Goal: Task Accomplishment & Management: Use online tool/utility

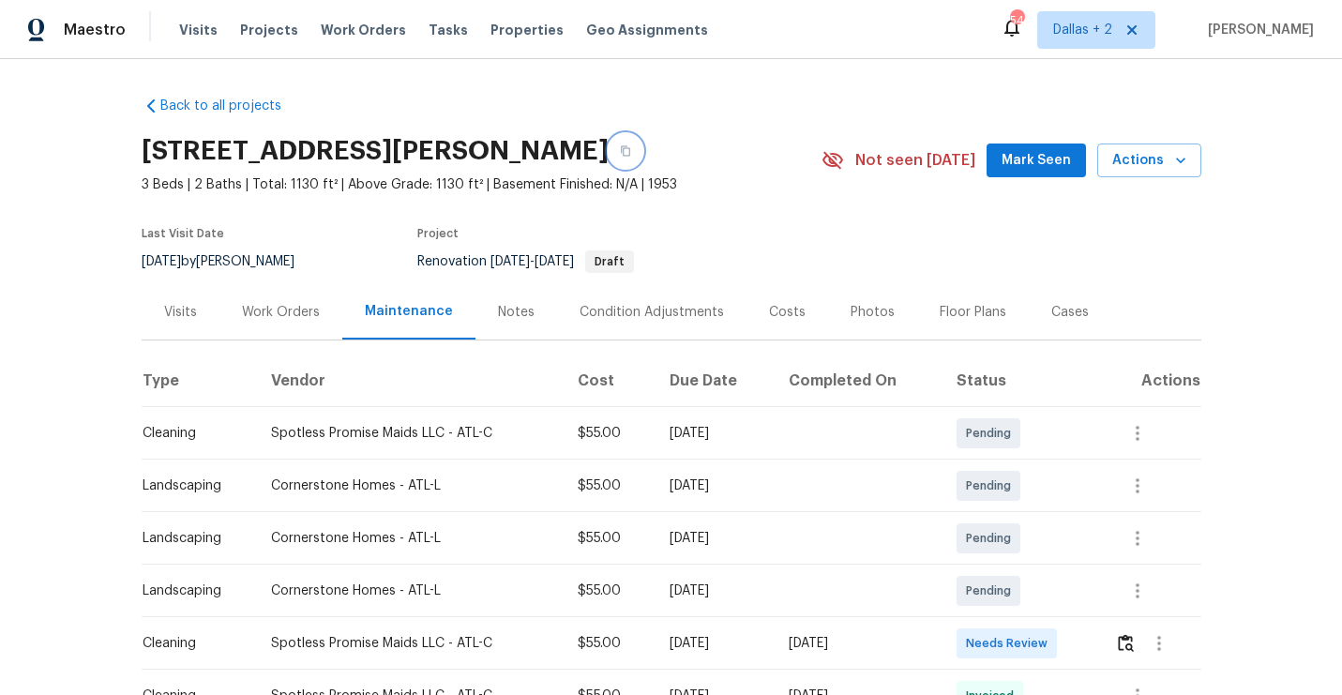
click at [609, 160] on button "button" at bounding box center [626, 151] width 34 height 34
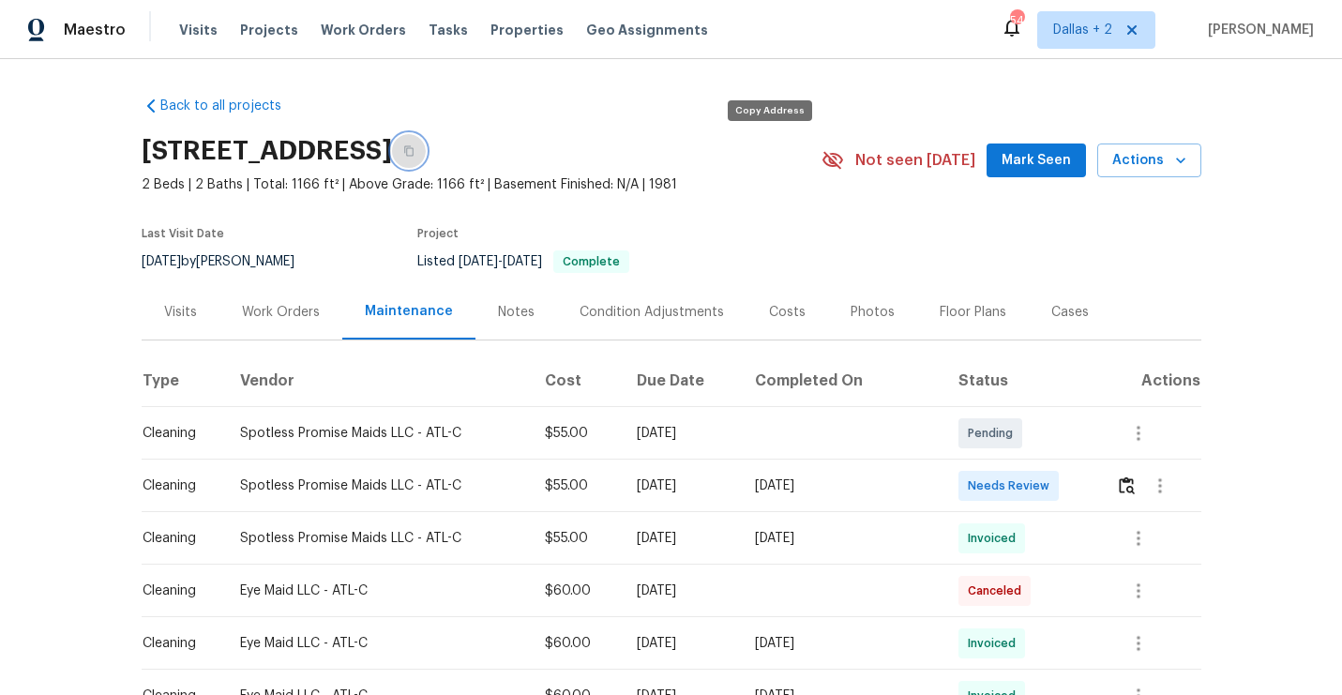
click at [413, 148] on icon "button" at bounding box center [408, 151] width 9 height 10
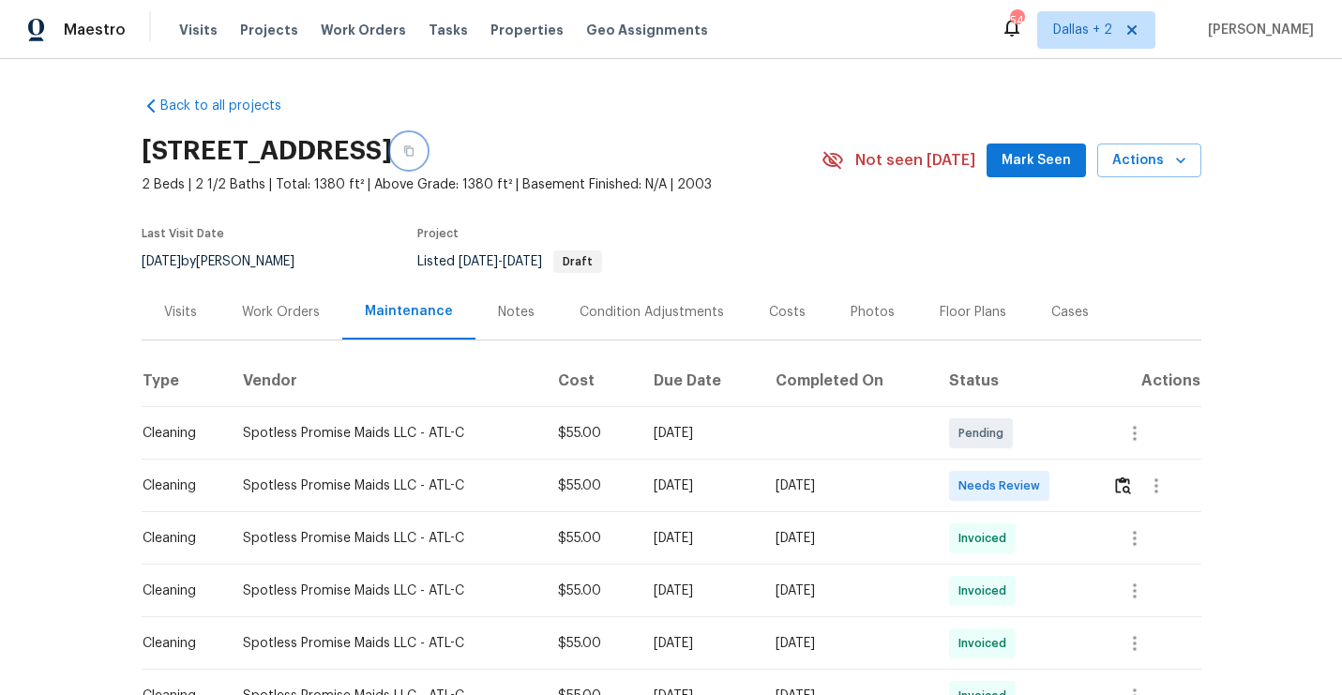
click at [414, 147] on icon "button" at bounding box center [408, 150] width 11 height 11
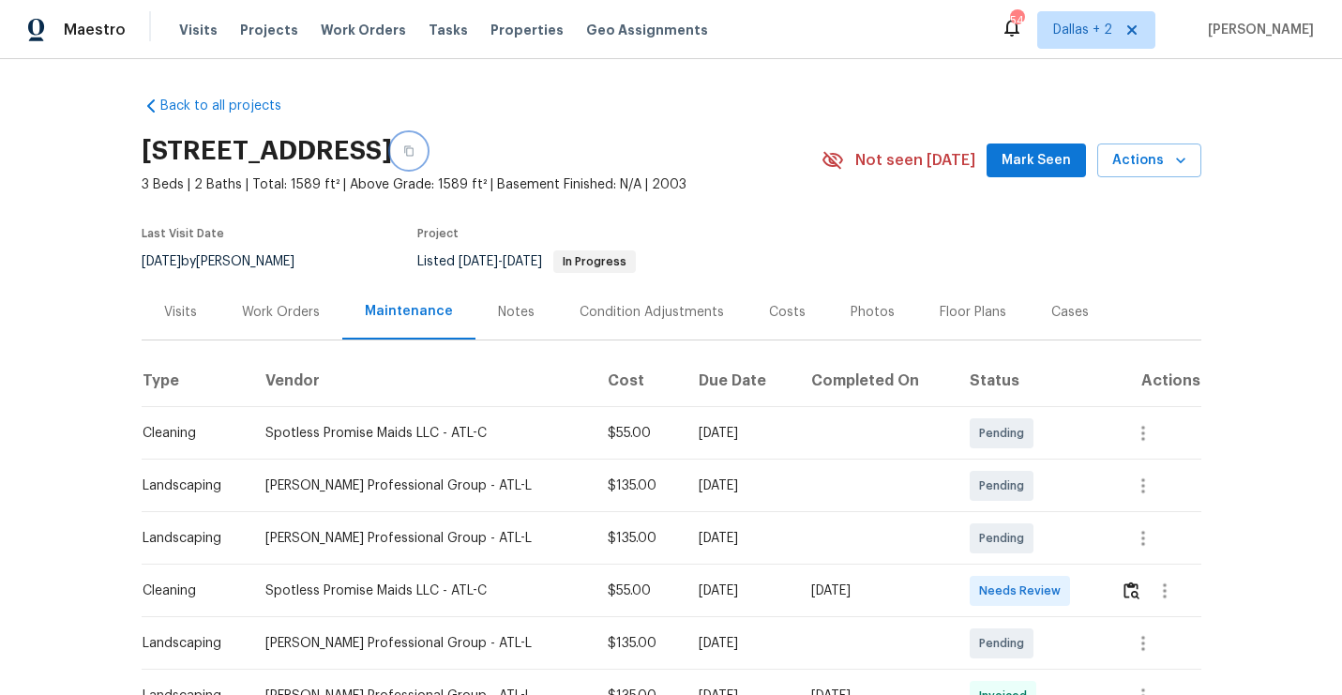
click at [426, 159] on button "button" at bounding box center [409, 151] width 34 height 34
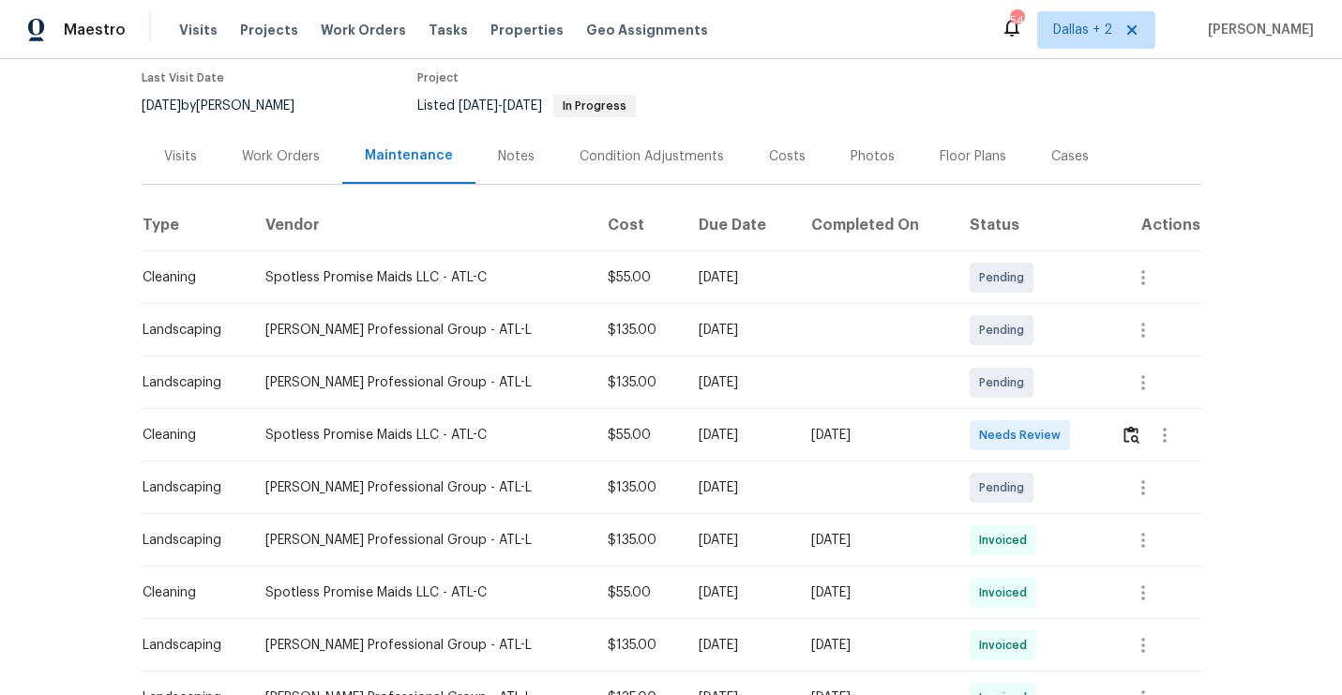
scroll to position [178, 0]
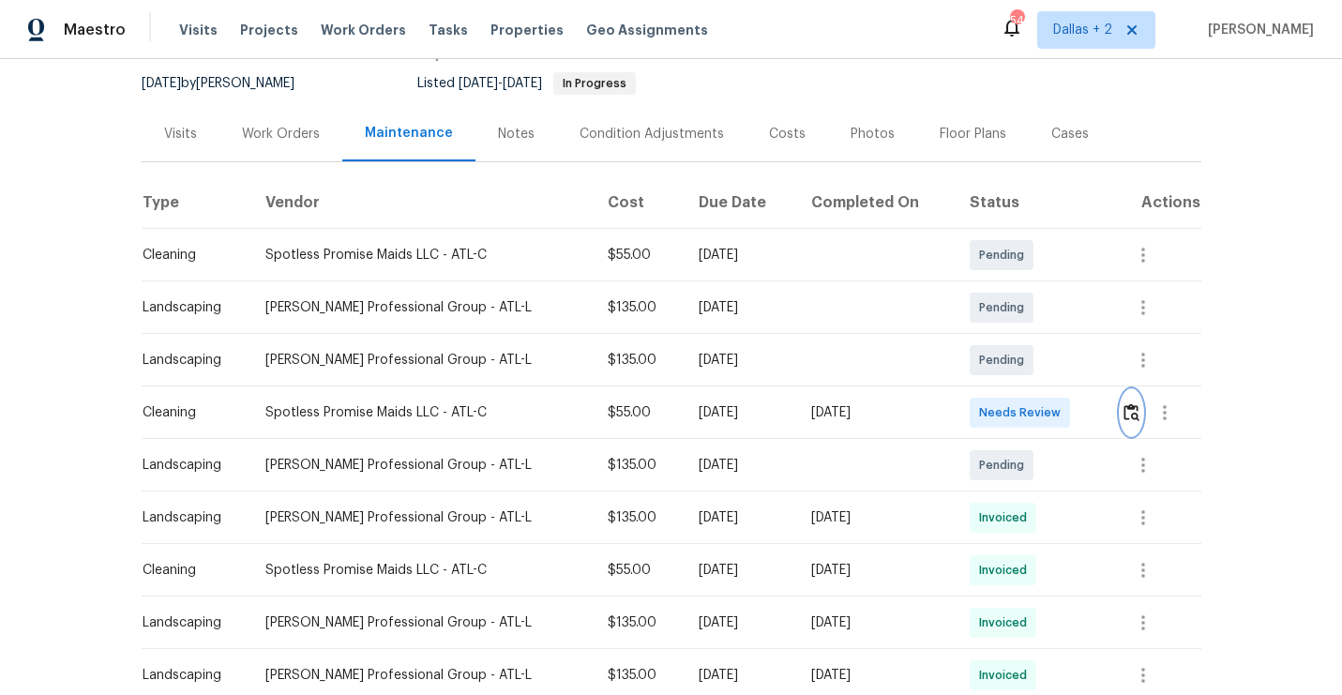
click at [1127, 417] on img "button" at bounding box center [1131, 412] width 16 height 18
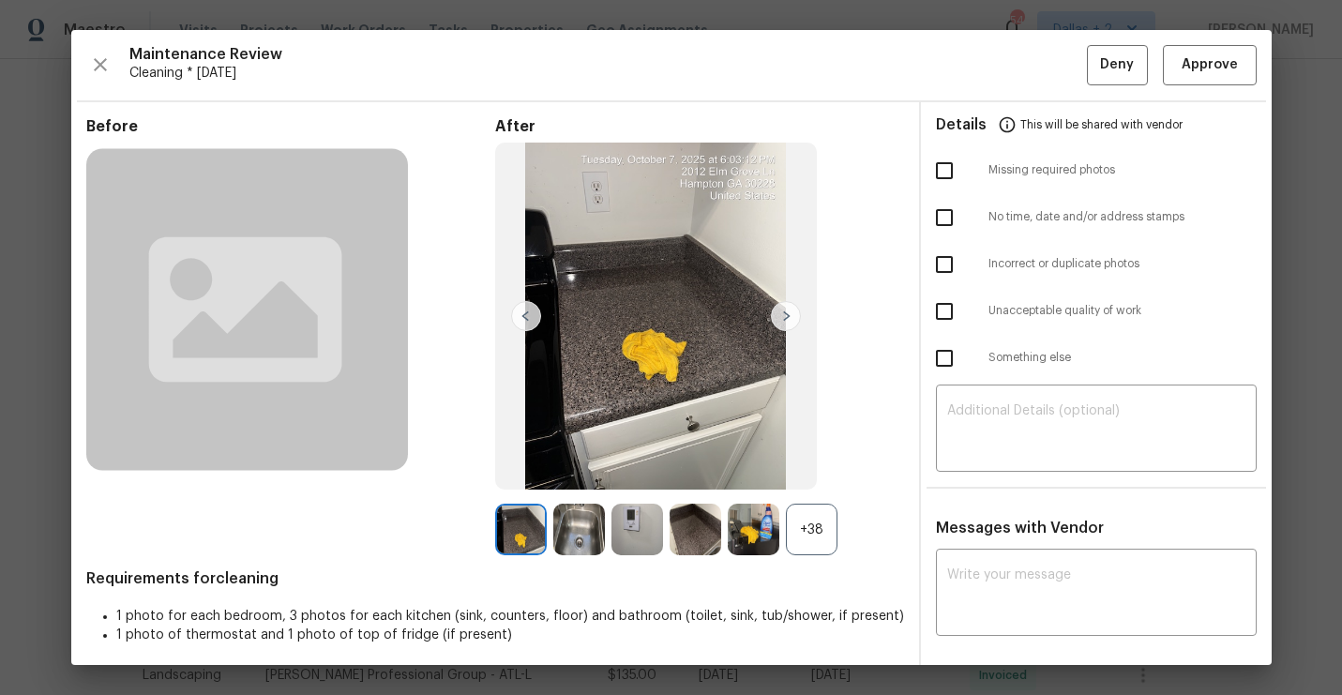
click at [804, 525] on div "+38" at bounding box center [812, 530] width 52 height 52
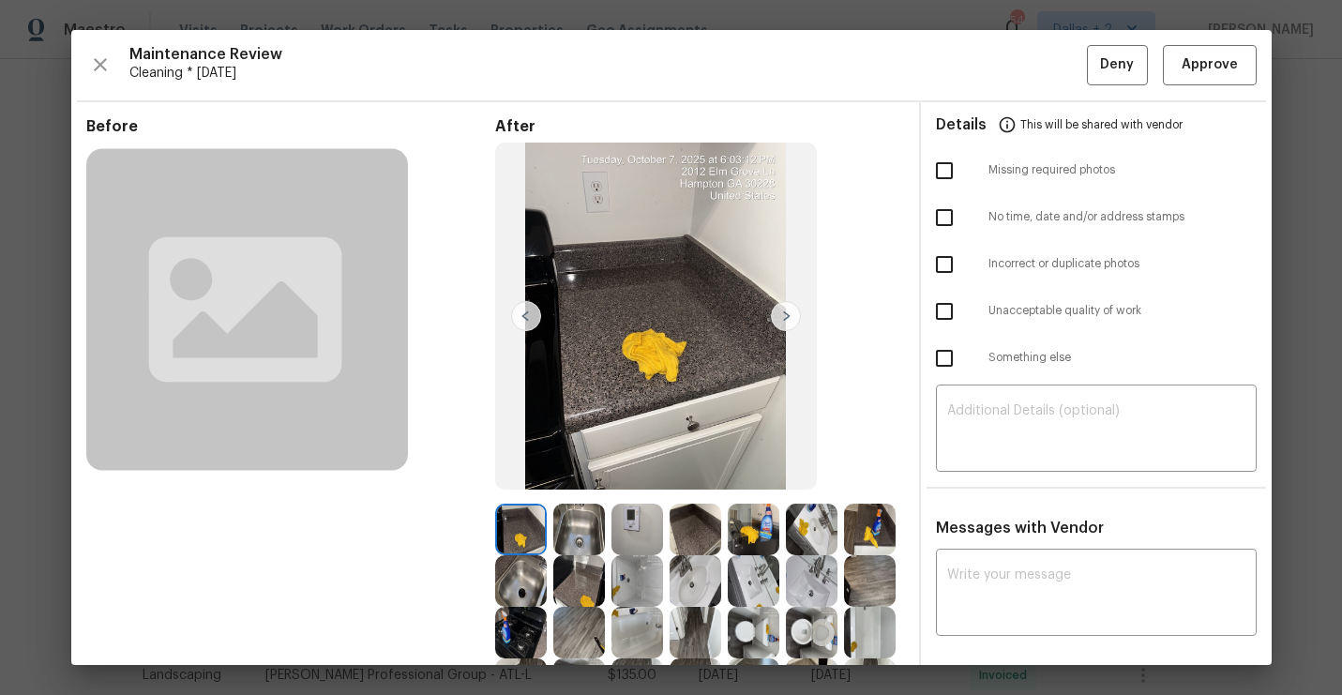
scroll to position [177, 0]
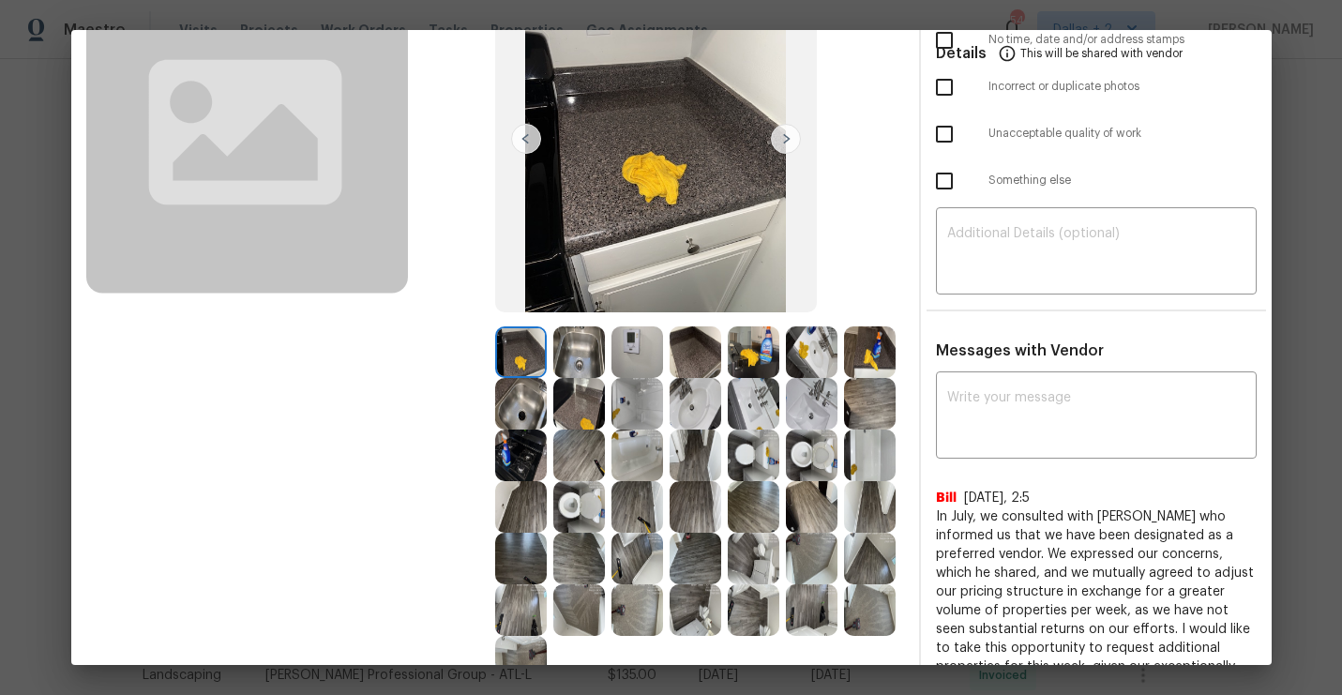
click at [763, 339] on img at bounding box center [754, 352] width 52 height 52
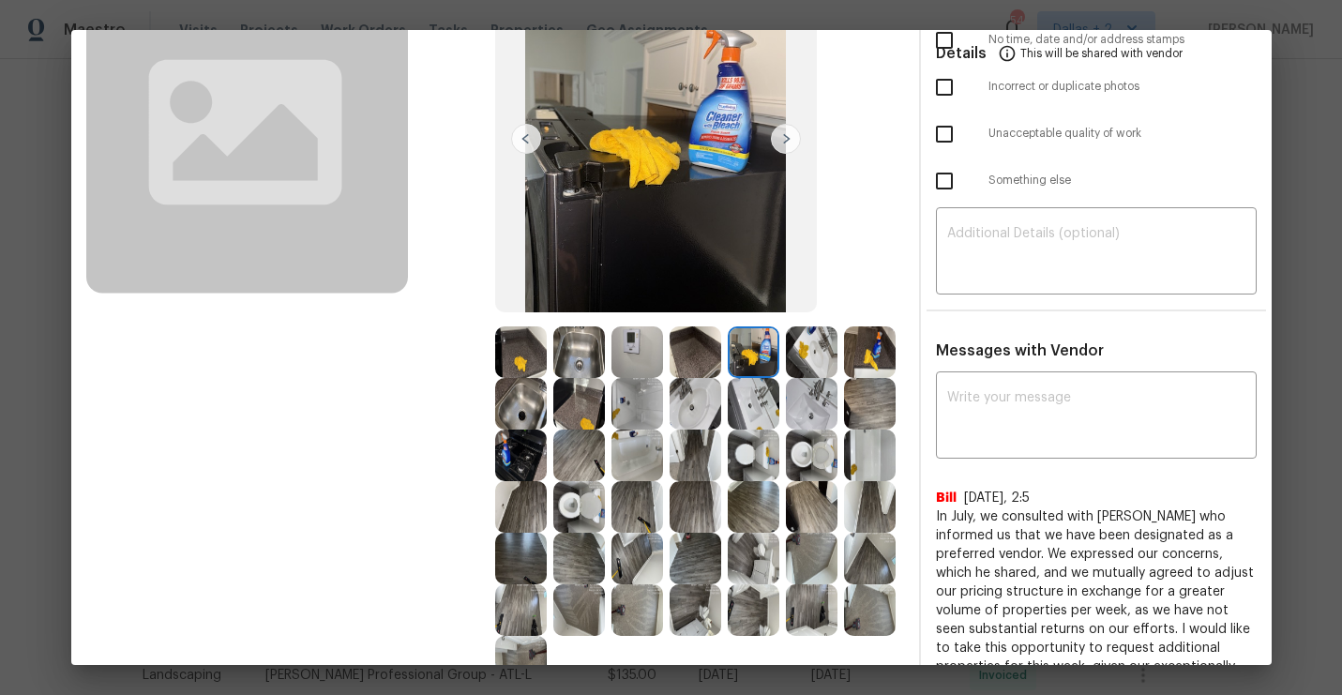
scroll to position [211, 0]
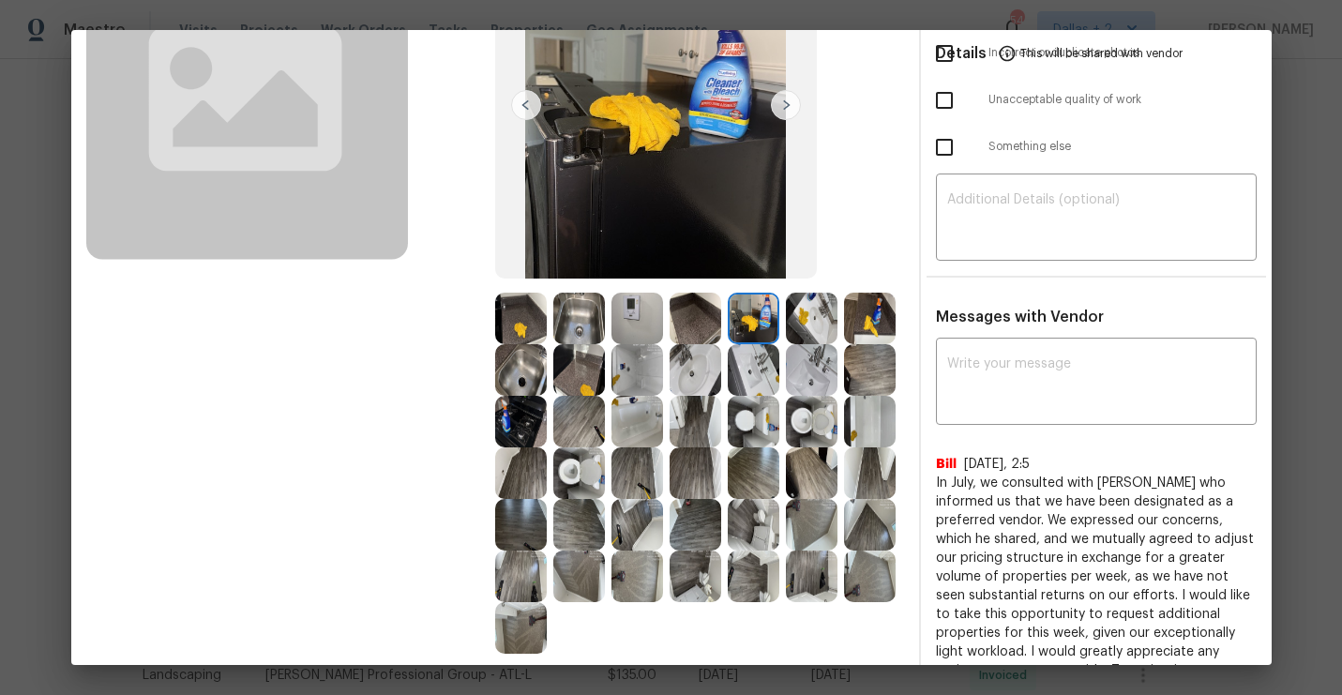
click at [584, 464] on img at bounding box center [579, 473] width 52 height 52
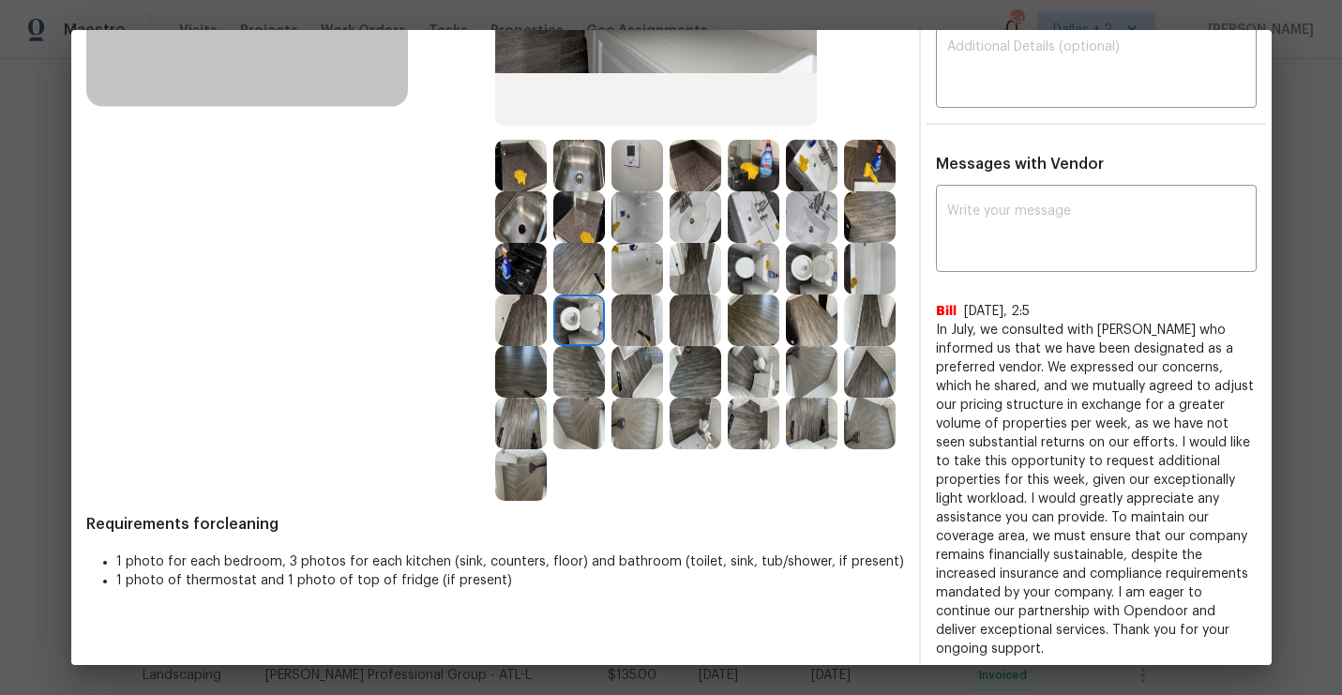
scroll to position [318, 0]
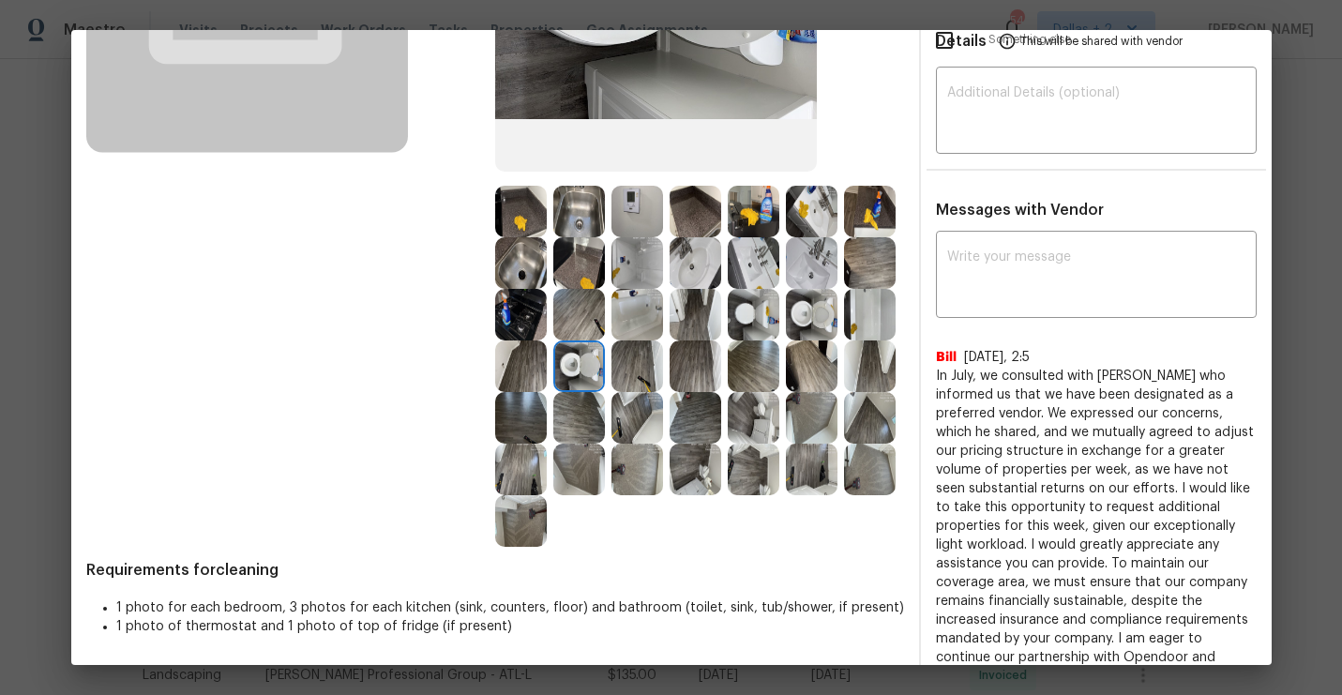
click at [527, 278] on img at bounding box center [521, 263] width 52 height 52
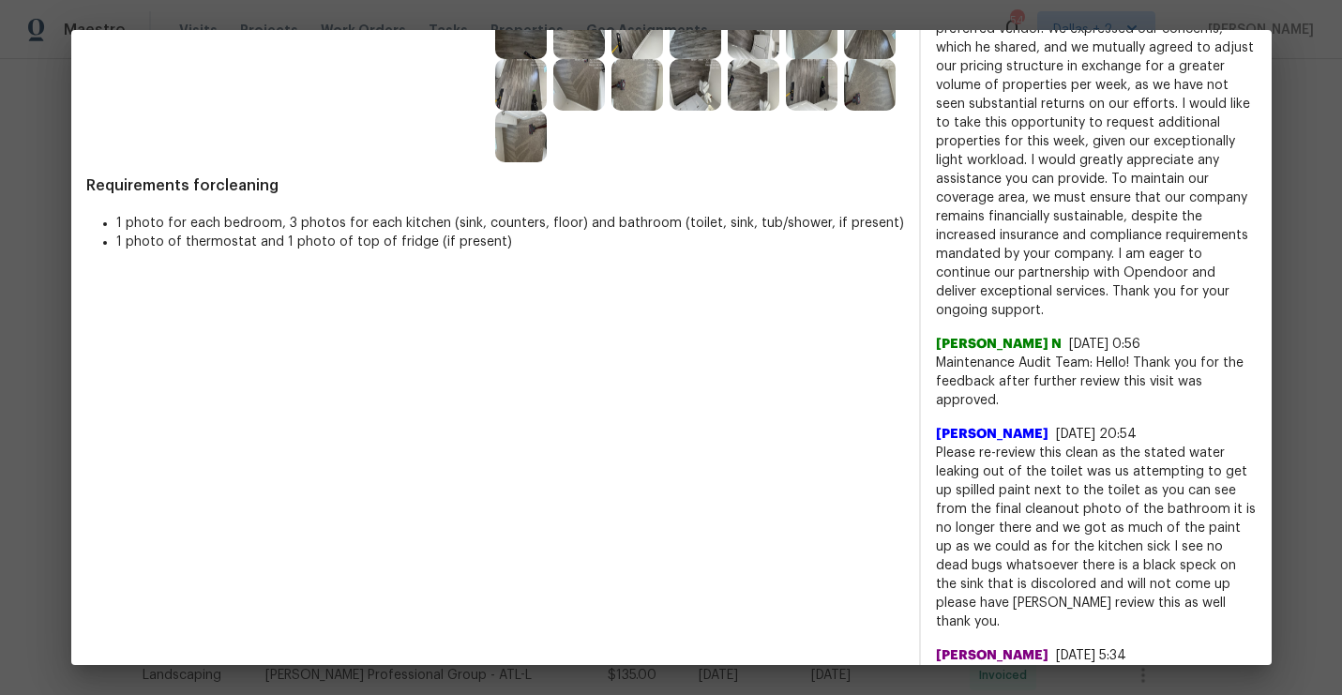
scroll to position [383, 0]
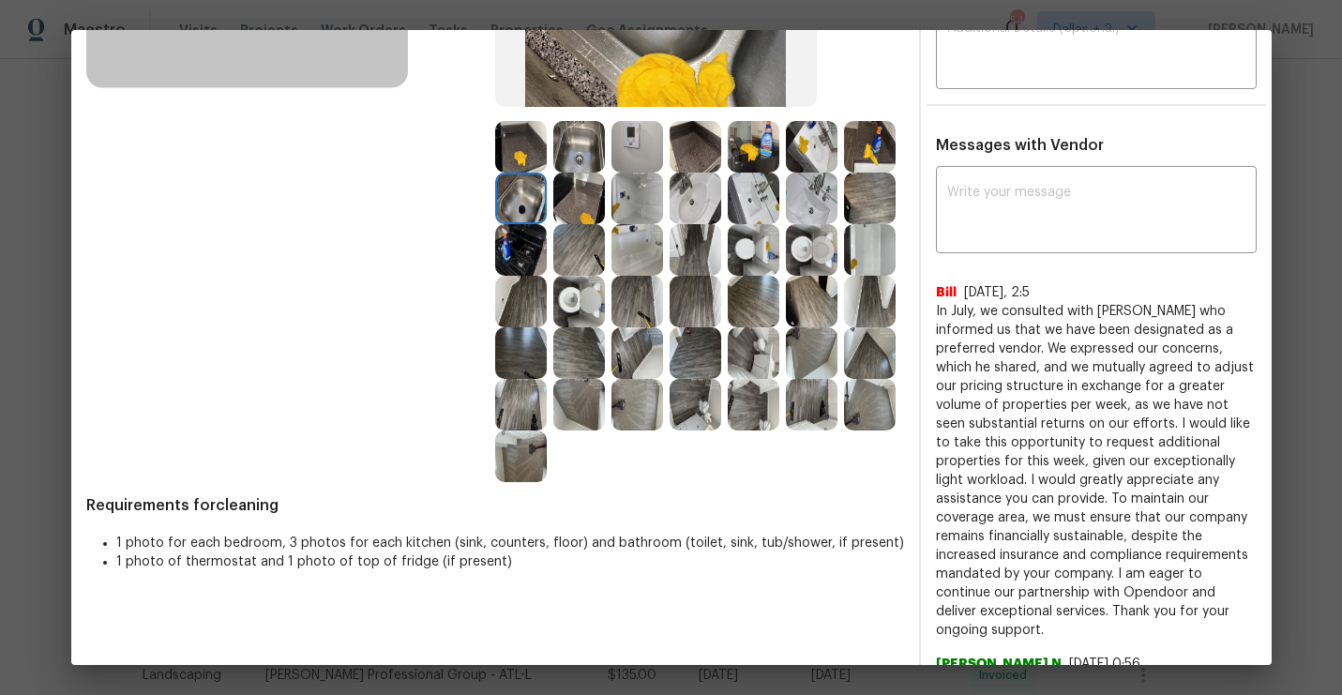
click at [553, 278] on div at bounding box center [582, 302] width 58 height 52
click at [578, 306] on img at bounding box center [579, 302] width 52 height 52
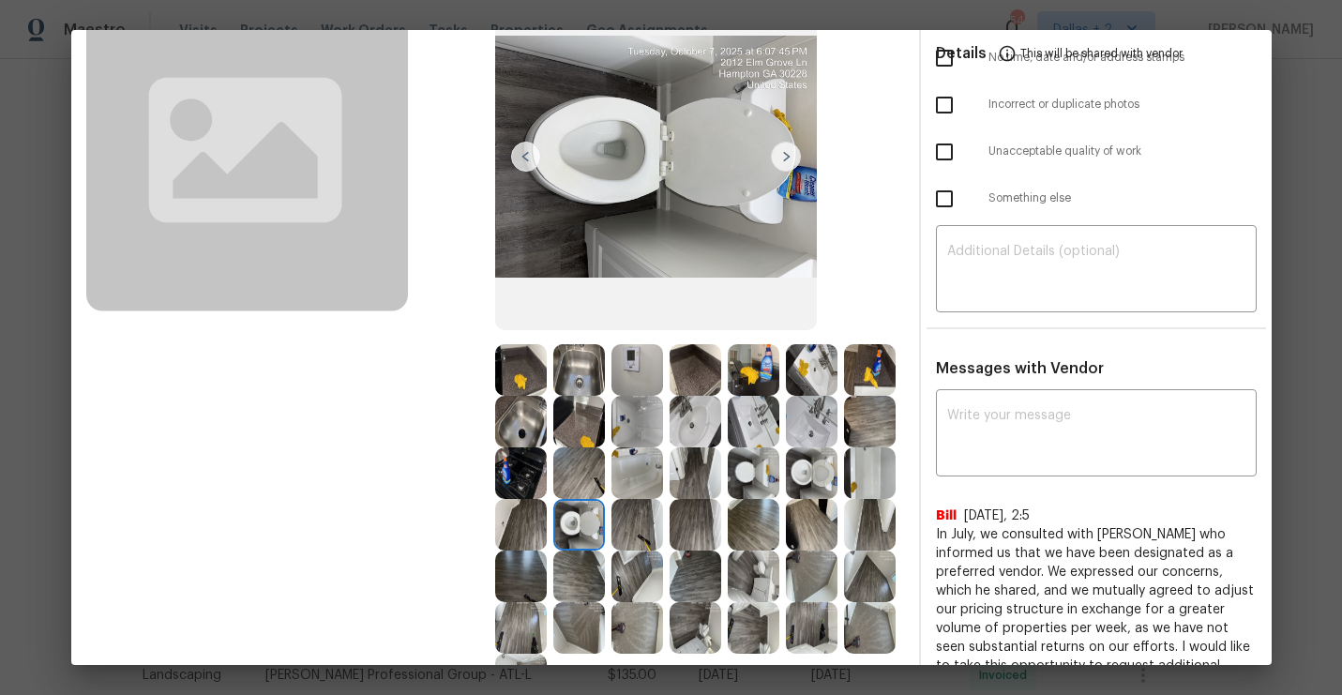
scroll to position [162, 0]
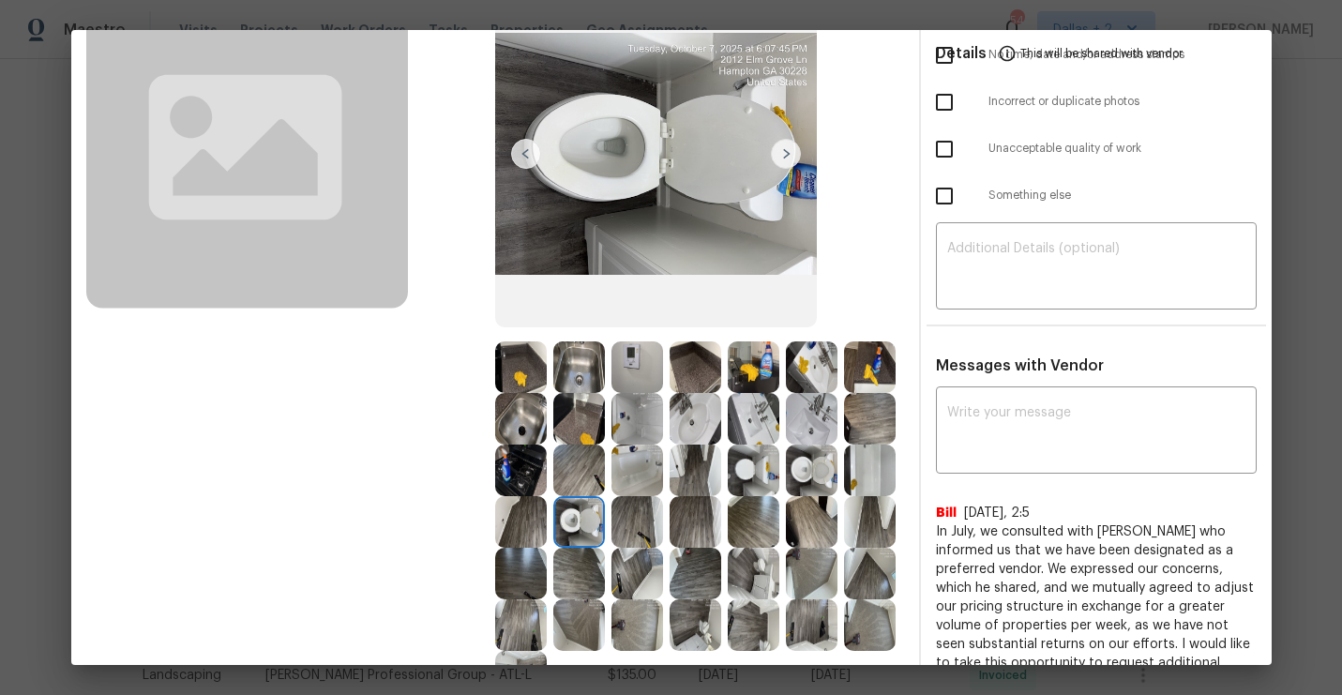
click at [639, 484] on img at bounding box center [637, 470] width 52 height 52
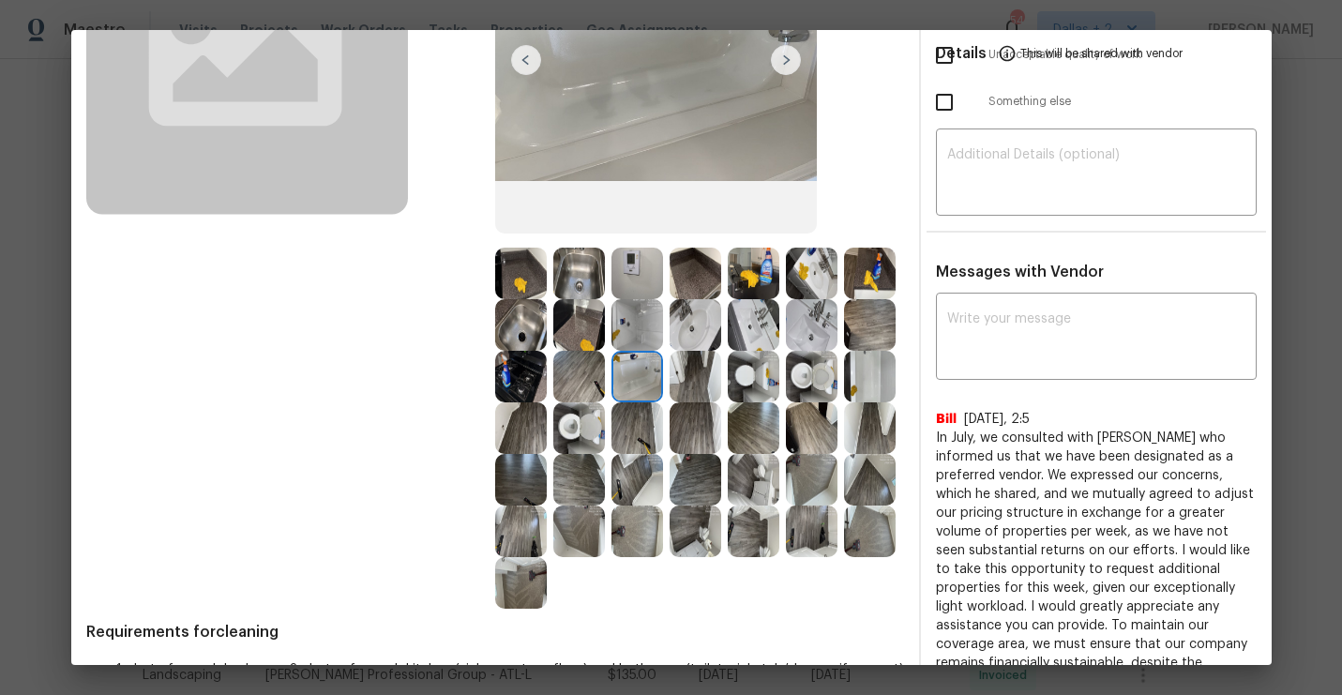
scroll to position [255, 0]
click at [588, 438] on img at bounding box center [579, 429] width 52 height 52
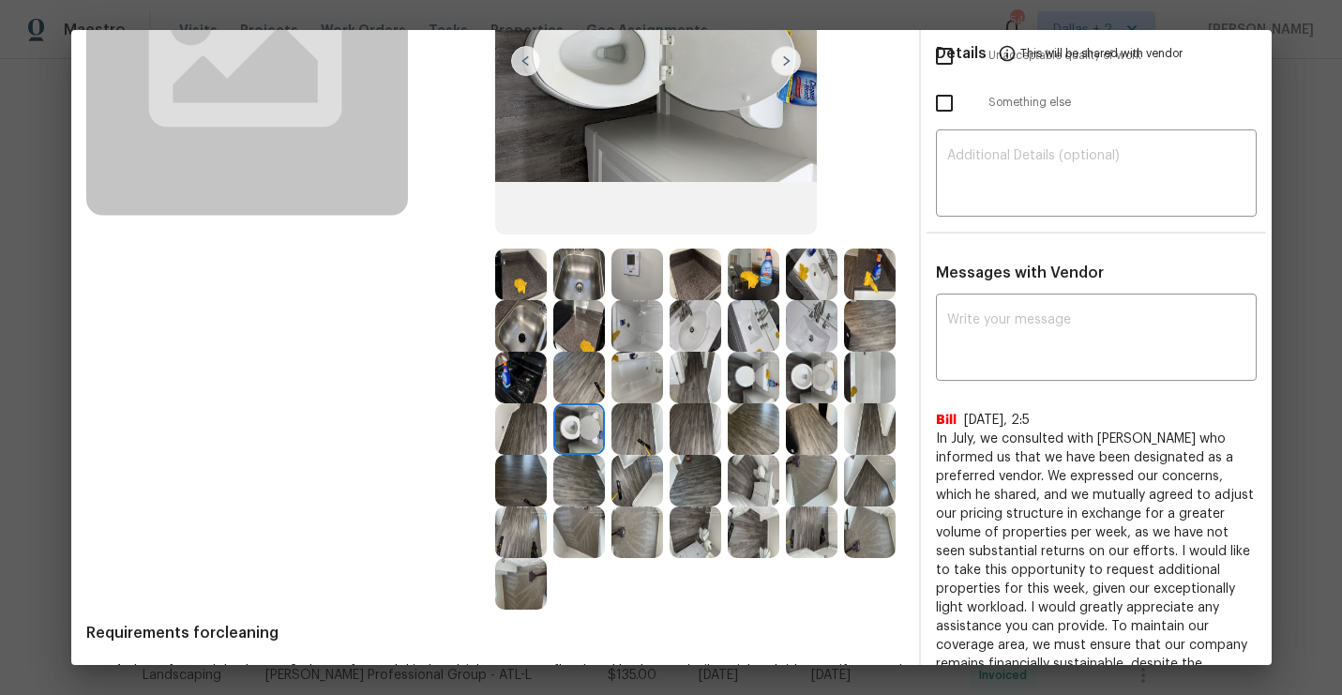
click at [870, 381] on img at bounding box center [870, 378] width 52 height 52
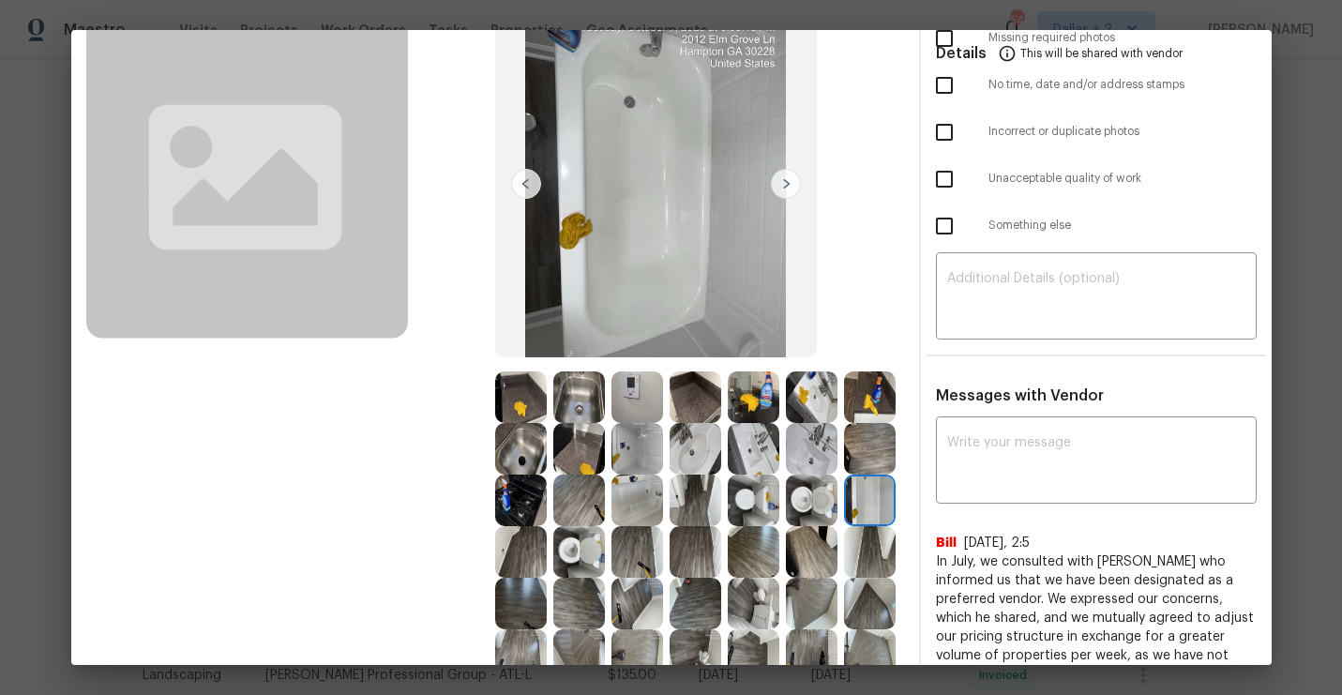
scroll to position [170, 0]
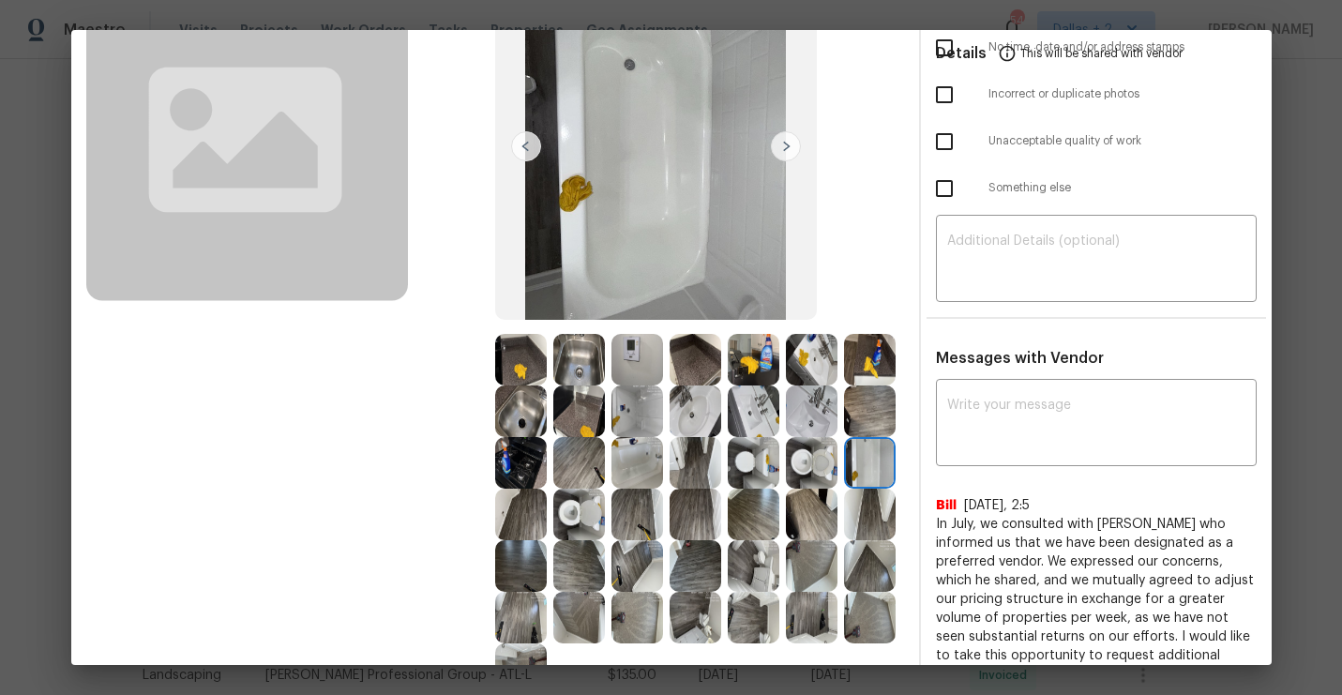
click at [803, 353] on img at bounding box center [812, 360] width 52 height 52
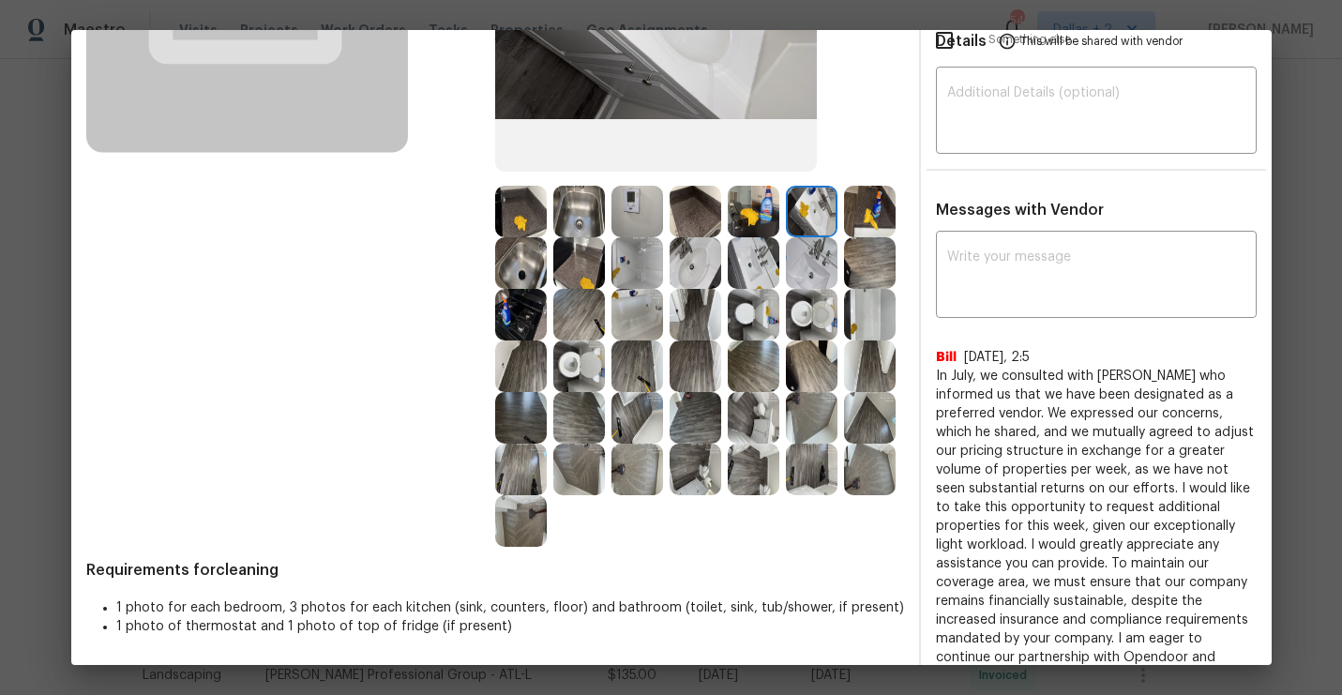
scroll to position [355, 0]
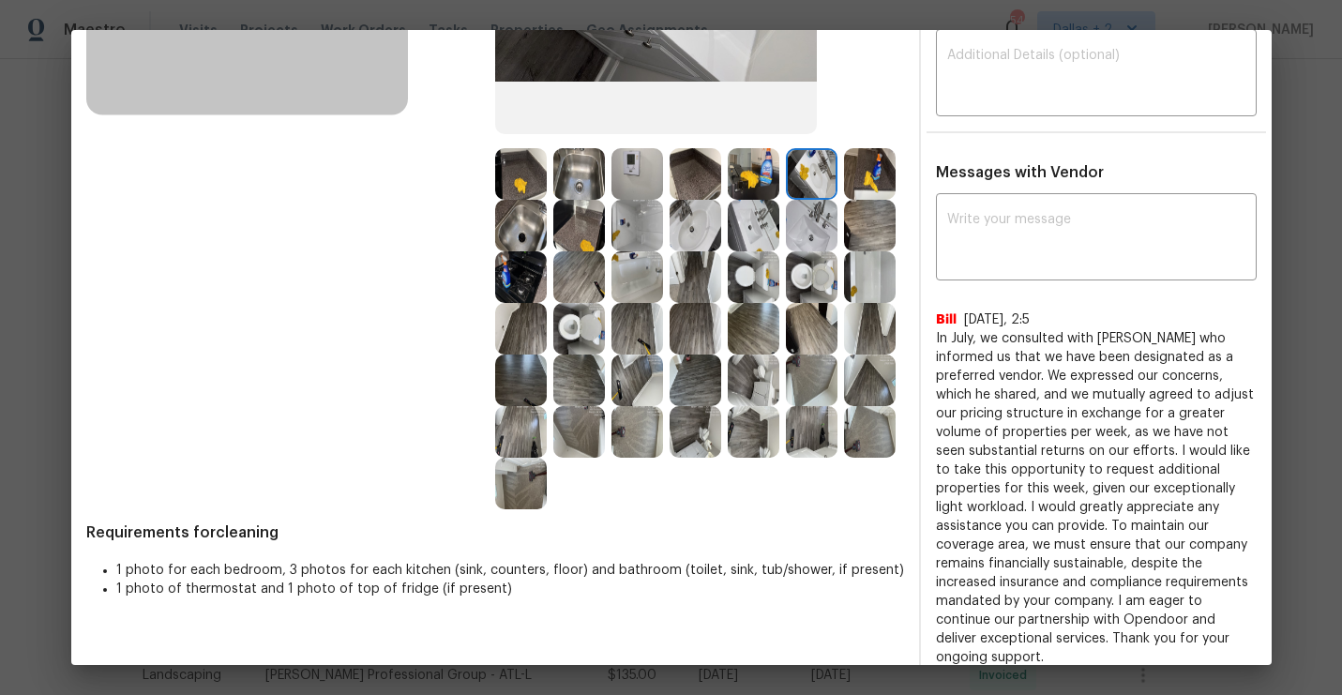
click at [746, 441] on img at bounding box center [754, 432] width 52 height 52
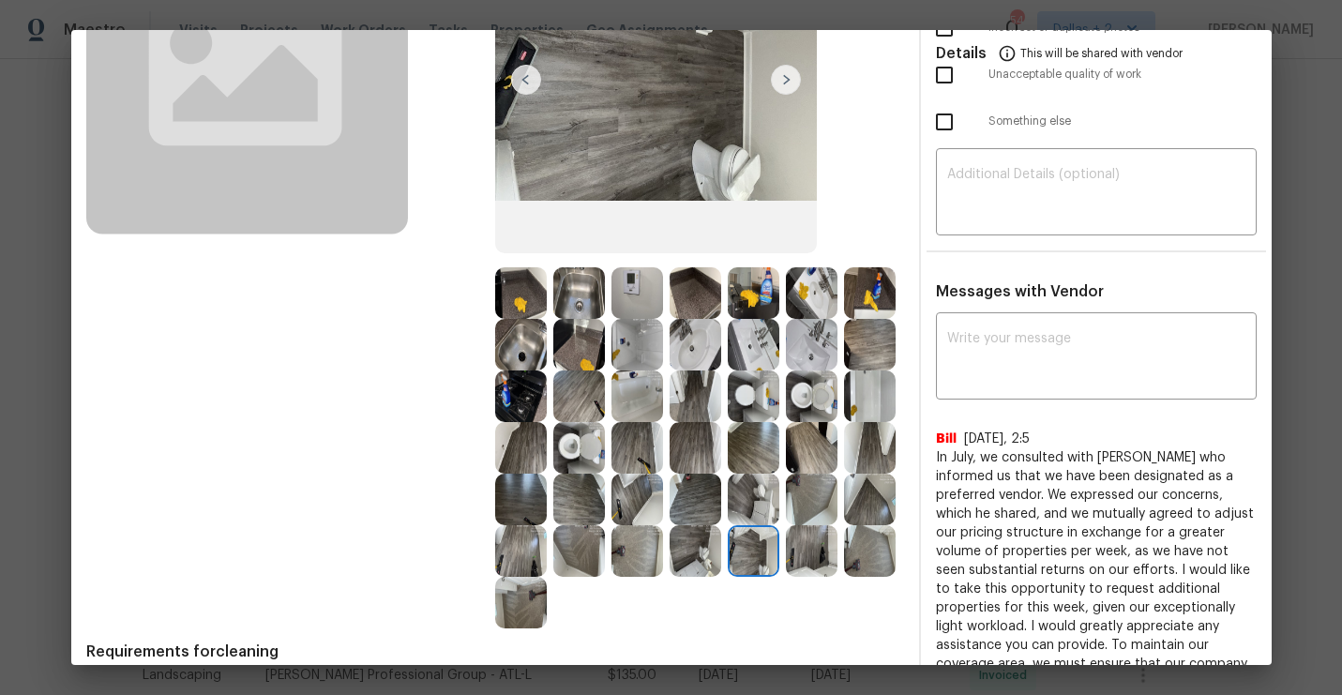
scroll to position [225, 0]
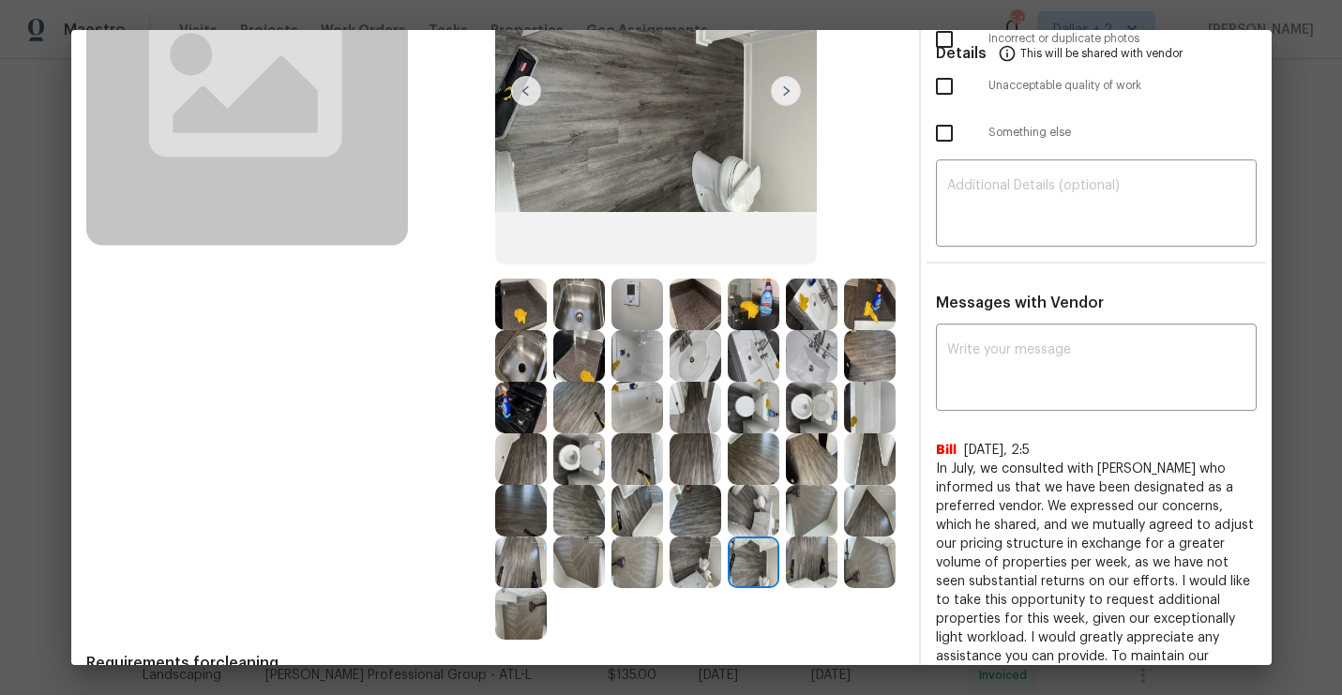
click at [605, 458] on div at bounding box center [582, 459] width 58 height 52
click at [596, 458] on img at bounding box center [579, 459] width 52 height 52
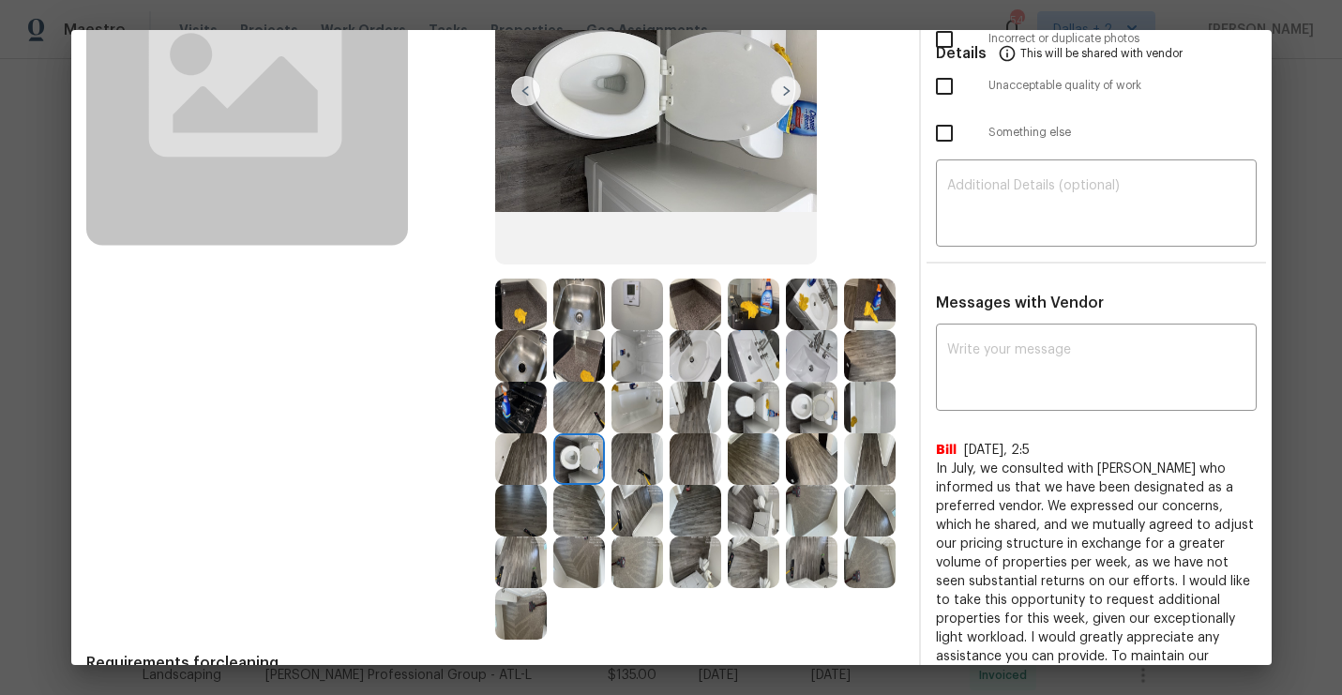
click at [816, 415] on img at bounding box center [812, 408] width 52 height 52
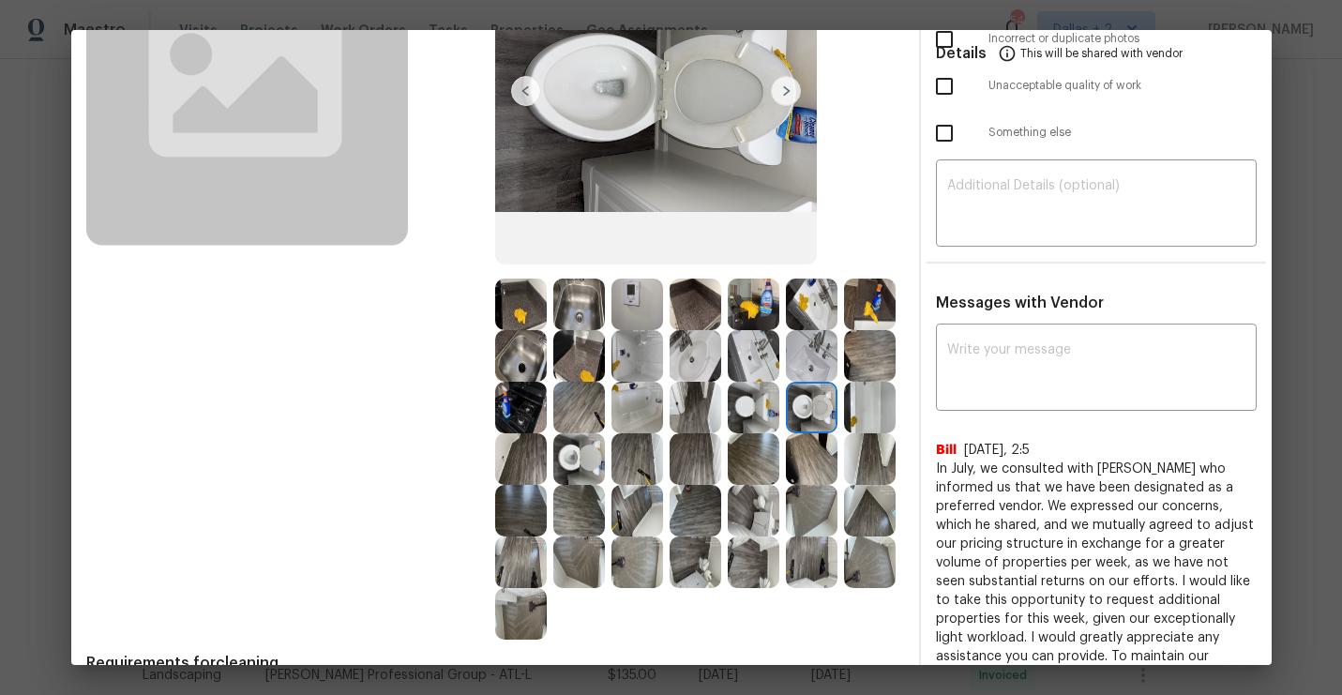
click at [881, 417] on img at bounding box center [870, 408] width 52 height 52
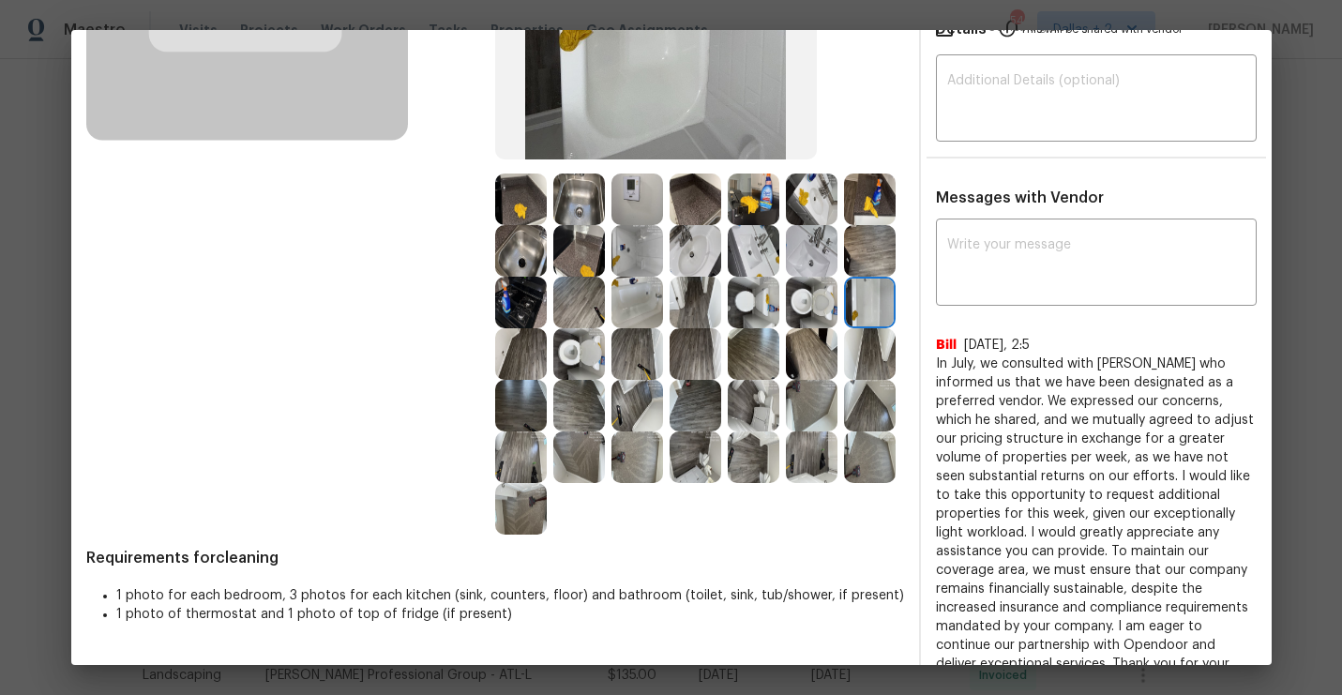
scroll to position [364, 0]
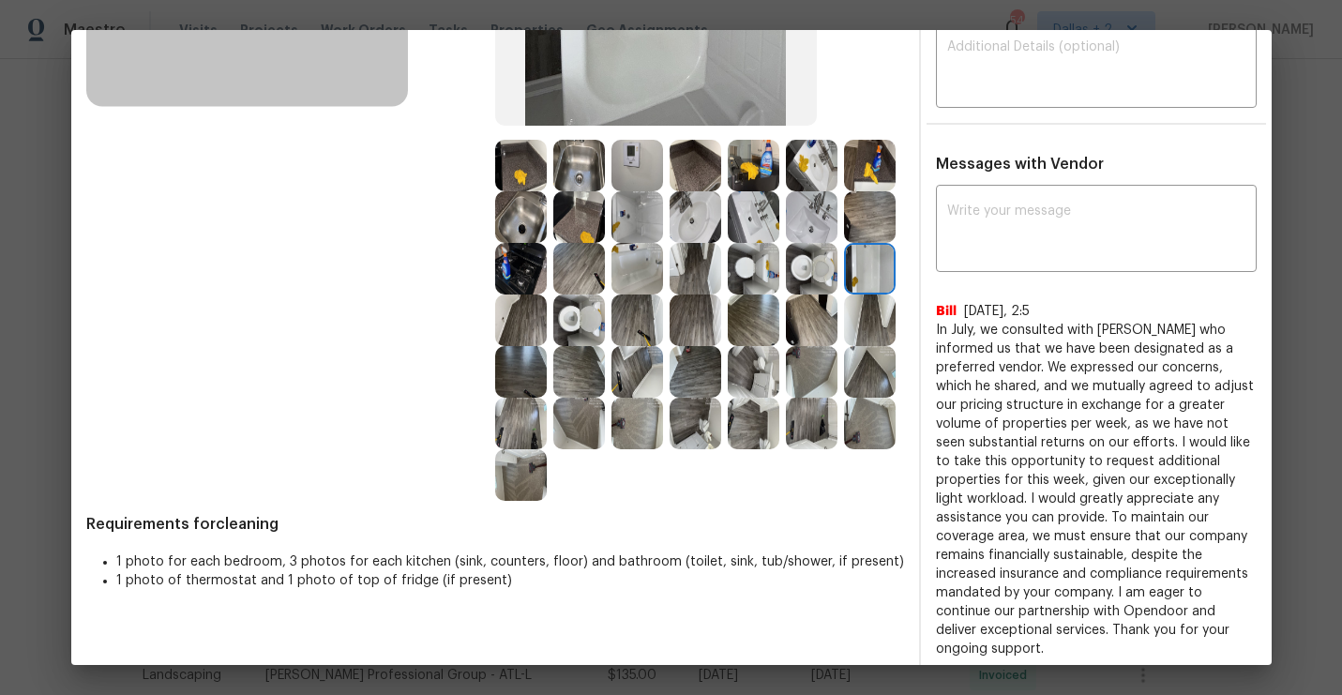
click at [699, 450] on div at bounding box center [699, 320] width 409 height 361
click at [698, 432] on img at bounding box center [695, 424] width 52 height 52
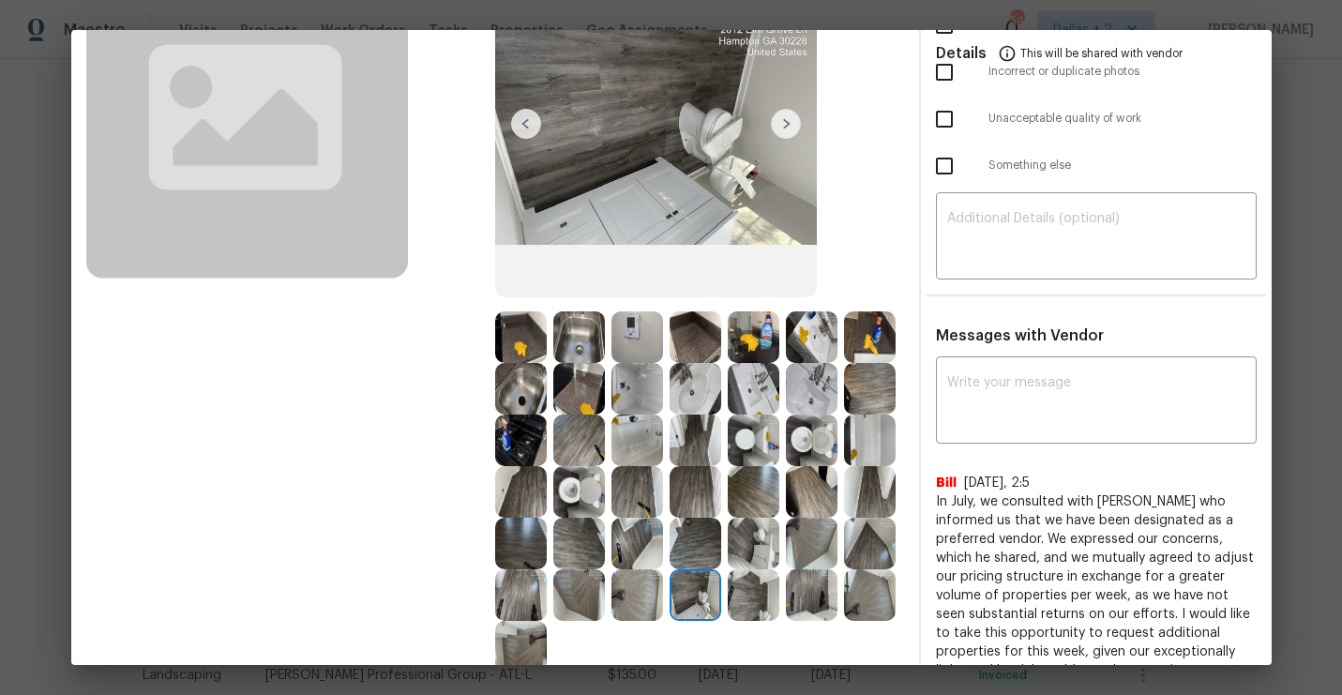
scroll to position [274, 0]
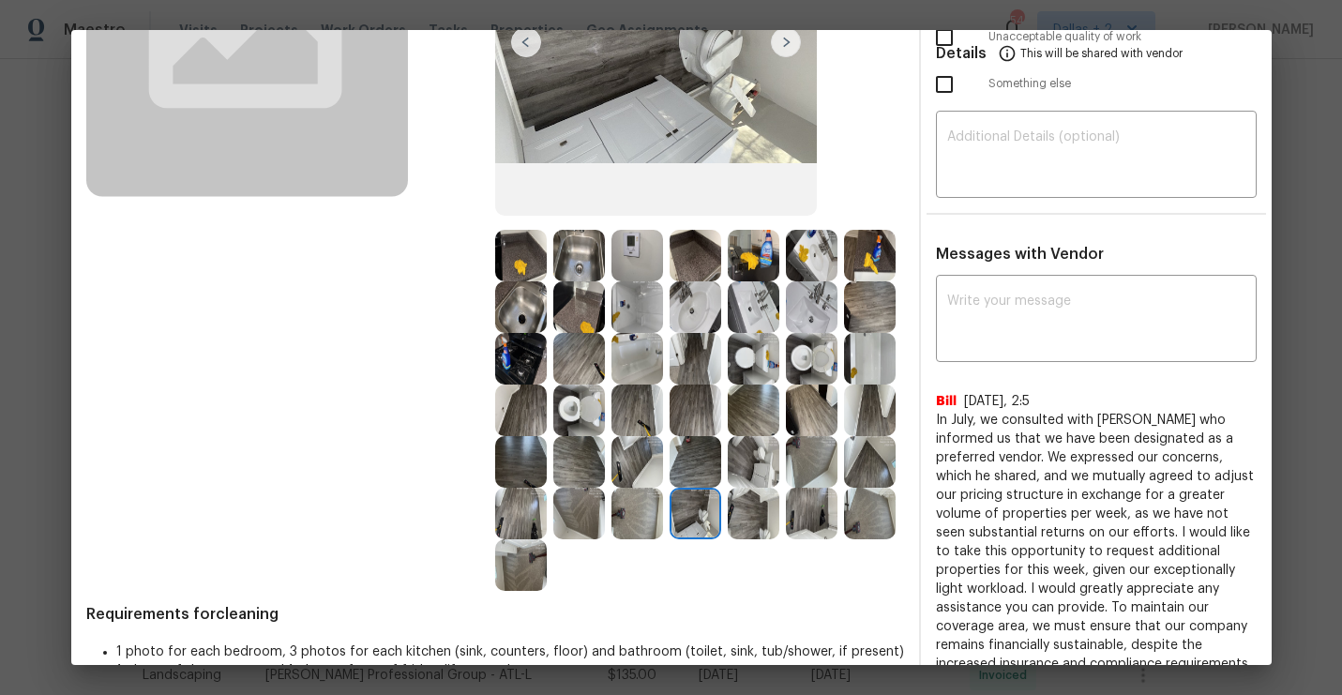
click at [639, 505] on img at bounding box center [637, 514] width 52 height 52
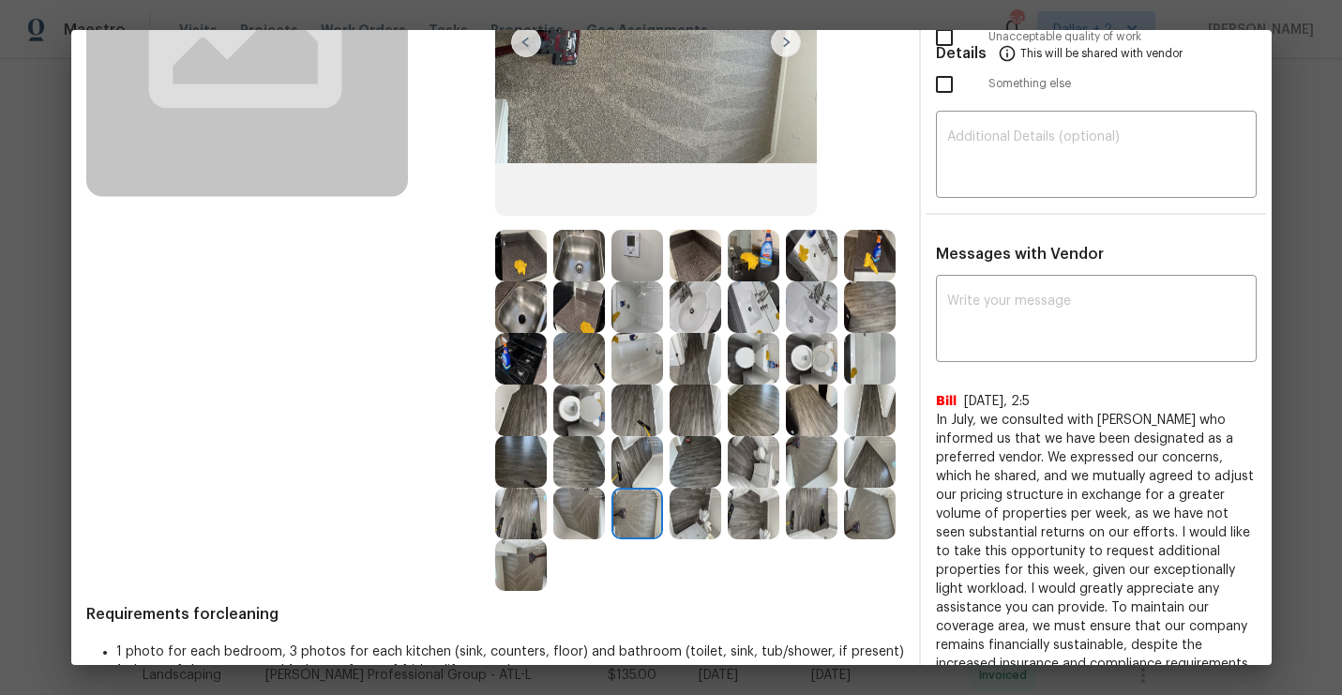
click at [586, 408] on img at bounding box center [579, 410] width 52 height 52
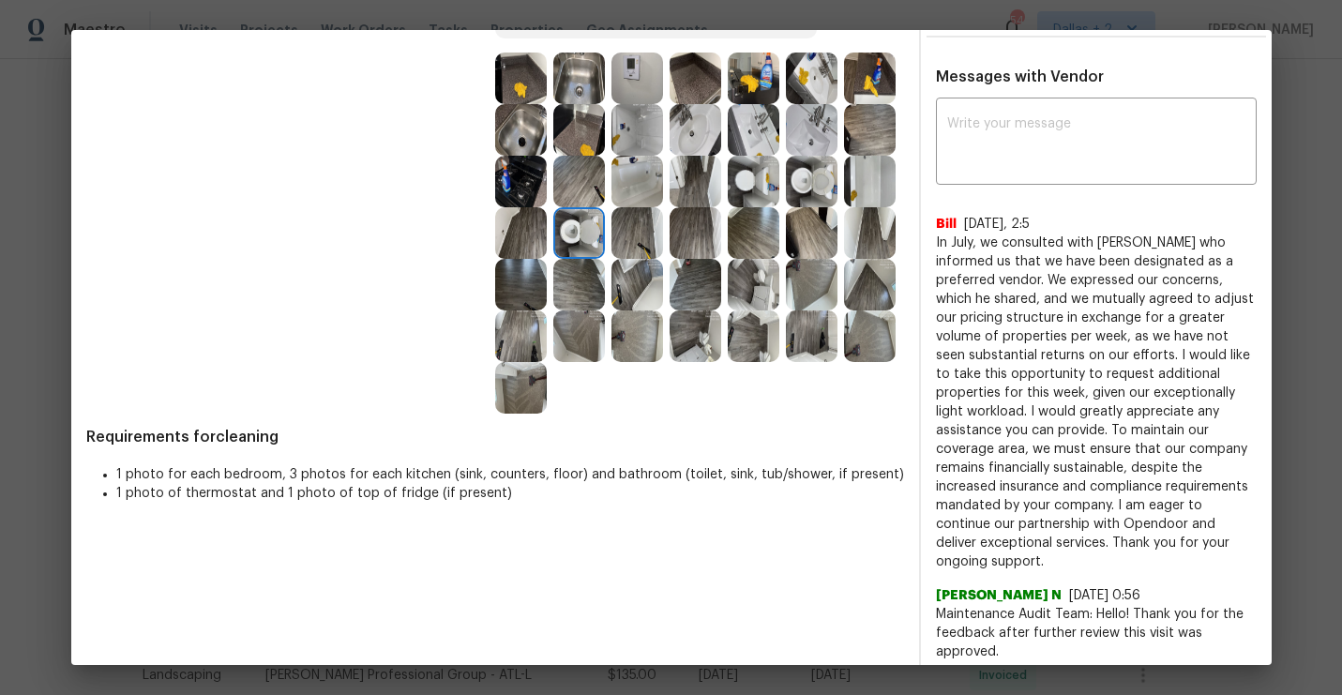
scroll to position [449, 0]
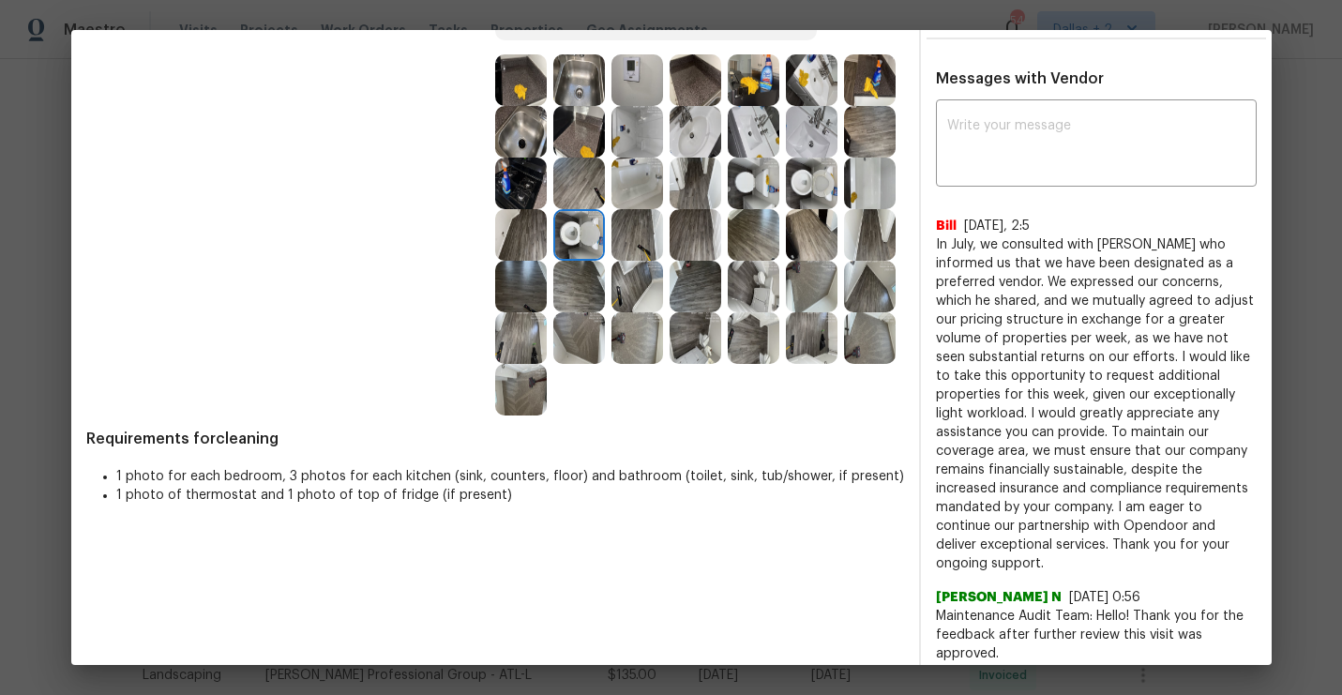
click at [640, 241] on img at bounding box center [637, 235] width 52 height 52
click at [626, 295] on img at bounding box center [637, 287] width 52 height 52
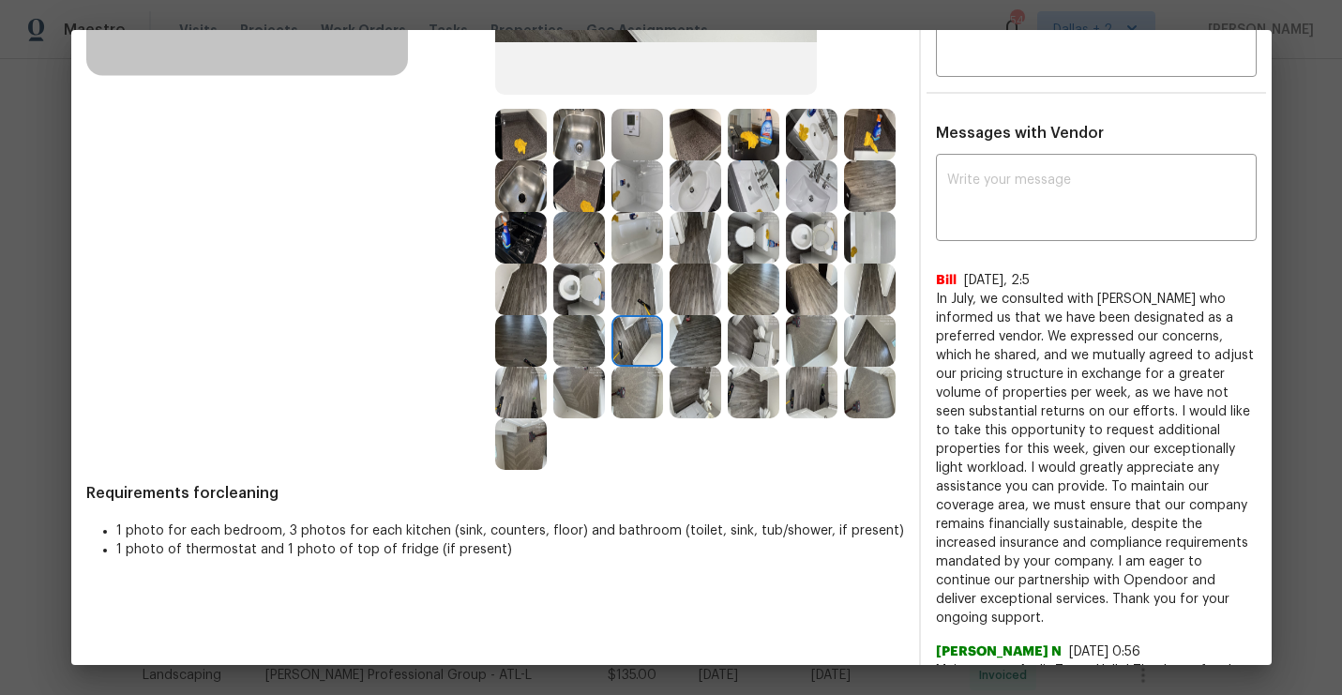
scroll to position [392, 0]
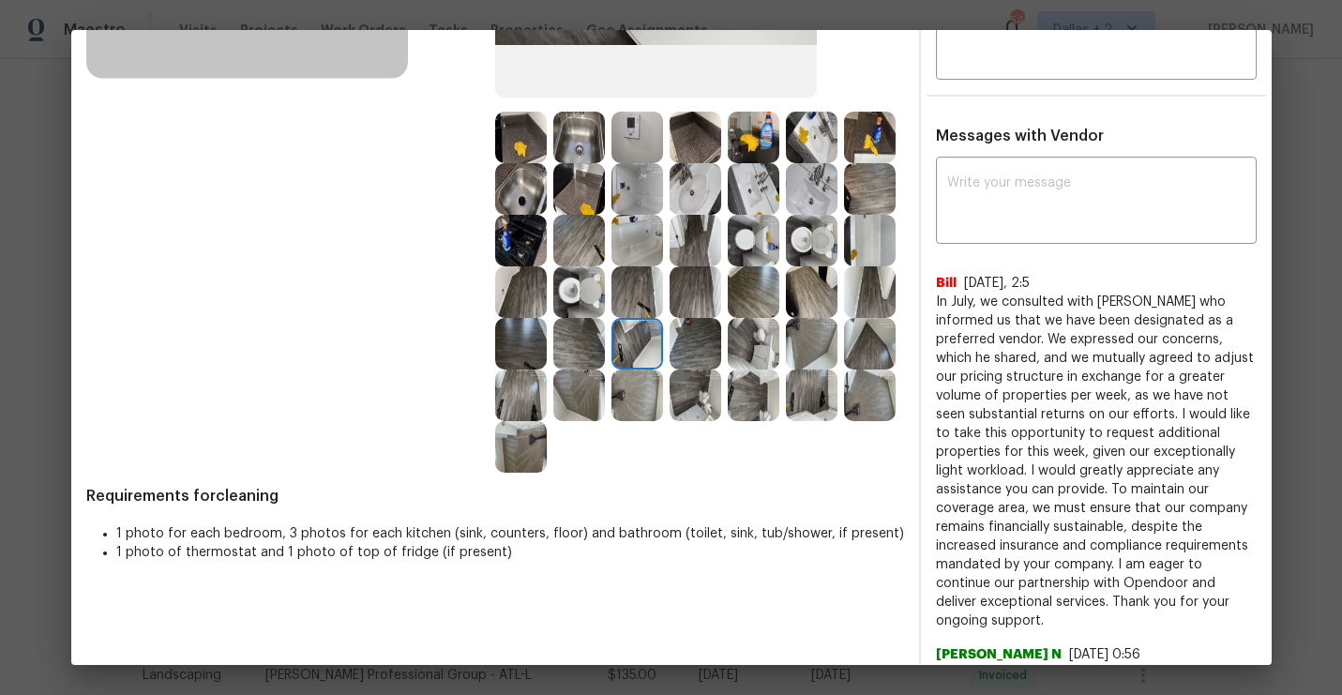
click at [695, 413] on img at bounding box center [695, 395] width 52 height 52
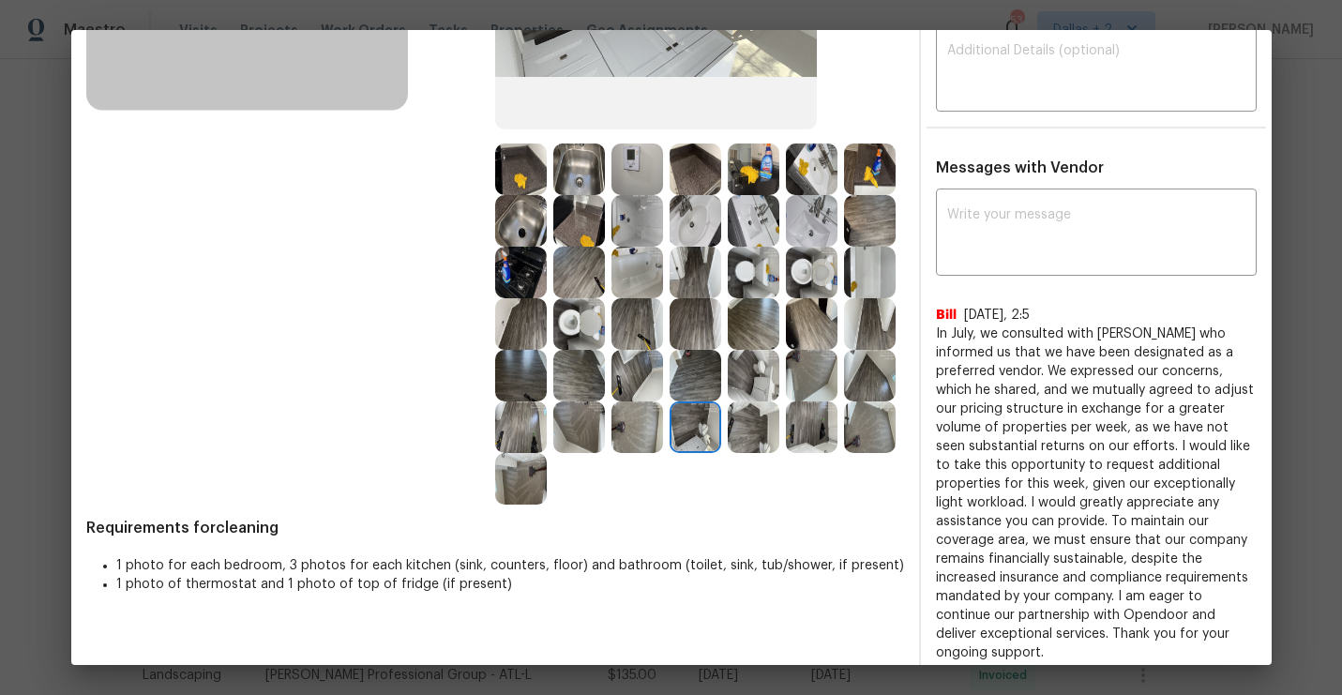
scroll to position [364, 0]
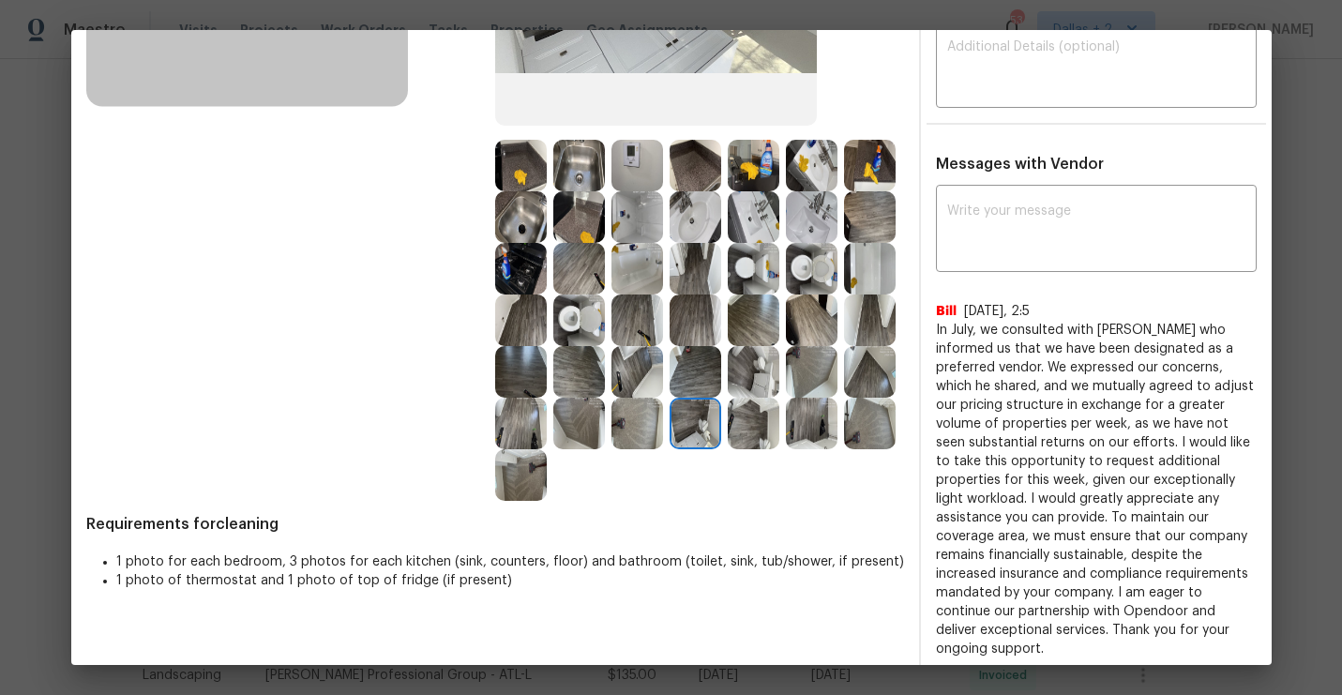
click at [826, 263] on img at bounding box center [812, 269] width 52 height 52
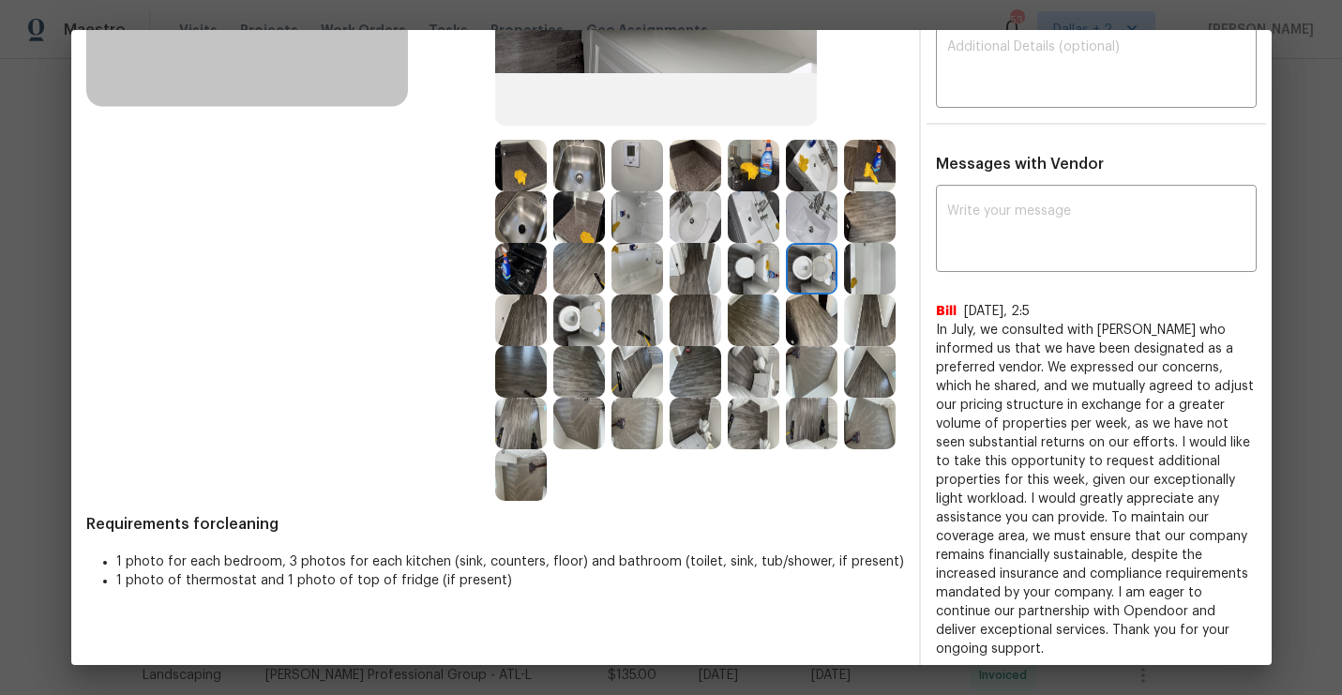
click at [879, 271] on img at bounding box center [870, 269] width 52 height 52
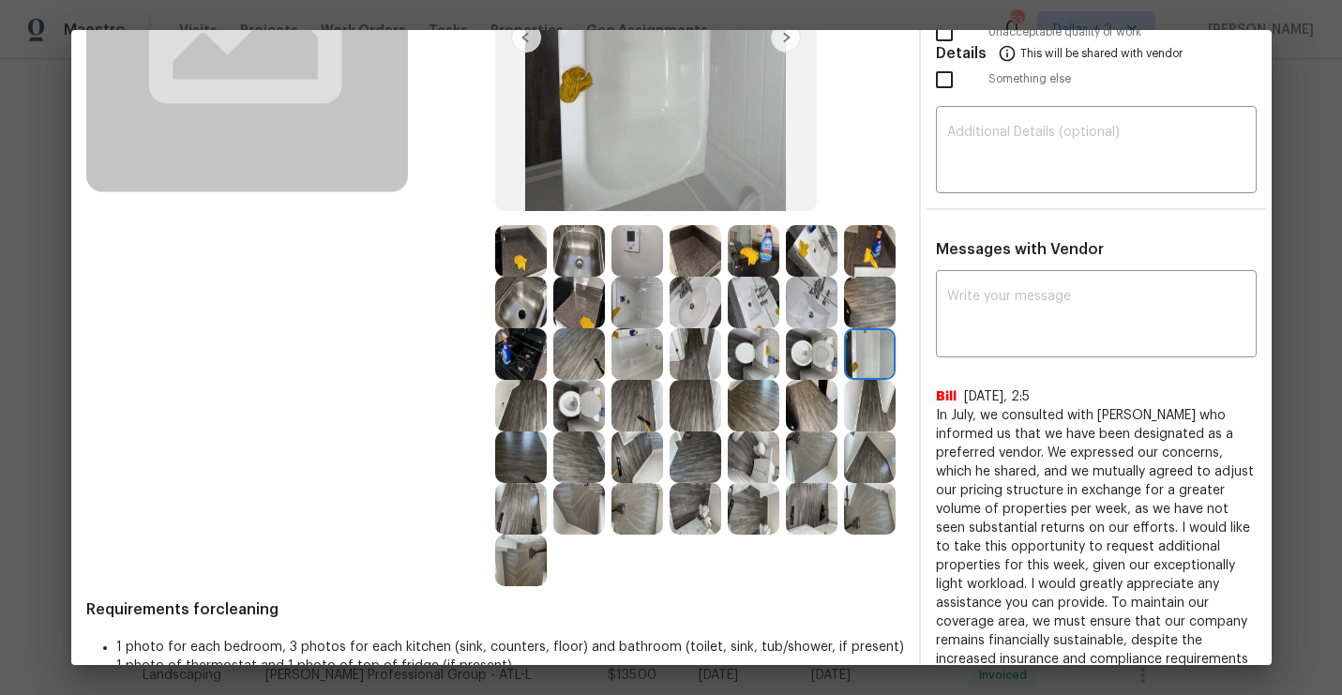
scroll to position [285, 0]
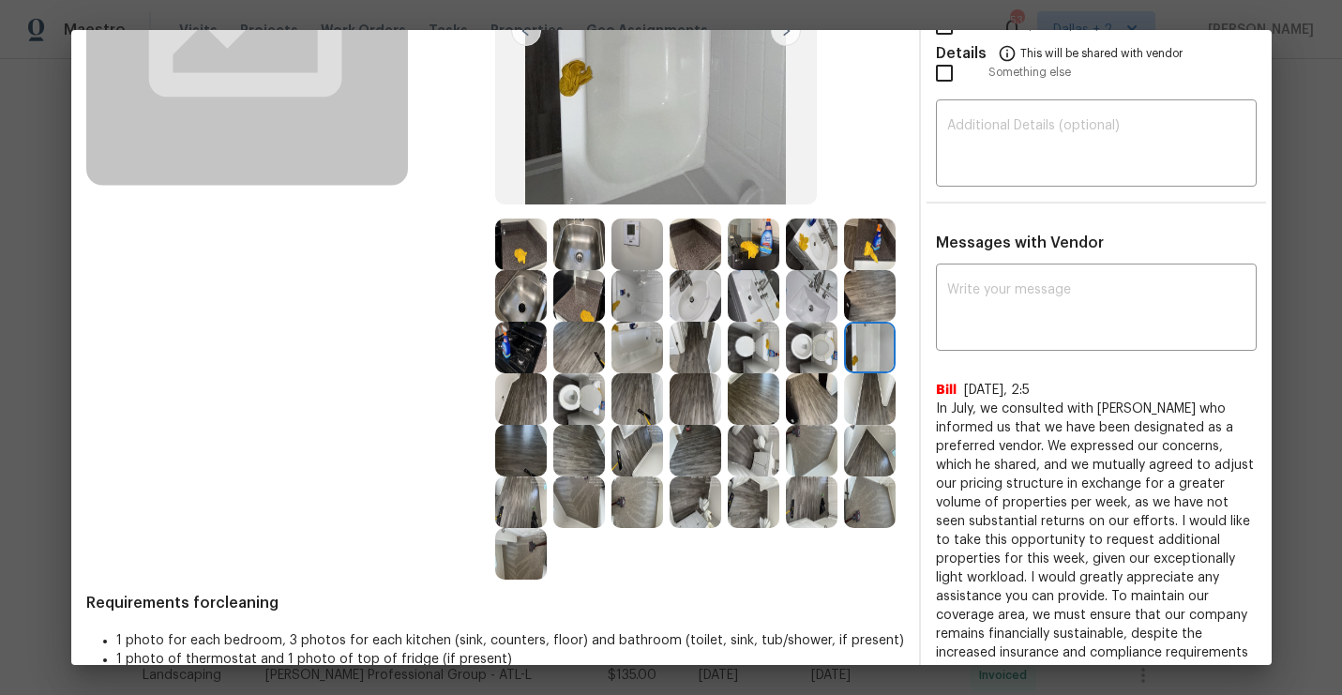
click at [745, 387] on img at bounding box center [754, 399] width 52 height 52
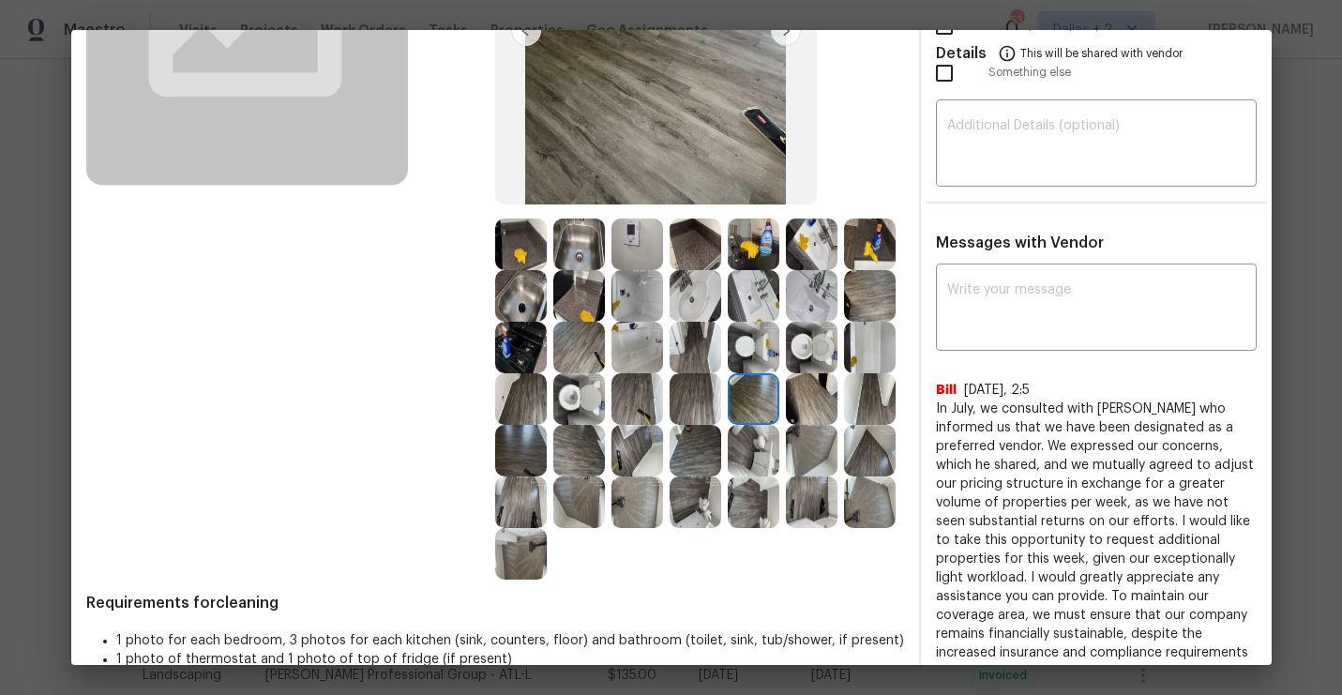
click at [818, 391] on img at bounding box center [812, 399] width 52 height 52
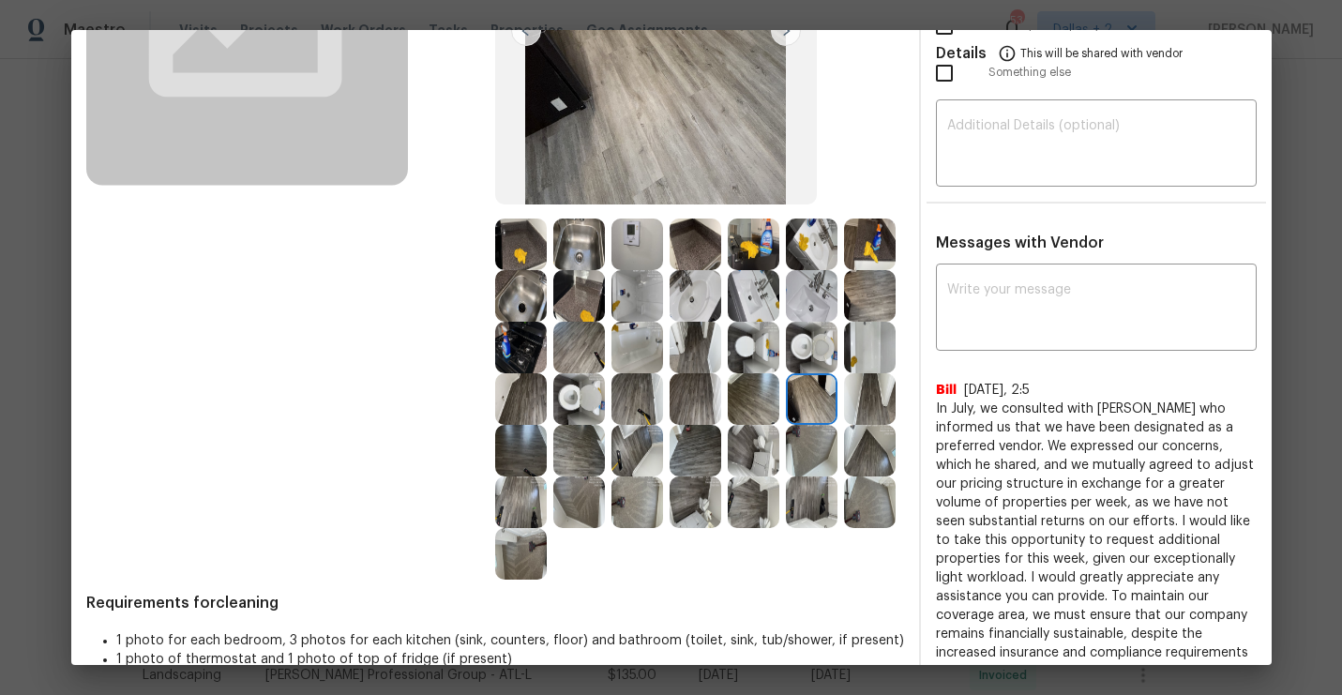
click at [644, 445] on img at bounding box center [637, 451] width 52 height 52
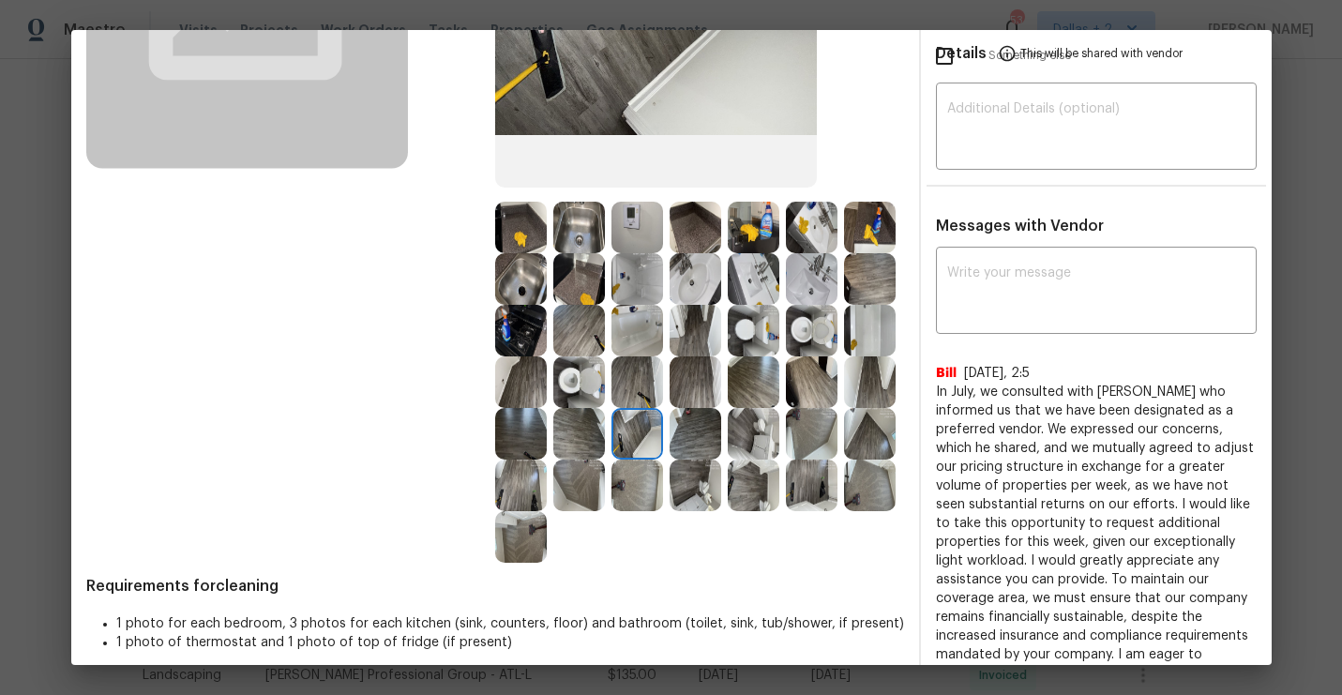
scroll to position [308, 0]
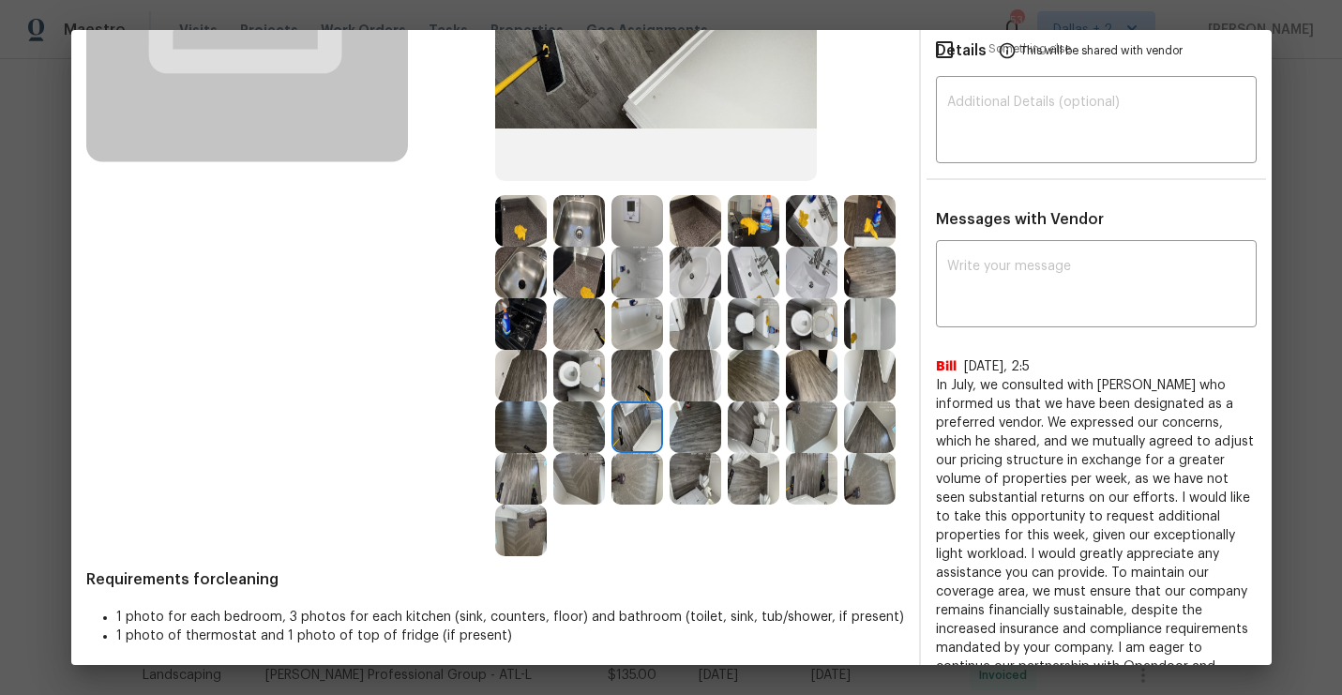
click at [764, 229] on img at bounding box center [754, 221] width 52 height 52
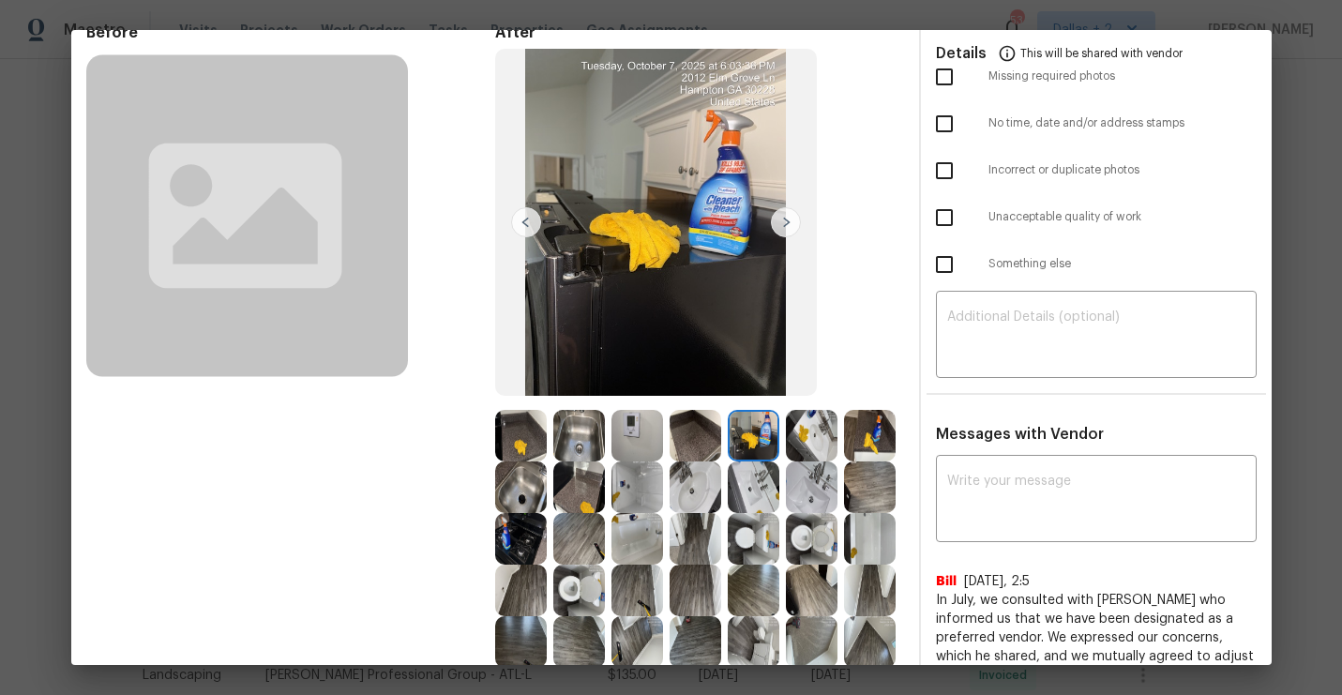
scroll to position [0, 0]
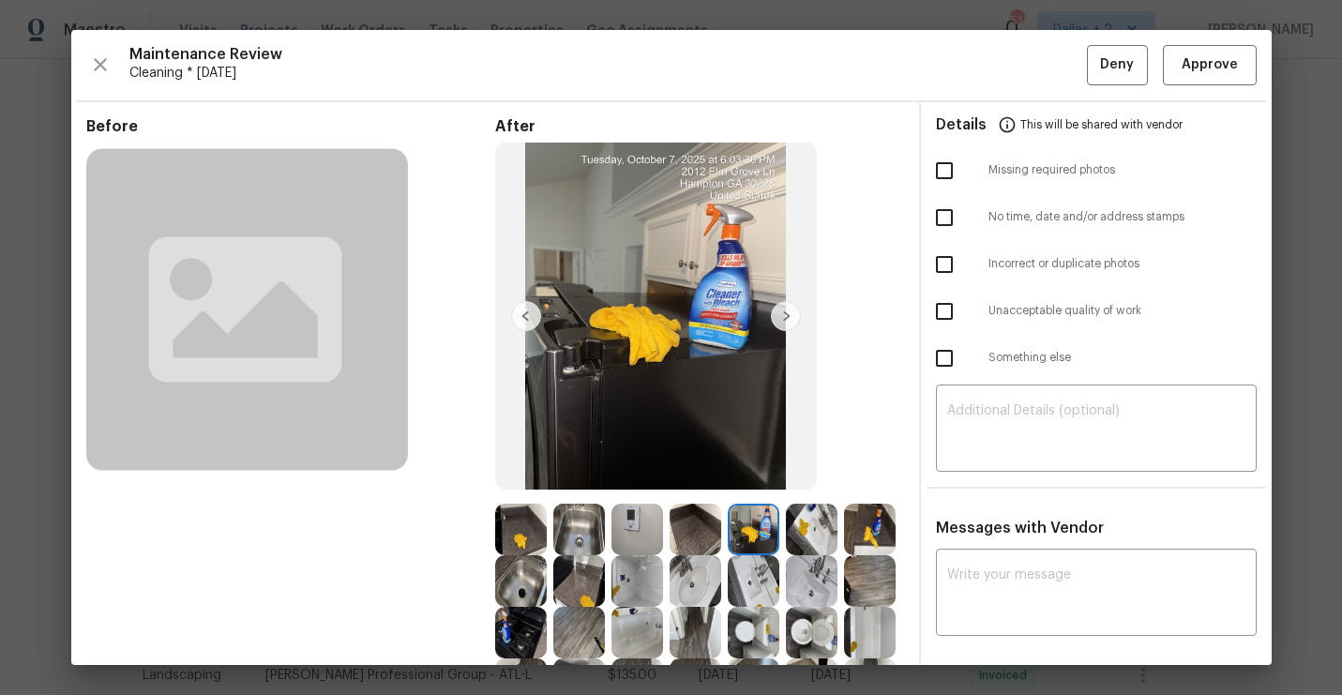
click at [784, 324] on img at bounding box center [786, 316] width 30 height 30
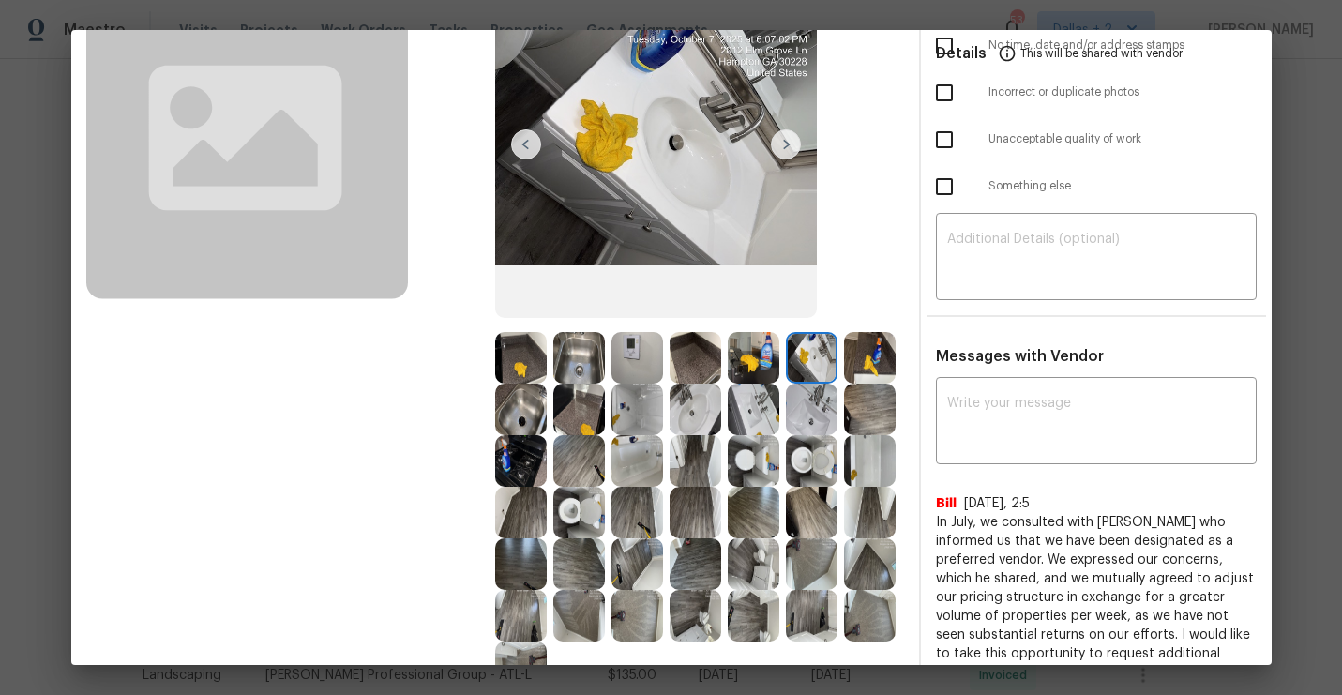
scroll to position [318, 0]
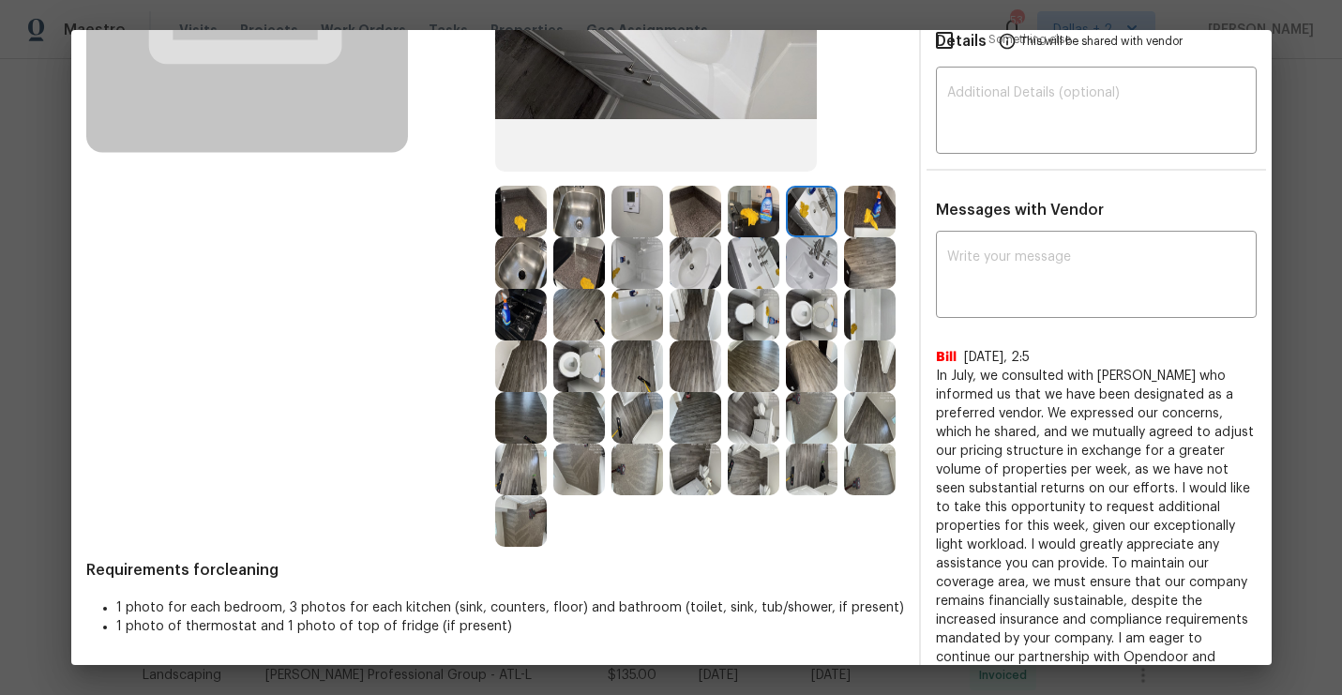
click at [632, 337] on img at bounding box center [637, 315] width 52 height 52
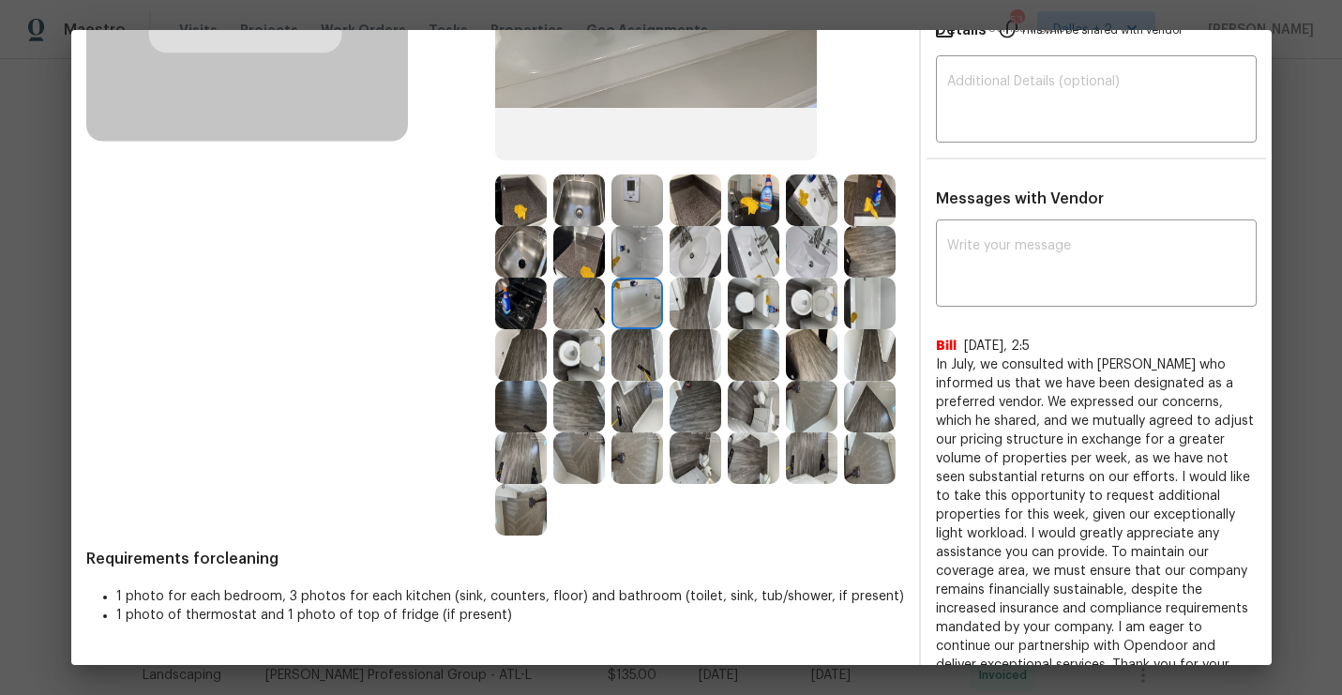
scroll to position [330, 0]
click at [832, 320] on img at bounding box center [812, 303] width 52 height 52
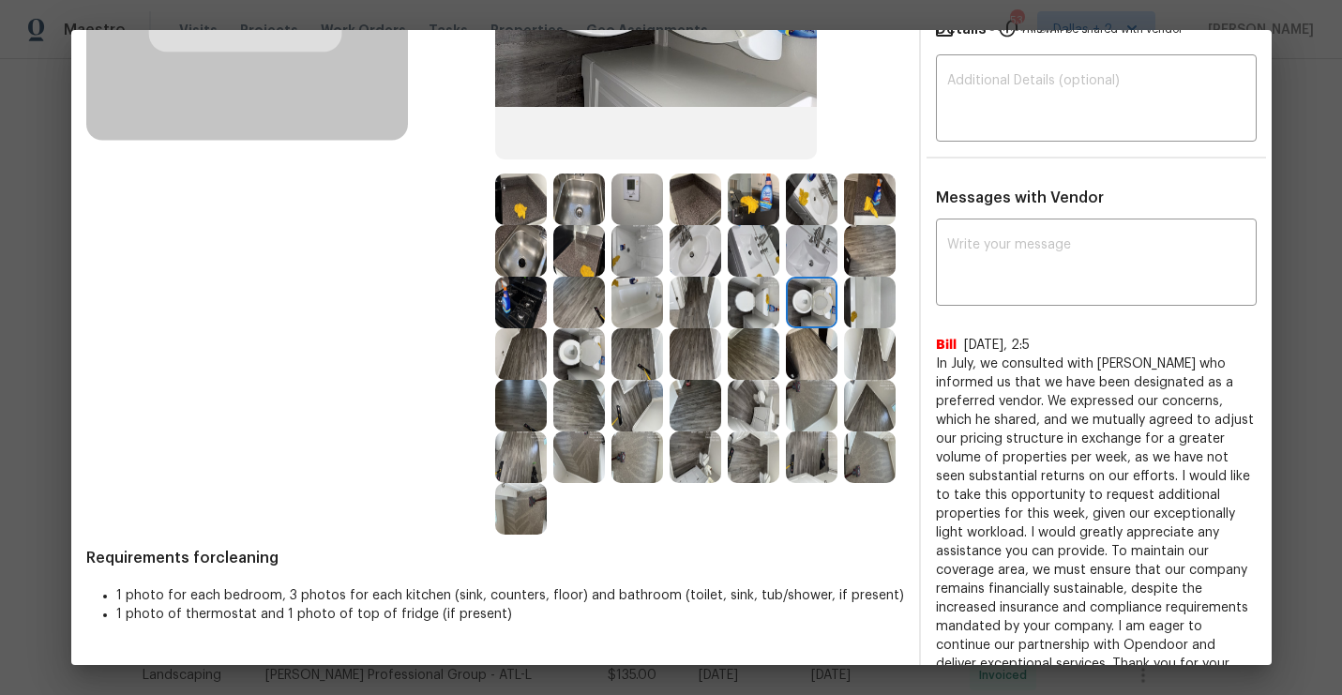
click at [887, 325] on img at bounding box center [870, 303] width 52 height 52
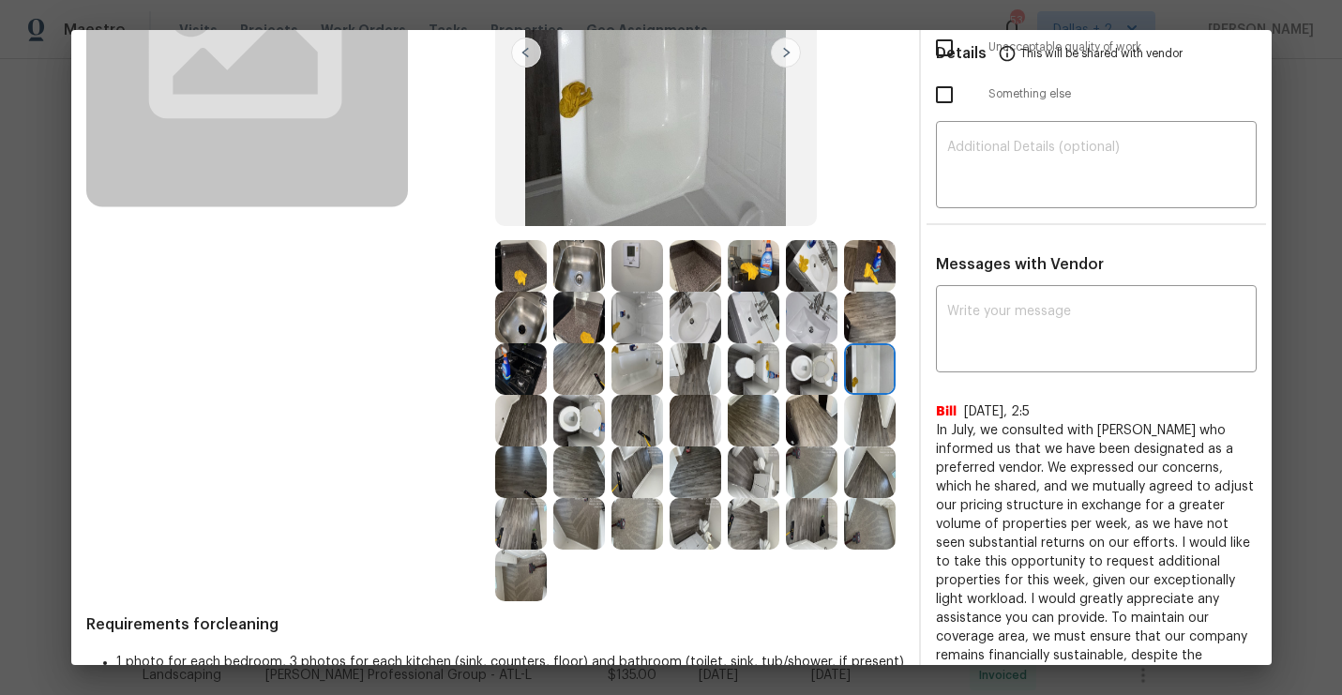
scroll to position [327, 0]
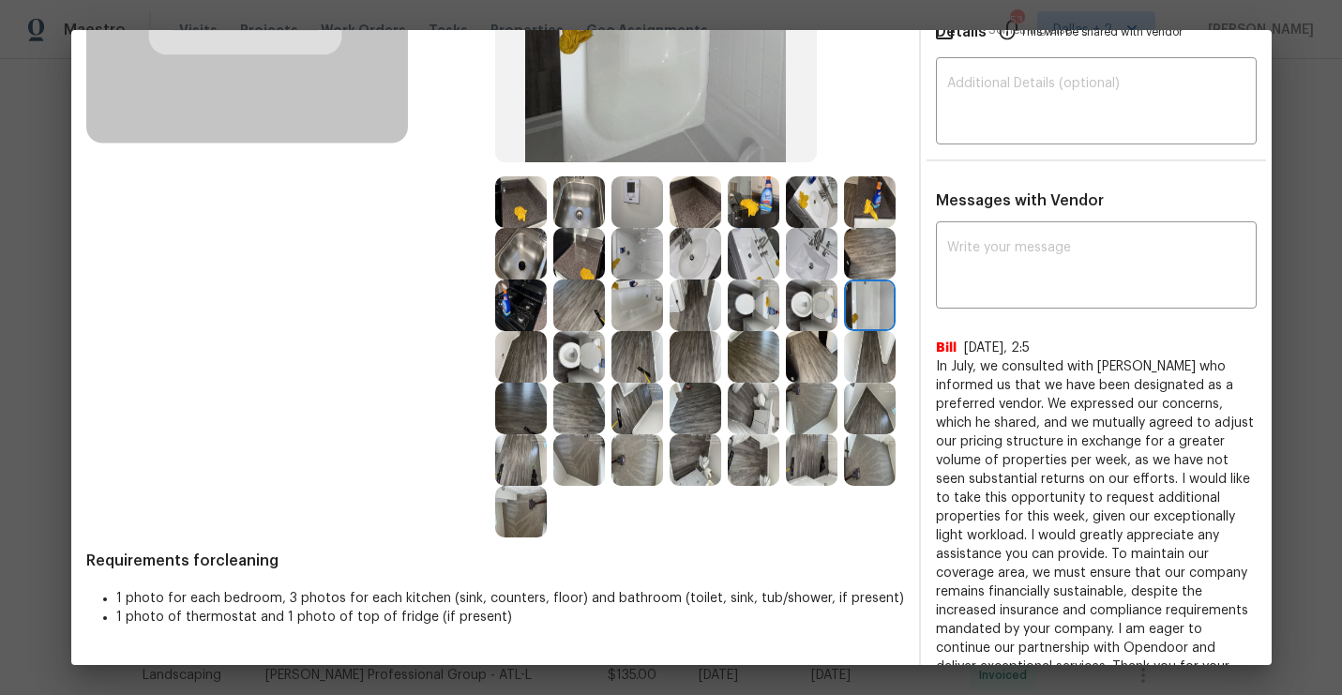
click at [627, 413] on img at bounding box center [637, 409] width 52 height 52
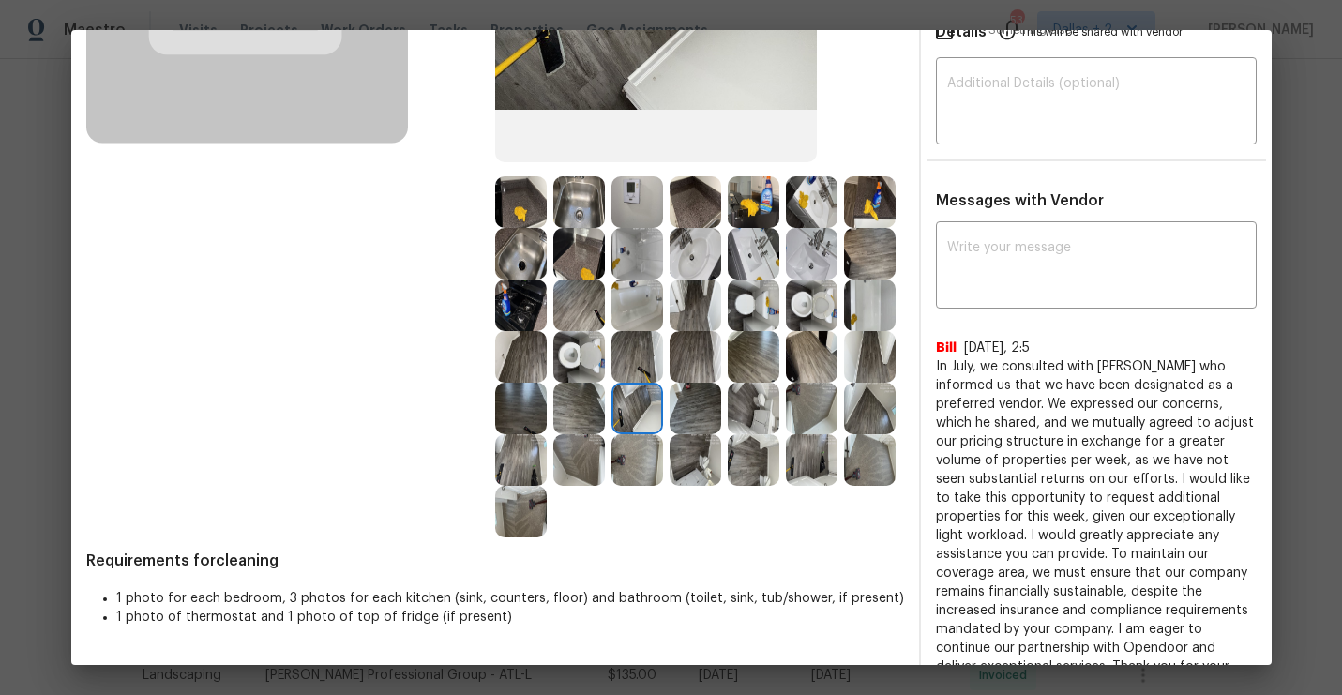
click at [568, 468] on img at bounding box center [579, 460] width 52 height 52
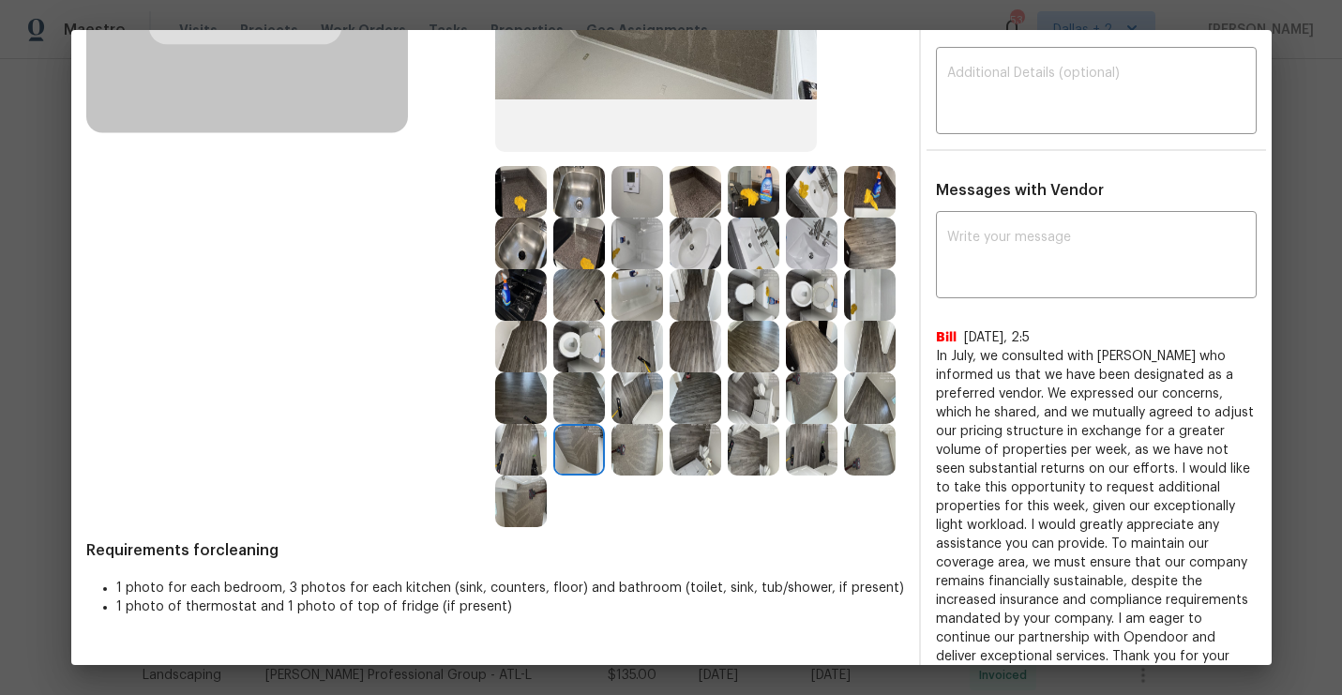
scroll to position [337, 0]
click at [653, 460] on img at bounding box center [637, 451] width 52 height 52
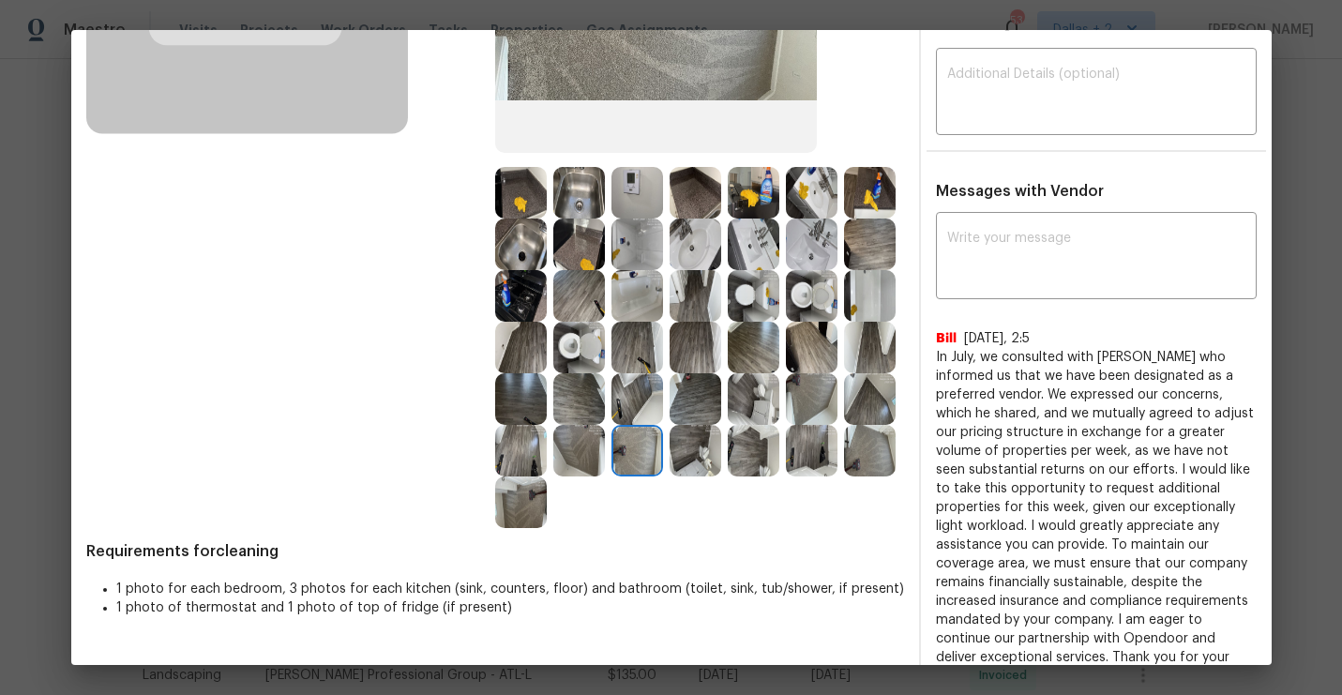
click at [702, 453] on img at bounding box center [695, 451] width 52 height 52
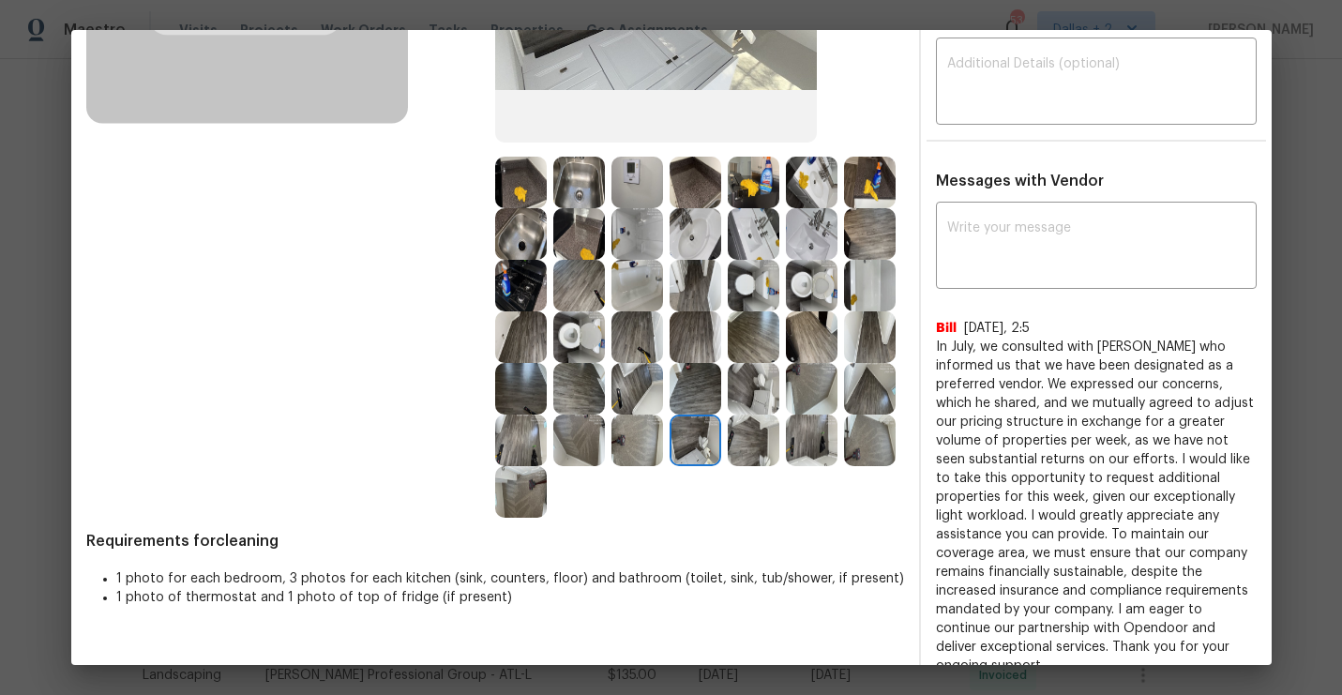
scroll to position [418, 0]
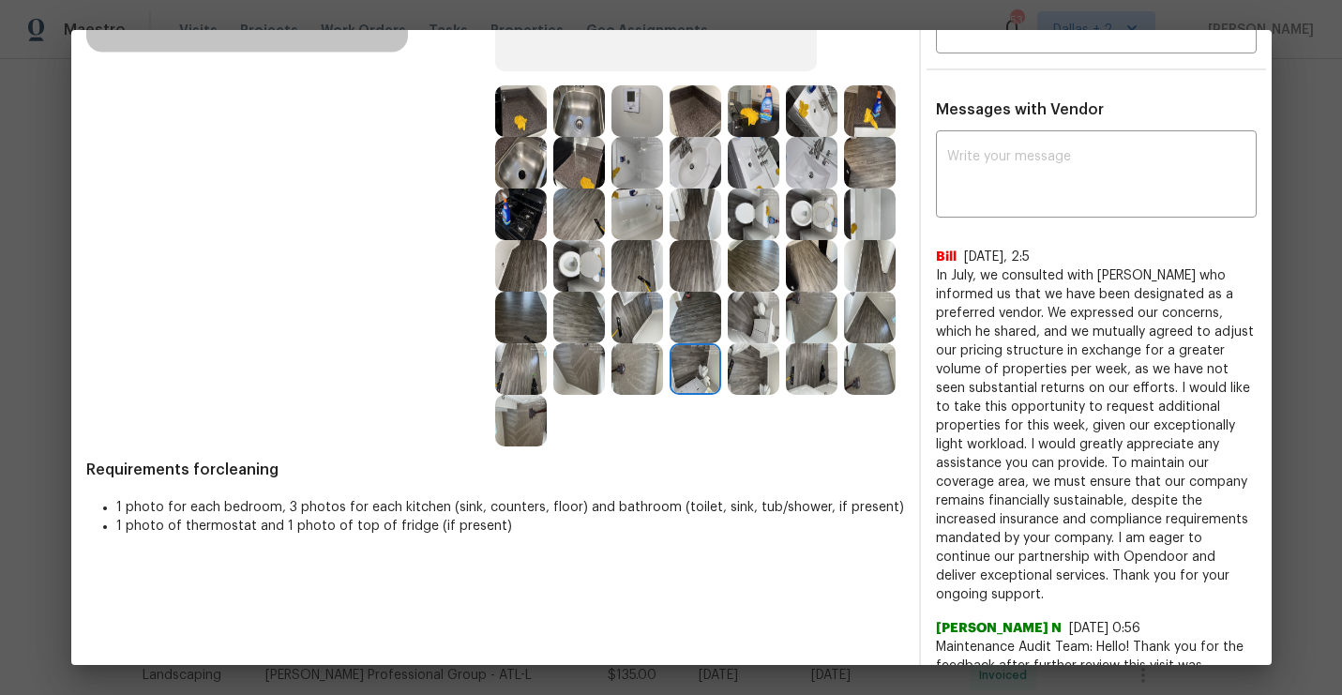
click at [804, 368] on img at bounding box center [812, 369] width 52 height 52
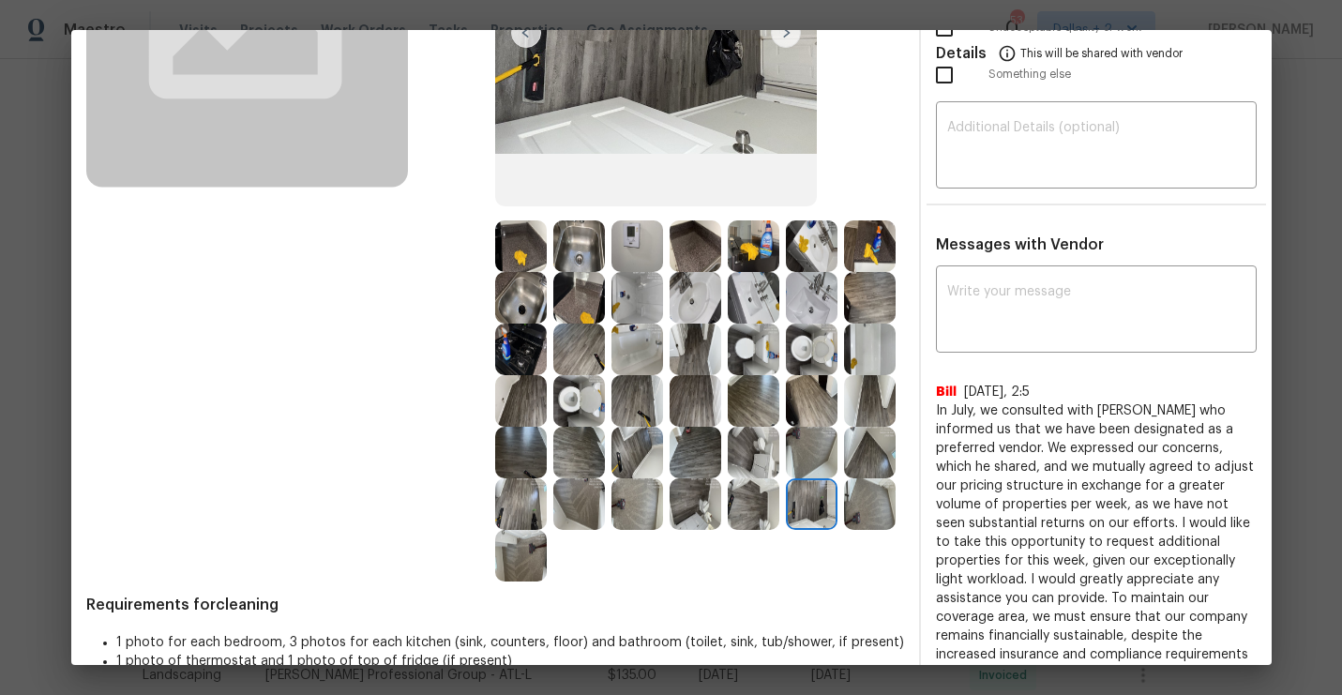
scroll to position [294, 0]
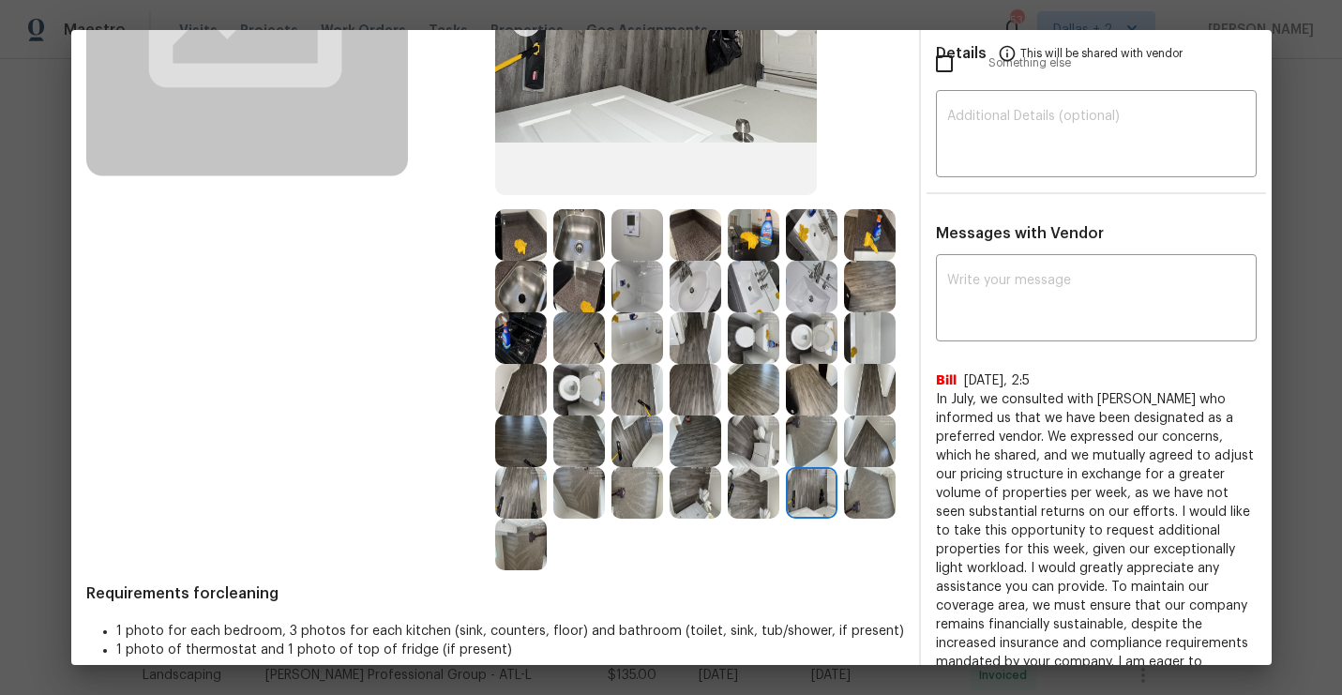
click at [510, 233] on img at bounding box center [521, 235] width 52 height 52
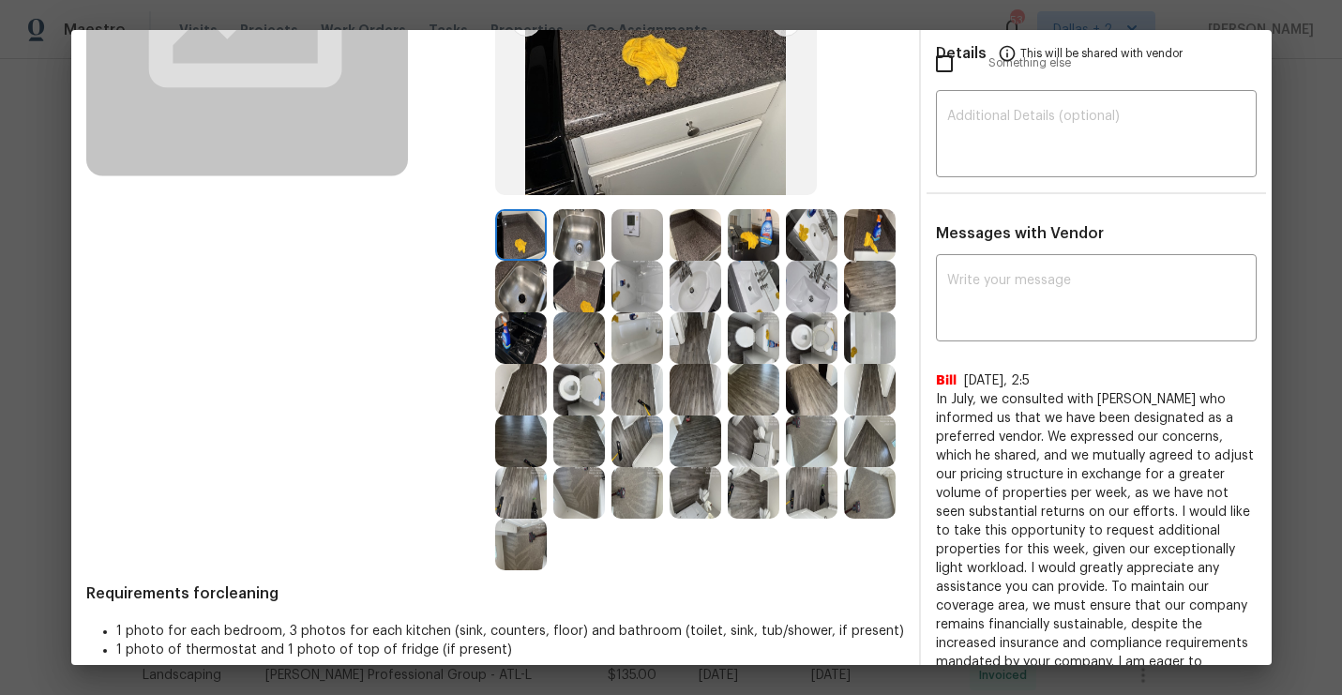
click at [561, 237] on img at bounding box center [579, 235] width 52 height 52
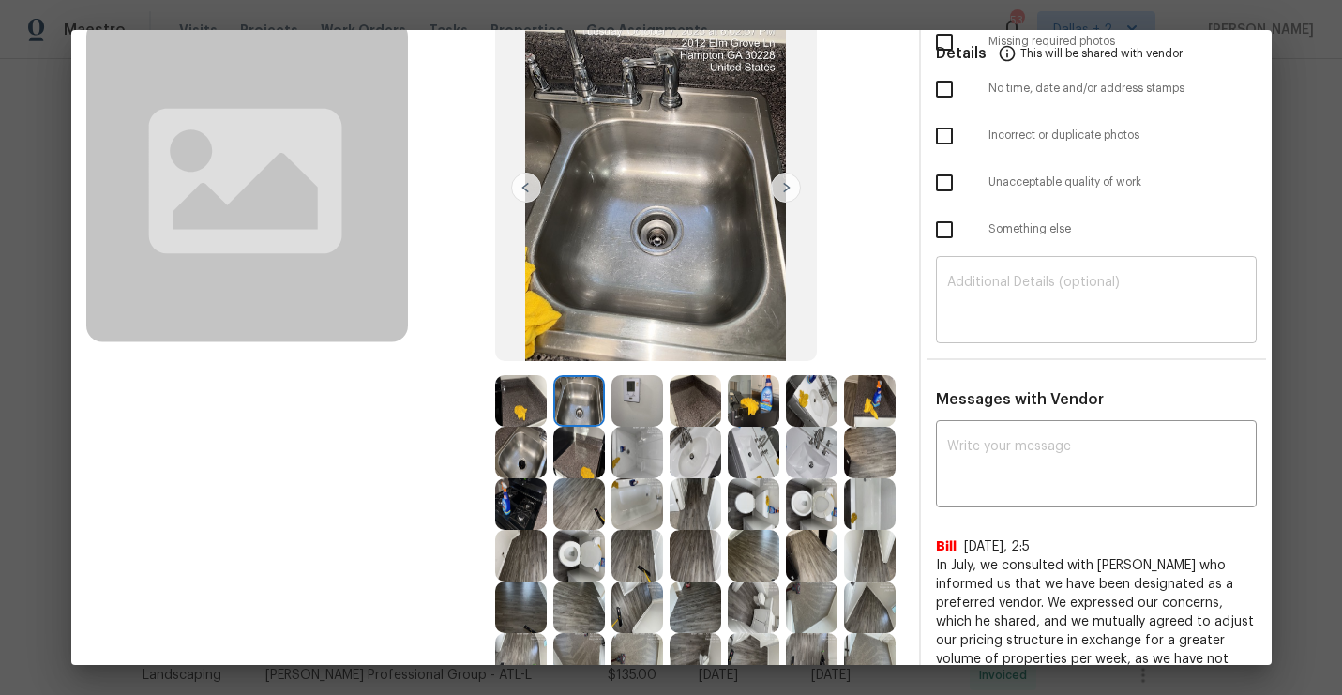
scroll to position [0, 0]
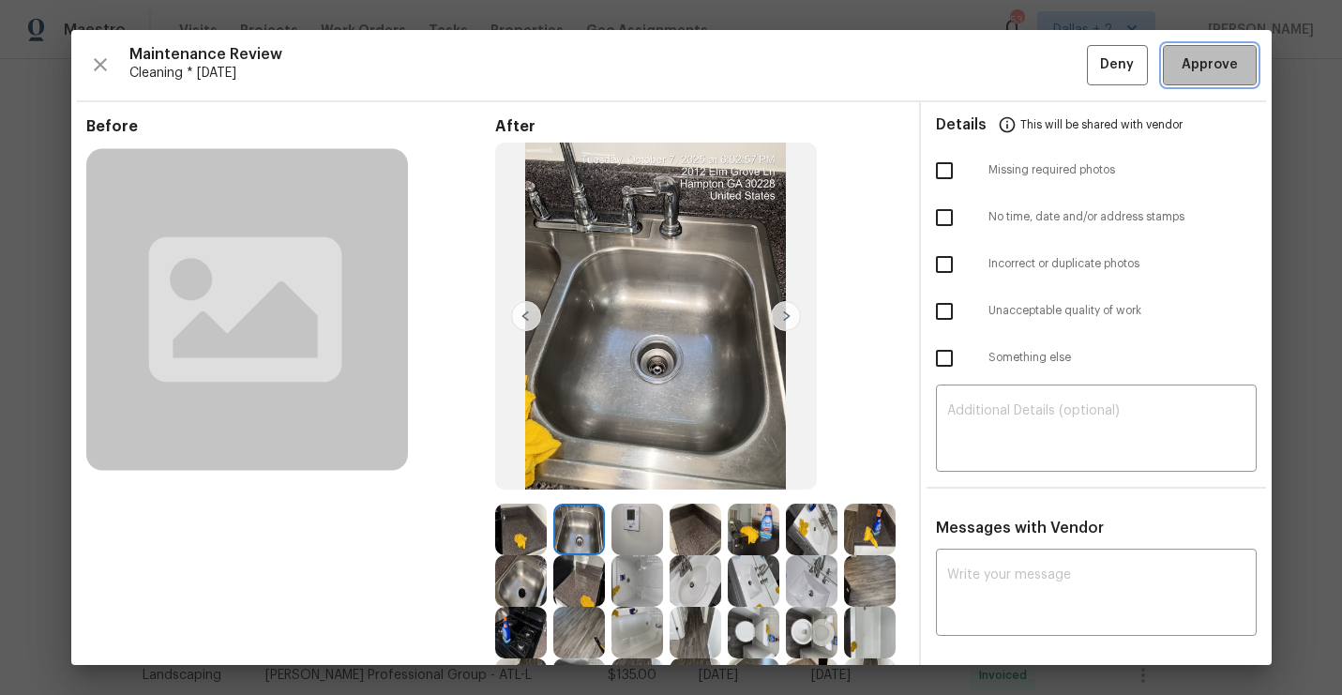
click at [1199, 67] on span "Approve" at bounding box center [1209, 64] width 56 height 23
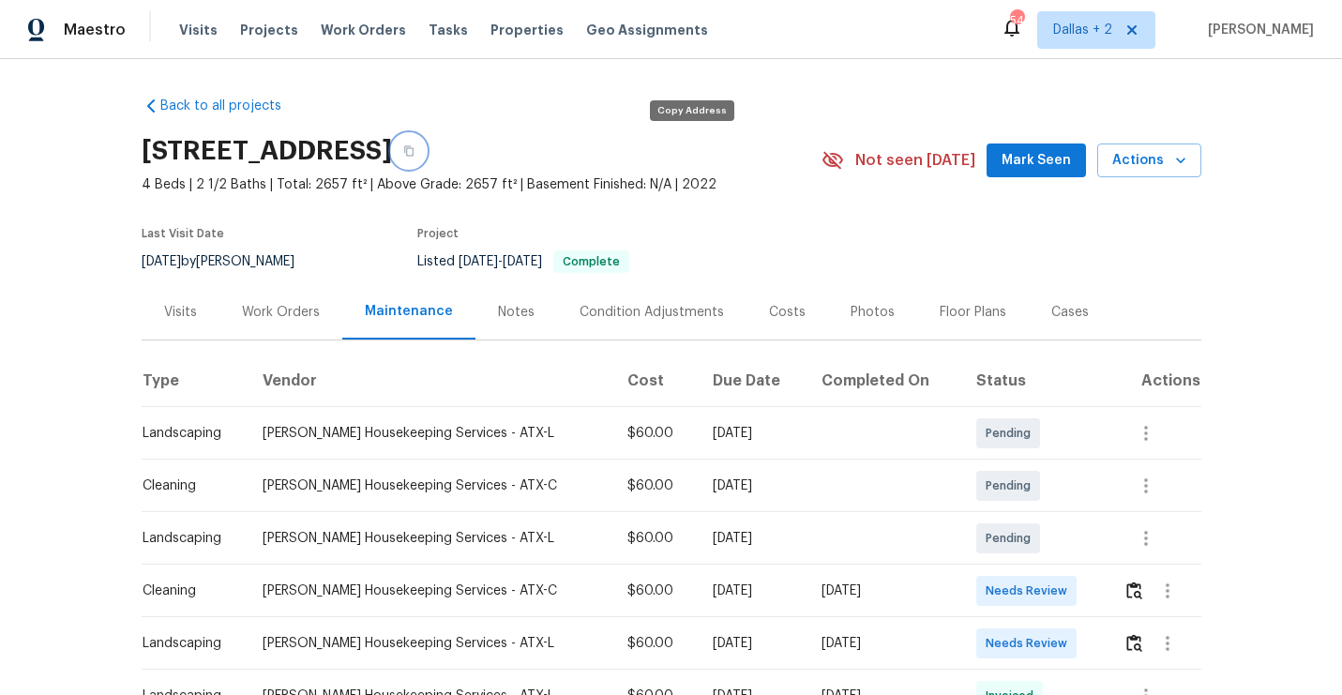
click at [414, 149] on icon "button" at bounding box center [408, 150] width 11 height 11
click at [1126, 645] on img "button" at bounding box center [1134, 643] width 16 height 18
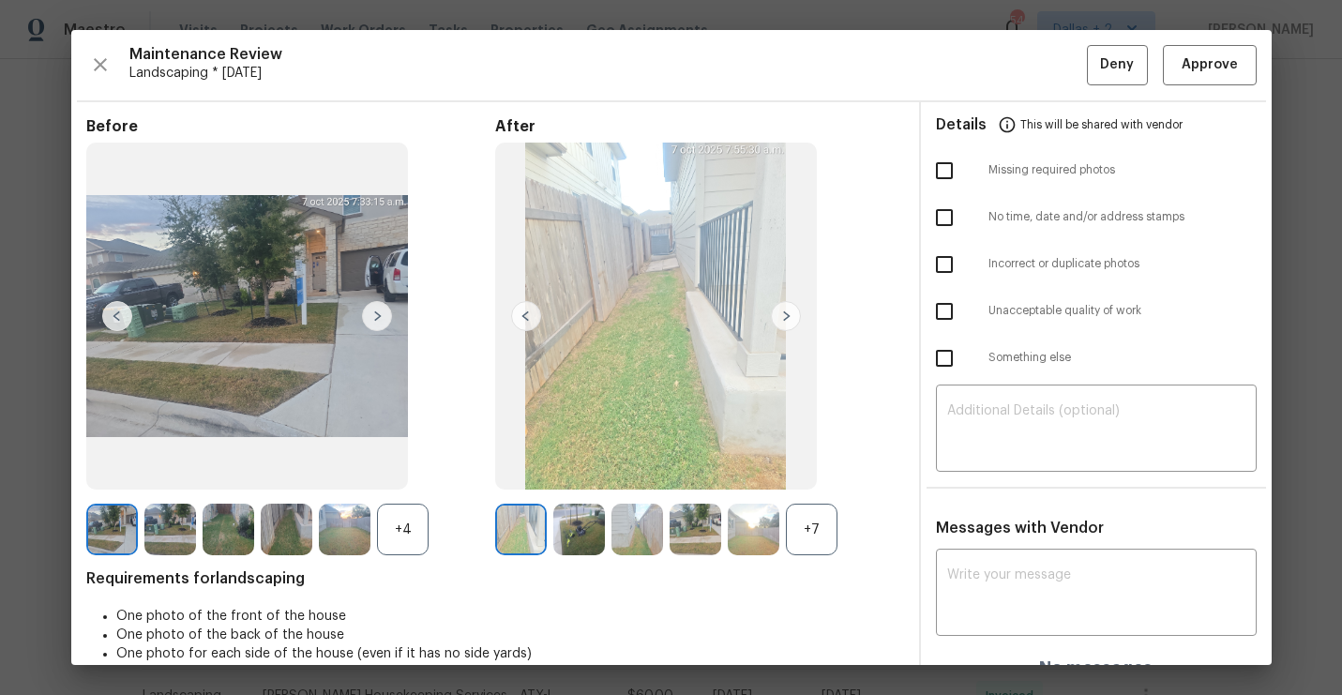
click at [83, 61] on div "Maintenance Review Landscaping * Mon, Oct 06 Deny Approve Before +4 After +7 Re…" at bounding box center [671, 347] width 1200 height 635
click at [98, 62] on icon "button" at bounding box center [100, 64] width 13 height 13
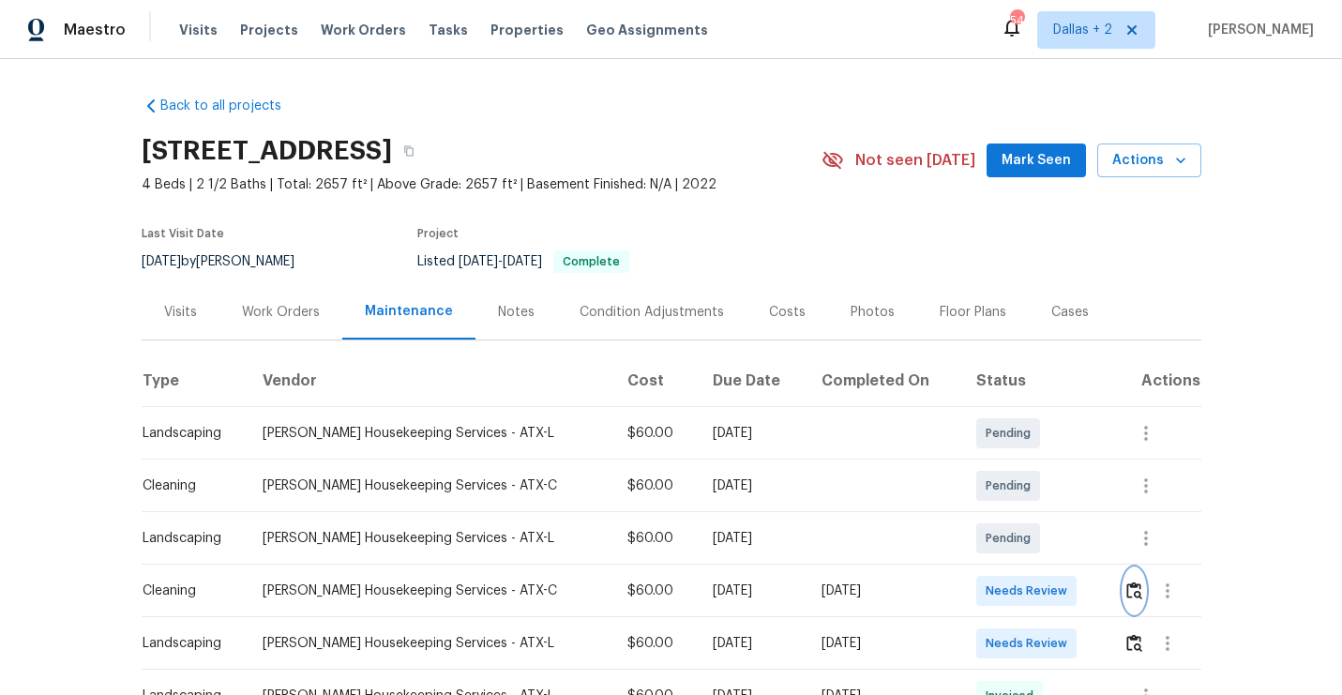
click at [1126, 590] on img "button" at bounding box center [1134, 590] width 16 height 18
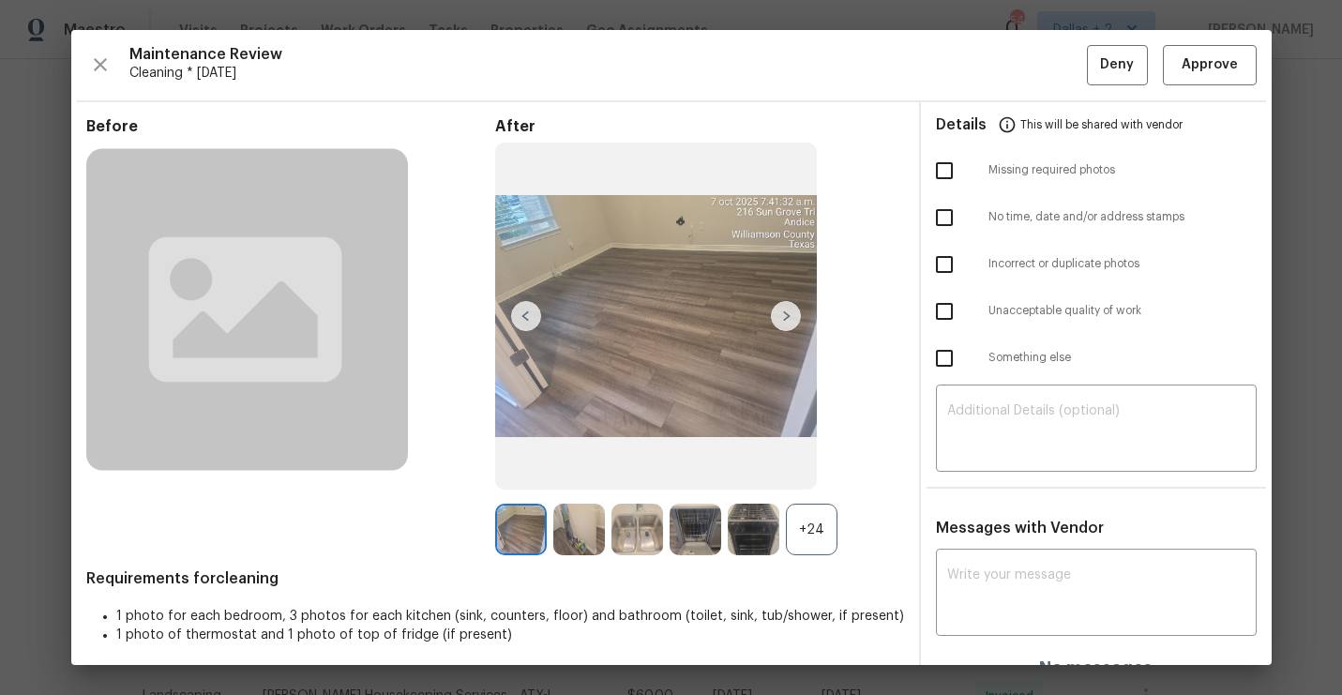
click at [819, 528] on div "+24" at bounding box center [812, 530] width 52 height 52
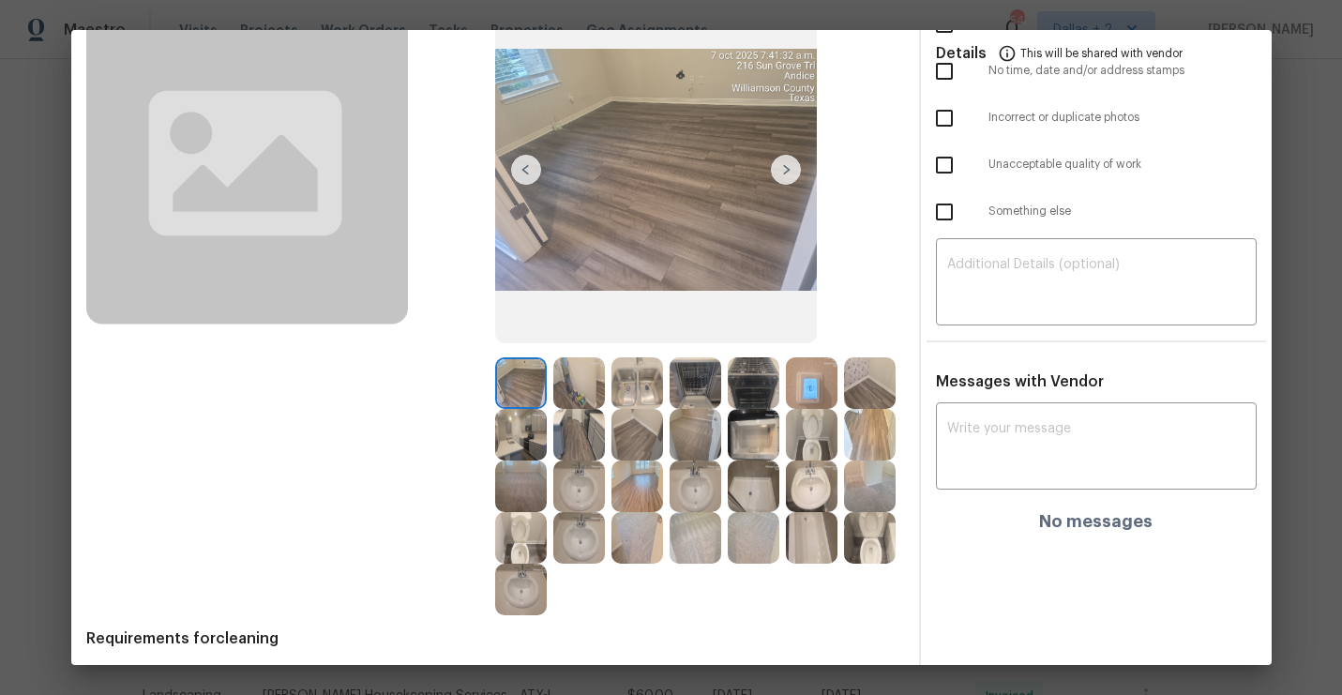
scroll to position [149, 0]
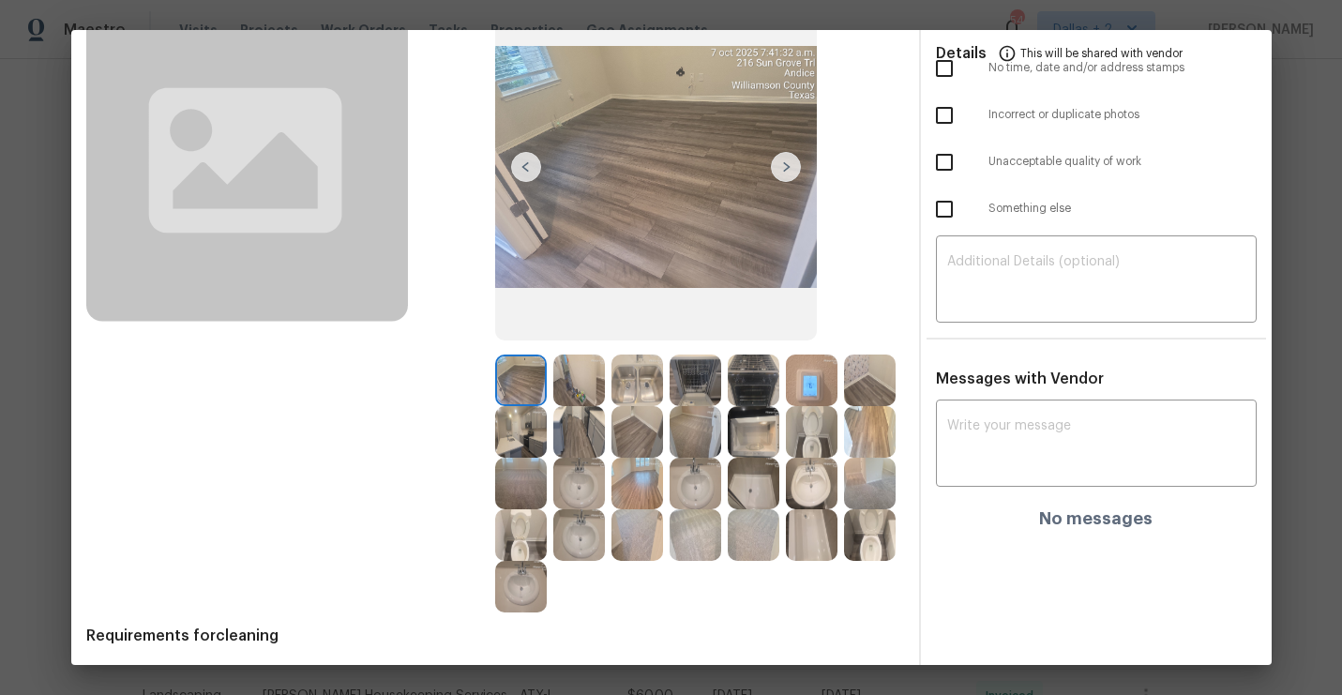
click at [582, 390] on img at bounding box center [579, 380] width 52 height 52
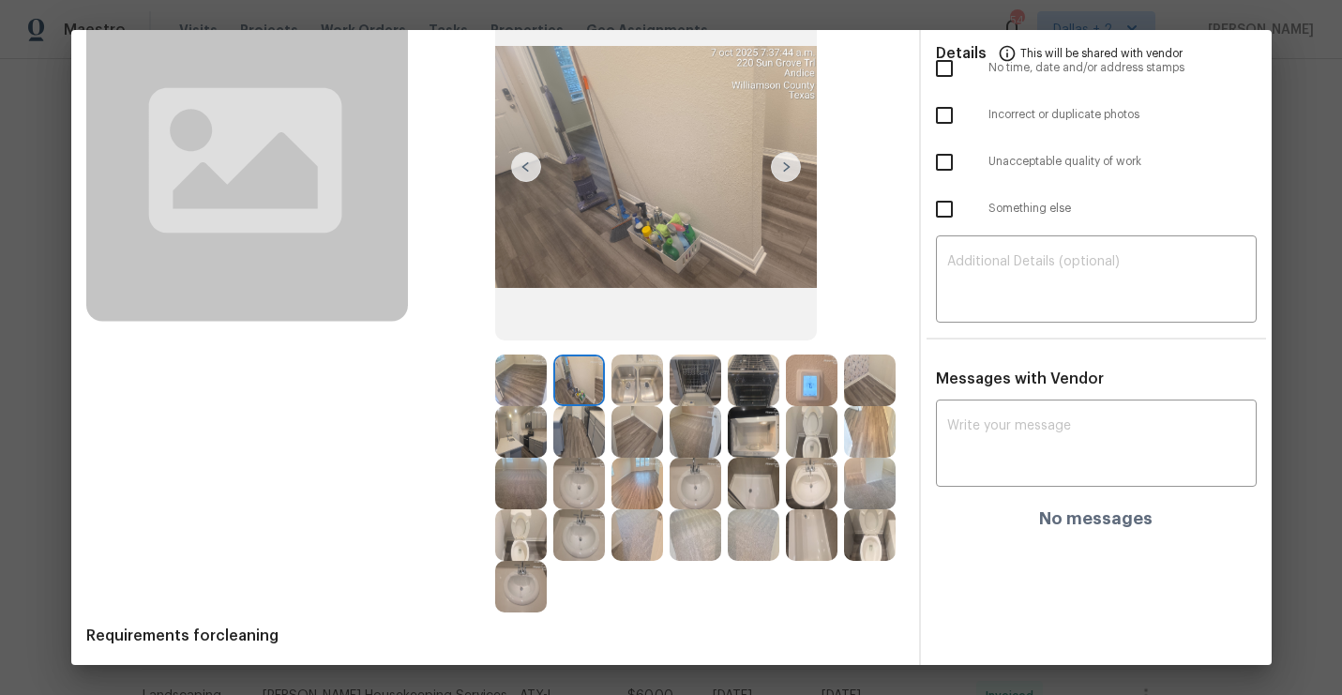
click at [514, 435] on img at bounding box center [521, 432] width 52 height 52
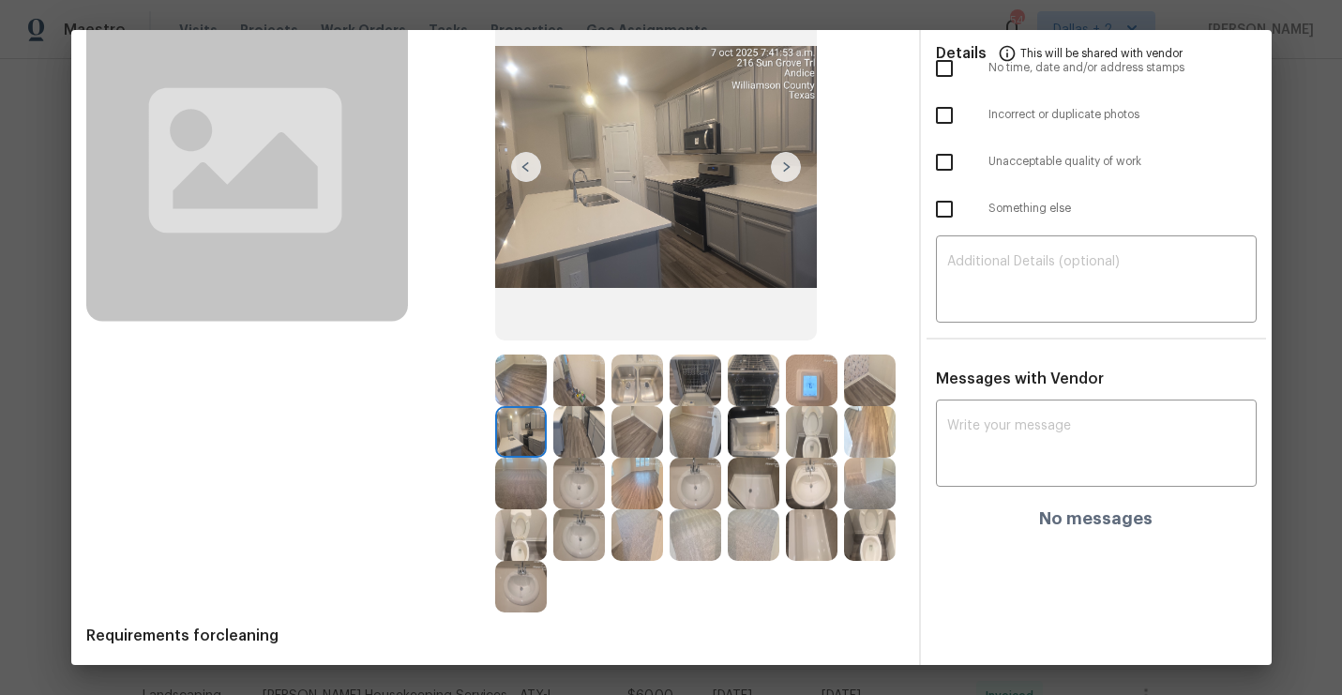
click at [530, 487] on img at bounding box center [521, 484] width 52 height 52
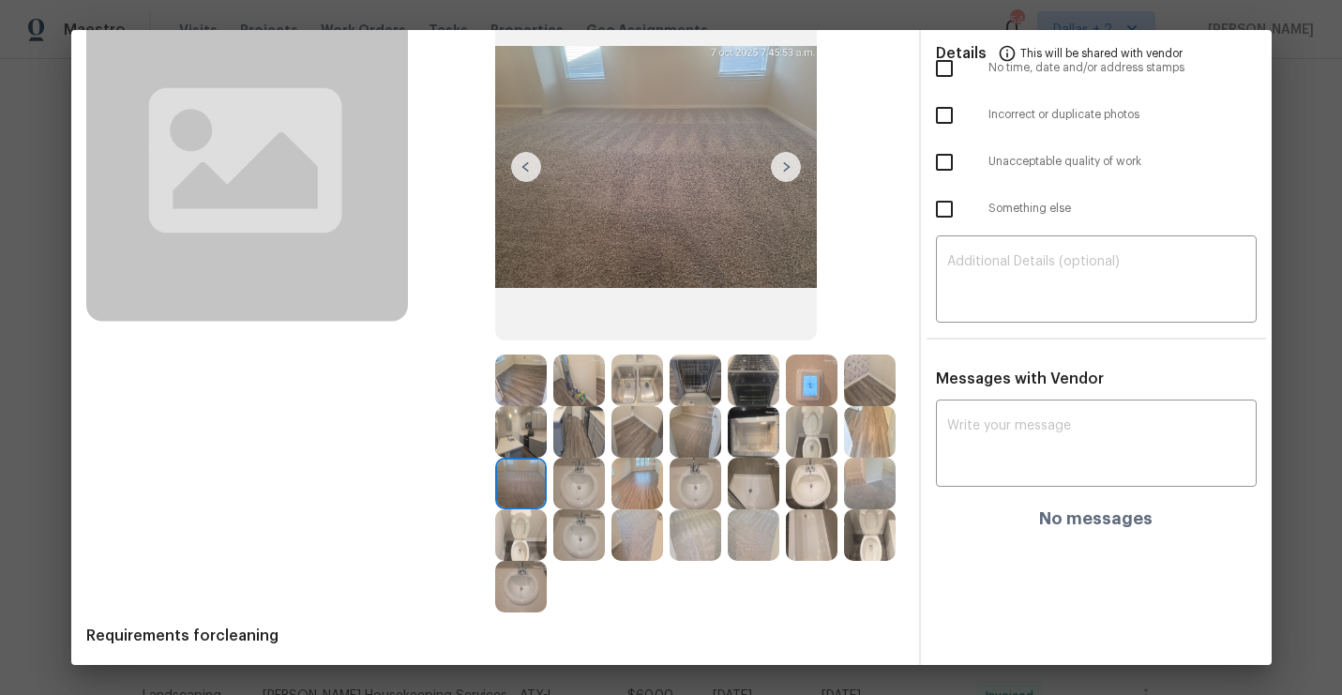
click at [646, 491] on img at bounding box center [637, 484] width 52 height 52
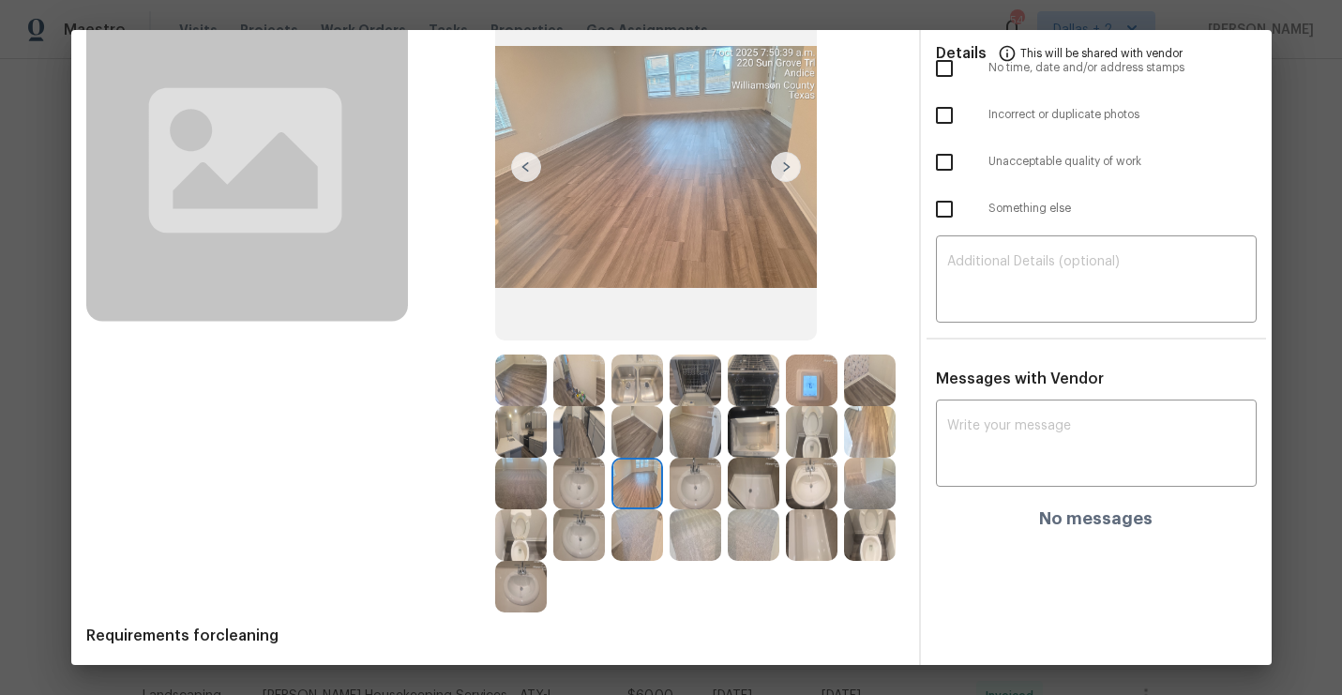
click at [631, 441] on img at bounding box center [637, 432] width 52 height 52
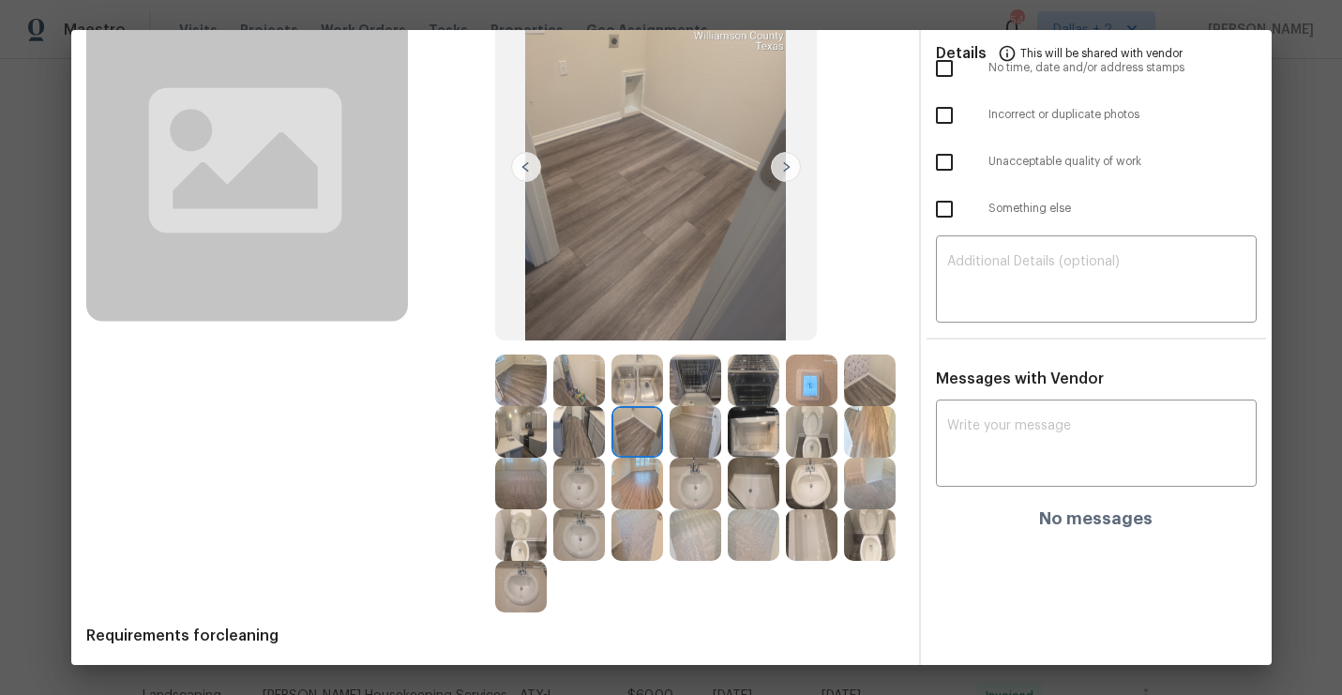
click at [713, 548] on img at bounding box center [695, 535] width 52 height 52
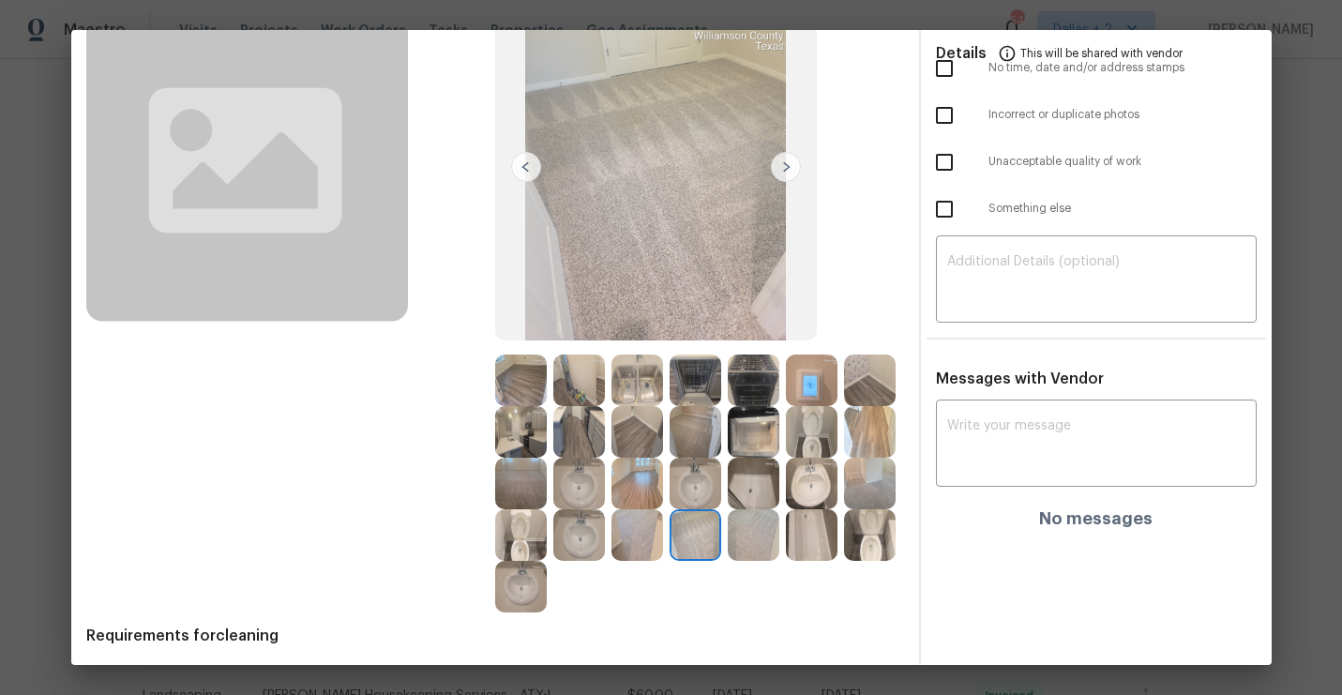
click at [528, 441] on img at bounding box center [521, 432] width 52 height 52
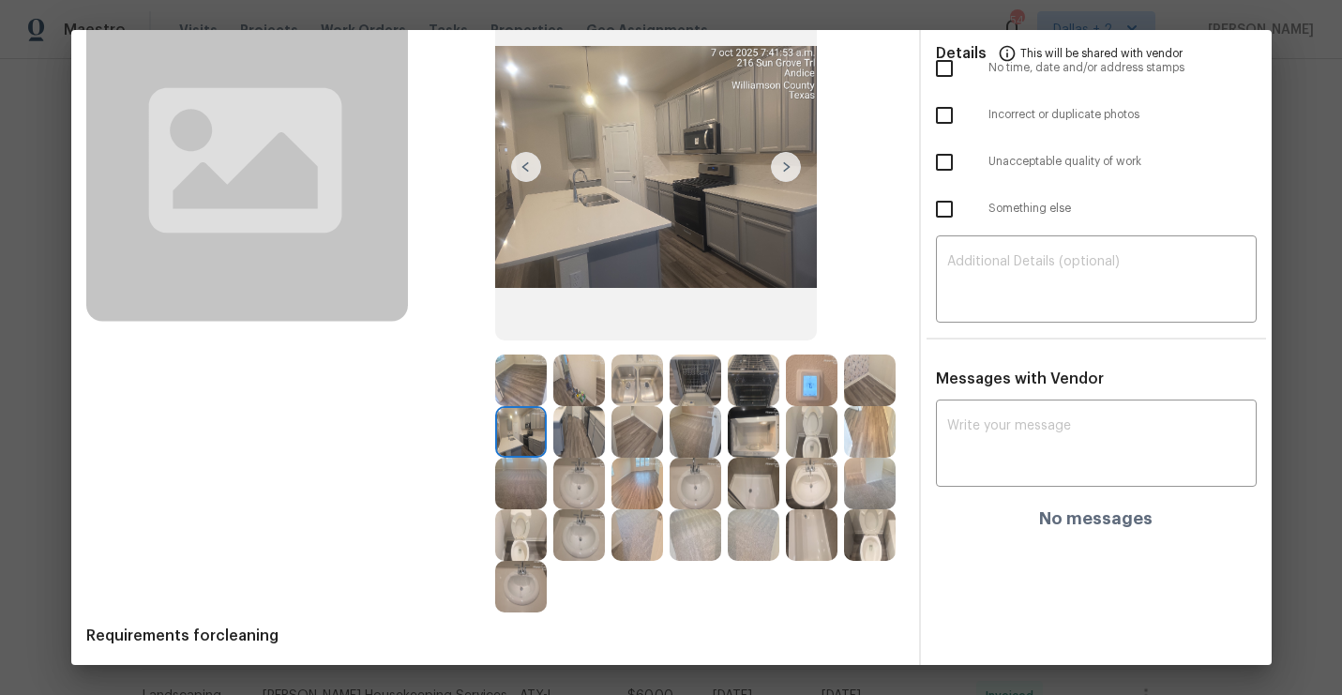
click at [817, 550] on img at bounding box center [812, 535] width 52 height 52
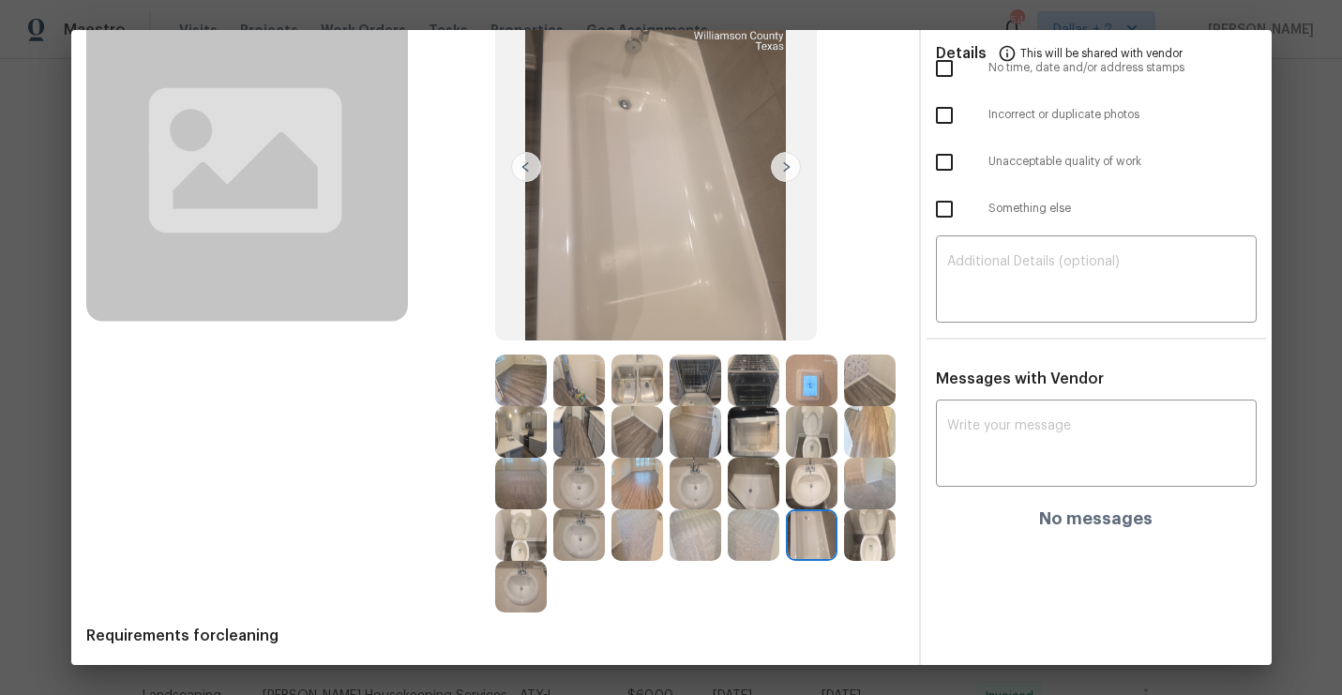
click at [511, 441] on img at bounding box center [521, 432] width 52 height 52
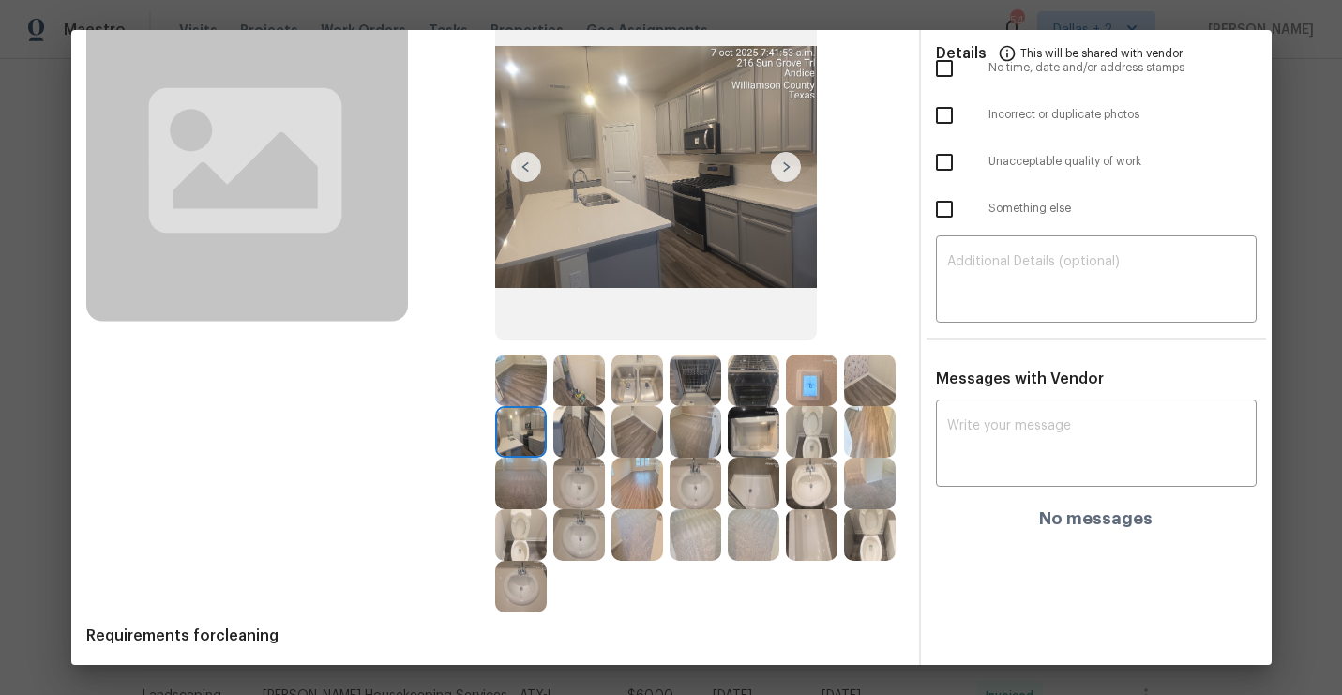
click at [744, 543] on img at bounding box center [754, 535] width 52 height 52
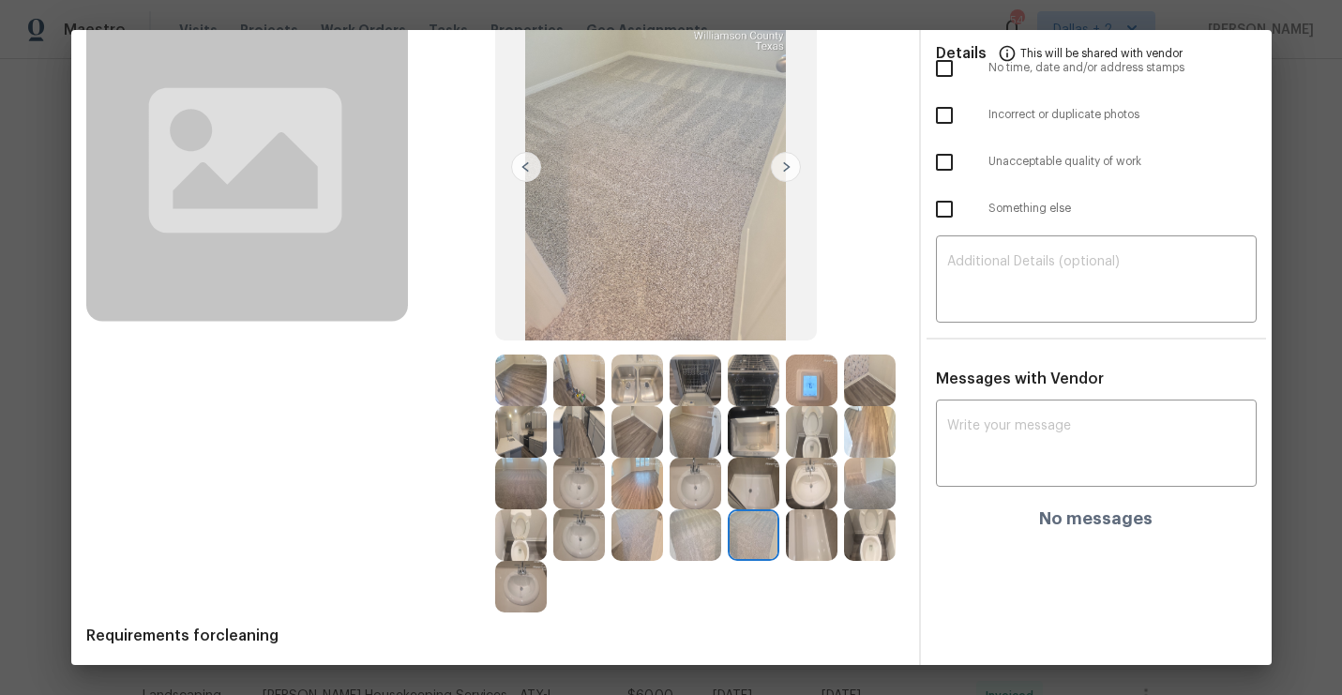
click at [703, 540] on img at bounding box center [695, 535] width 52 height 52
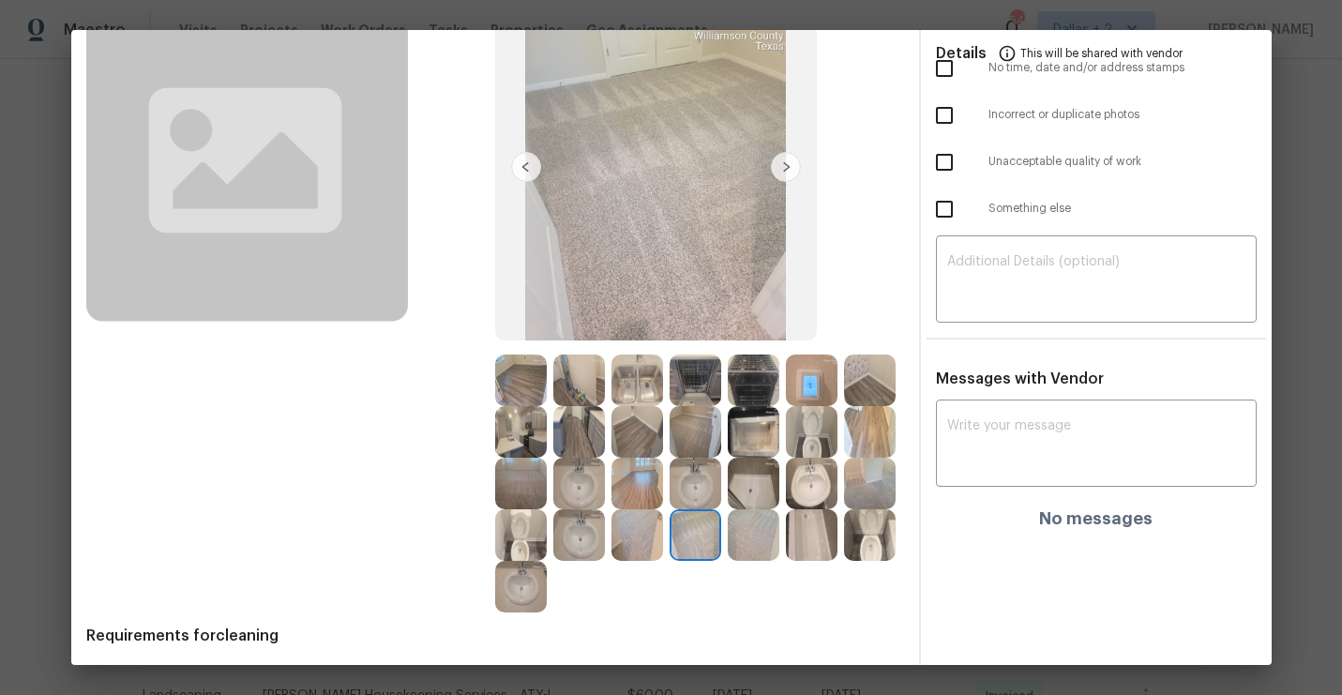
click at [865, 489] on img at bounding box center [870, 484] width 52 height 52
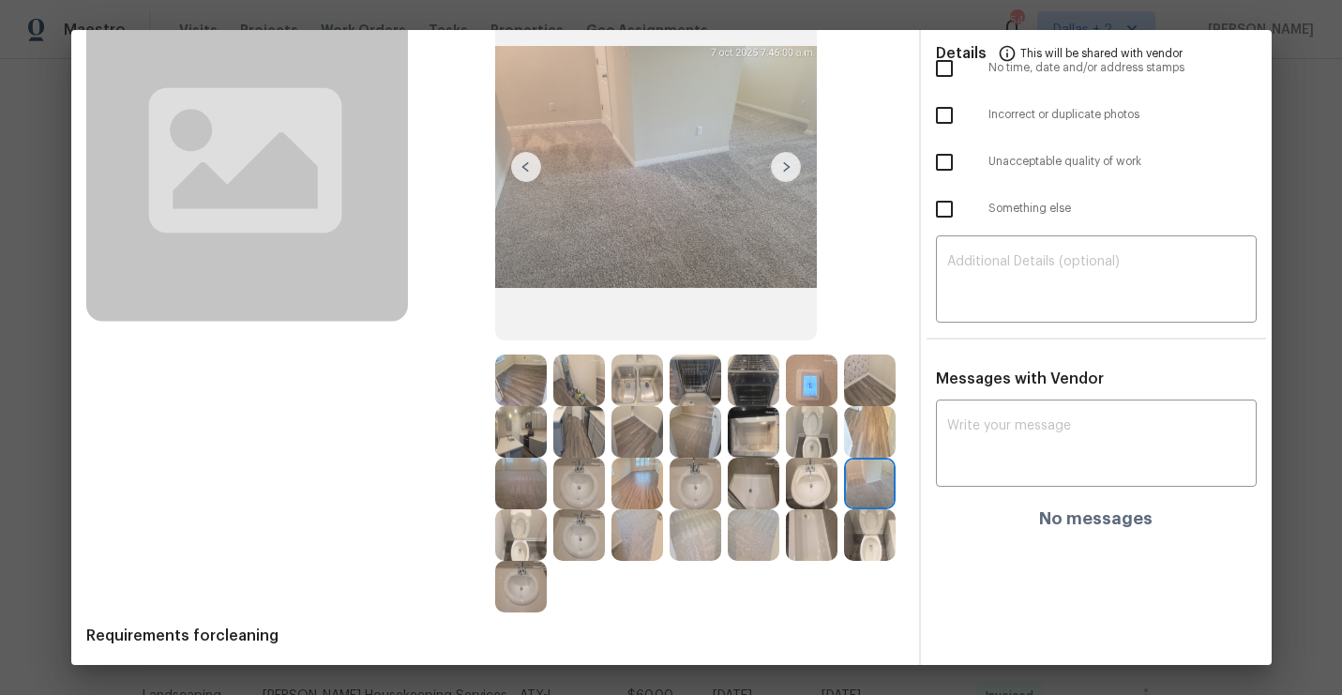
click at [514, 606] on img at bounding box center [521, 587] width 52 height 52
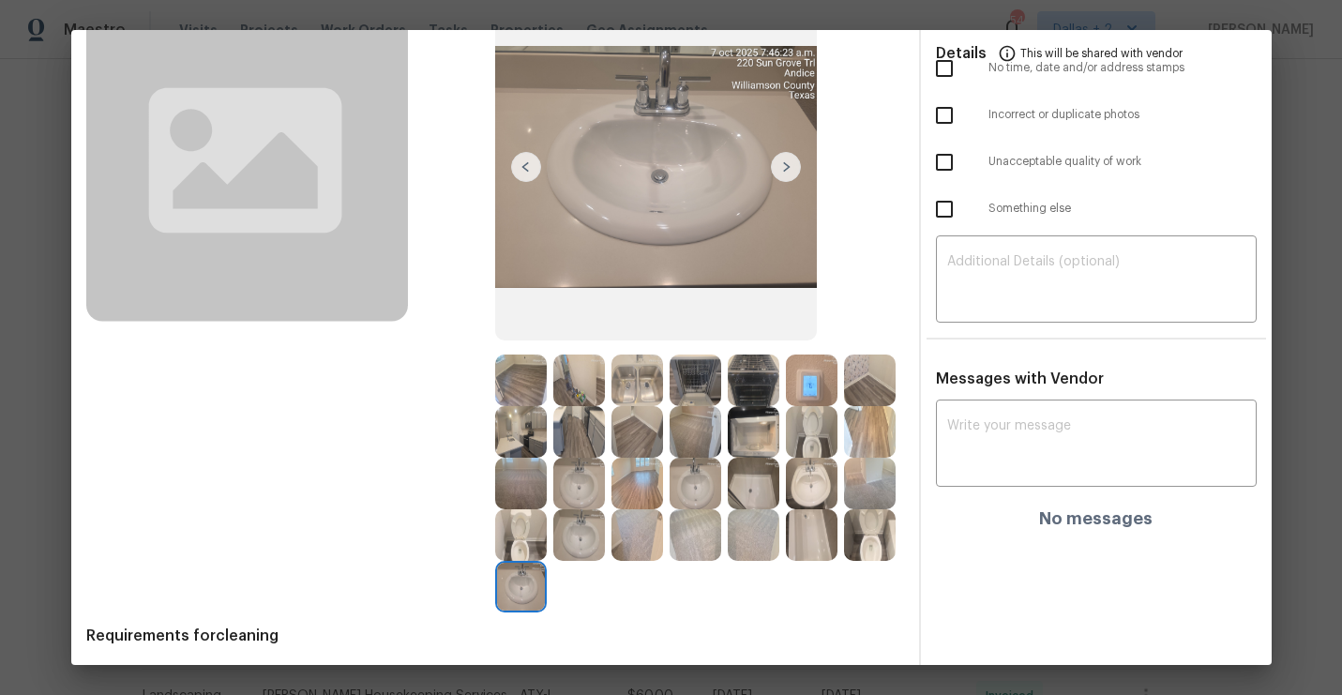
click at [874, 541] on img at bounding box center [870, 535] width 52 height 52
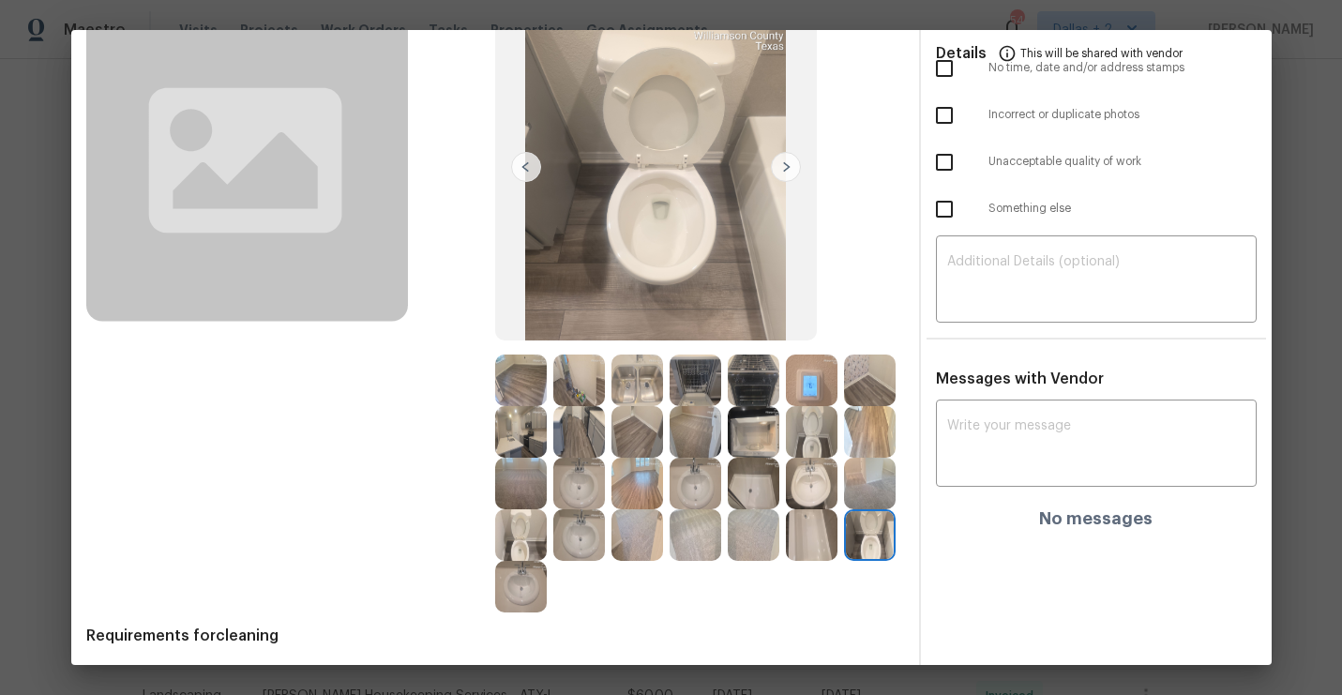
click at [809, 527] on img at bounding box center [812, 535] width 52 height 52
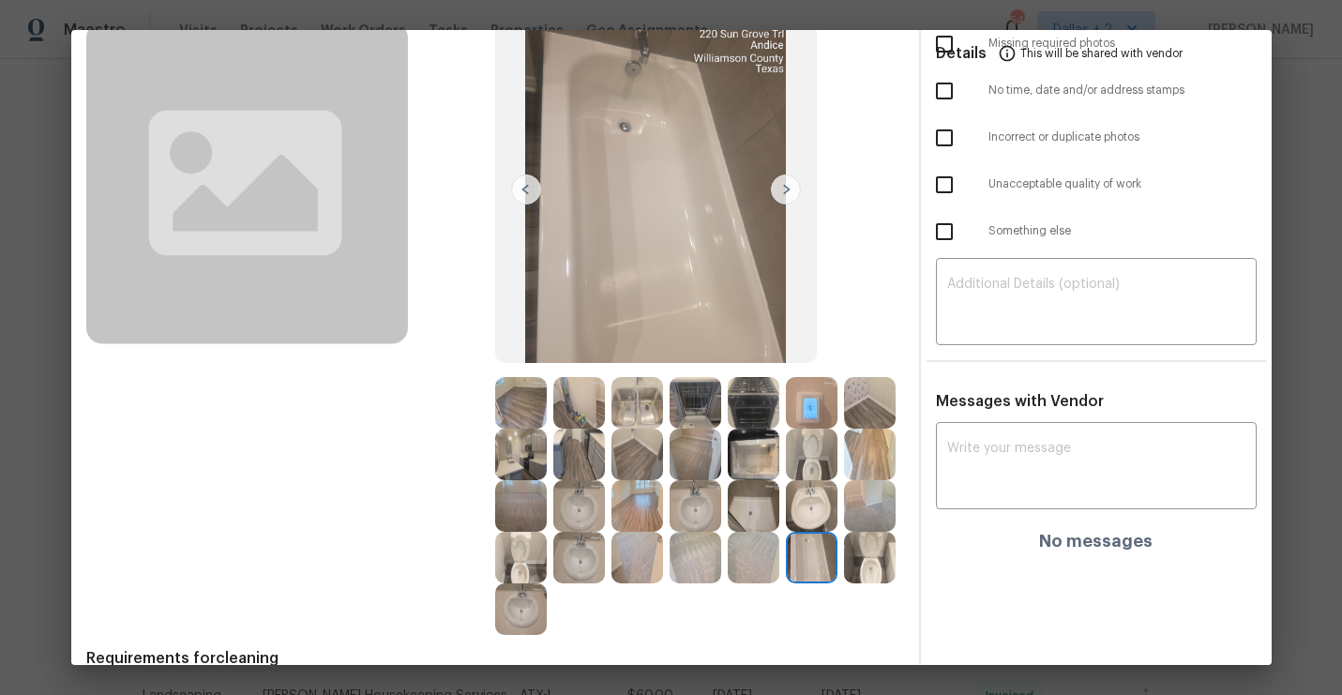
scroll to position [0, 0]
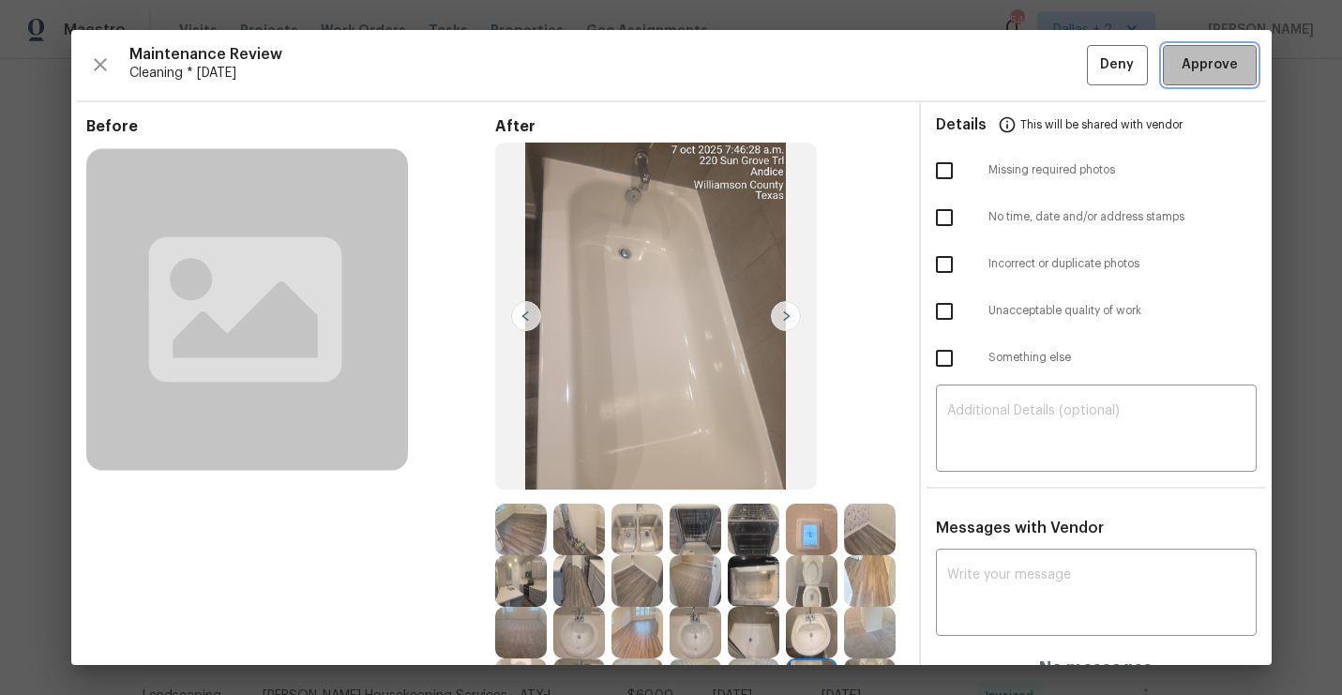
click at [1189, 74] on span "Approve" at bounding box center [1209, 64] width 56 height 23
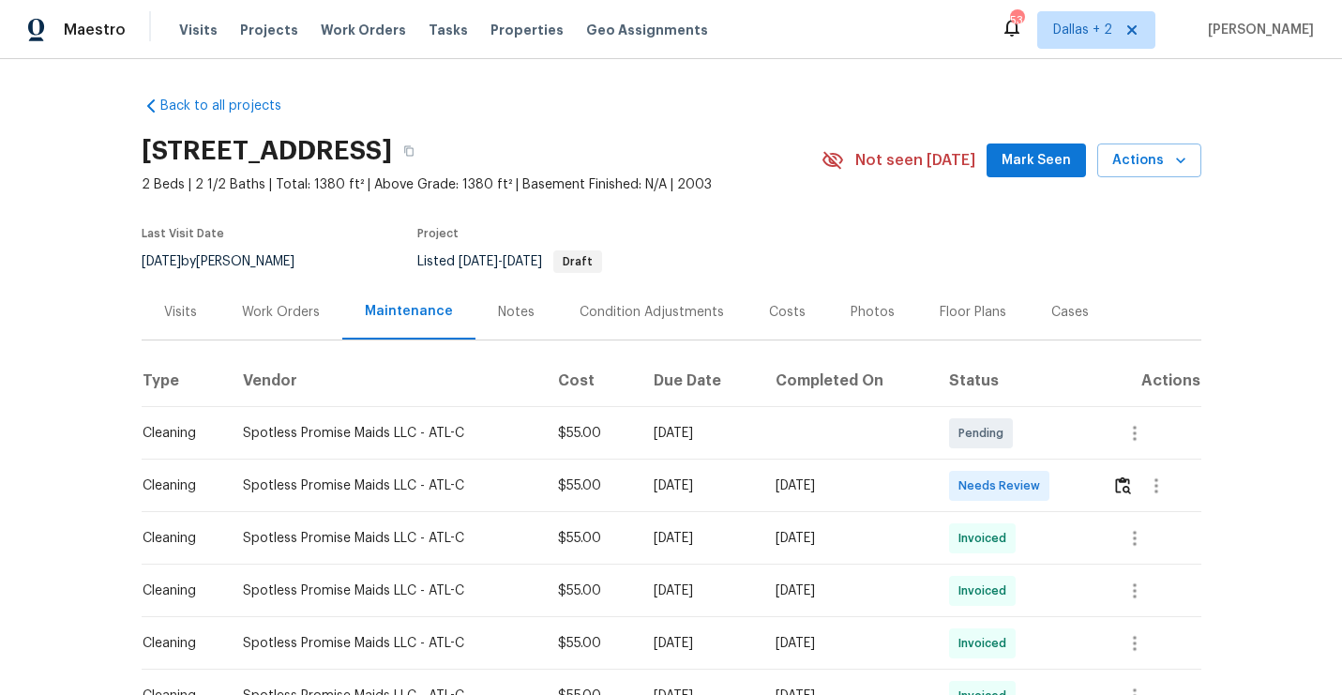
scroll to position [122, 0]
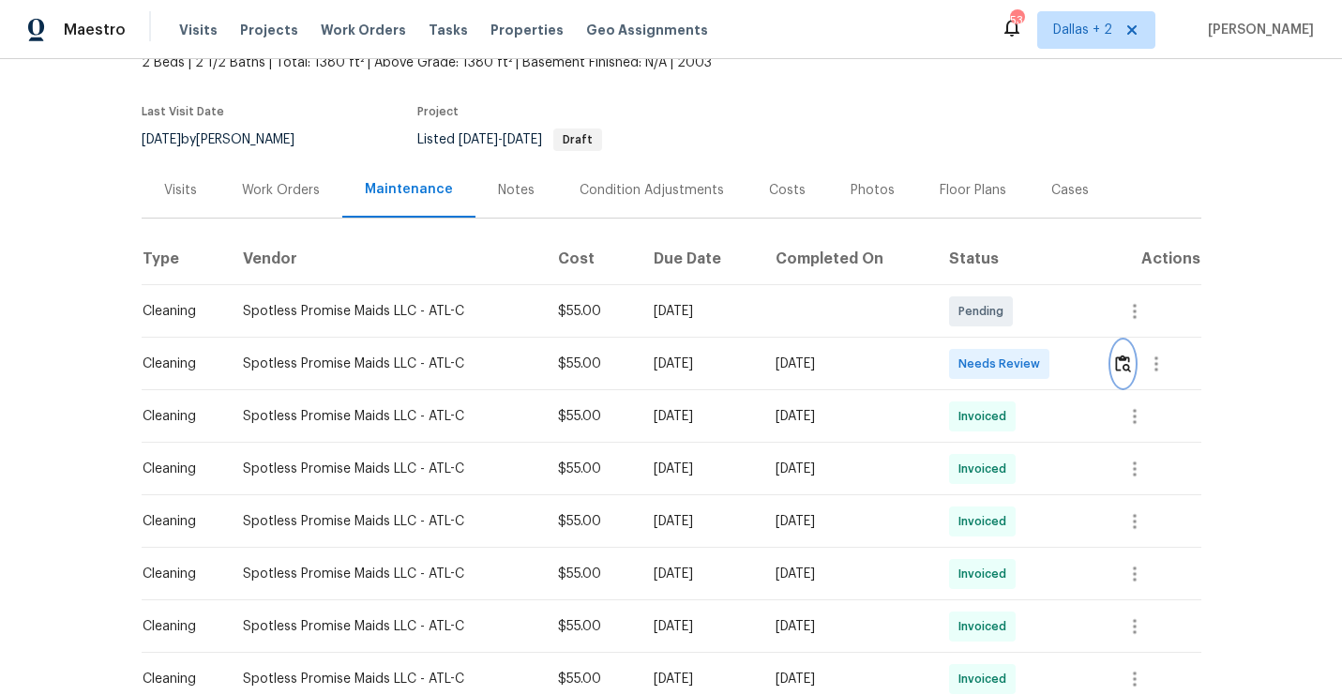
click at [1134, 362] on button "button" at bounding box center [1123, 363] width 22 height 45
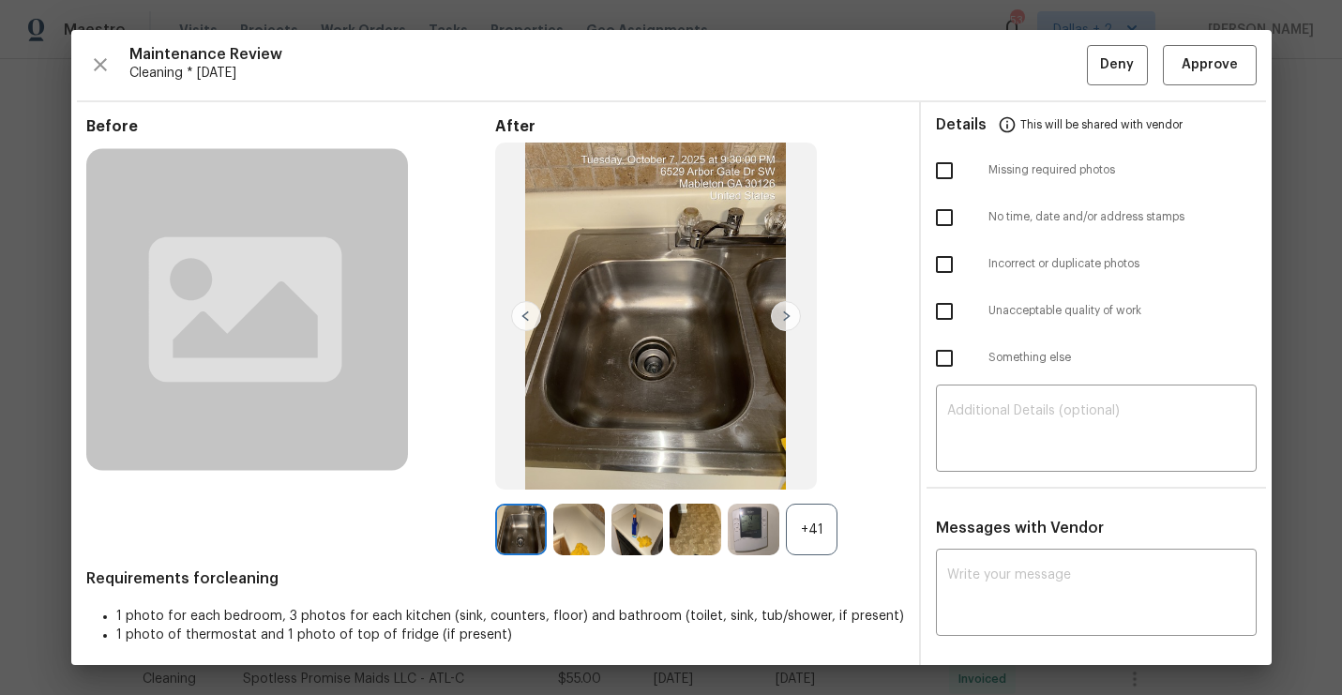
click at [833, 522] on div "+41" at bounding box center [812, 530] width 52 height 52
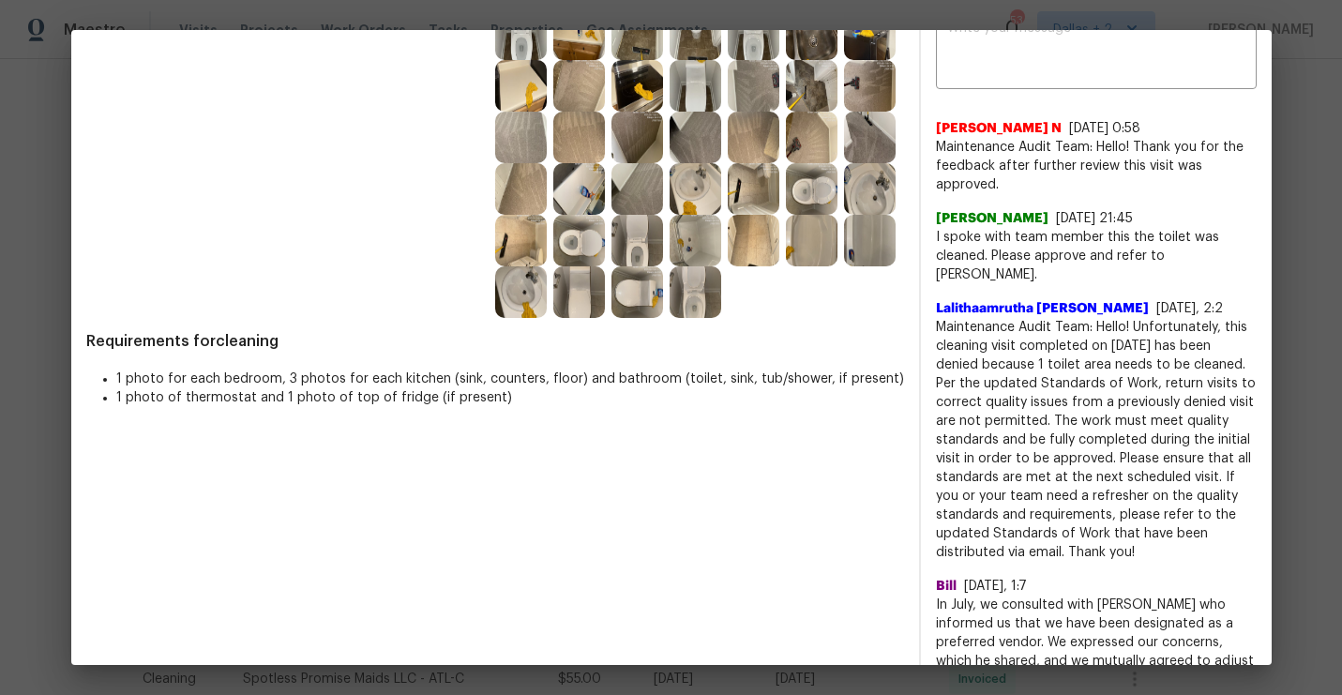
scroll to position [180, 0]
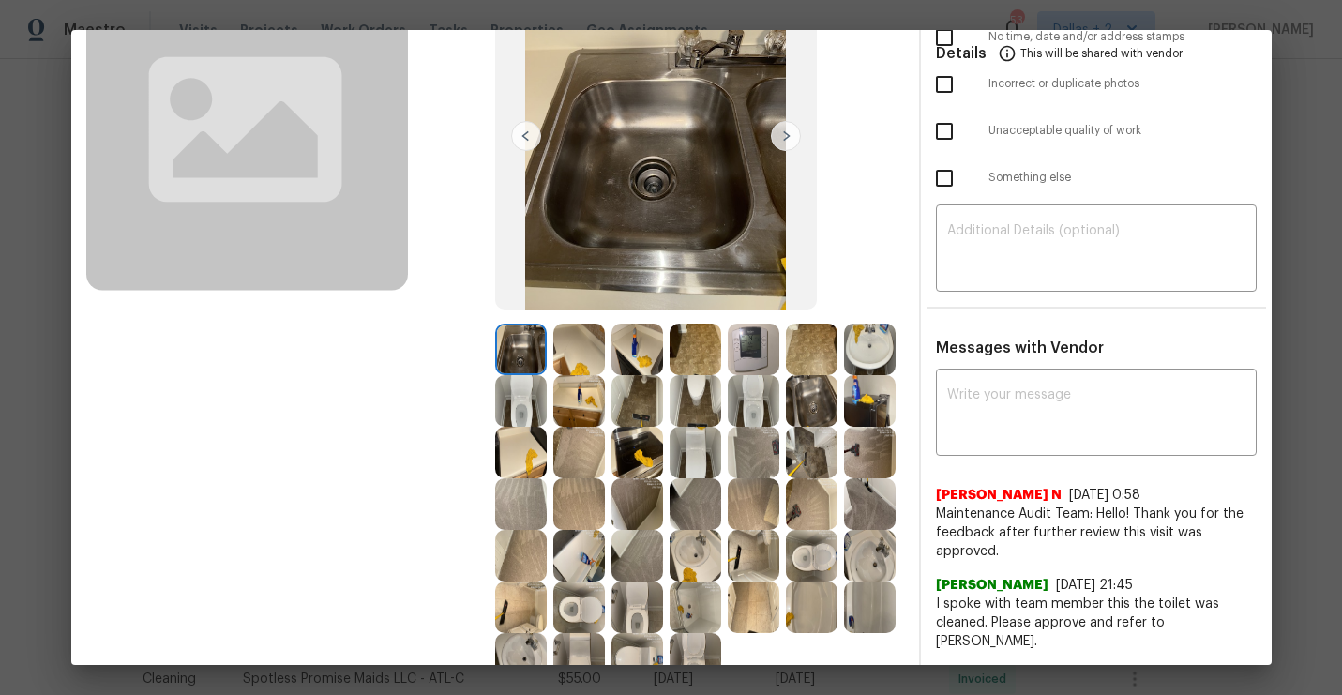
click at [518, 395] on img at bounding box center [521, 401] width 52 height 52
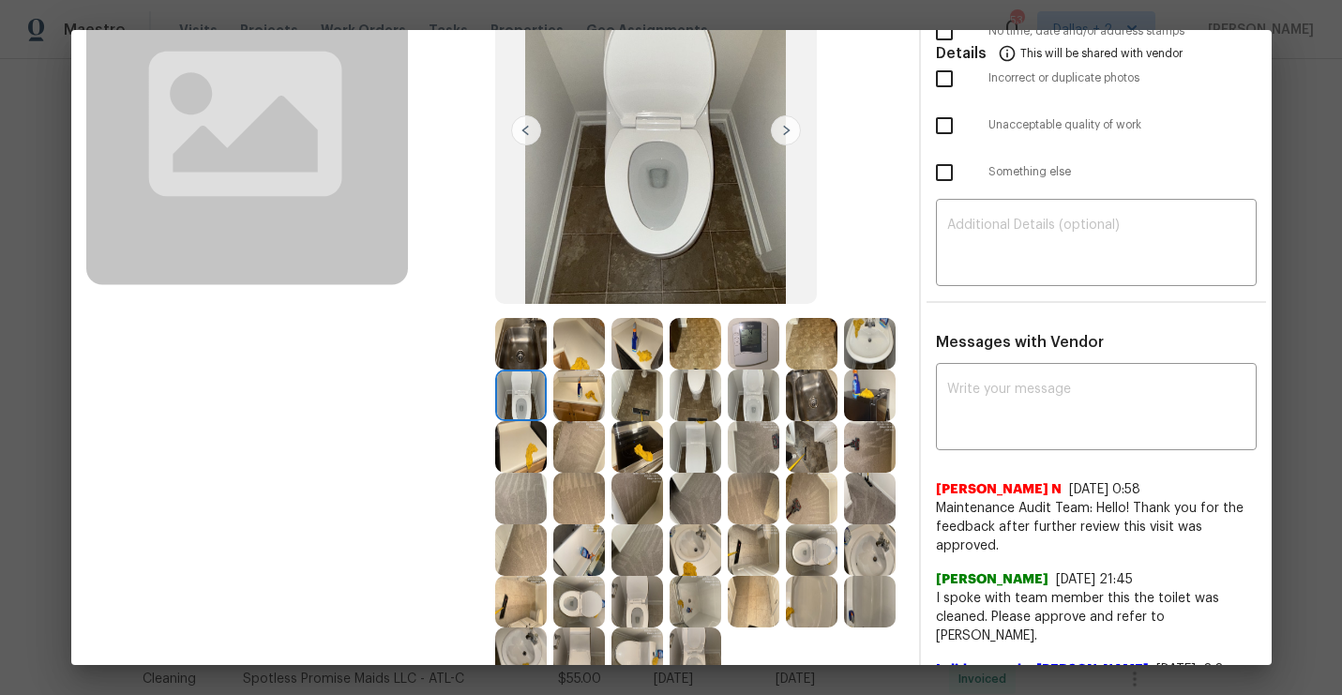
scroll to position [183, 0]
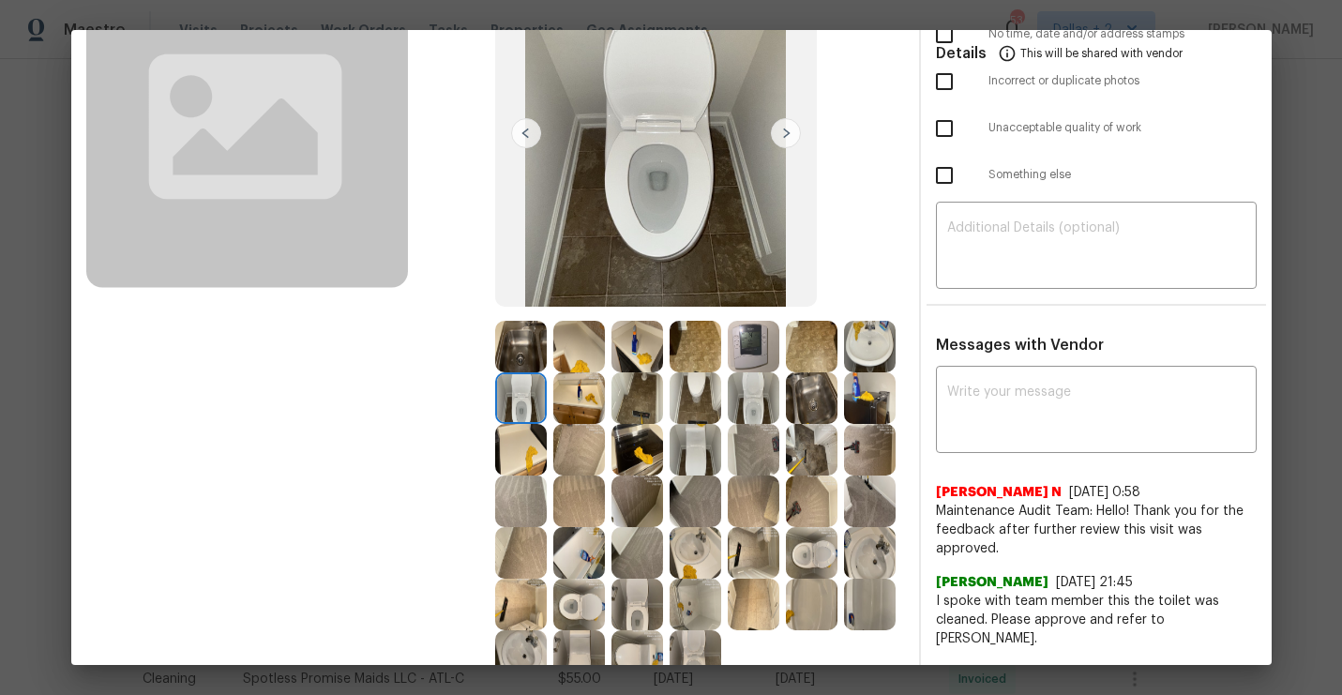
click at [758, 410] on img at bounding box center [754, 398] width 52 height 52
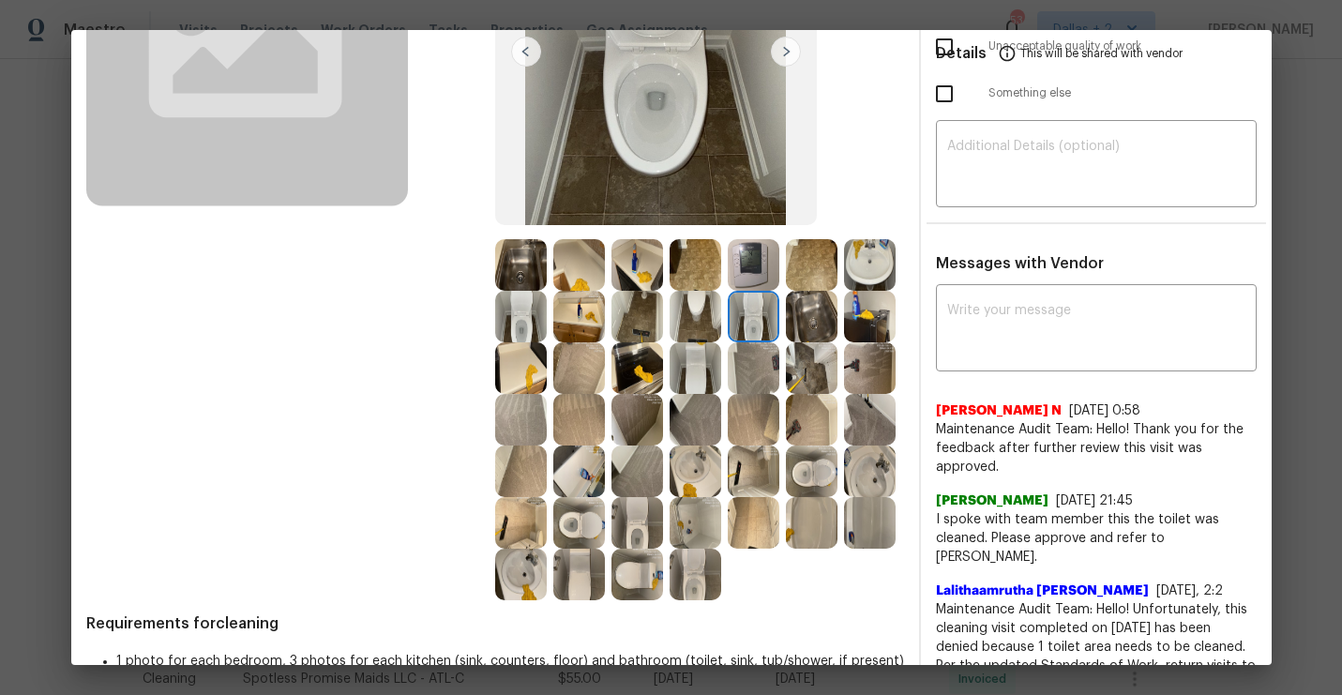
scroll to position [265, 0]
click at [690, 466] on img at bounding box center [695, 470] width 52 height 52
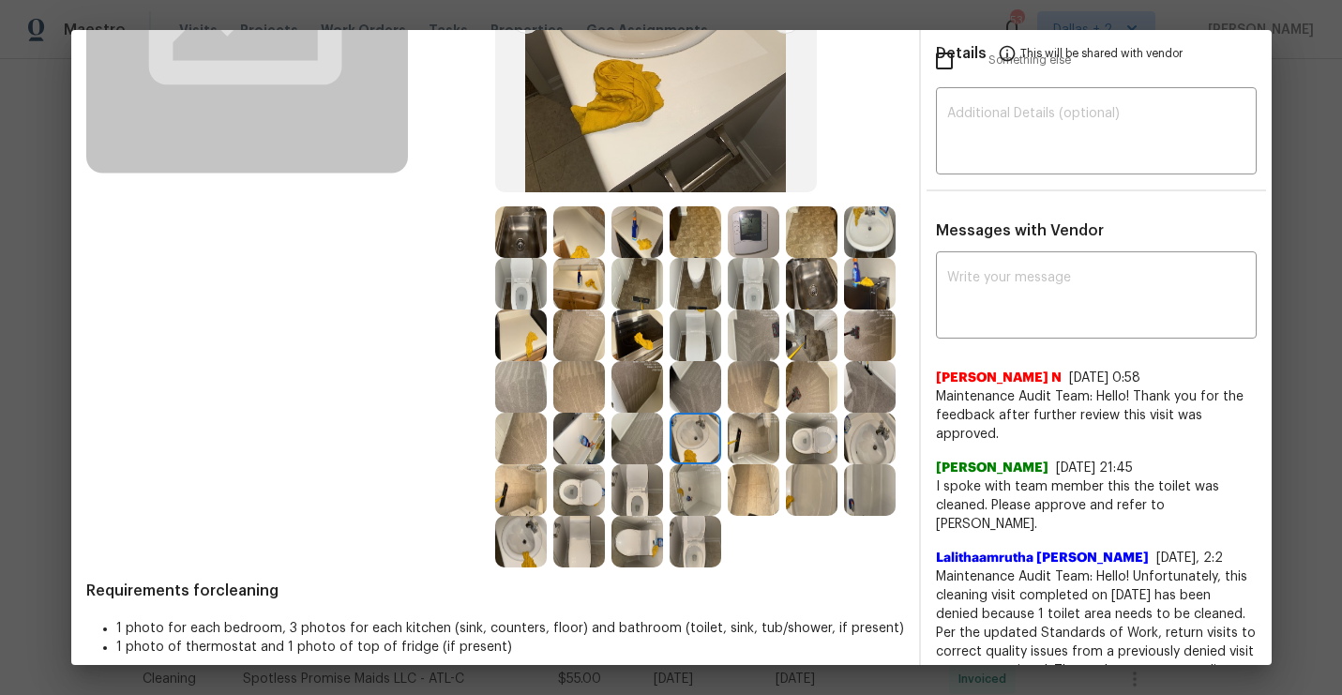
scroll to position [322, 0]
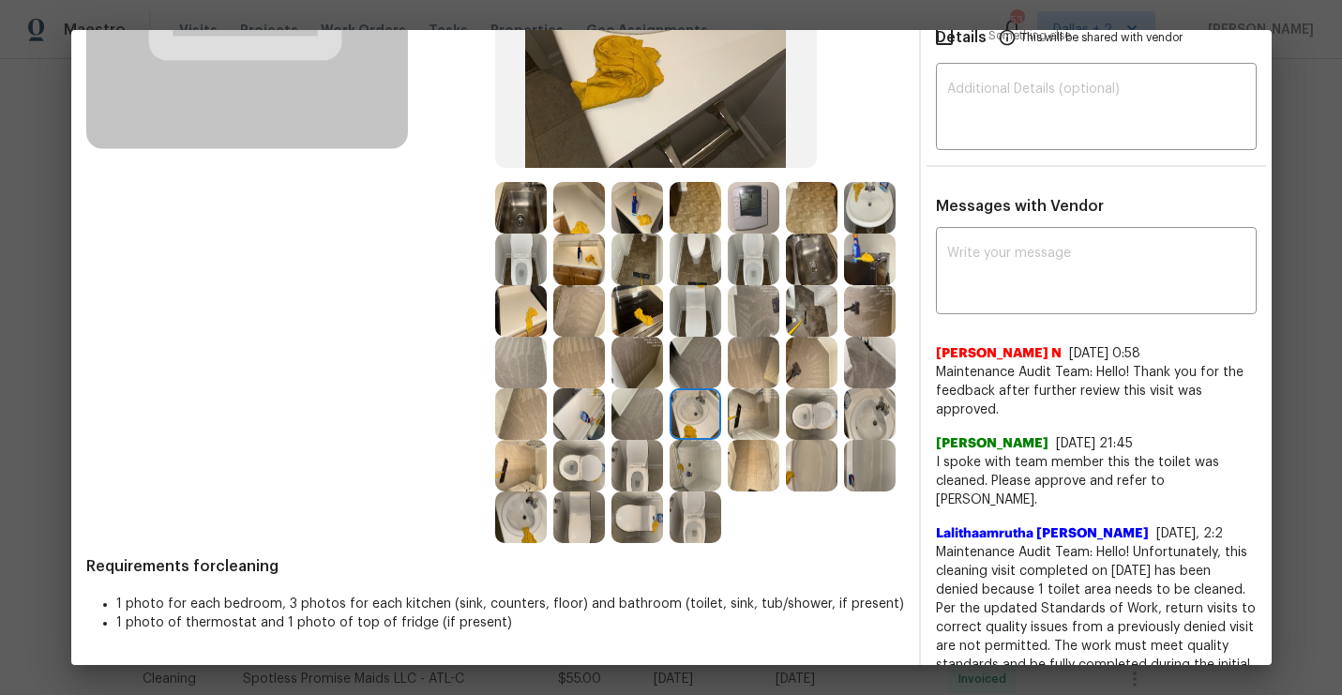
click at [801, 466] on img at bounding box center [812, 466] width 52 height 52
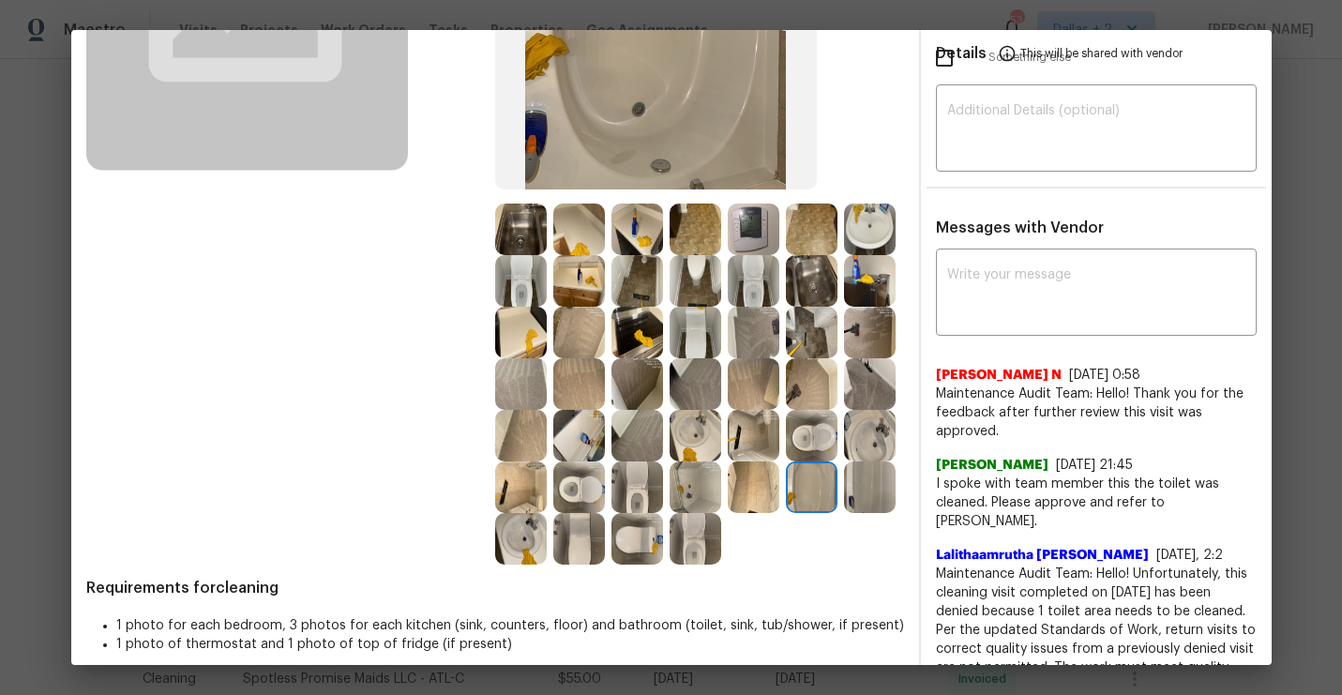
scroll to position [300, 0]
click at [873, 498] on img at bounding box center [870, 487] width 52 height 52
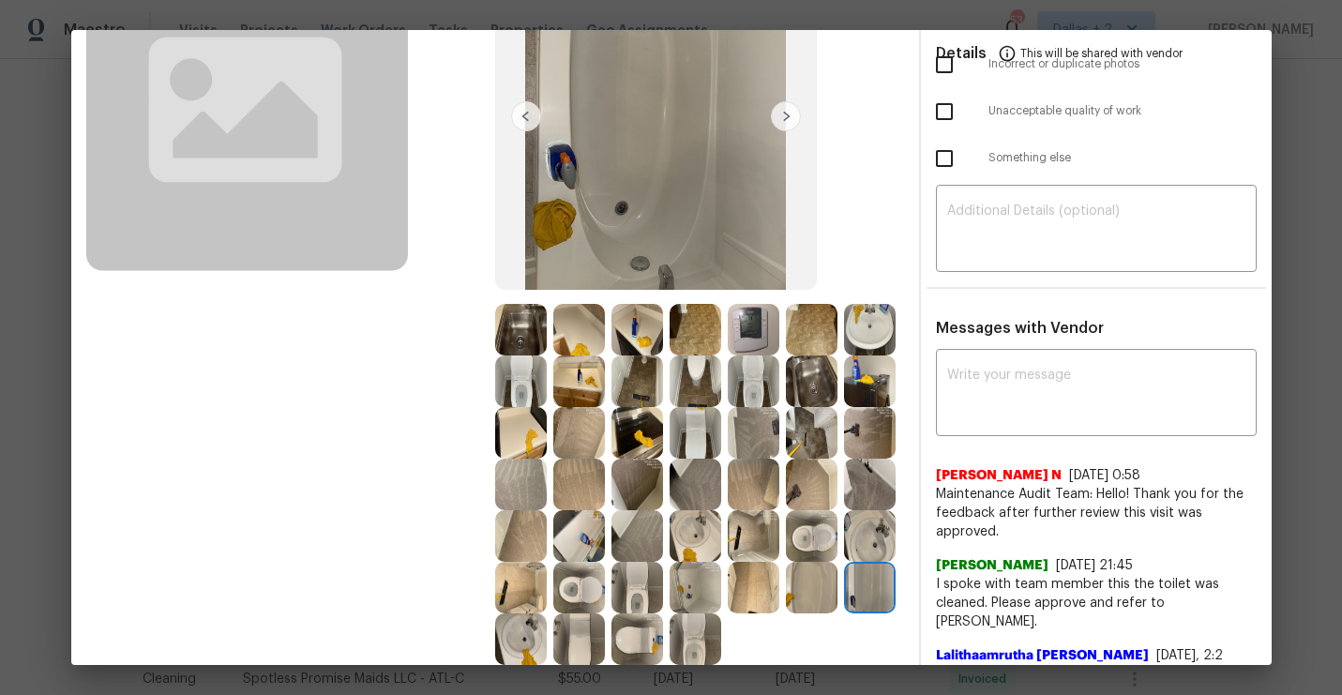
scroll to position [203, 0]
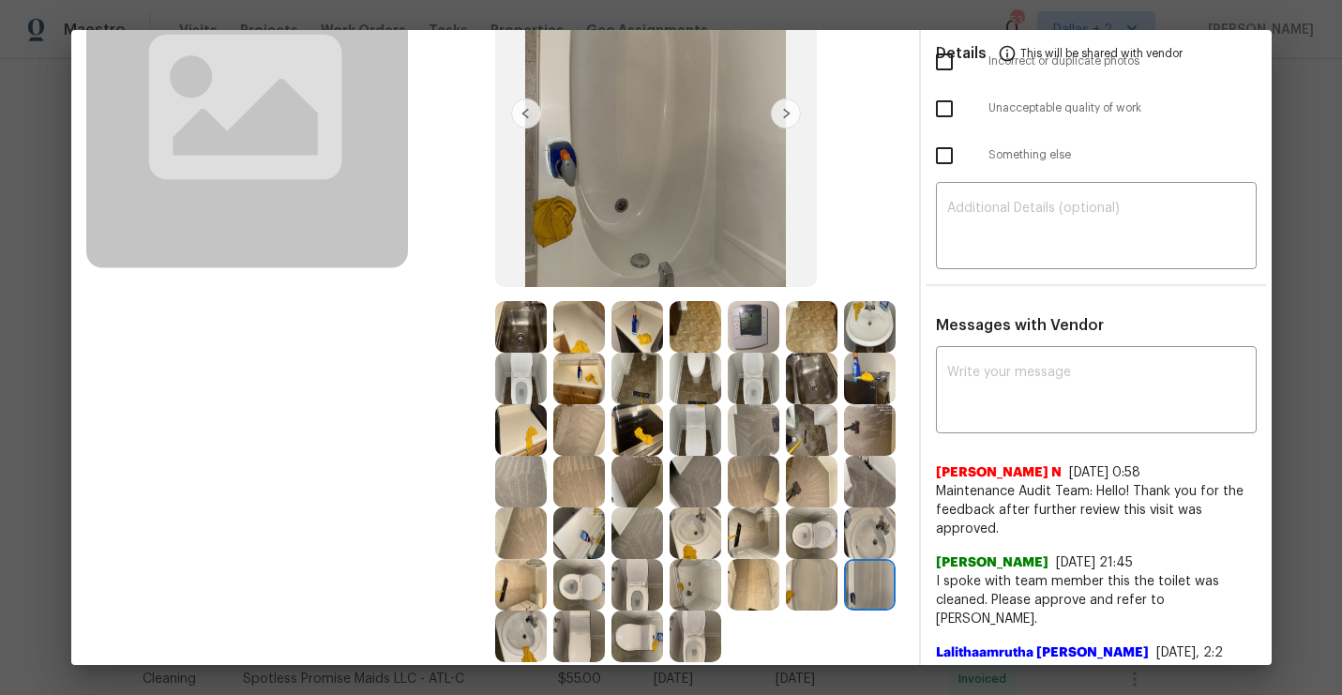
click at [705, 597] on img at bounding box center [695, 585] width 52 height 52
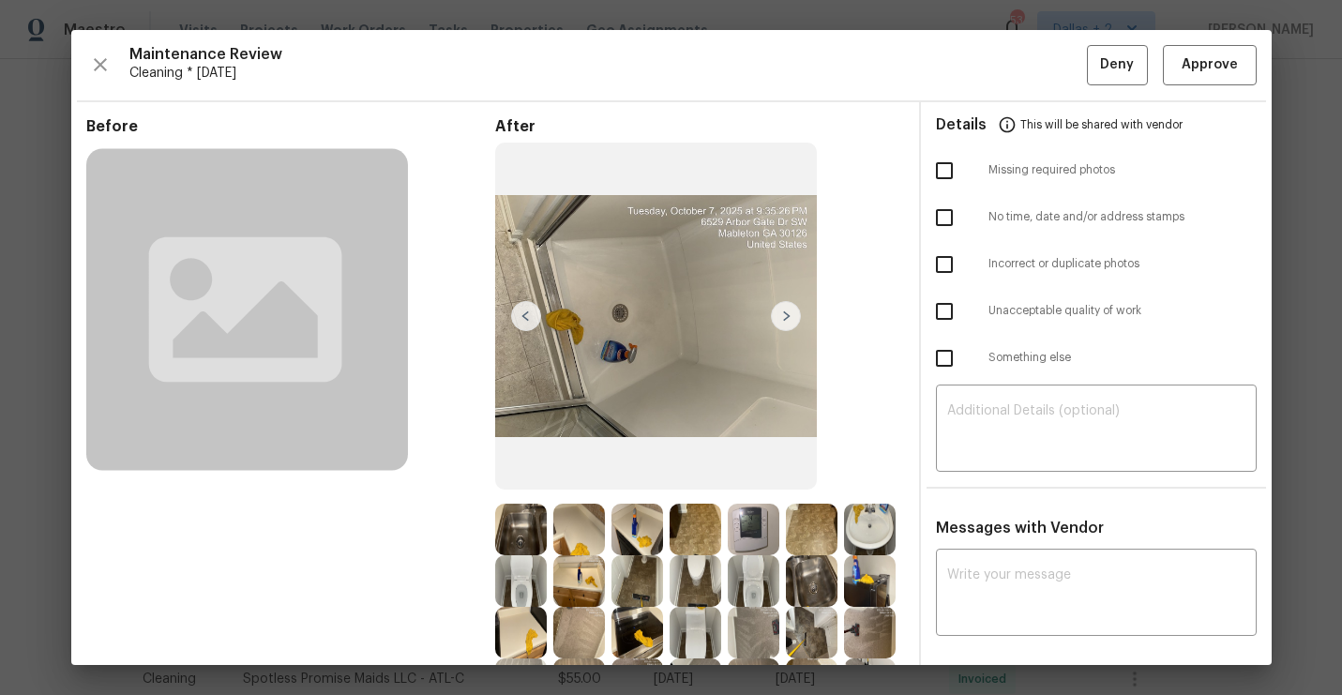
scroll to position [181, 0]
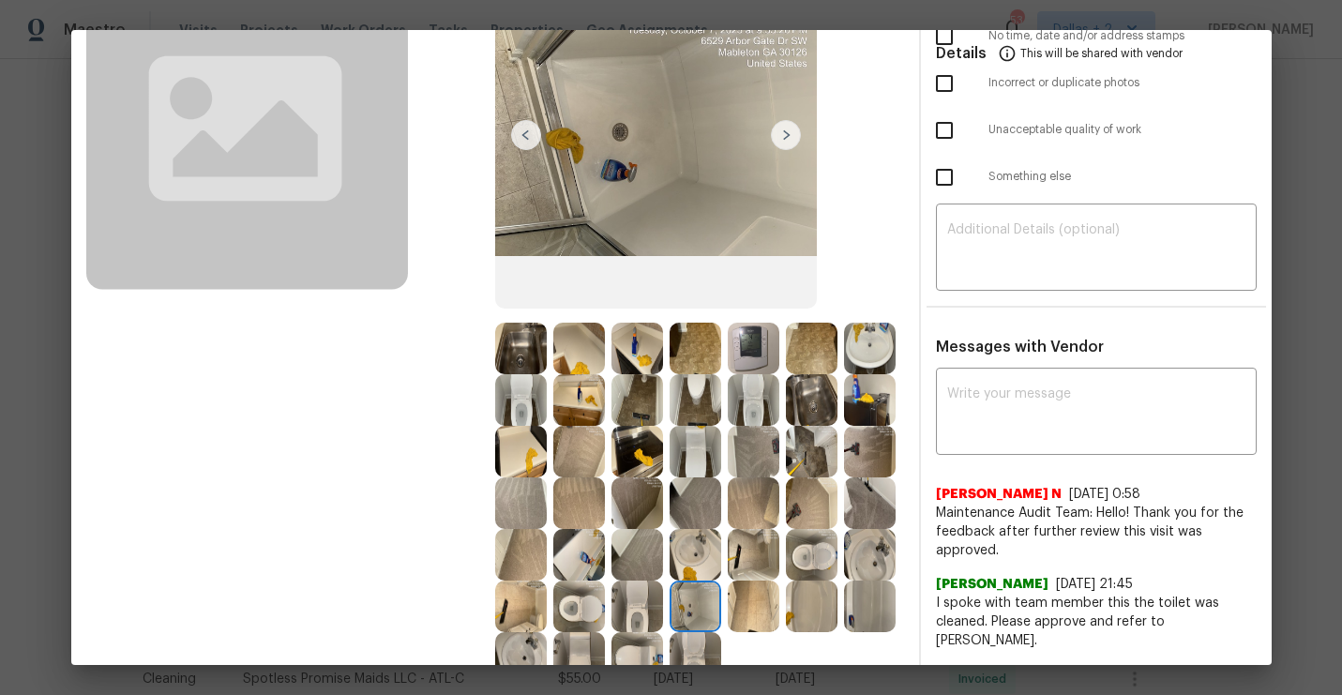
click at [639, 447] on img at bounding box center [637, 452] width 52 height 52
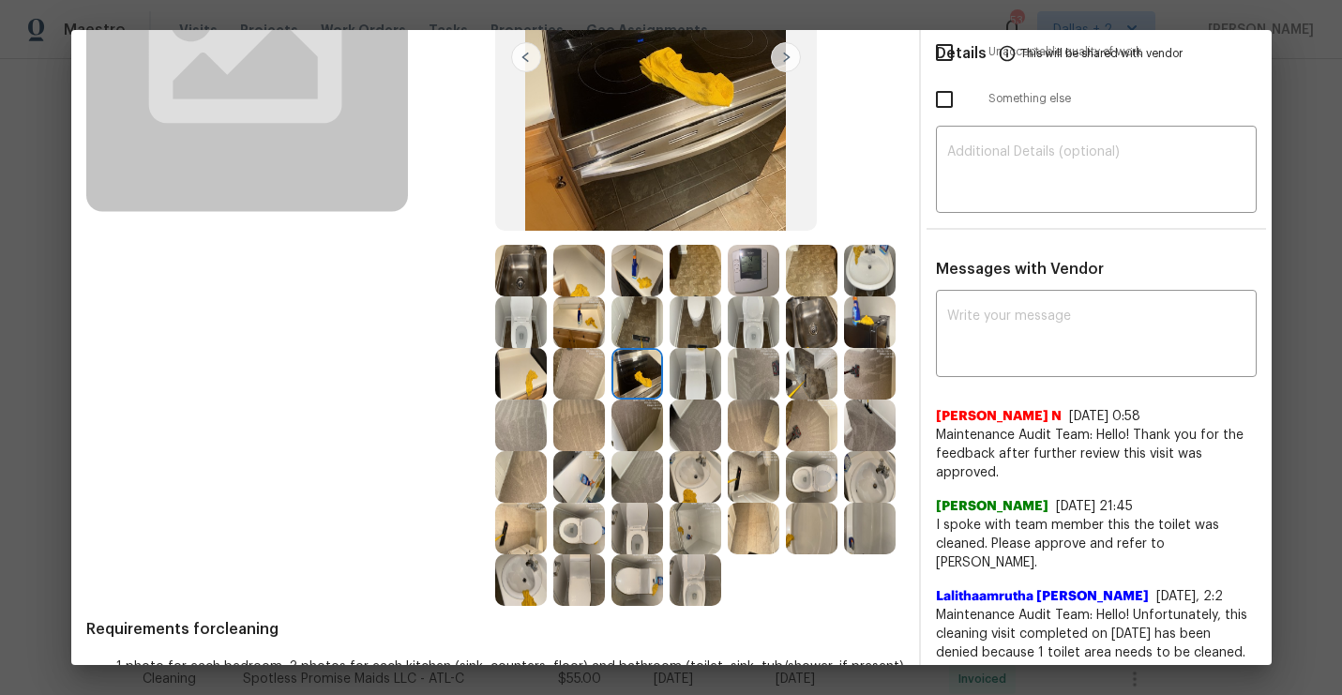
scroll to position [283, 0]
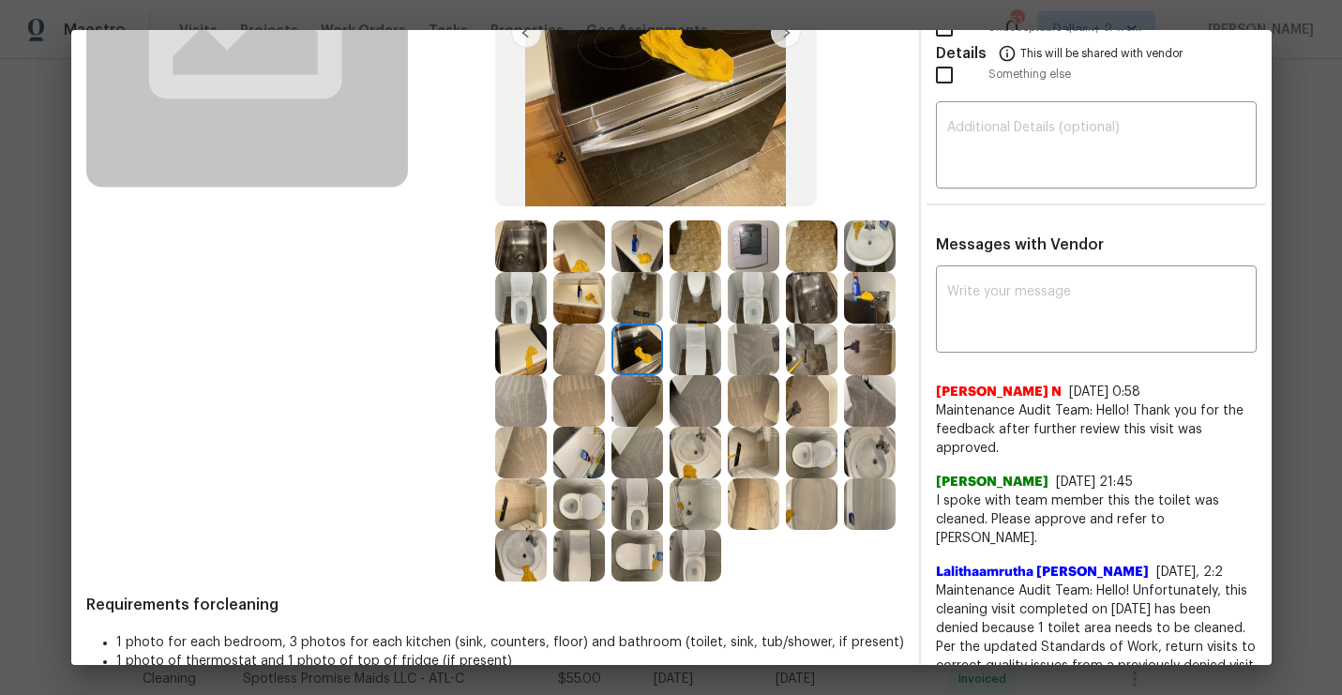
click at [878, 299] on img at bounding box center [870, 298] width 52 height 52
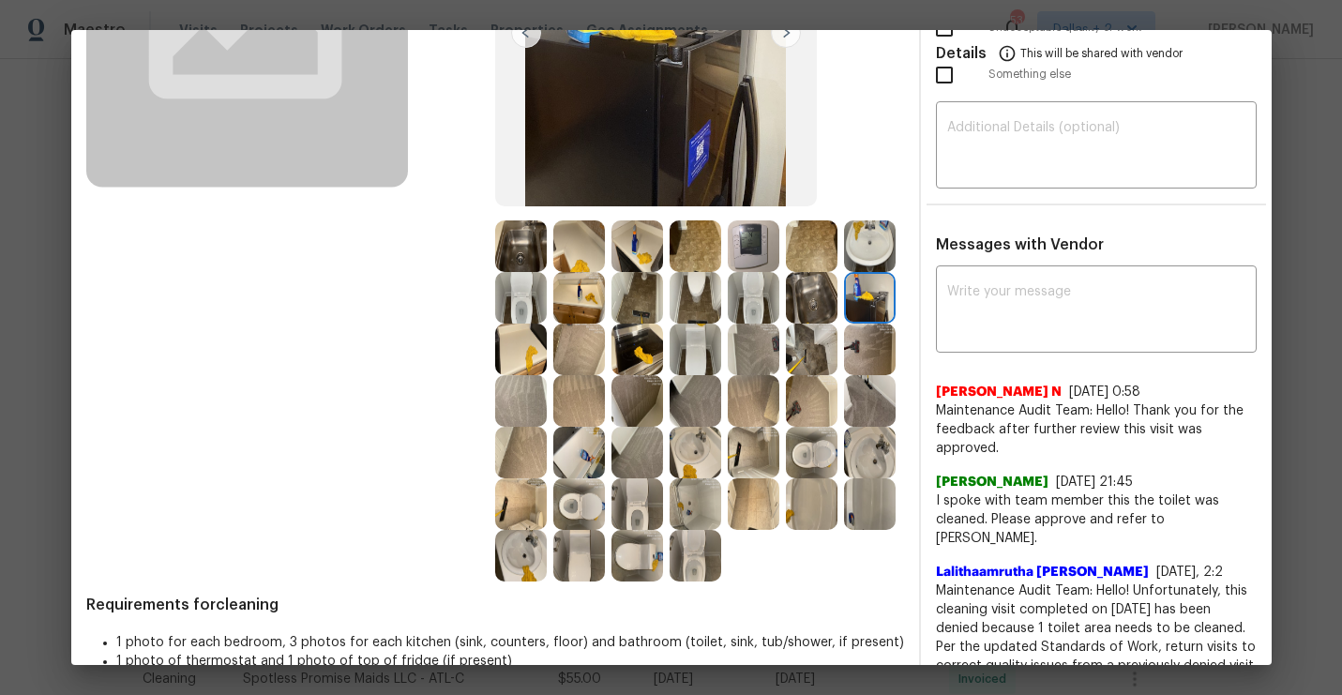
click at [519, 577] on img at bounding box center [521, 556] width 52 height 52
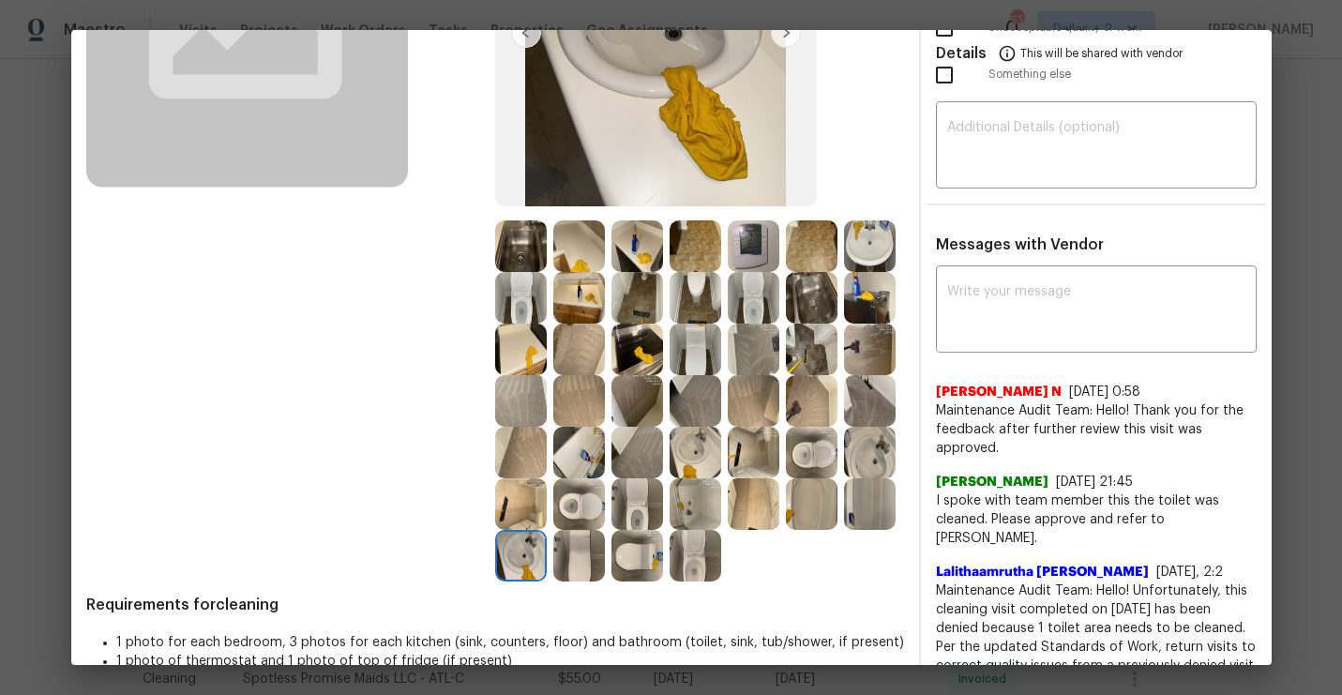
click at [566, 550] on img at bounding box center [579, 556] width 52 height 52
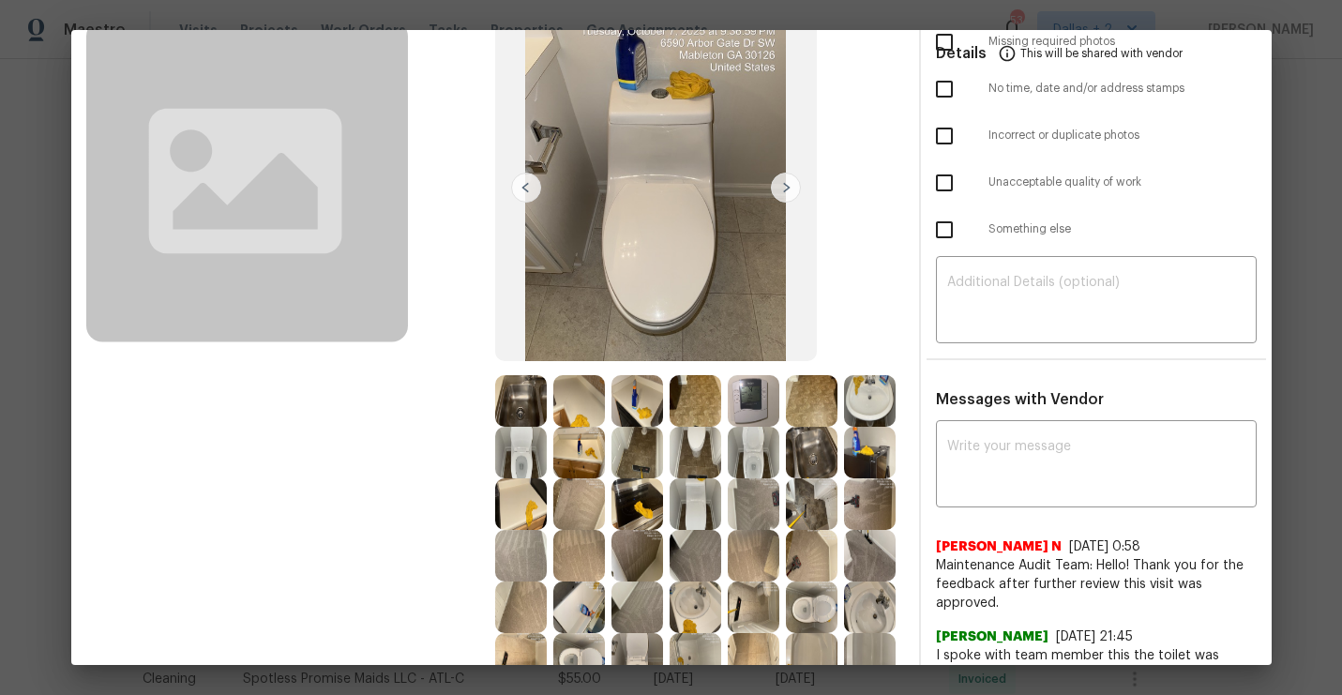
scroll to position [0, 0]
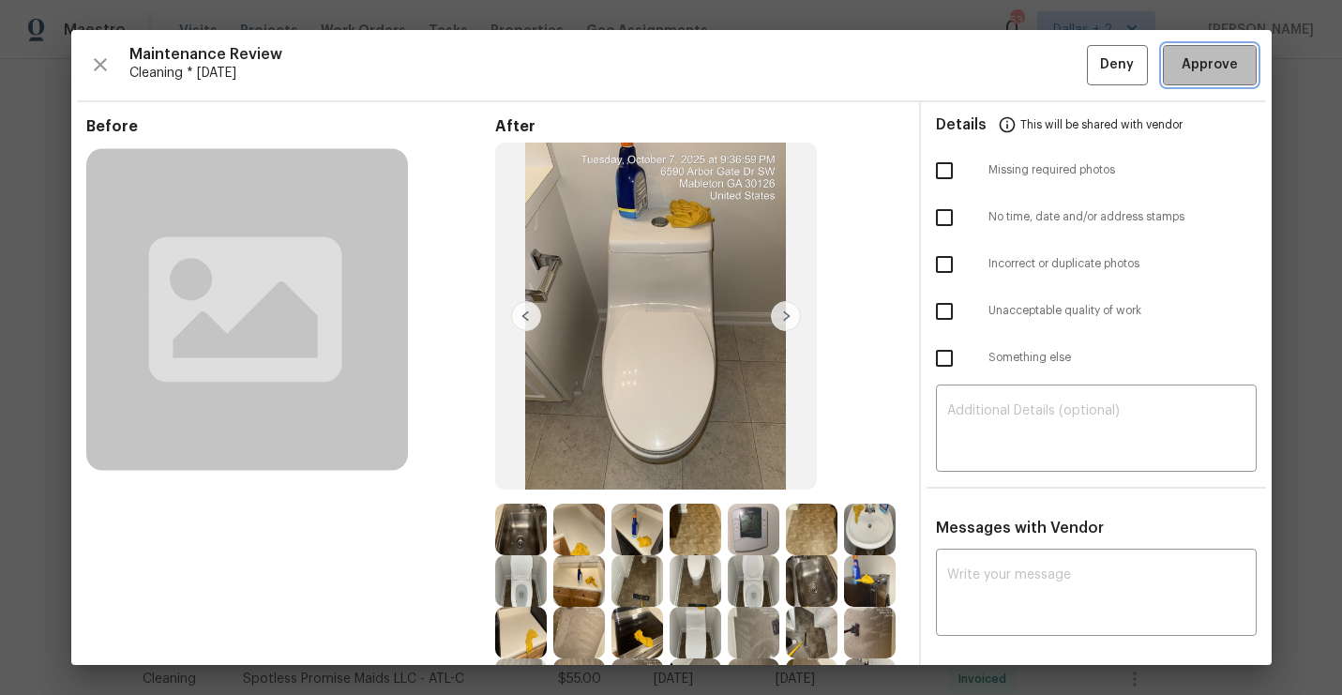
click at [1196, 69] on span "Approve" at bounding box center [1209, 64] width 56 height 23
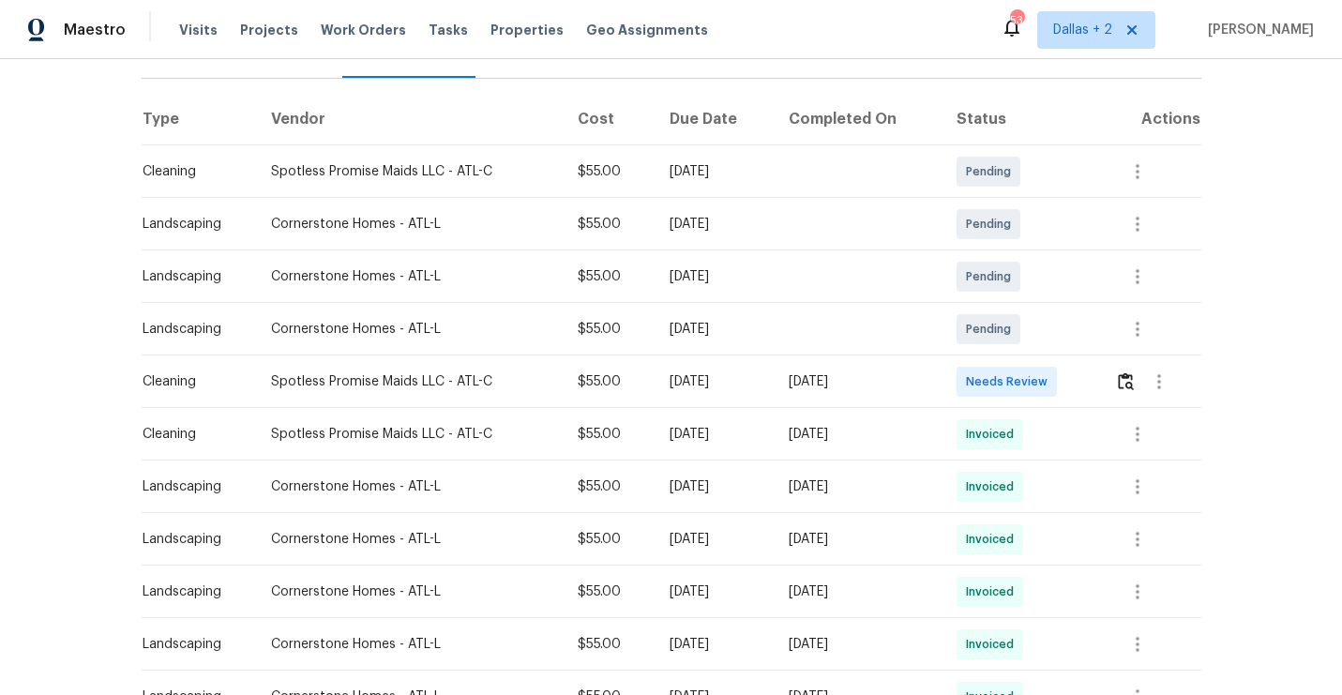
scroll to position [263, 0]
click at [1126, 374] on img "button" at bounding box center [1126, 379] width 16 height 18
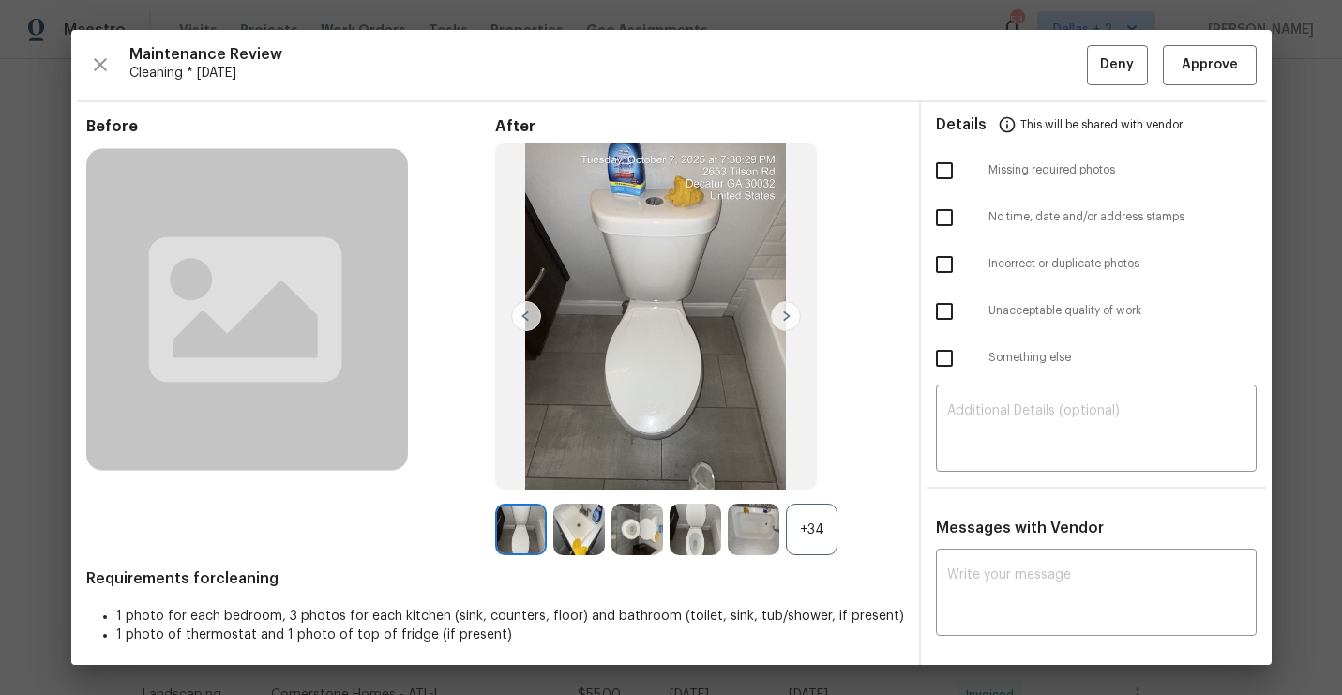
click at [808, 528] on div "+34" at bounding box center [812, 530] width 52 height 52
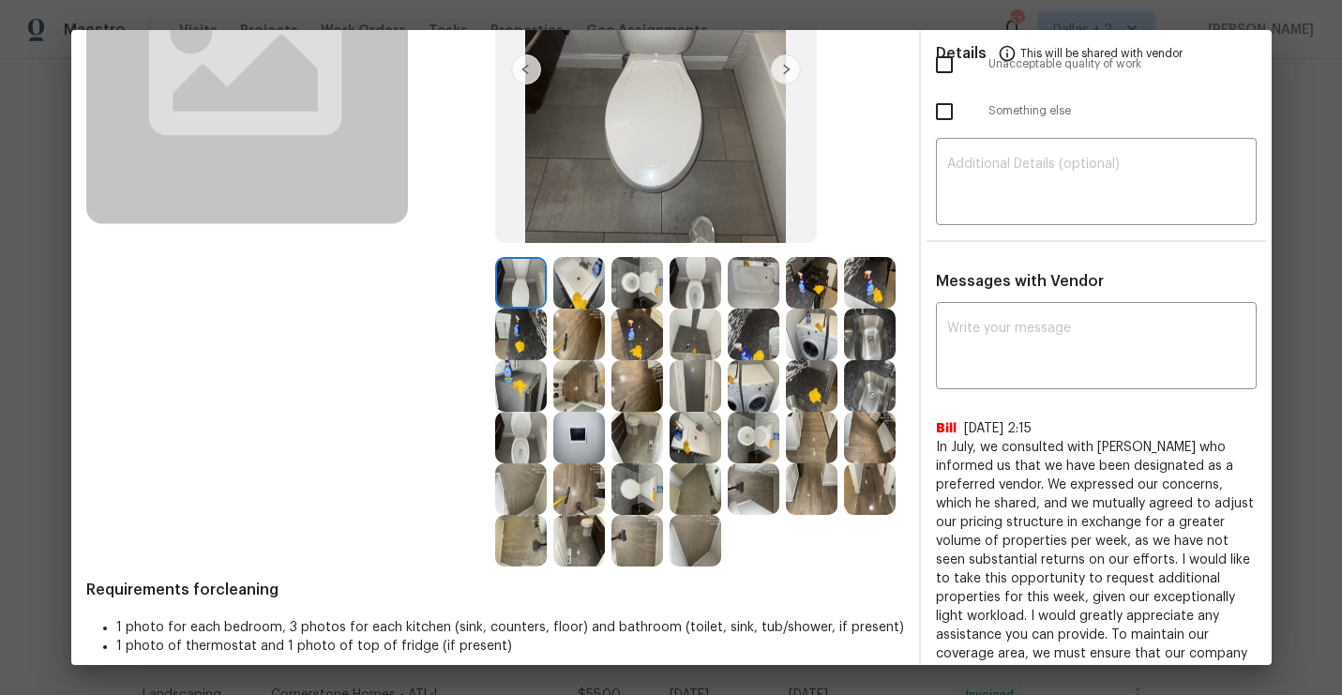
scroll to position [371, 0]
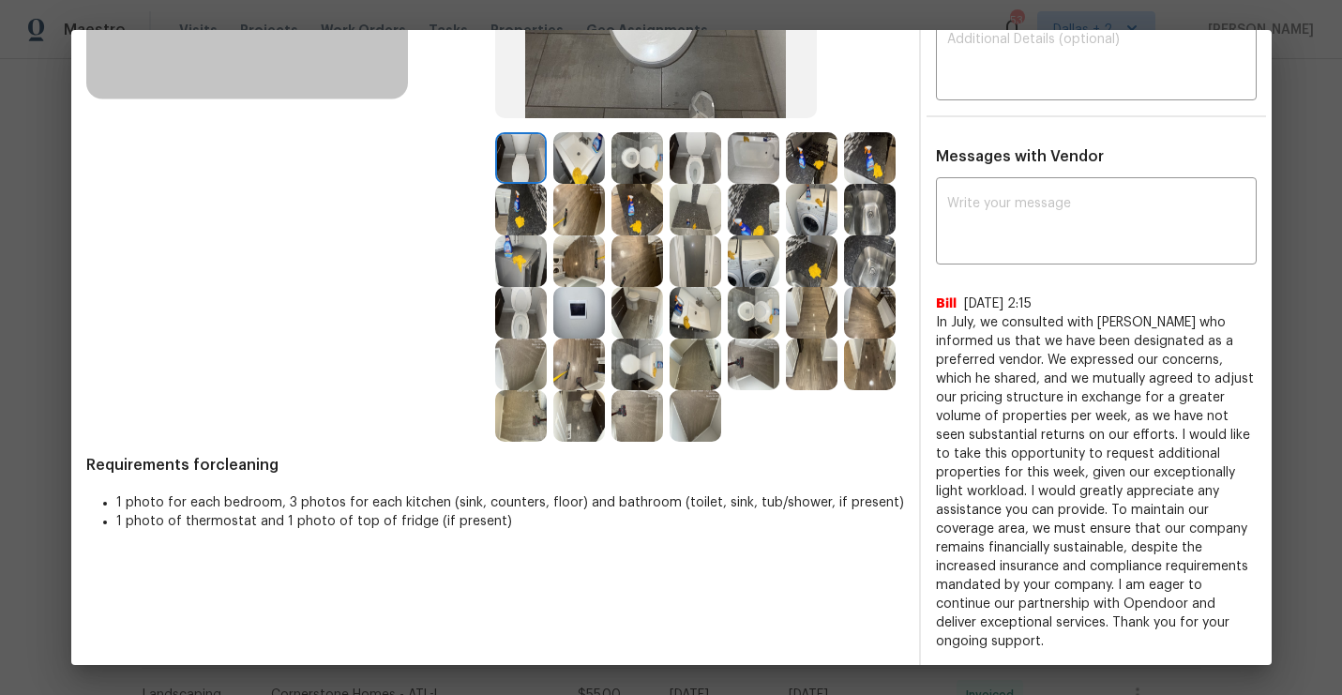
click at [749, 160] on img at bounding box center [754, 158] width 52 height 52
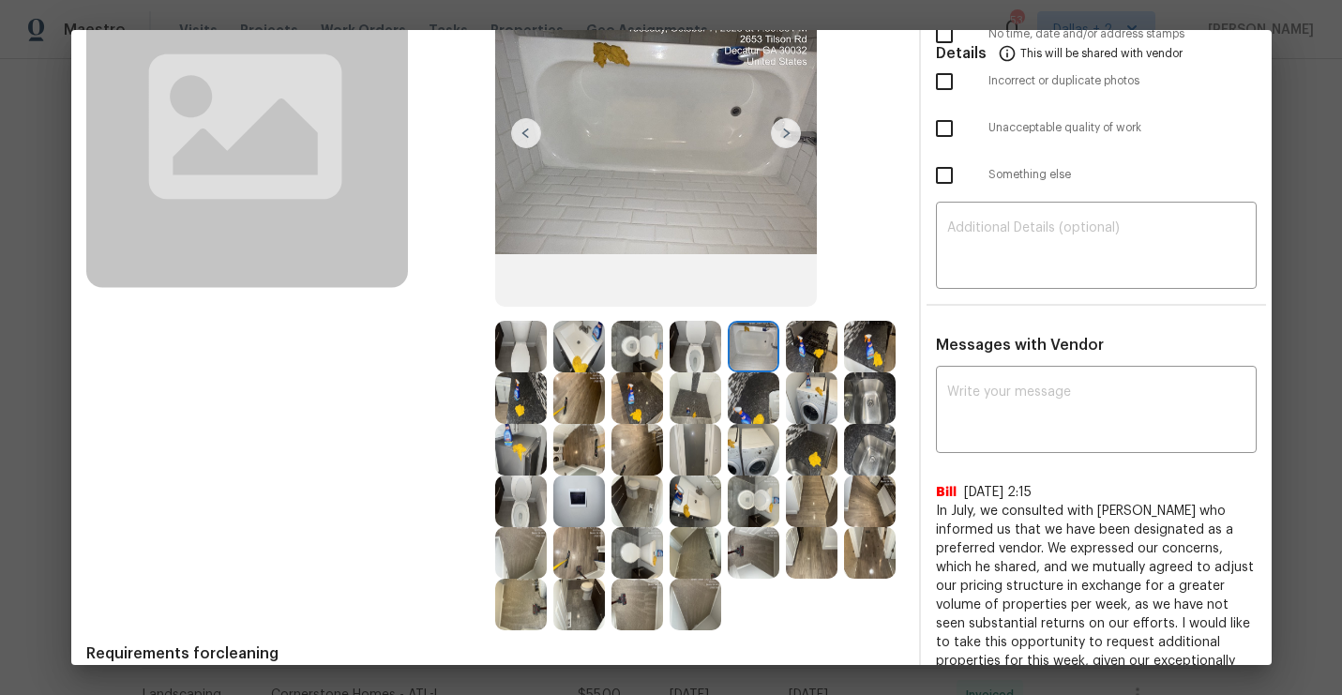
scroll to position [180, 0]
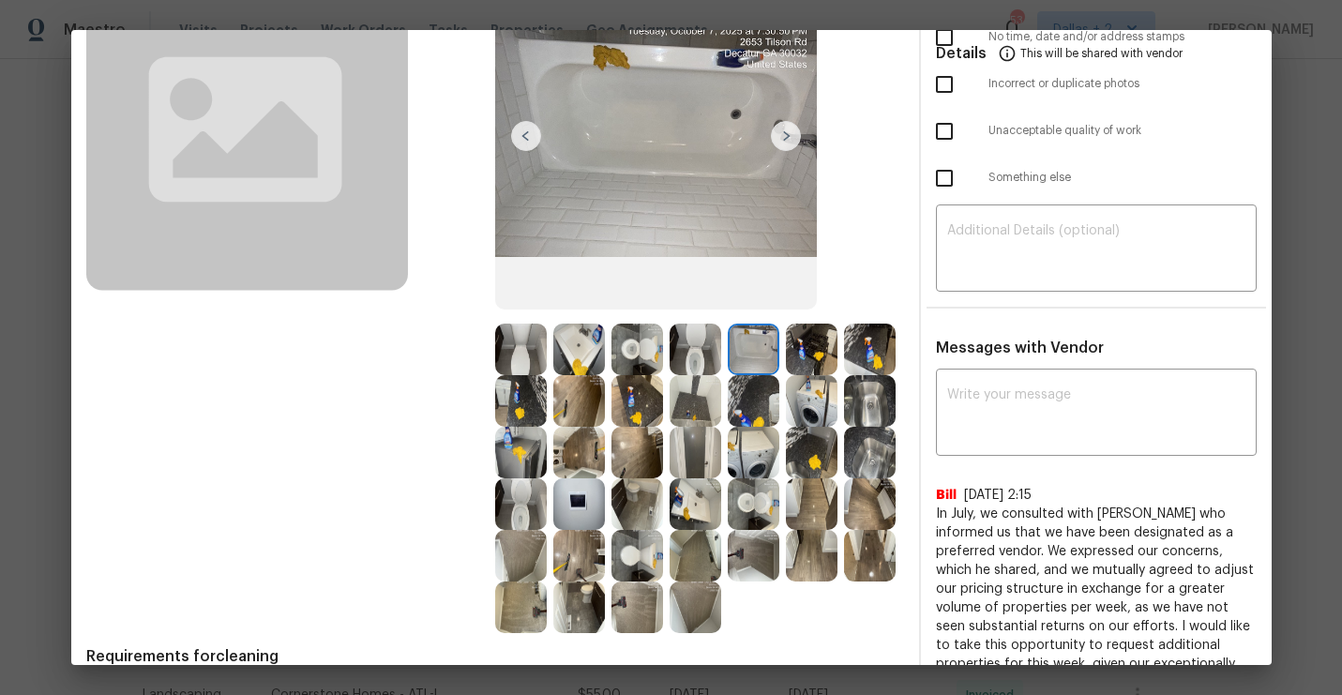
click at [693, 355] on img at bounding box center [695, 349] width 52 height 52
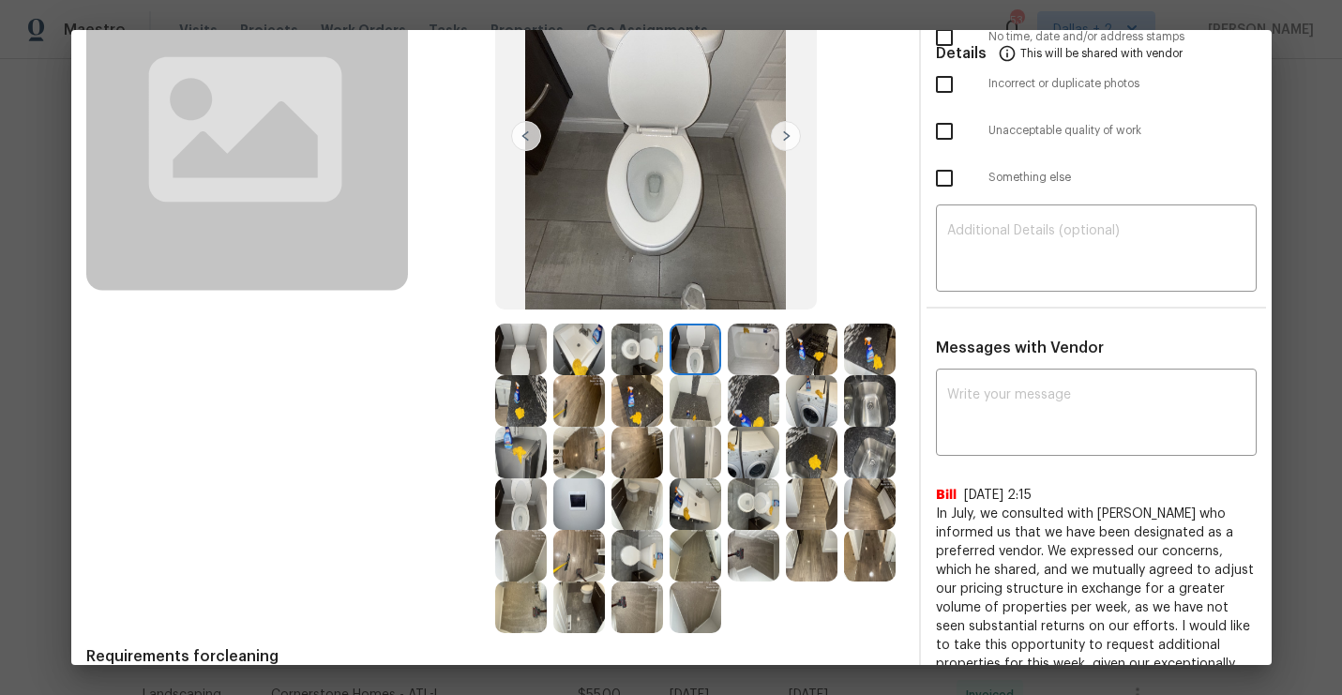
click at [747, 470] on img at bounding box center [754, 453] width 52 height 52
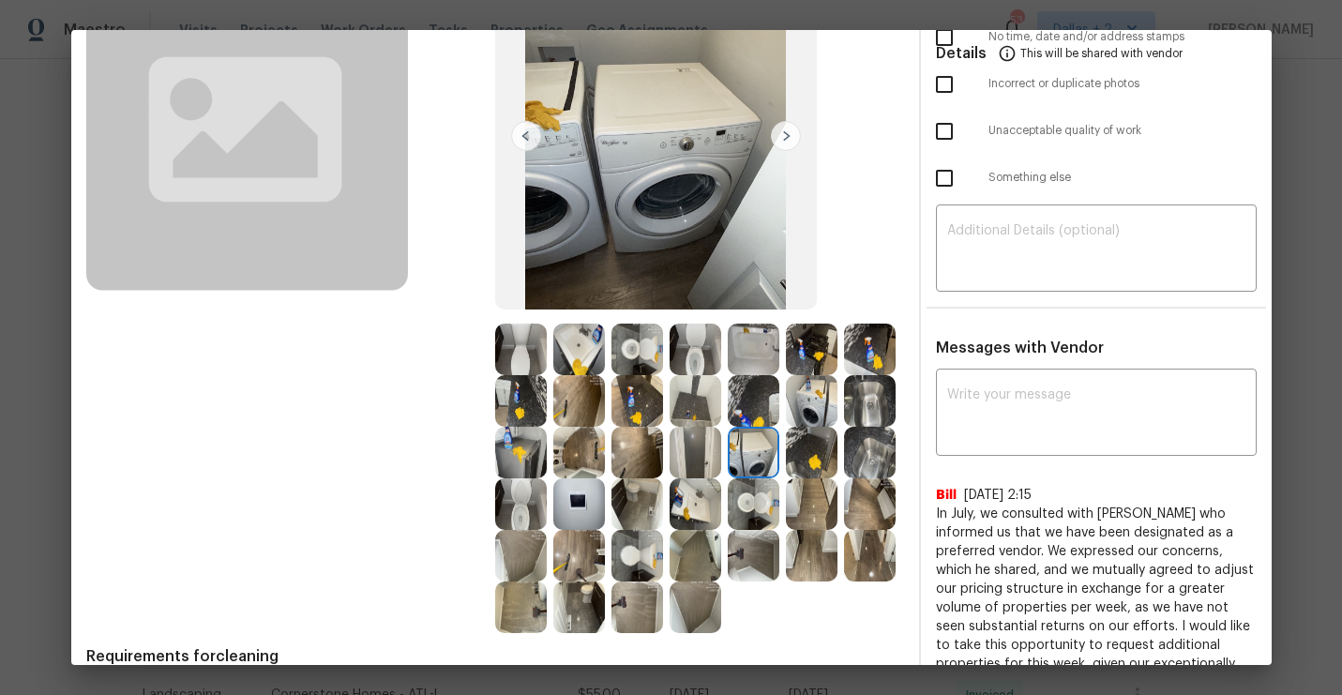
scroll to position [188, 0]
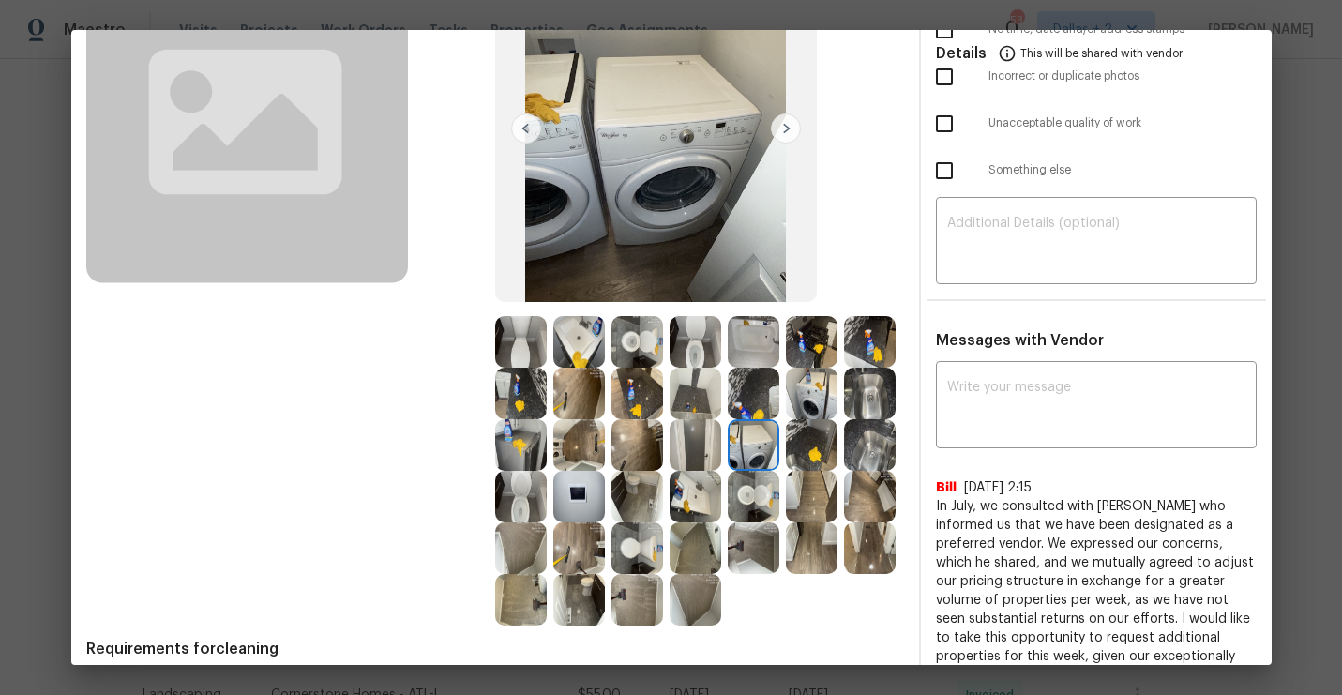
click at [699, 451] on img at bounding box center [695, 445] width 52 height 52
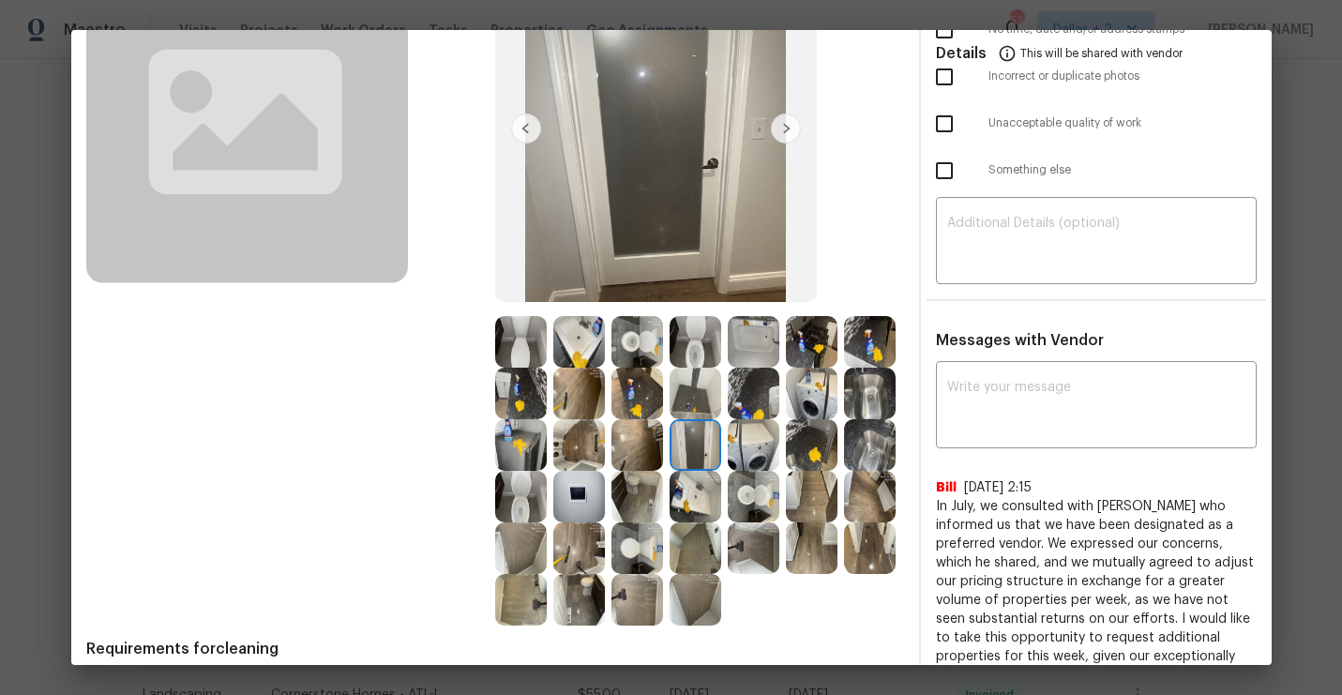
click at [518, 436] on img at bounding box center [521, 445] width 52 height 52
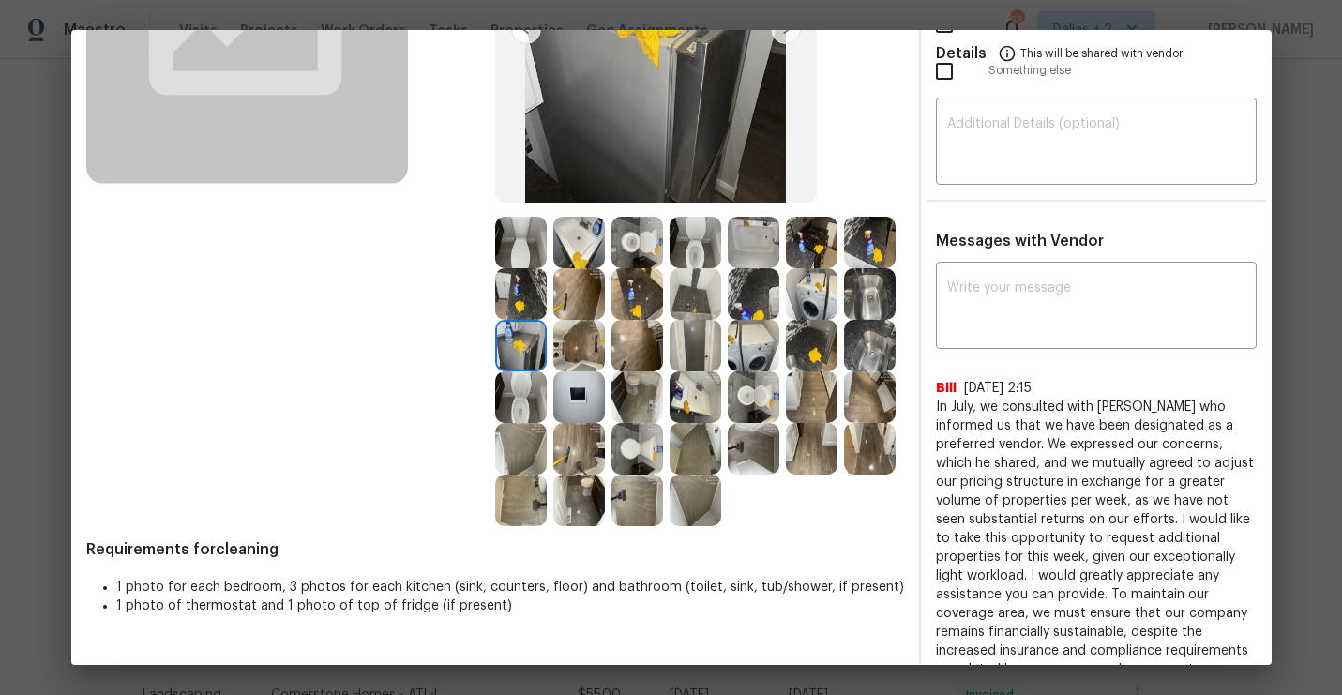
scroll to position [293, 0]
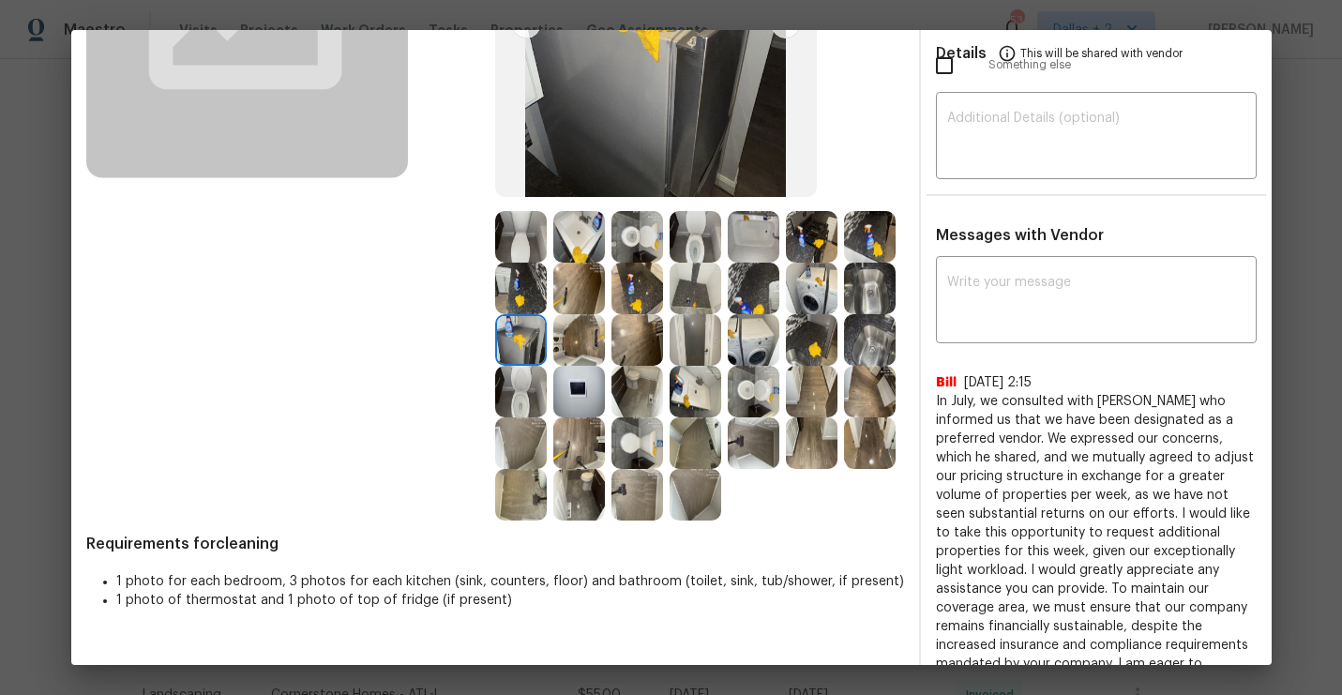
click at [760, 366] on img at bounding box center [754, 392] width 52 height 52
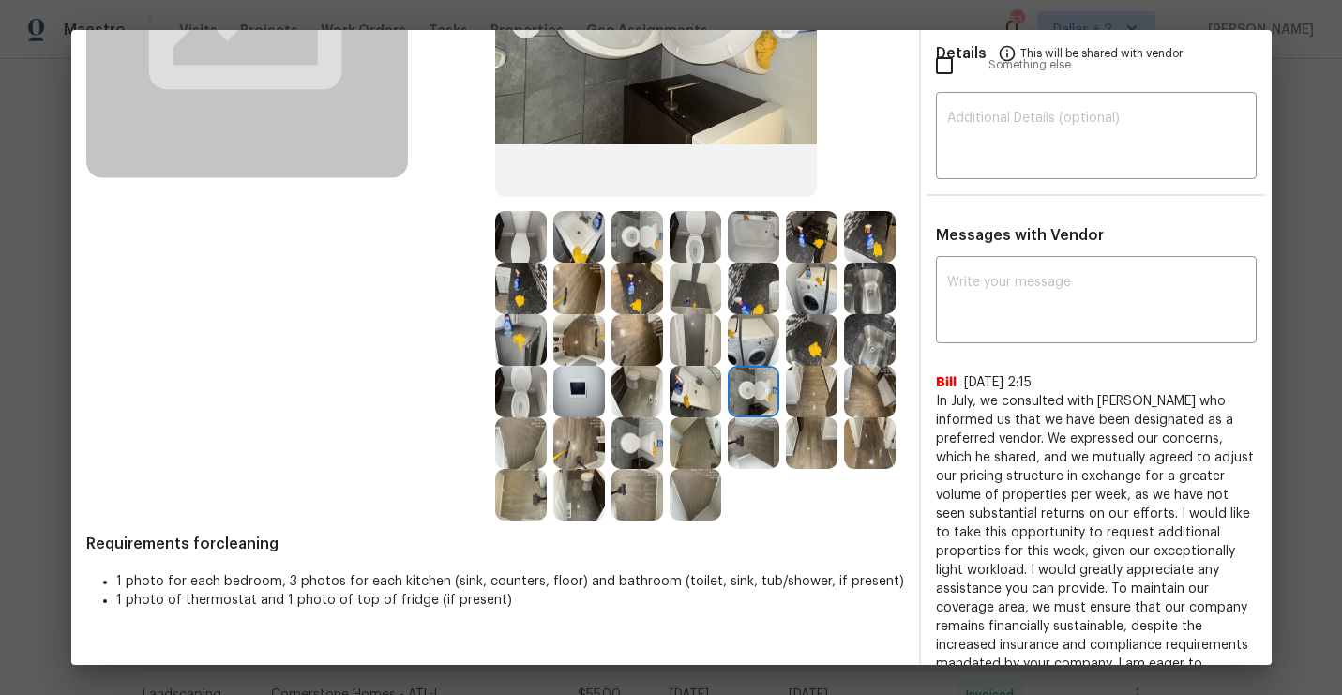
click at [564, 493] on img at bounding box center [579, 495] width 52 height 52
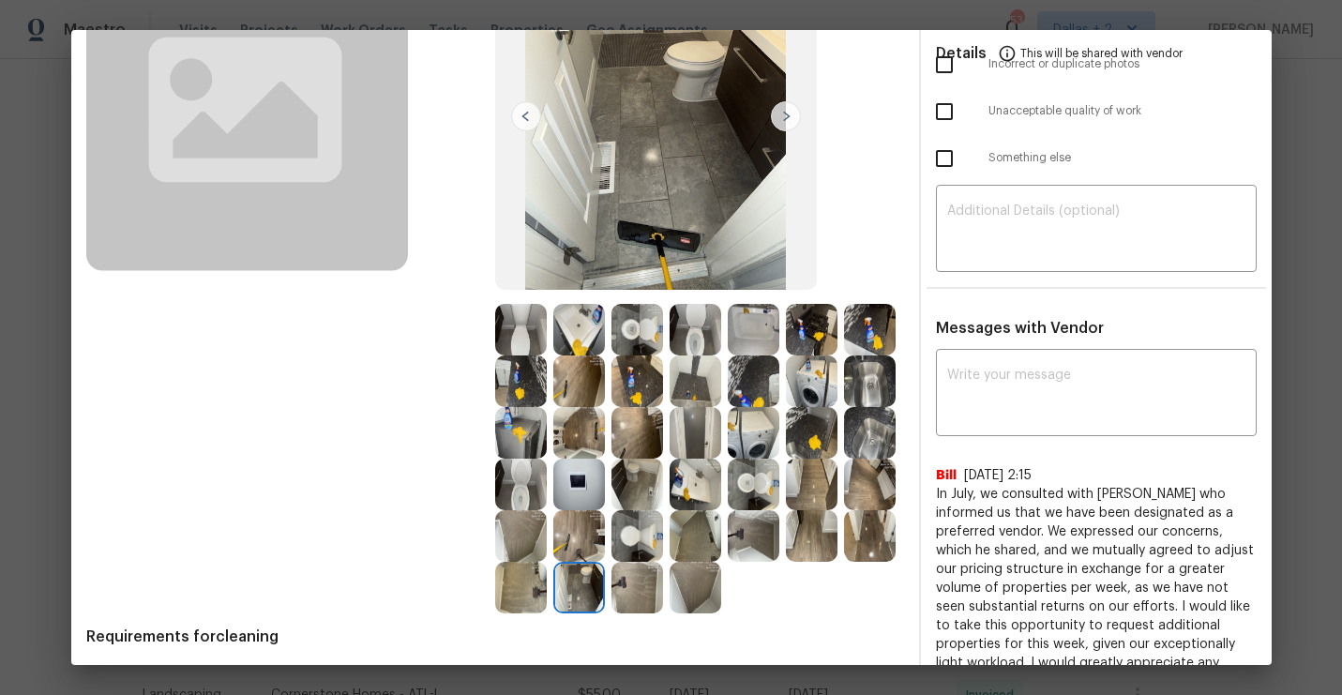
scroll to position [198, 0]
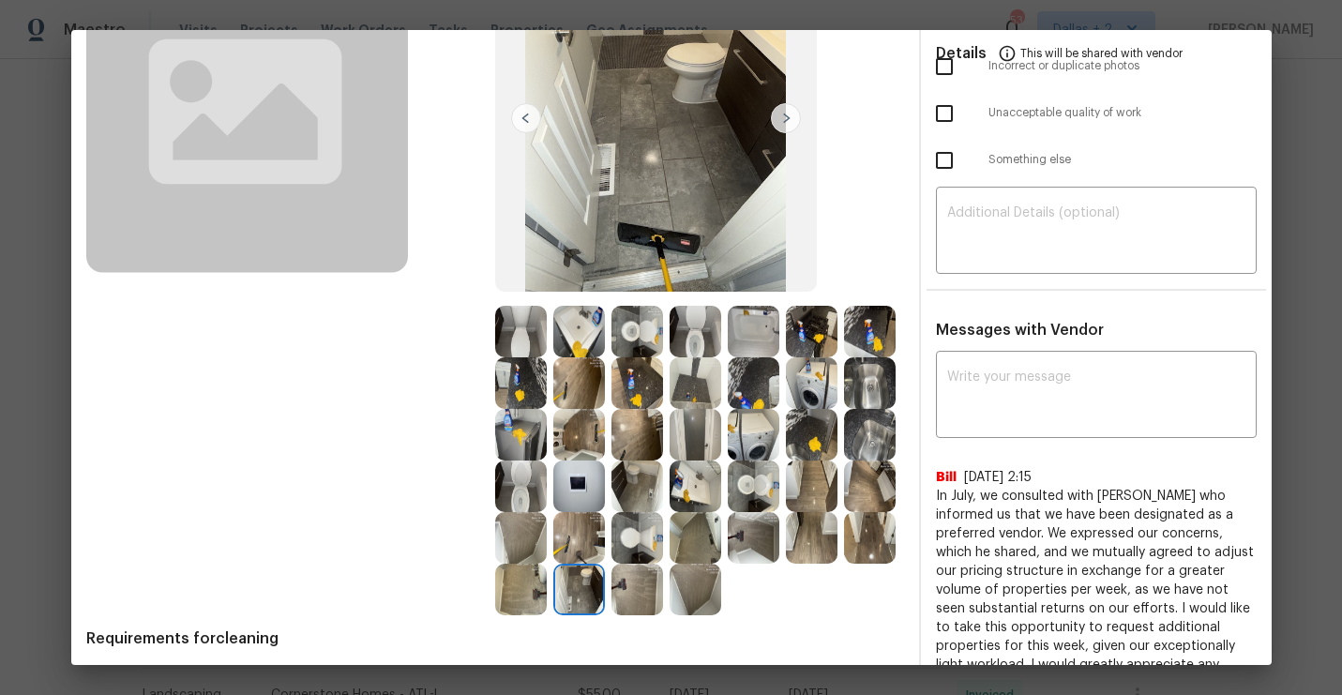
click at [864, 337] on img at bounding box center [870, 332] width 52 height 52
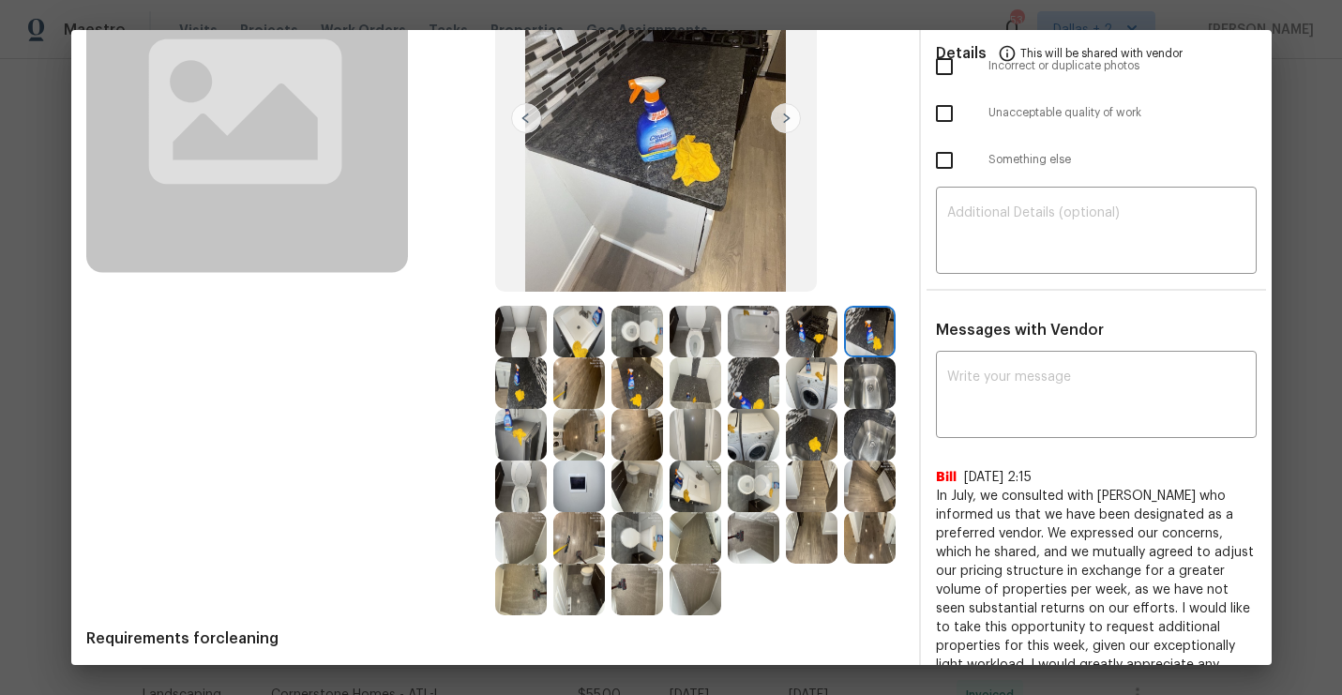
click at [521, 394] on img at bounding box center [521, 383] width 52 height 52
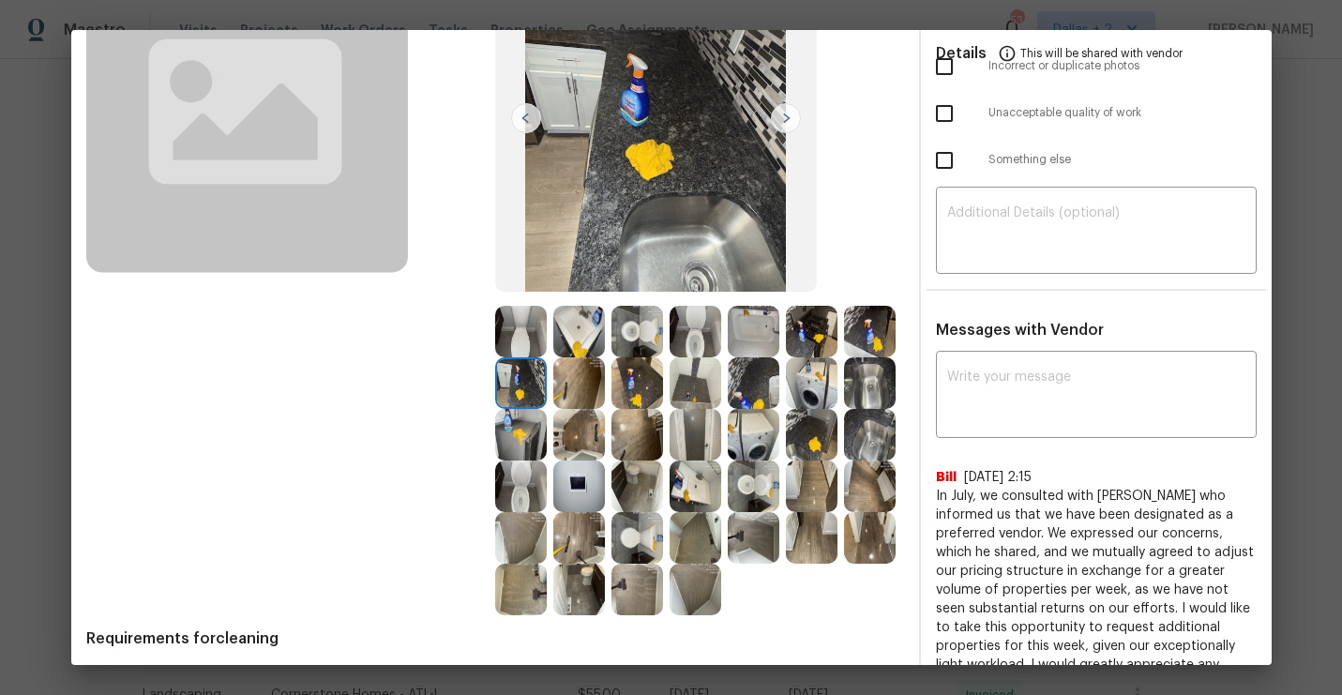
click at [603, 398] on img at bounding box center [579, 383] width 52 height 52
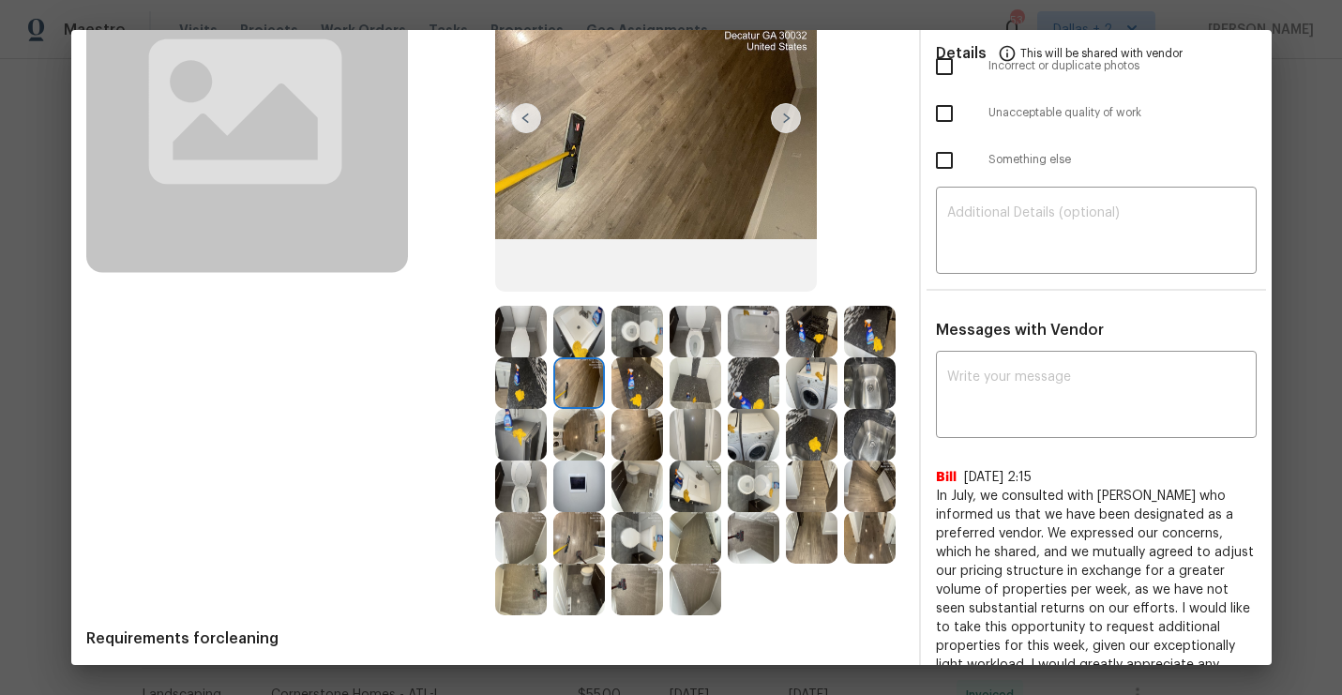
click at [503, 456] on img at bounding box center [521, 435] width 52 height 52
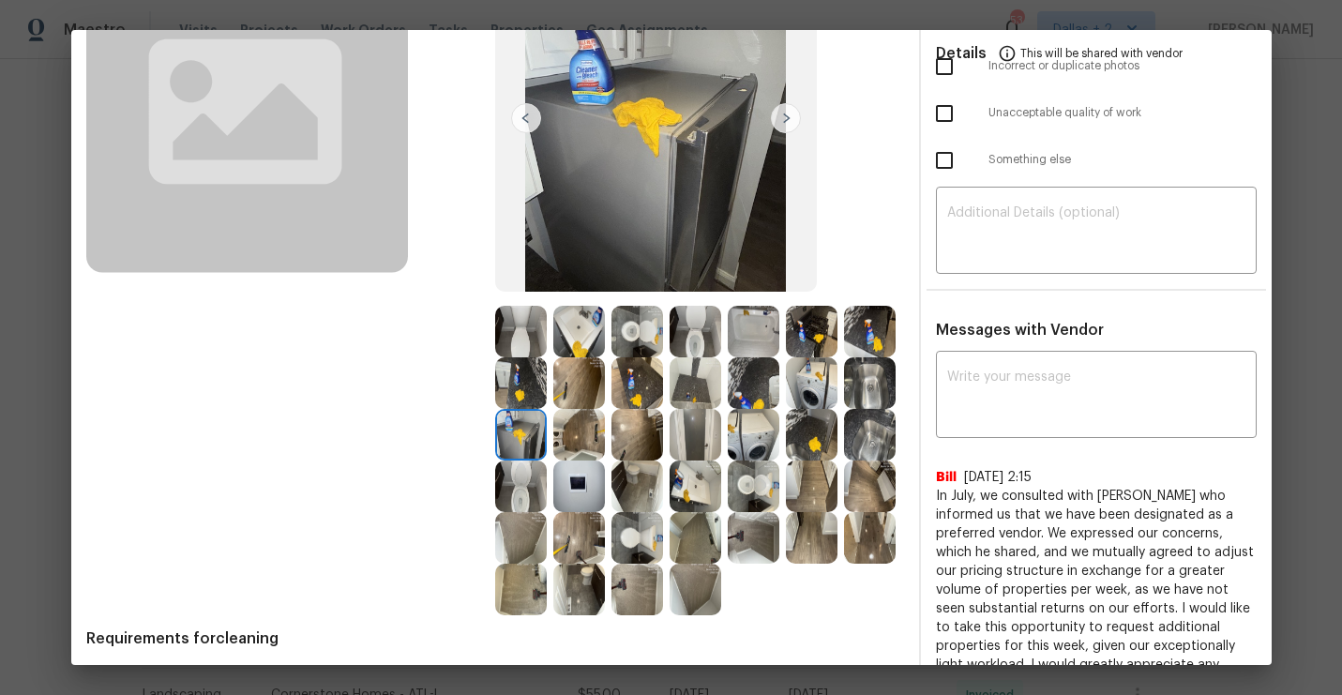
click at [571, 497] on img at bounding box center [579, 486] width 52 height 52
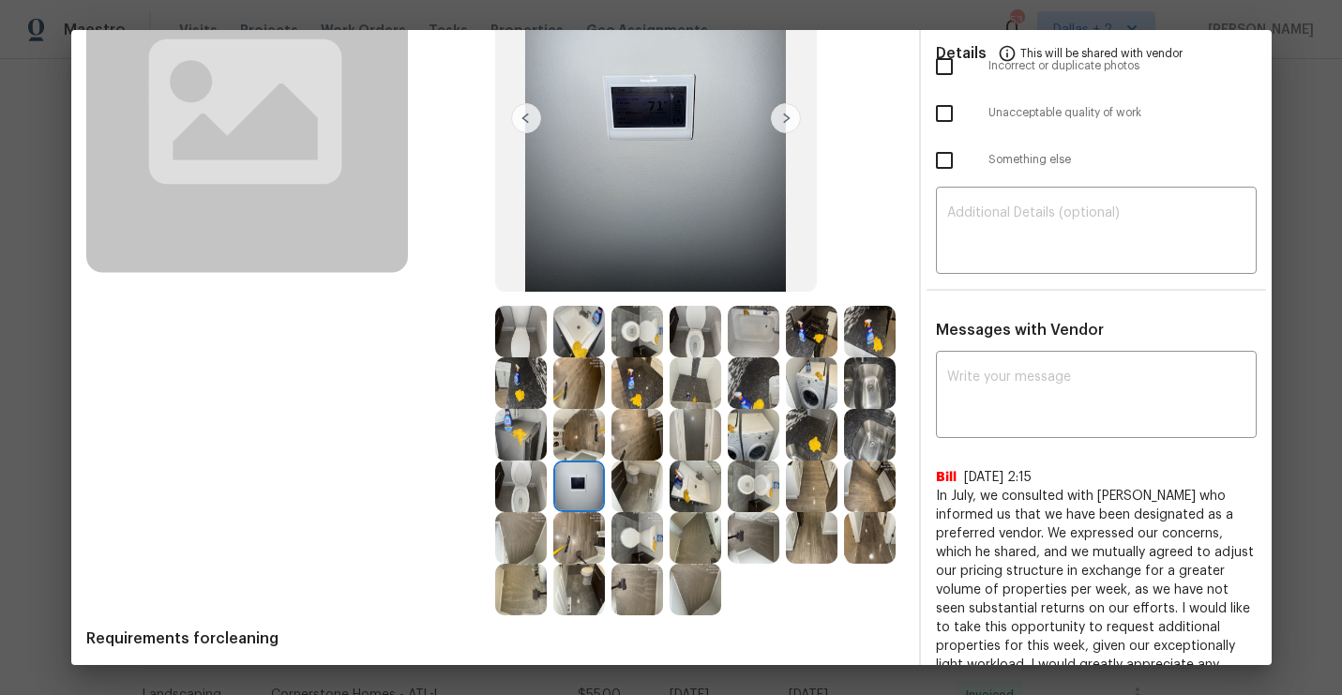
click at [524, 539] on img at bounding box center [521, 538] width 52 height 52
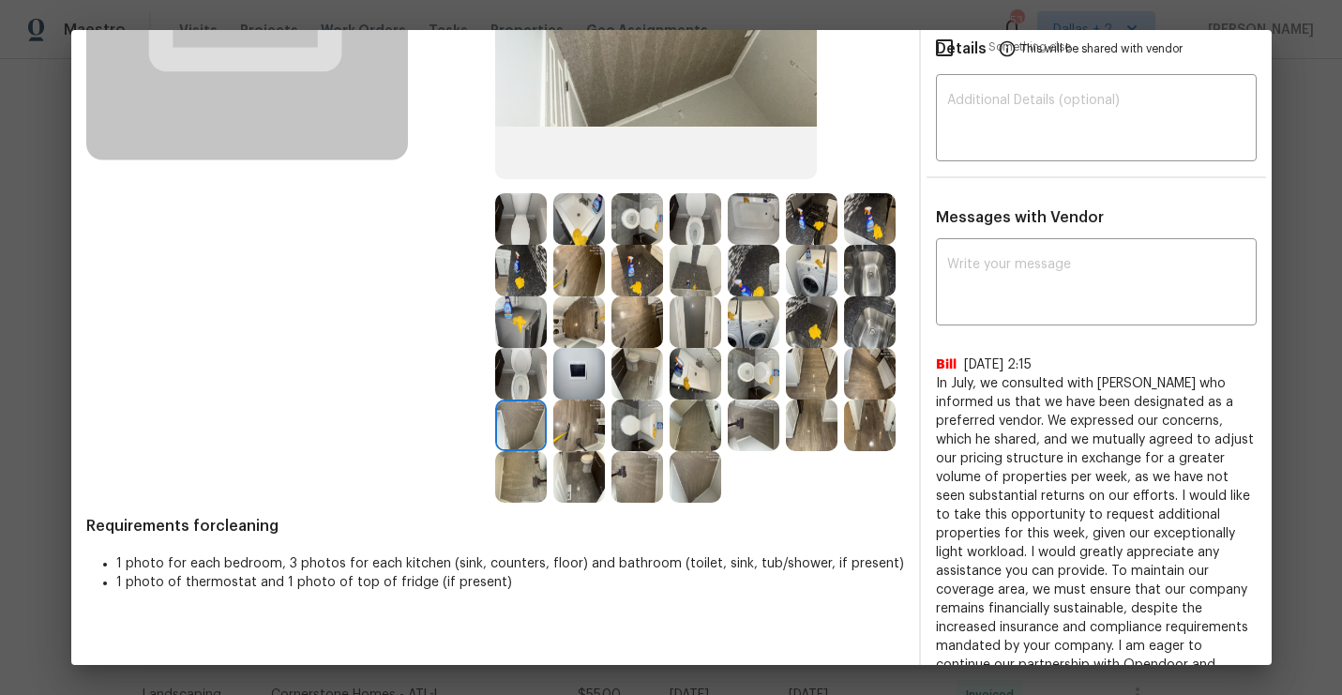
scroll to position [336, 0]
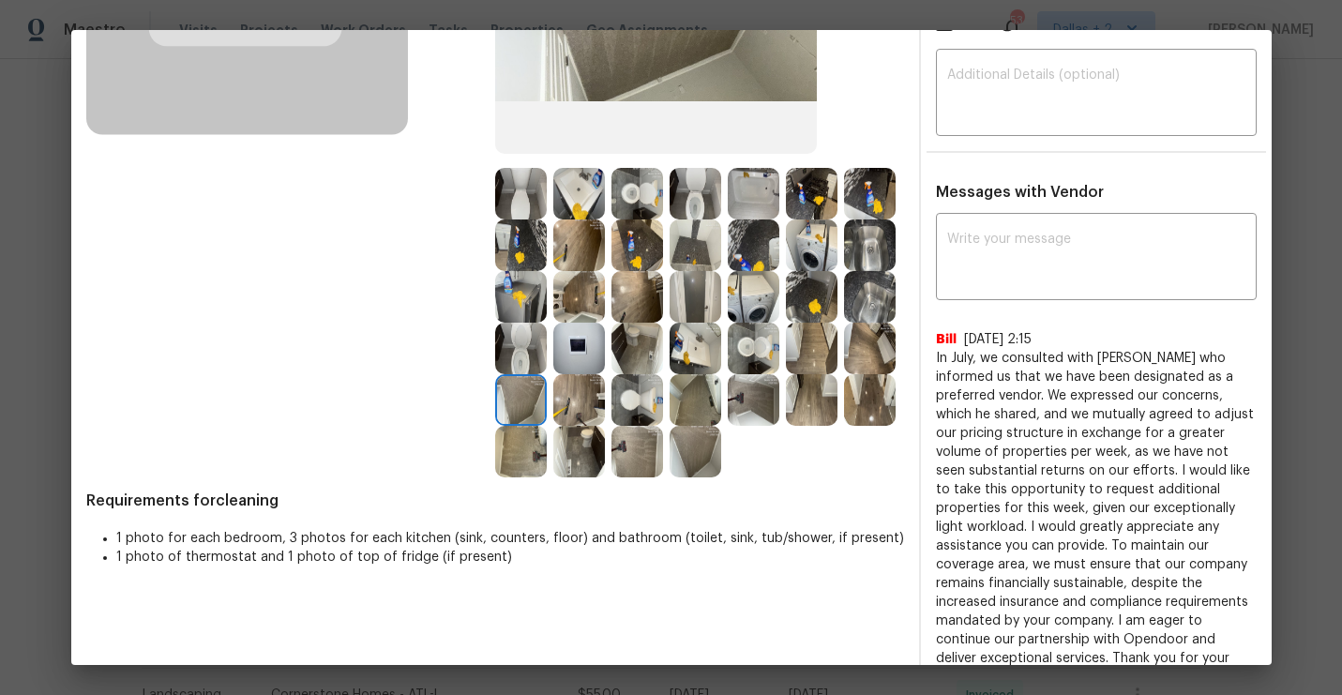
click at [757, 407] on img at bounding box center [754, 400] width 52 height 52
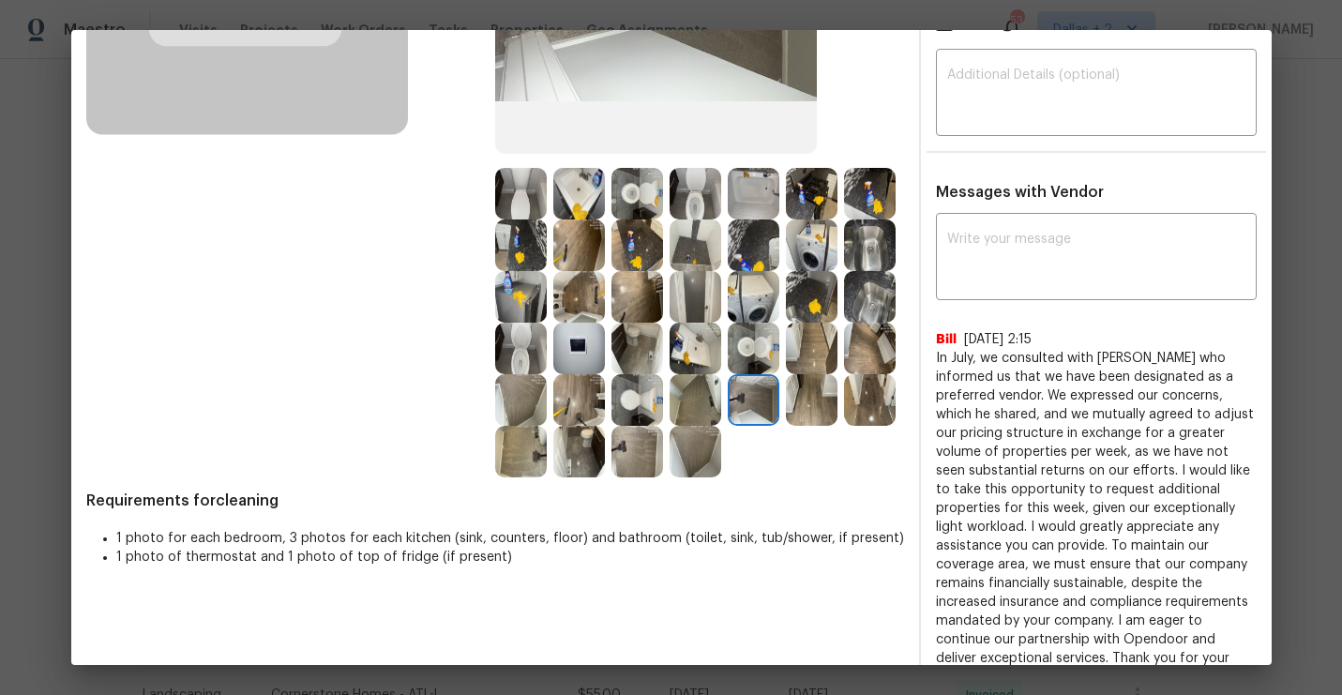
click at [679, 400] on img at bounding box center [695, 400] width 52 height 52
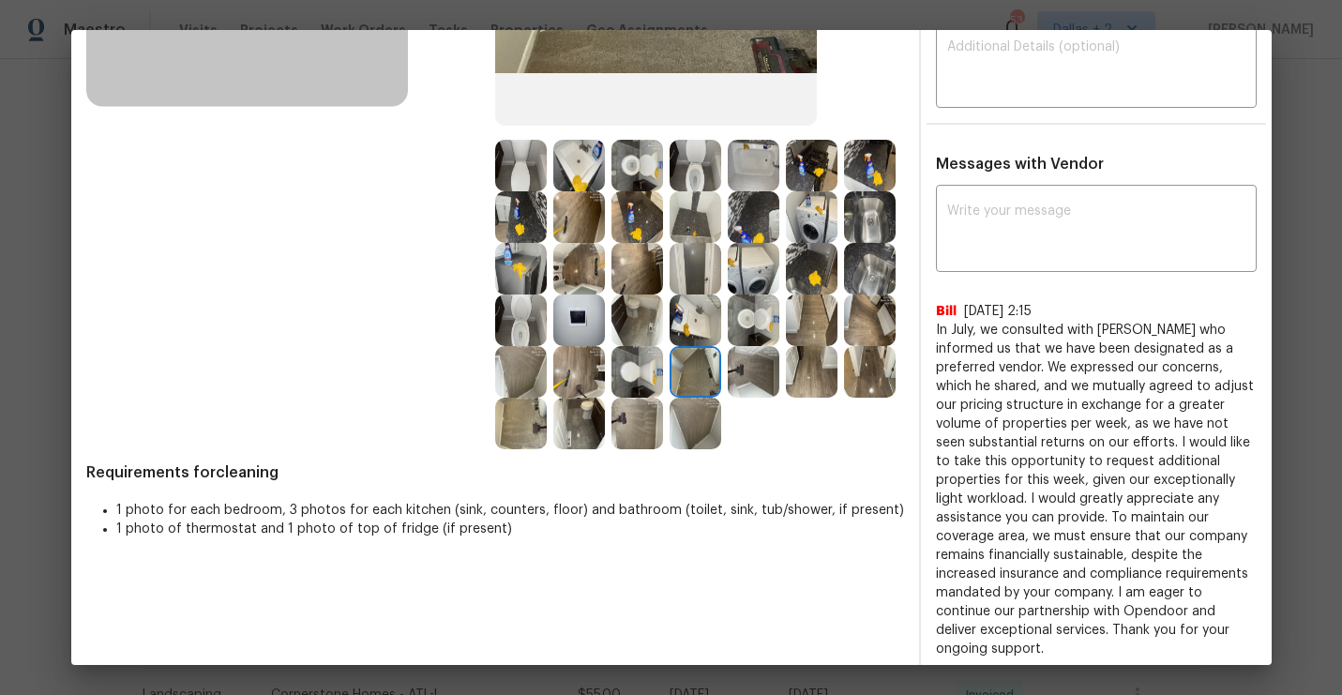
scroll to position [371, 0]
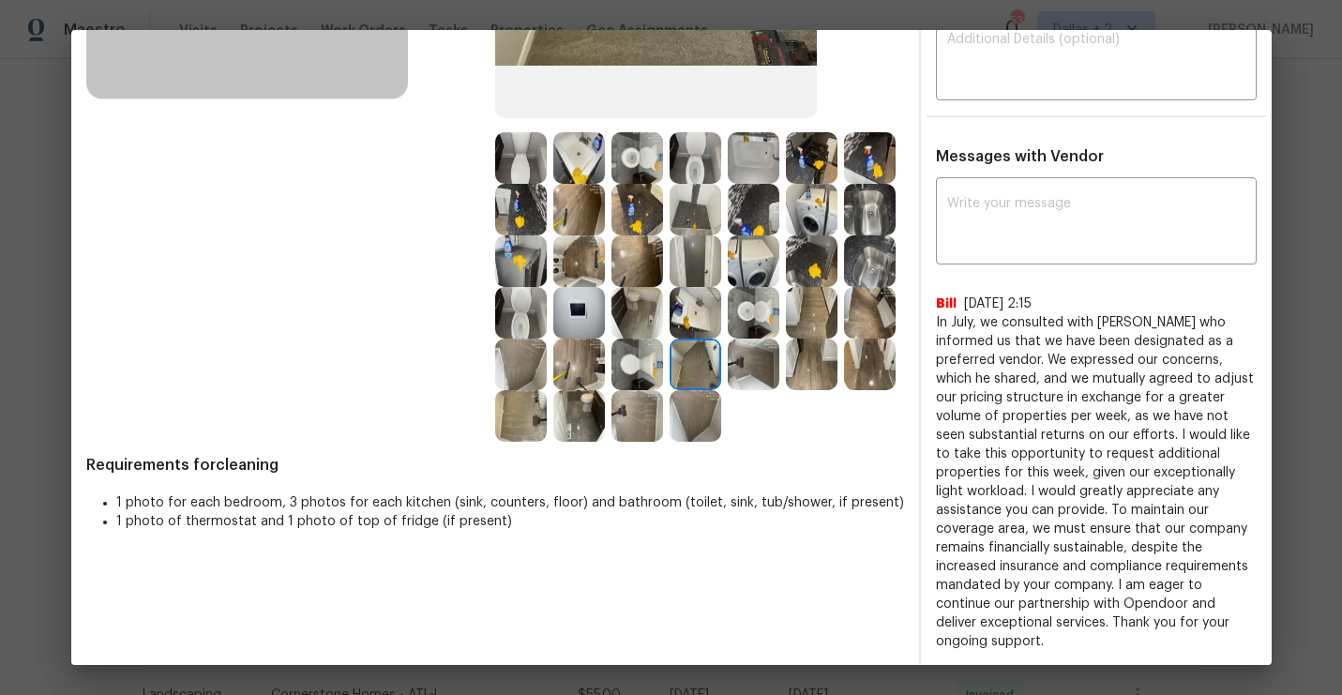
click at [869, 353] on img at bounding box center [870, 364] width 52 height 52
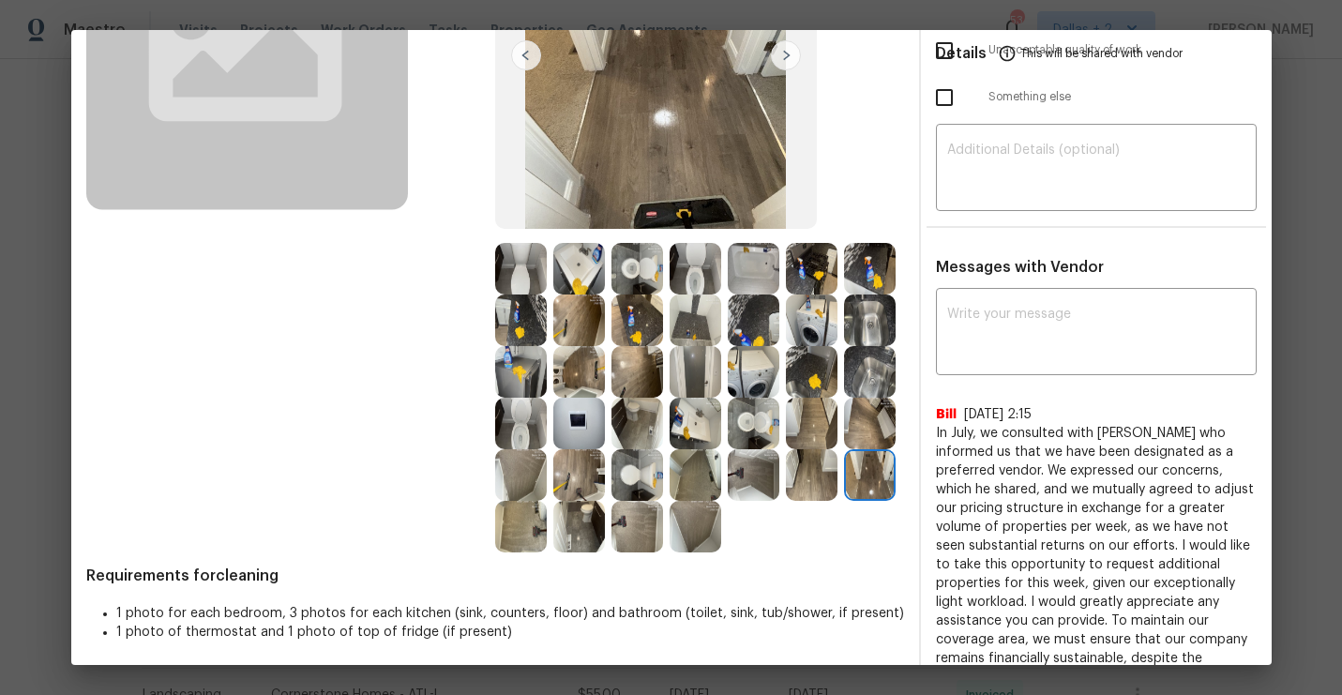
scroll to position [264, 0]
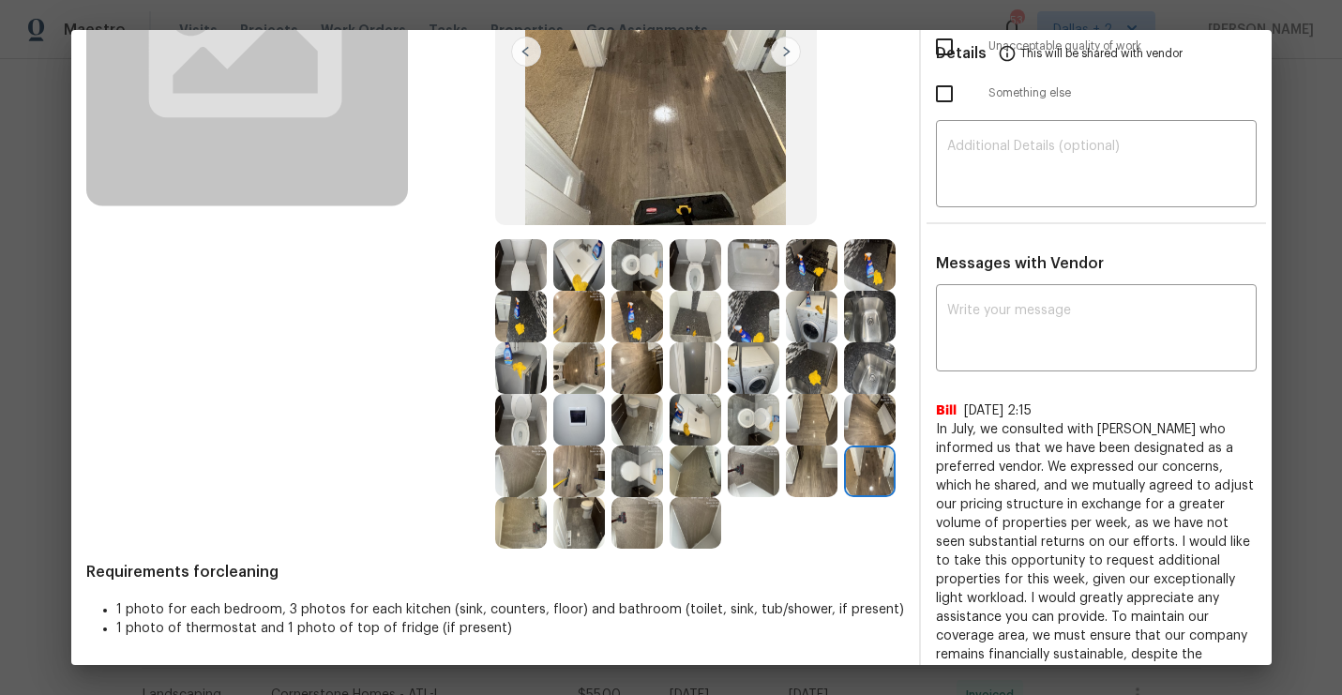
click at [744, 360] on img at bounding box center [754, 368] width 52 height 52
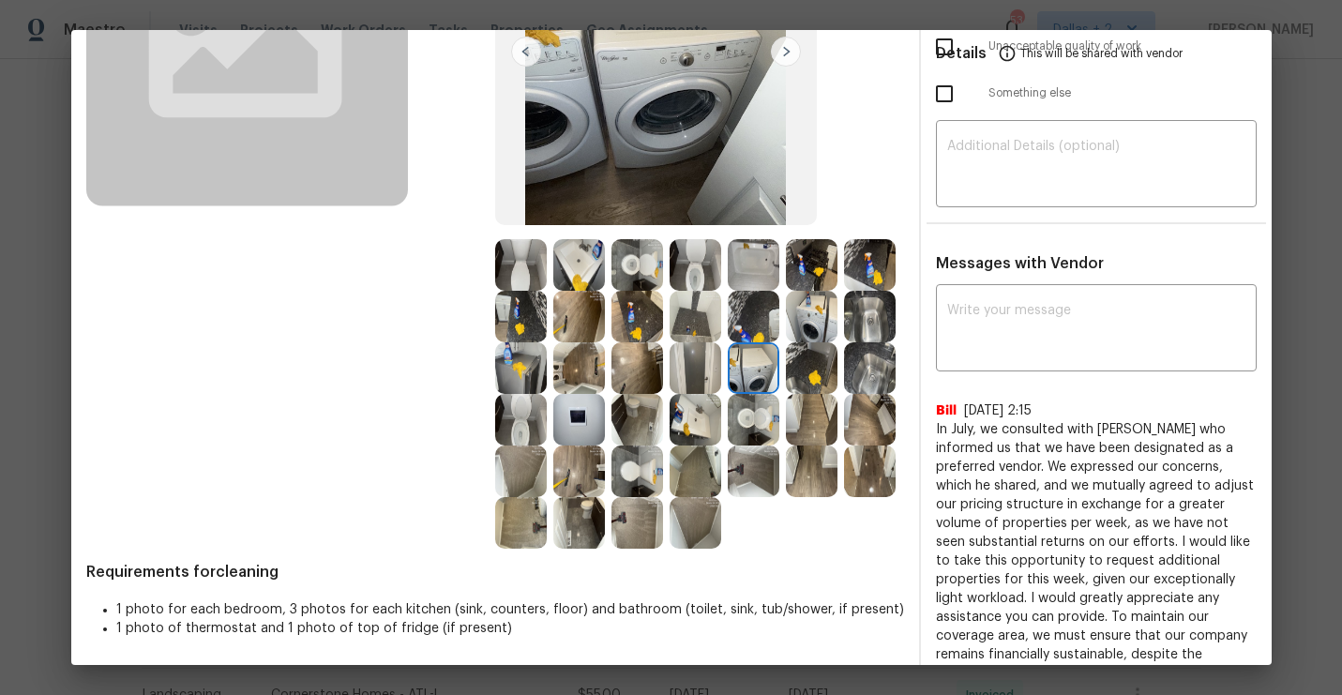
click at [864, 350] on img at bounding box center [870, 368] width 52 height 52
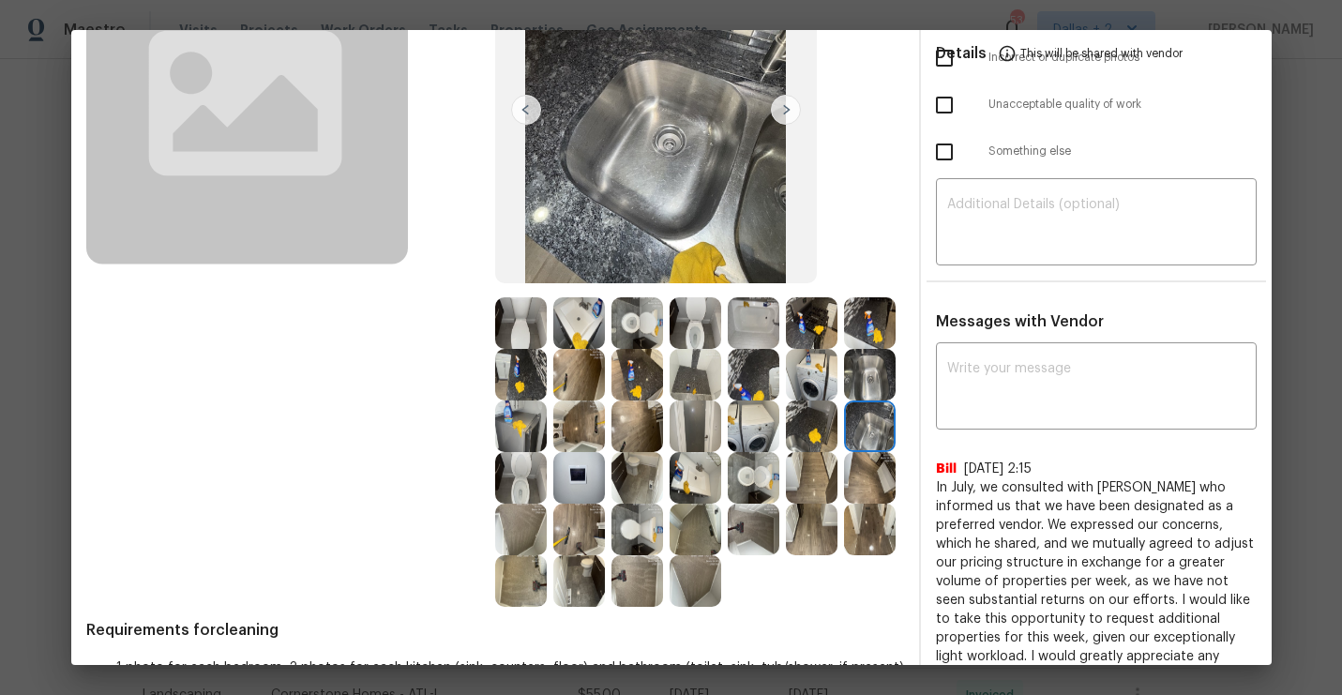
scroll to position [240, 0]
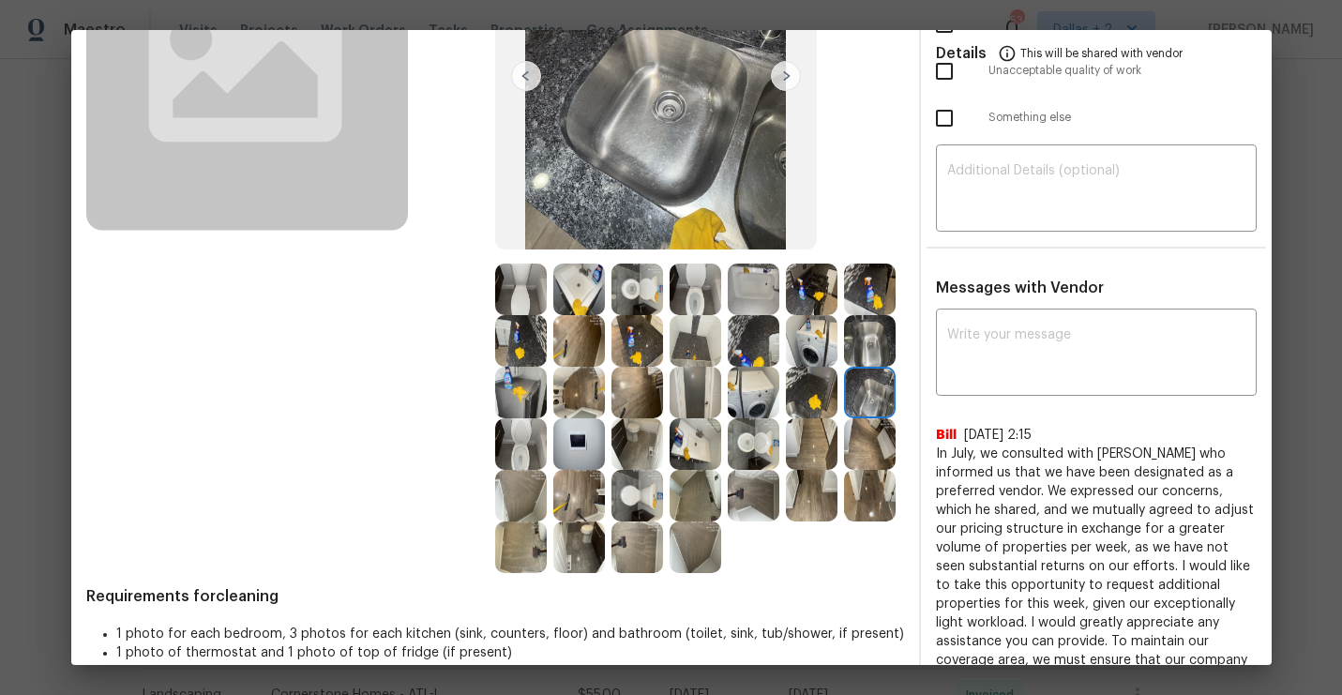
click at [567, 451] on img at bounding box center [579, 444] width 52 height 52
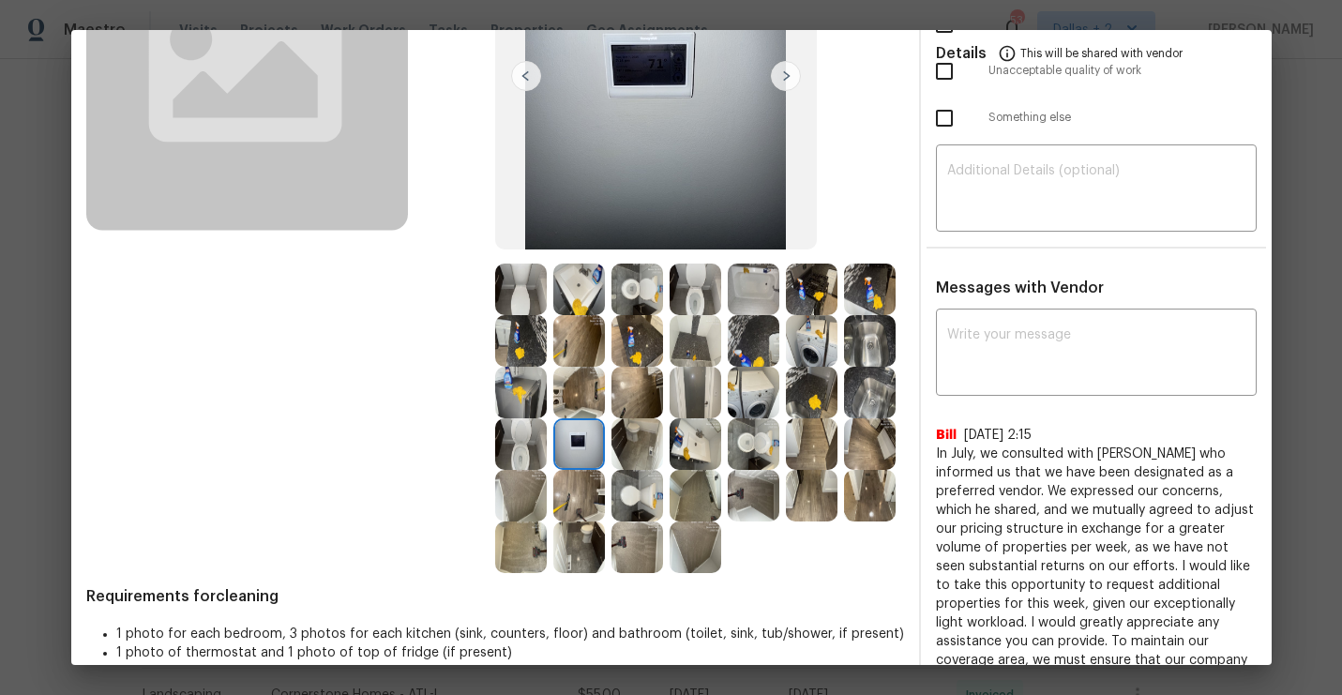
click at [756, 444] on img at bounding box center [754, 444] width 52 height 52
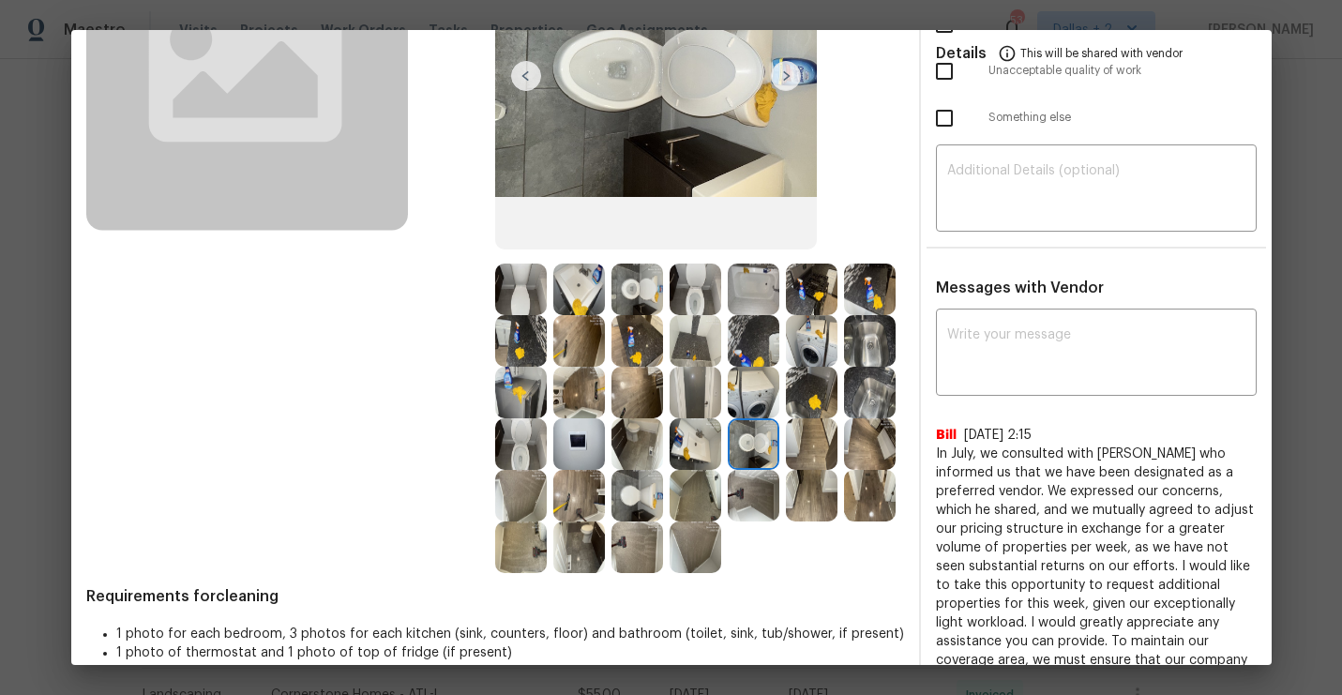
click at [610, 491] on div at bounding box center [582, 496] width 58 height 52
click at [620, 507] on img at bounding box center [637, 496] width 52 height 52
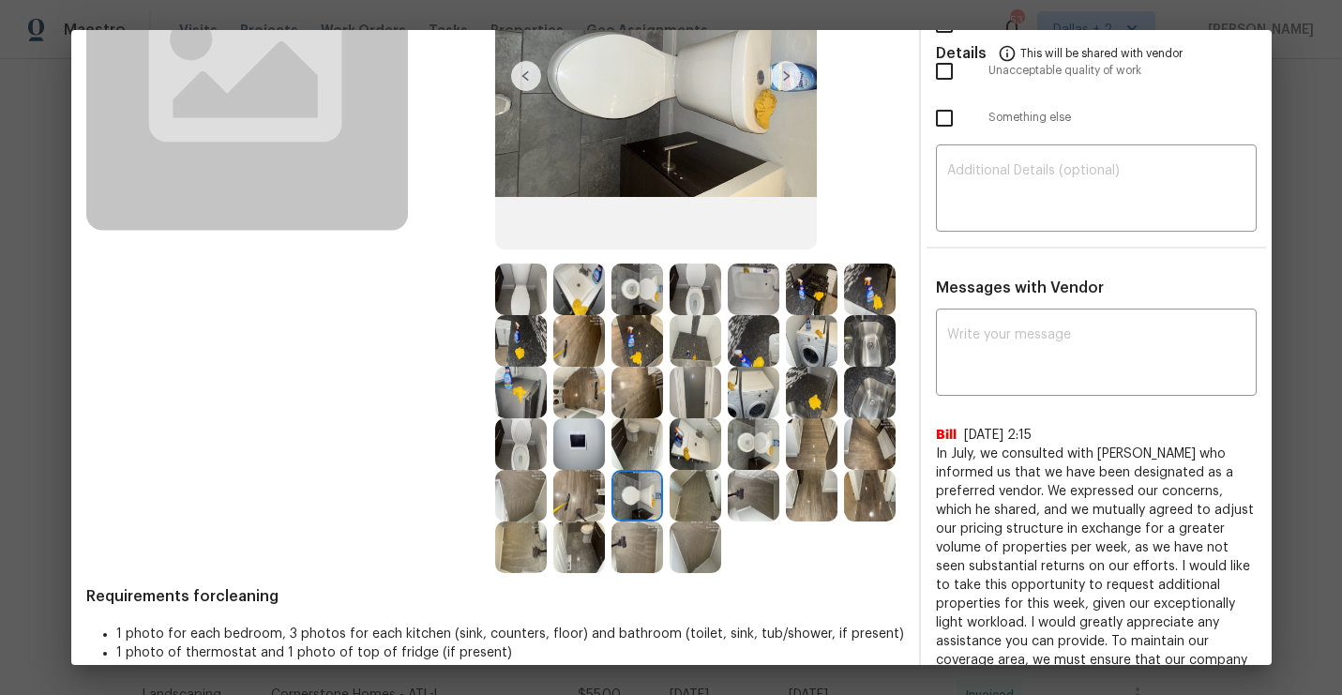
click at [516, 297] on img at bounding box center [521, 289] width 52 height 52
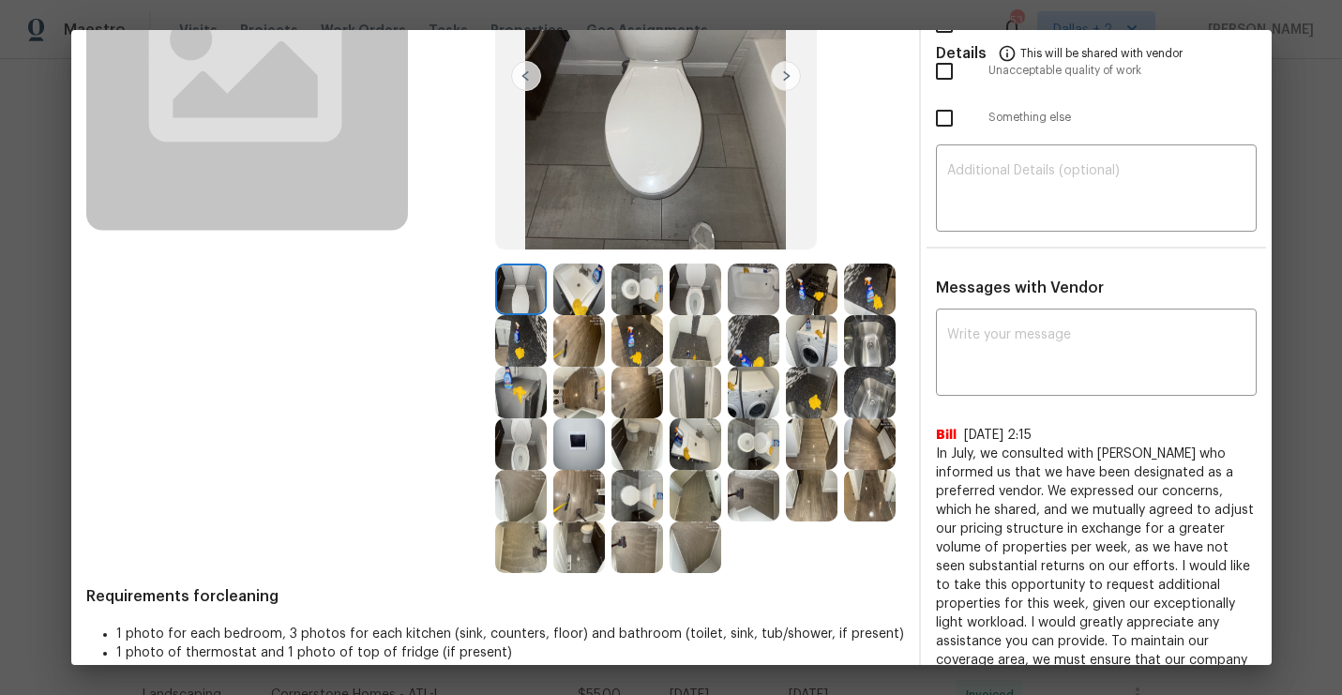
click at [592, 286] on img at bounding box center [579, 289] width 52 height 52
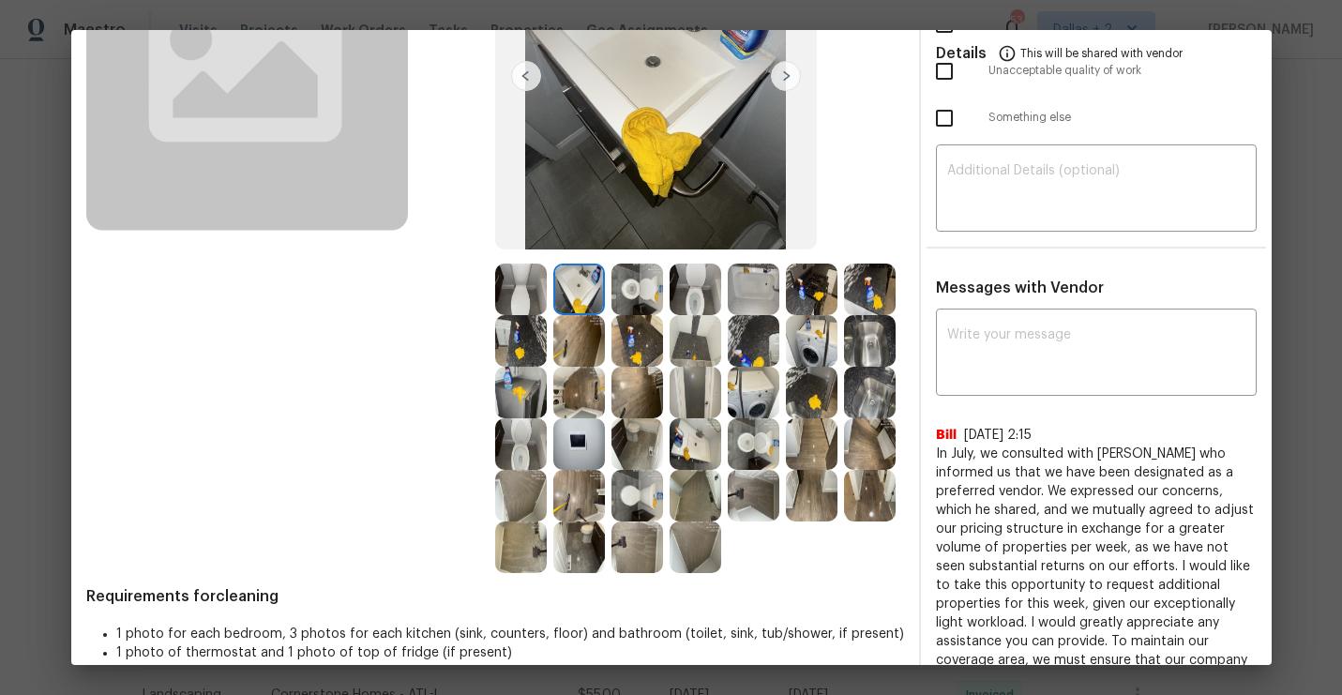
scroll to position [0, 0]
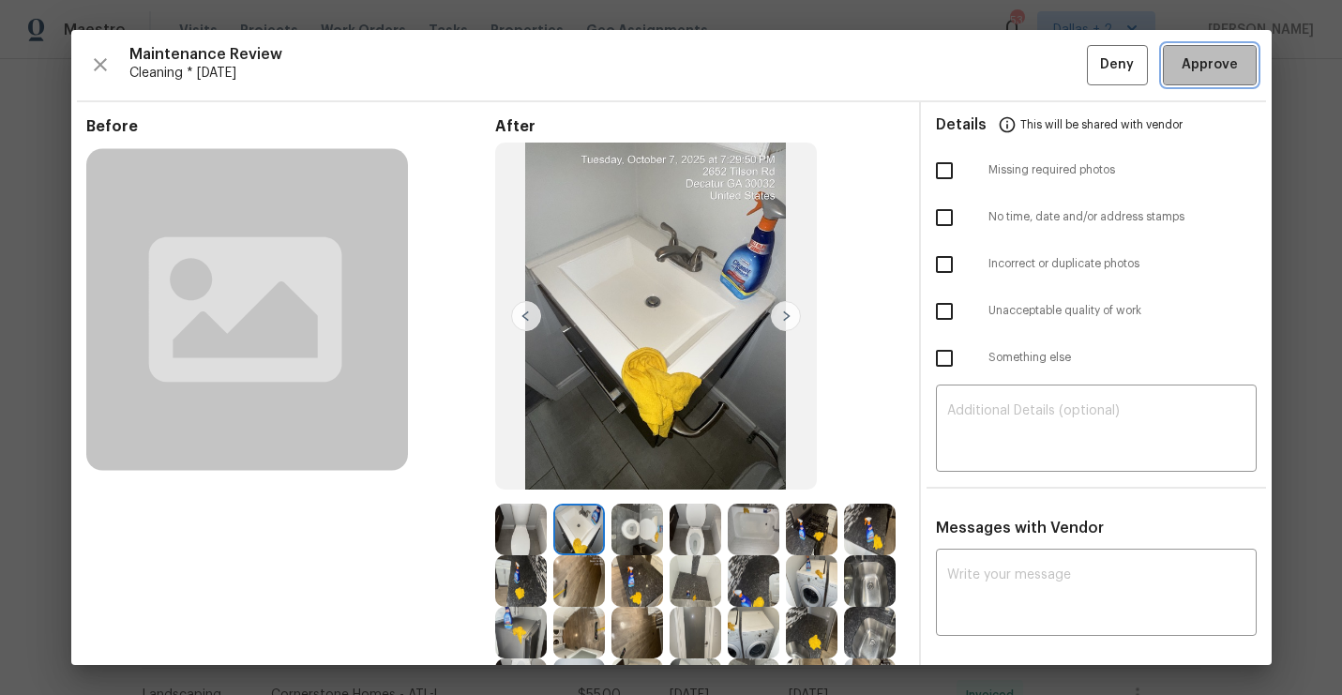
click at [1211, 83] on button "Approve" at bounding box center [1210, 65] width 94 height 40
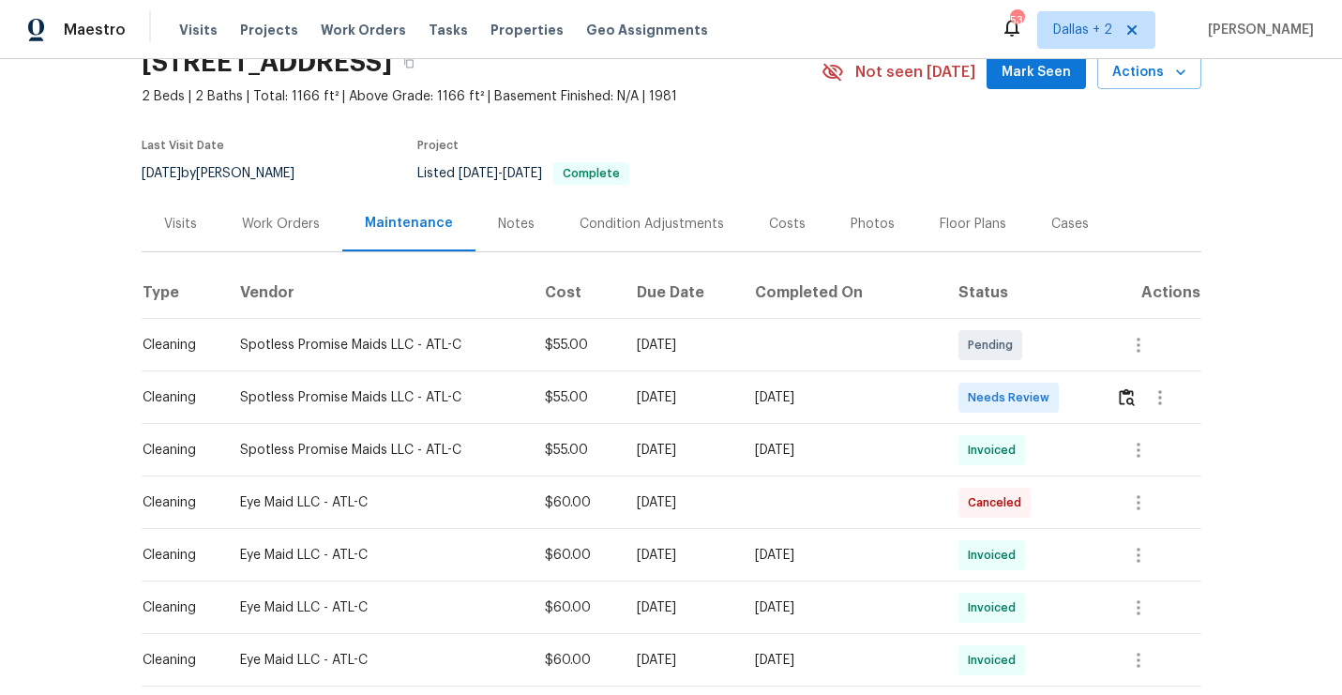
scroll to position [90, 0]
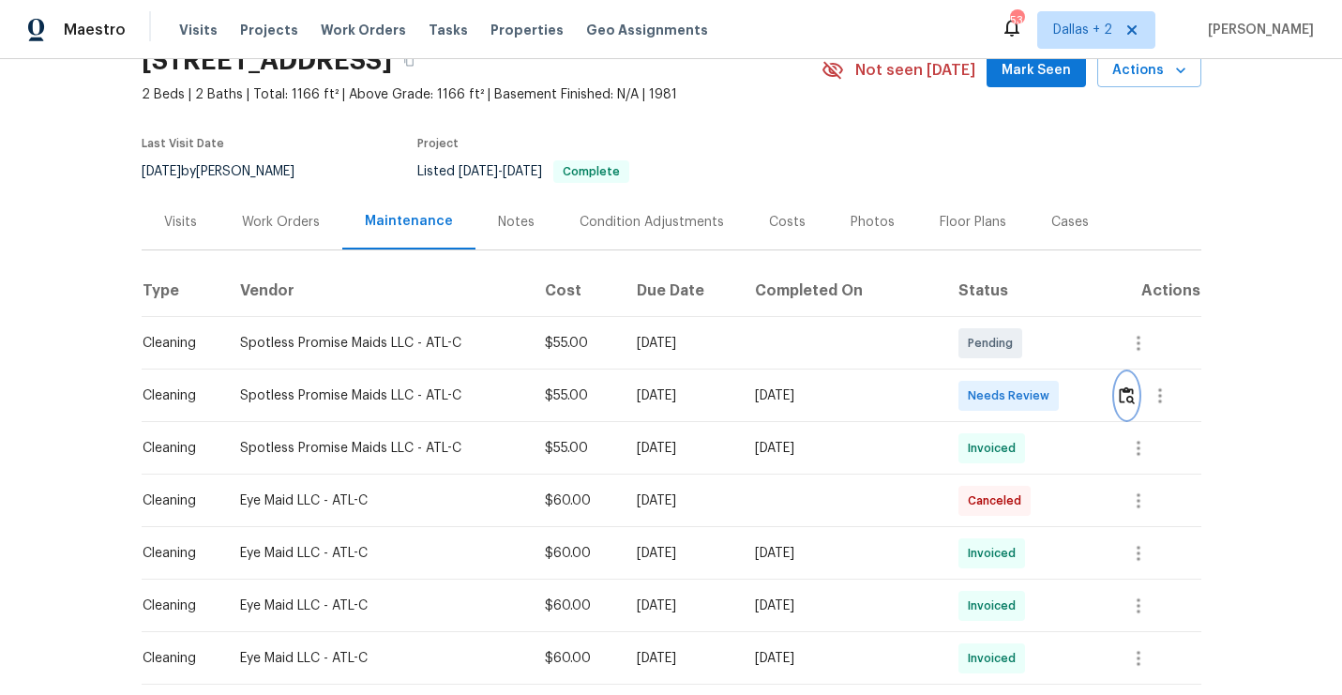
click at [1126, 390] on img "button" at bounding box center [1127, 395] width 16 height 18
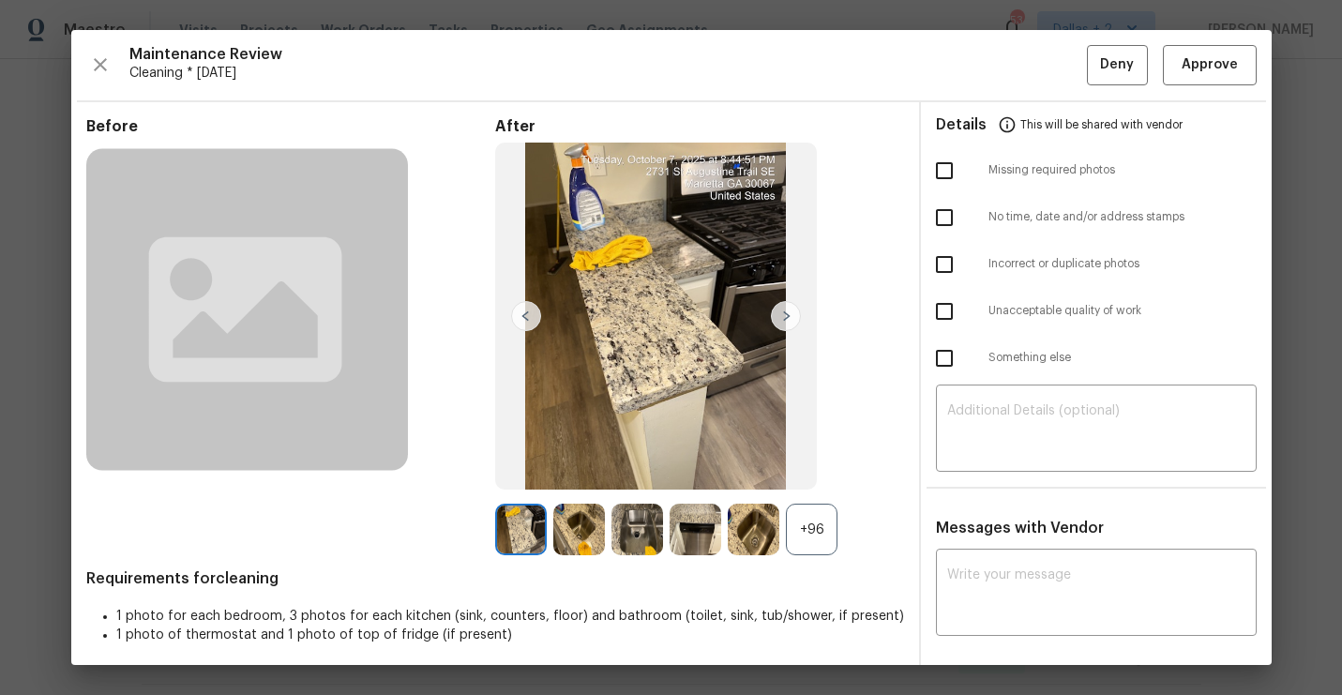
click at [808, 533] on div "+96" at bounding box center [812, 530] width 52 height 52
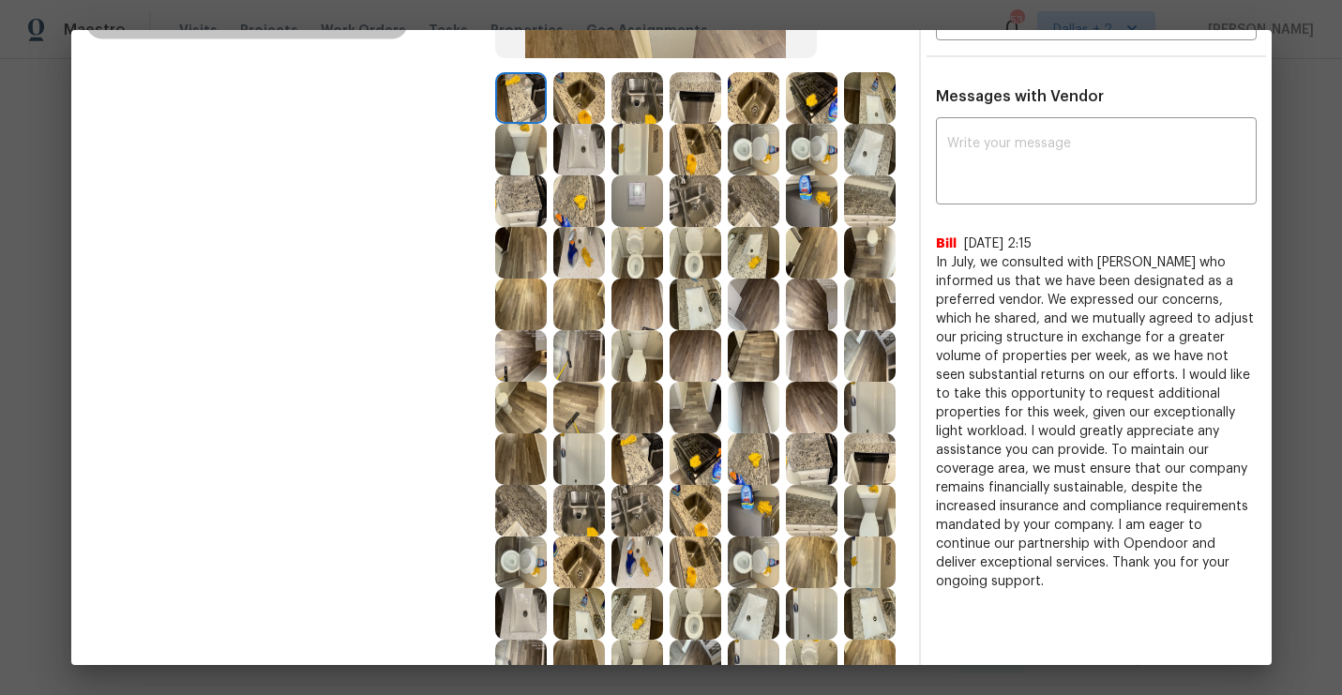
scroll to position [410, 0]
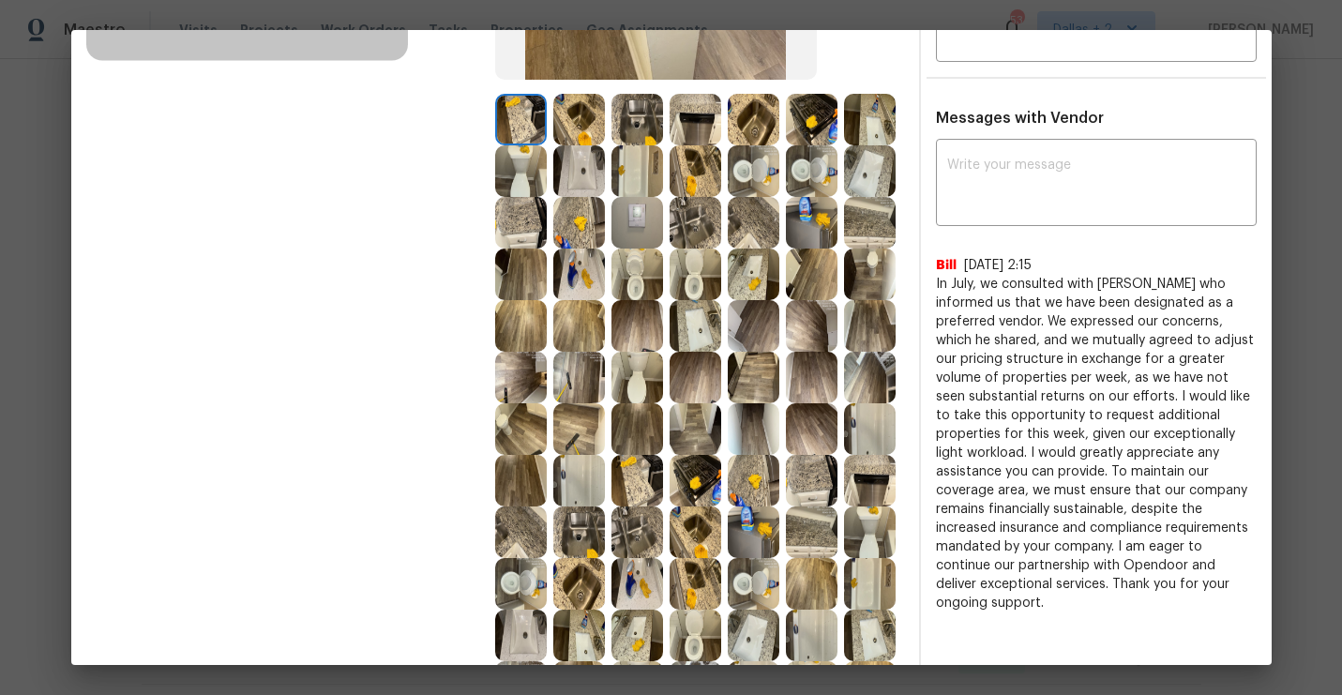
click at [659, 130] on img at bounding box center [637, 120] width 52 height 52
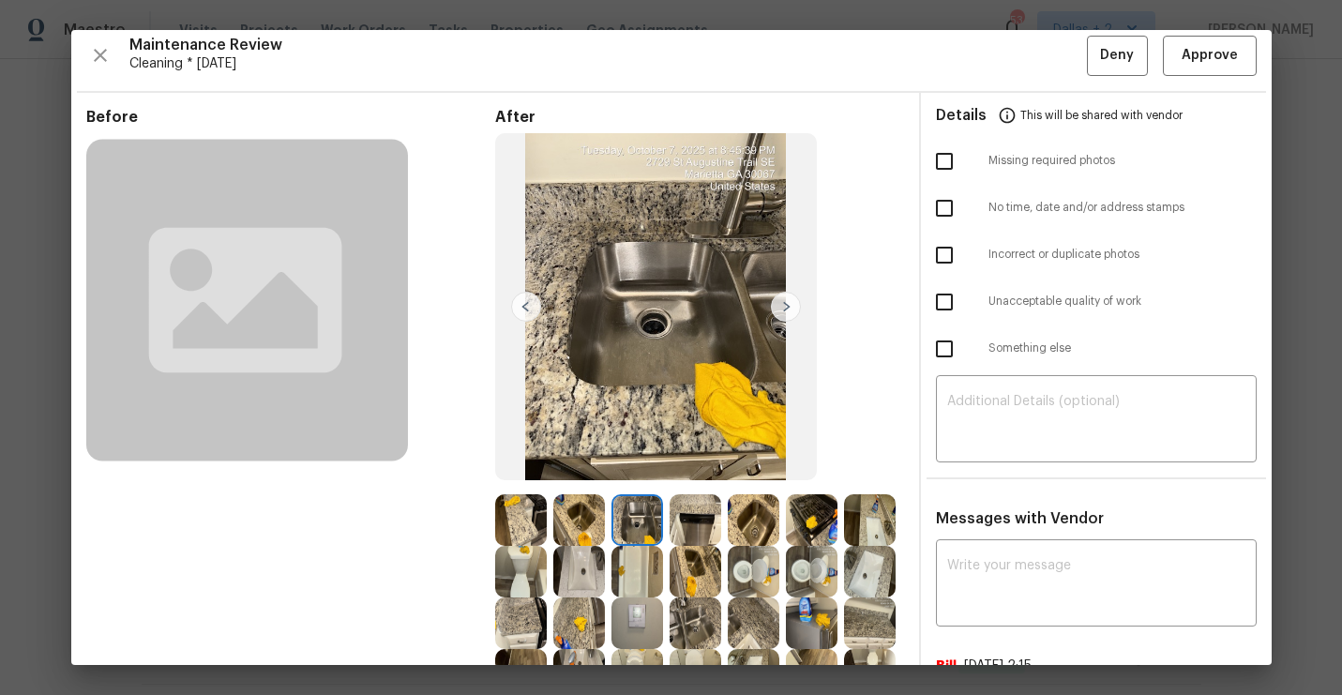
scroll to position [198, 0]
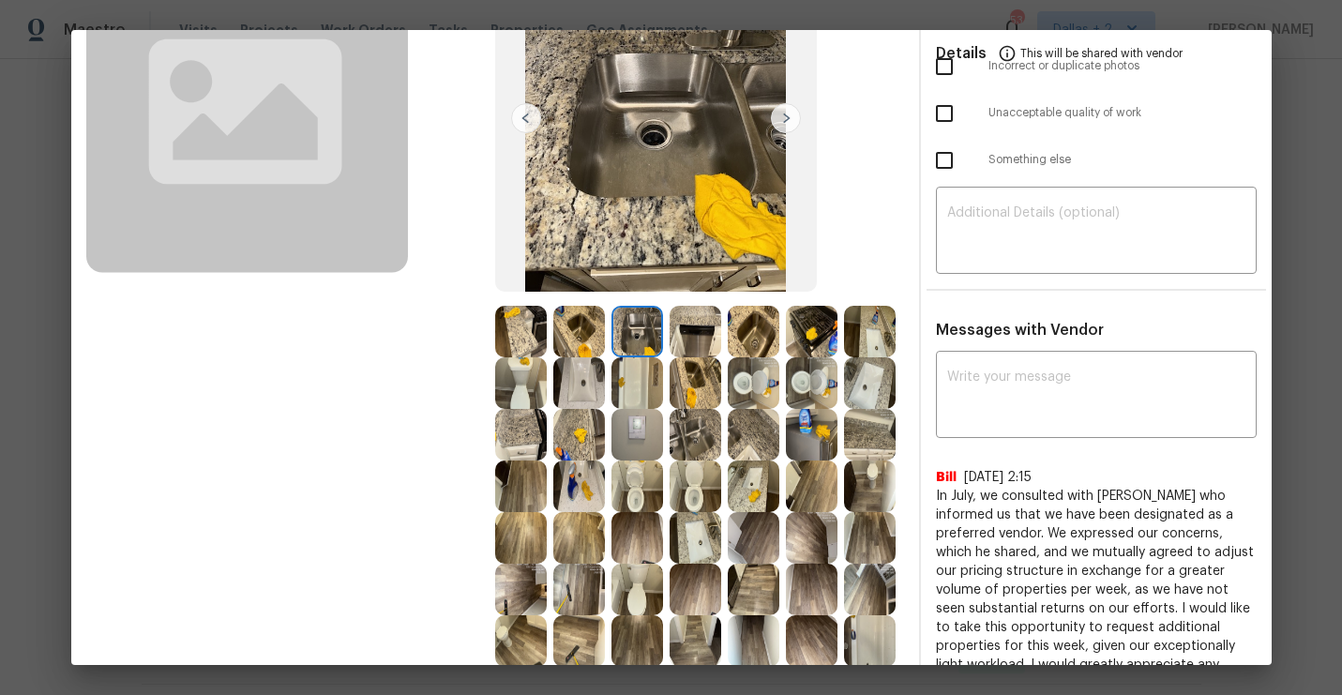
click at [695, 346] on img at bounding box center [695, 332] width 52 height 52
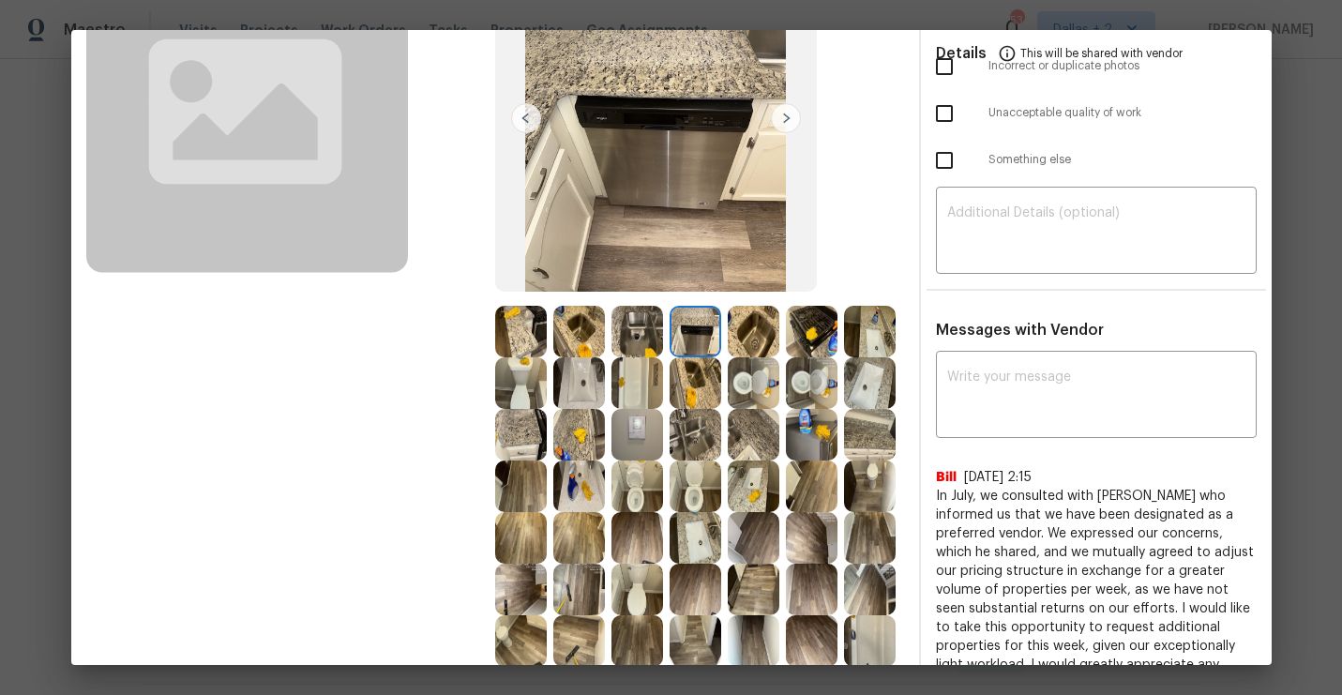
click at [638, 440] on img at bounding box center [637, 435] width 52 height 52
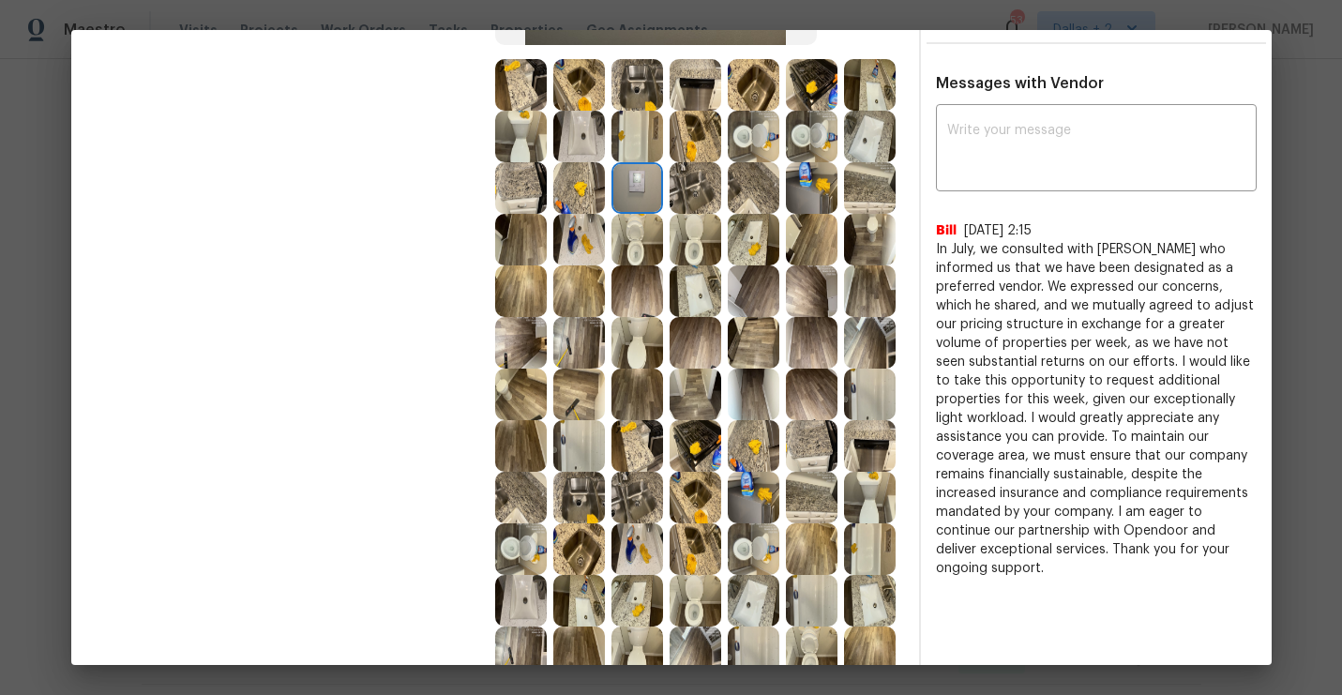
scroll to position [445, 0]
click at [603, 450] on img at bounding box center [579, 445] width 52 height 52
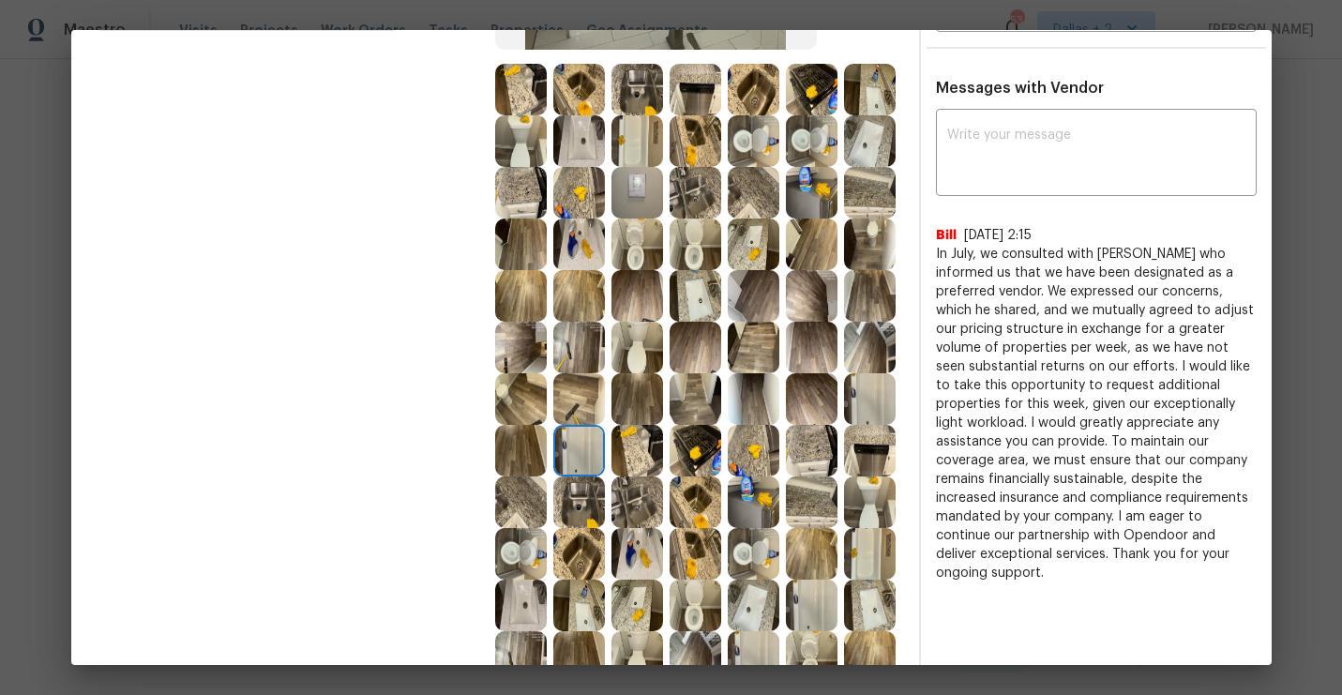
scroll to position [515, 0]
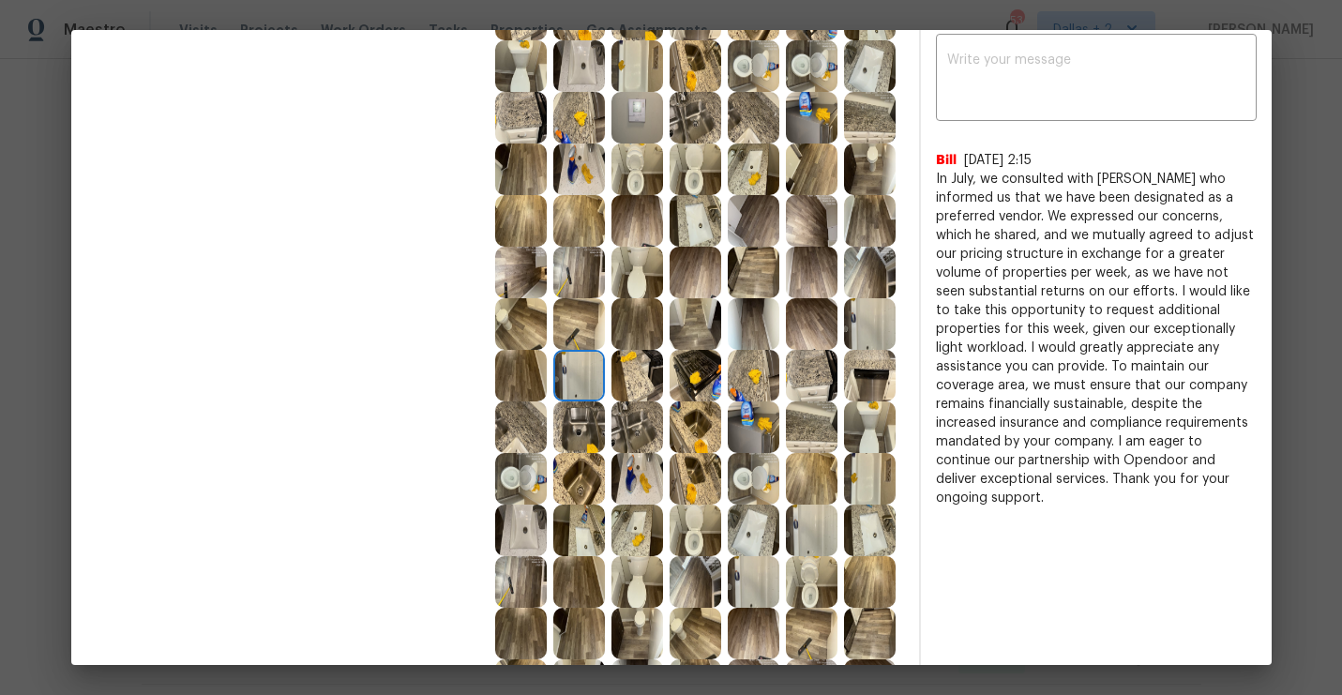
click at [591, 387] on img at bounding box center [579, 376] width 52 height 52
click at [761, 415] on img at bounding box center [754, 427] width 52 height 52
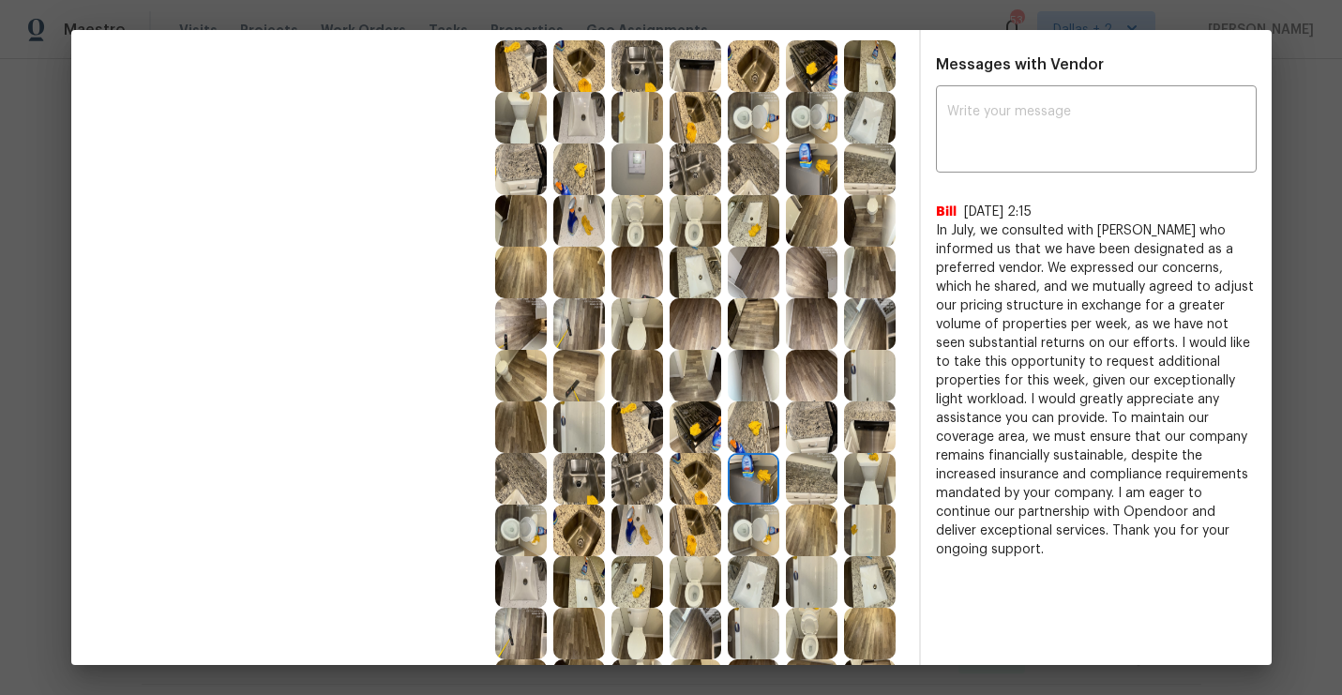
scroll to position [729, 0]
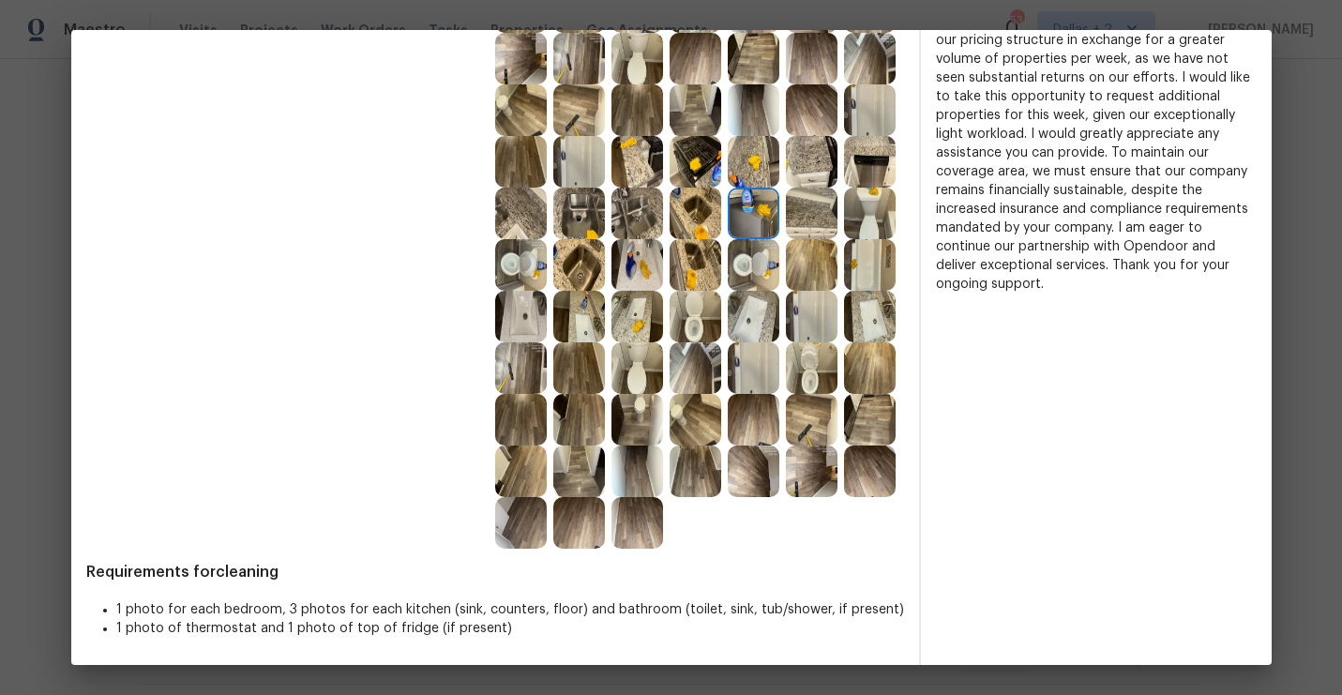
click at [582, 321] on img at bounding box center [579, 317] width 52 height 52
click at [814, 332] on img at bounding box center [812, 317] width 52 height 52
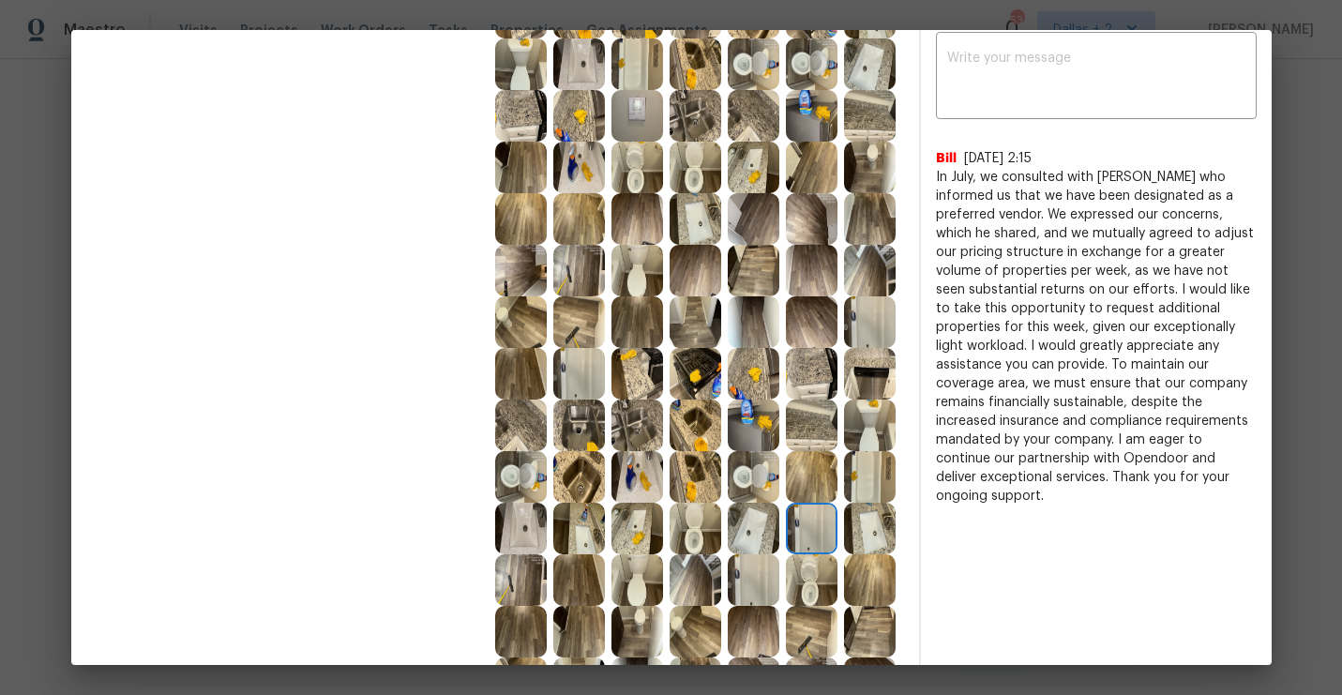
scroll to position [520, 0]
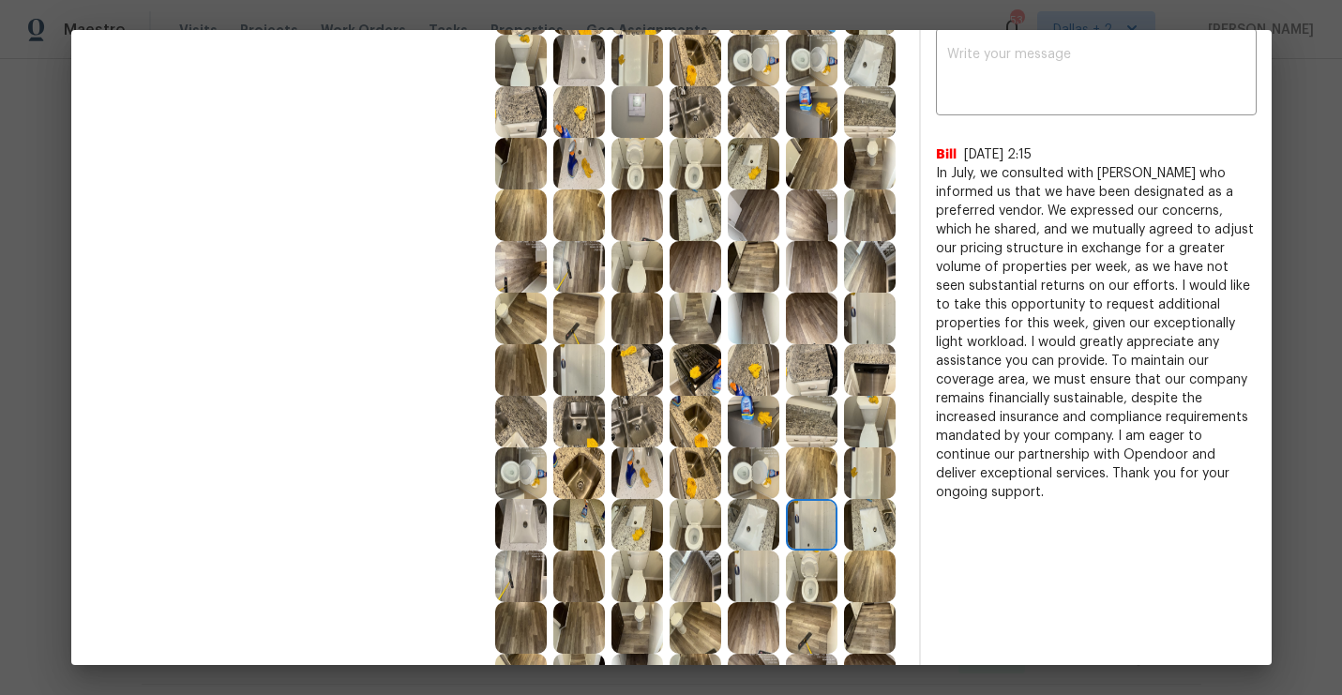
click at [745, 534] on img at bounding box center [754, 525] width 52 height 52
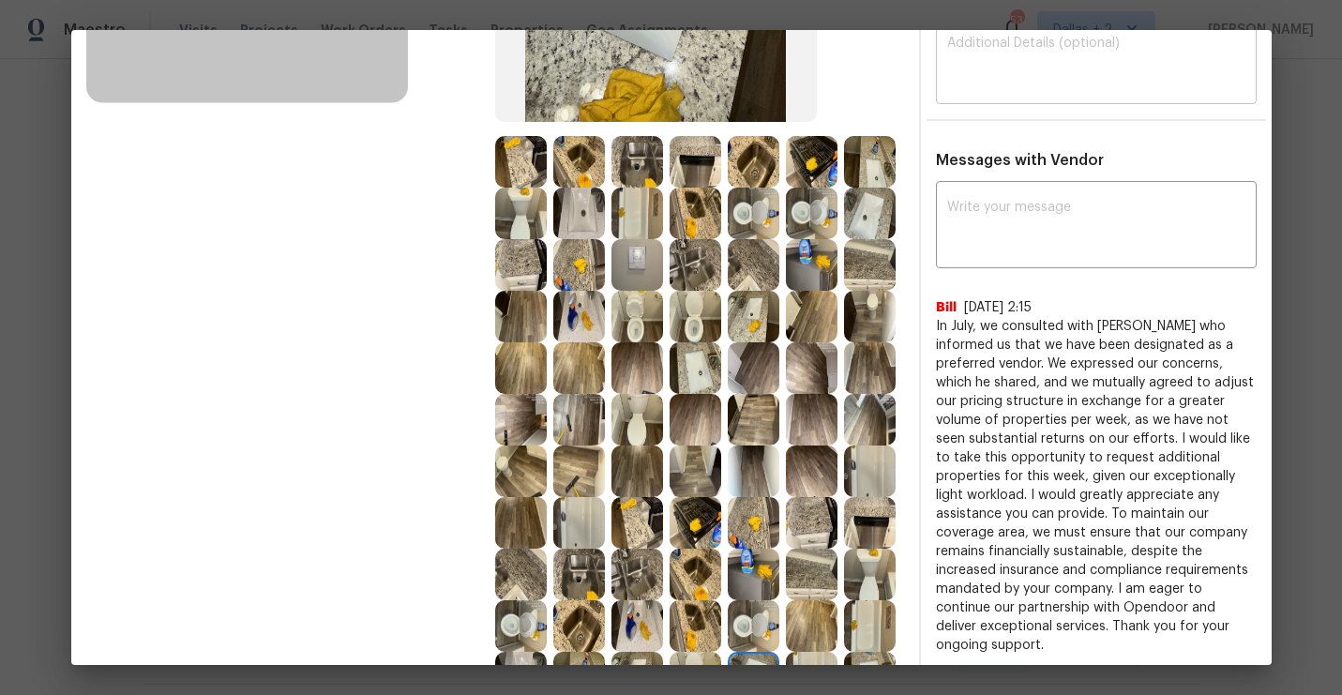
scroll to position [0, 0]
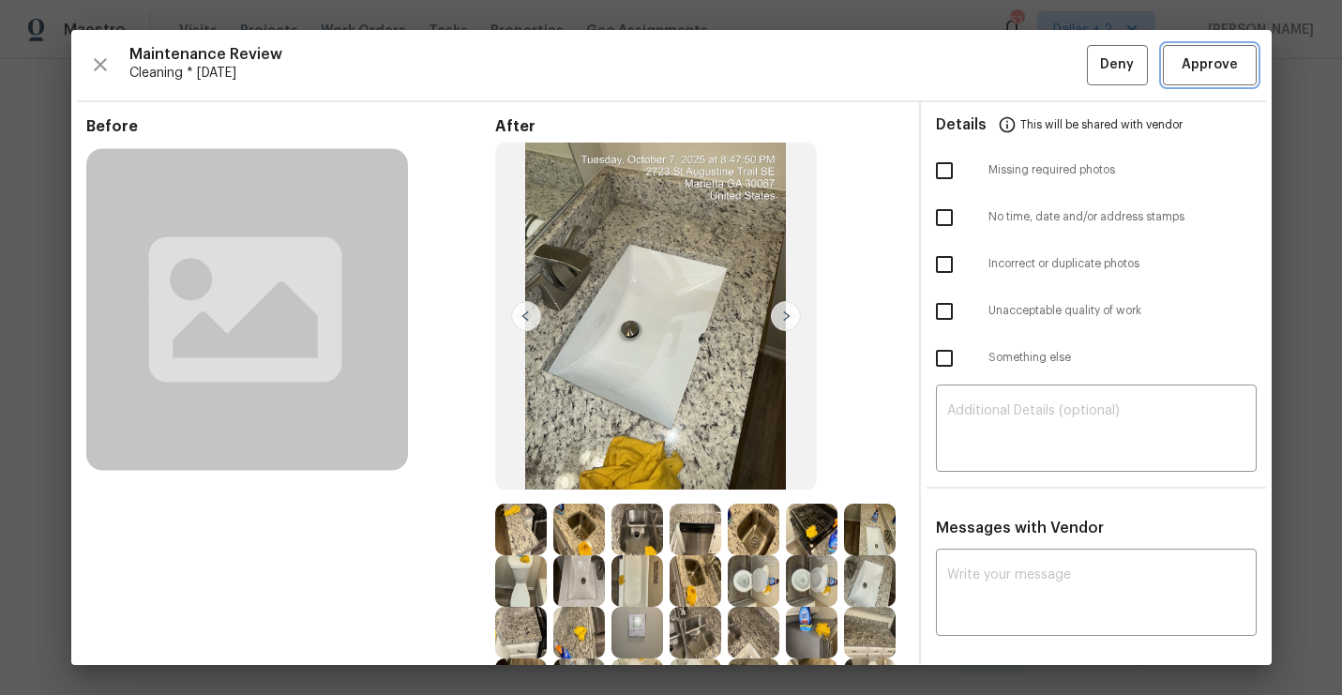
click at [1188, 74] on span "Approve" at bounding box center [1209, 64] width 56 height 23
